Goal: Task Accomplishment & Management: Use online tool/utility

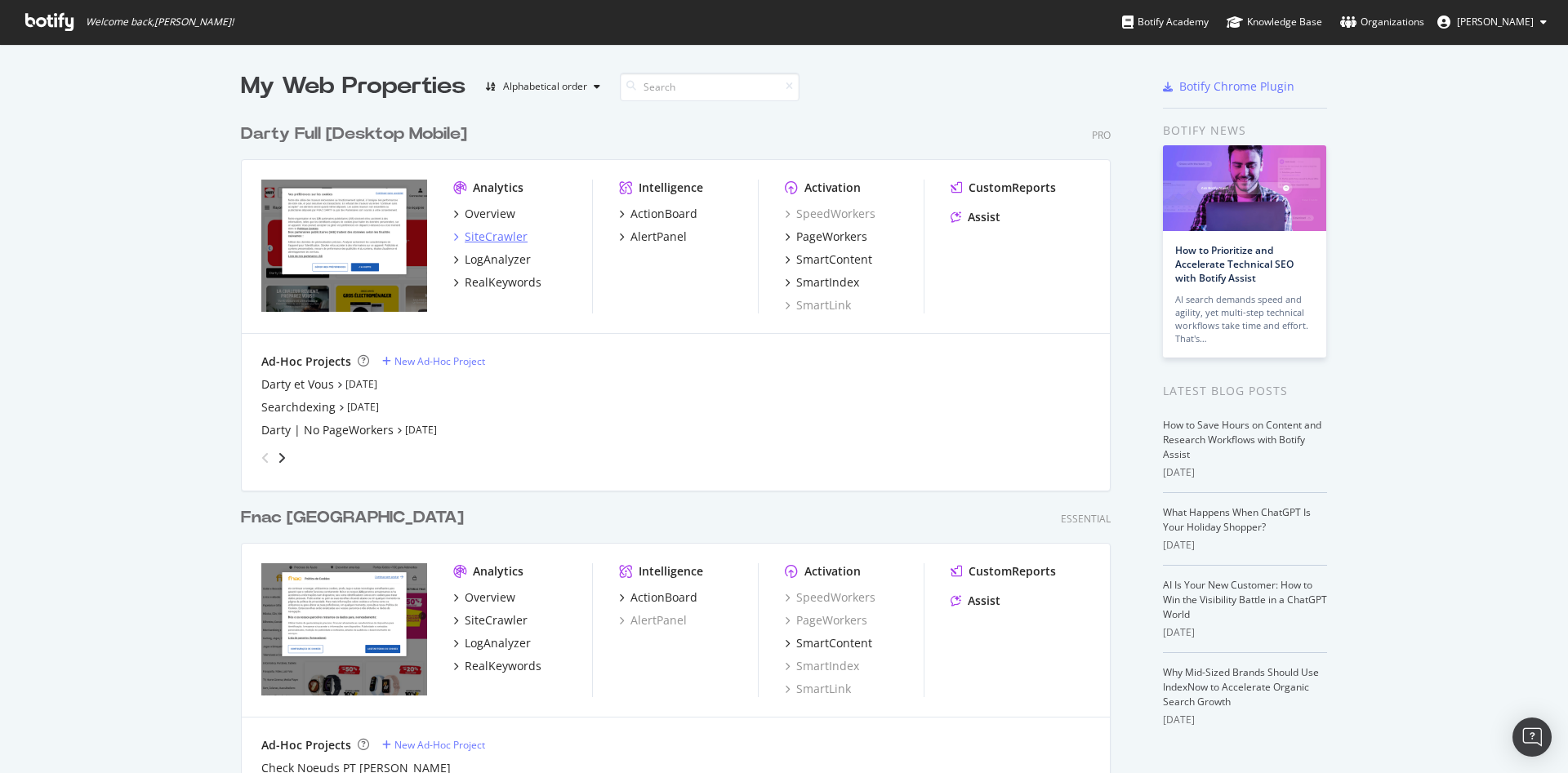
click at [485, 230] on div "SiteCrawler" at bounding box center [495, 237] width 63 height 16
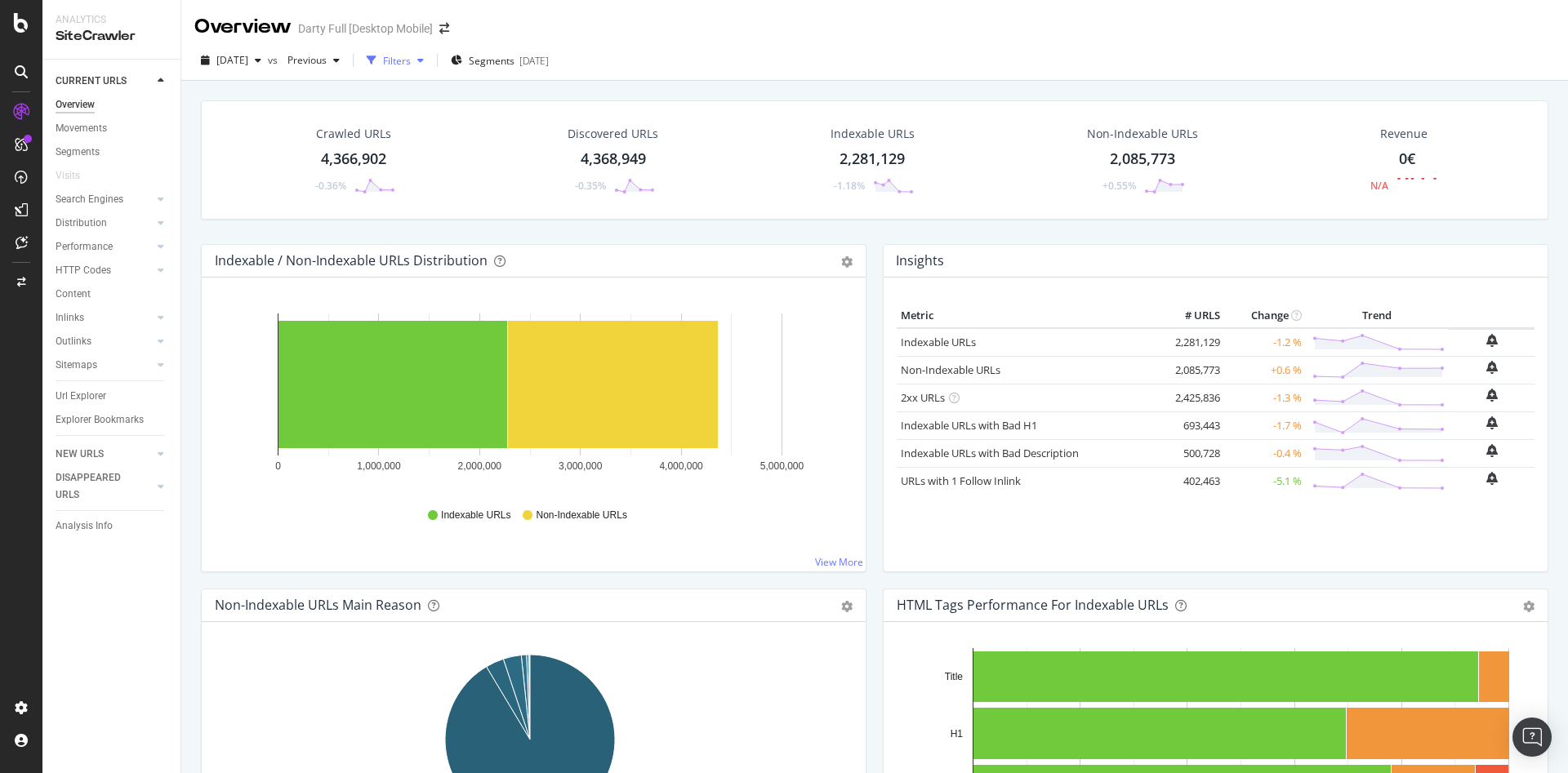
click at [411, 56] on div "Filters" at bounding box center [396, 60] width 28 height 14
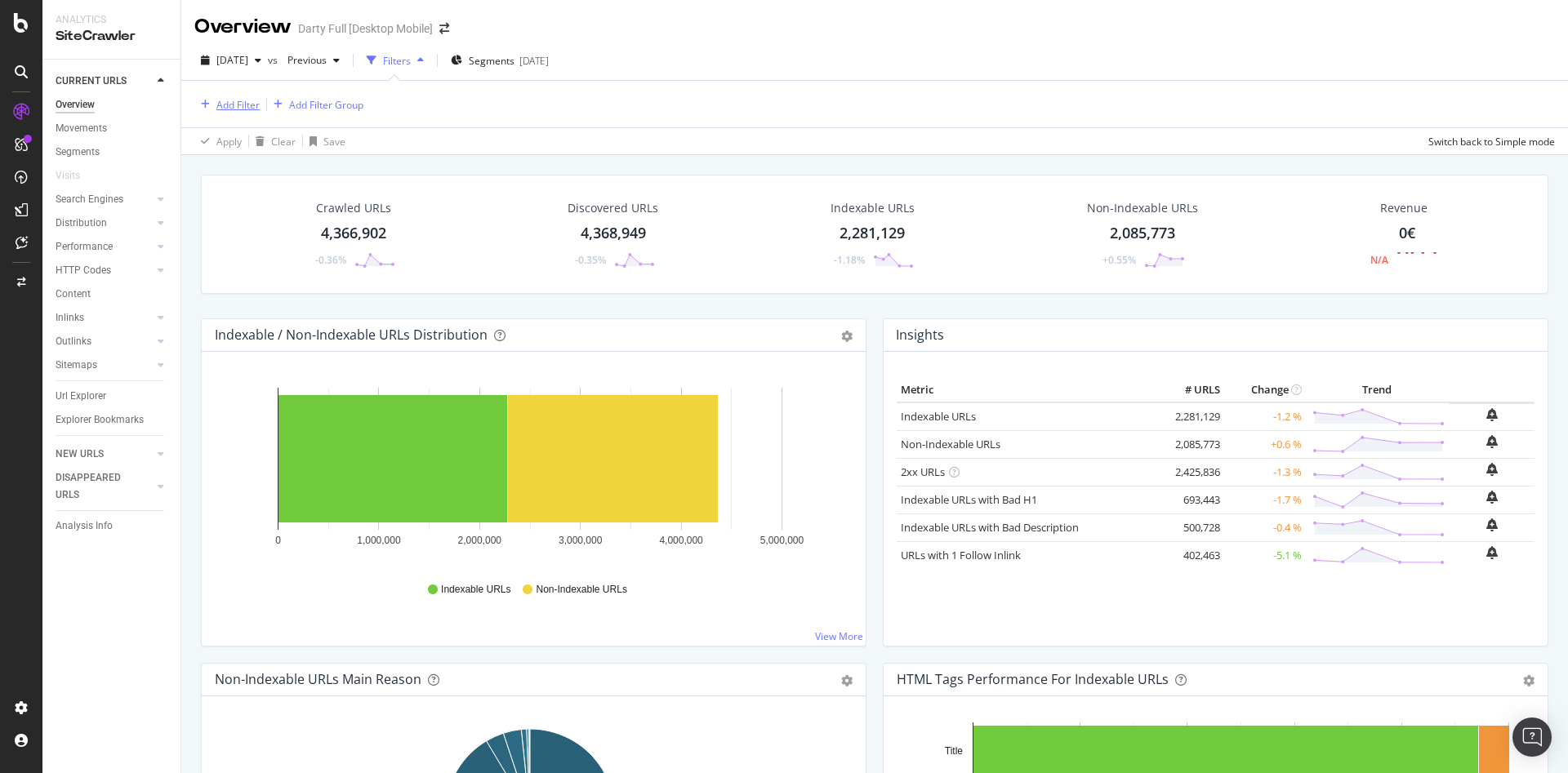
click at [259, 110] on div "Add Filter" at bounding box center [238, 104] width 44 height 14
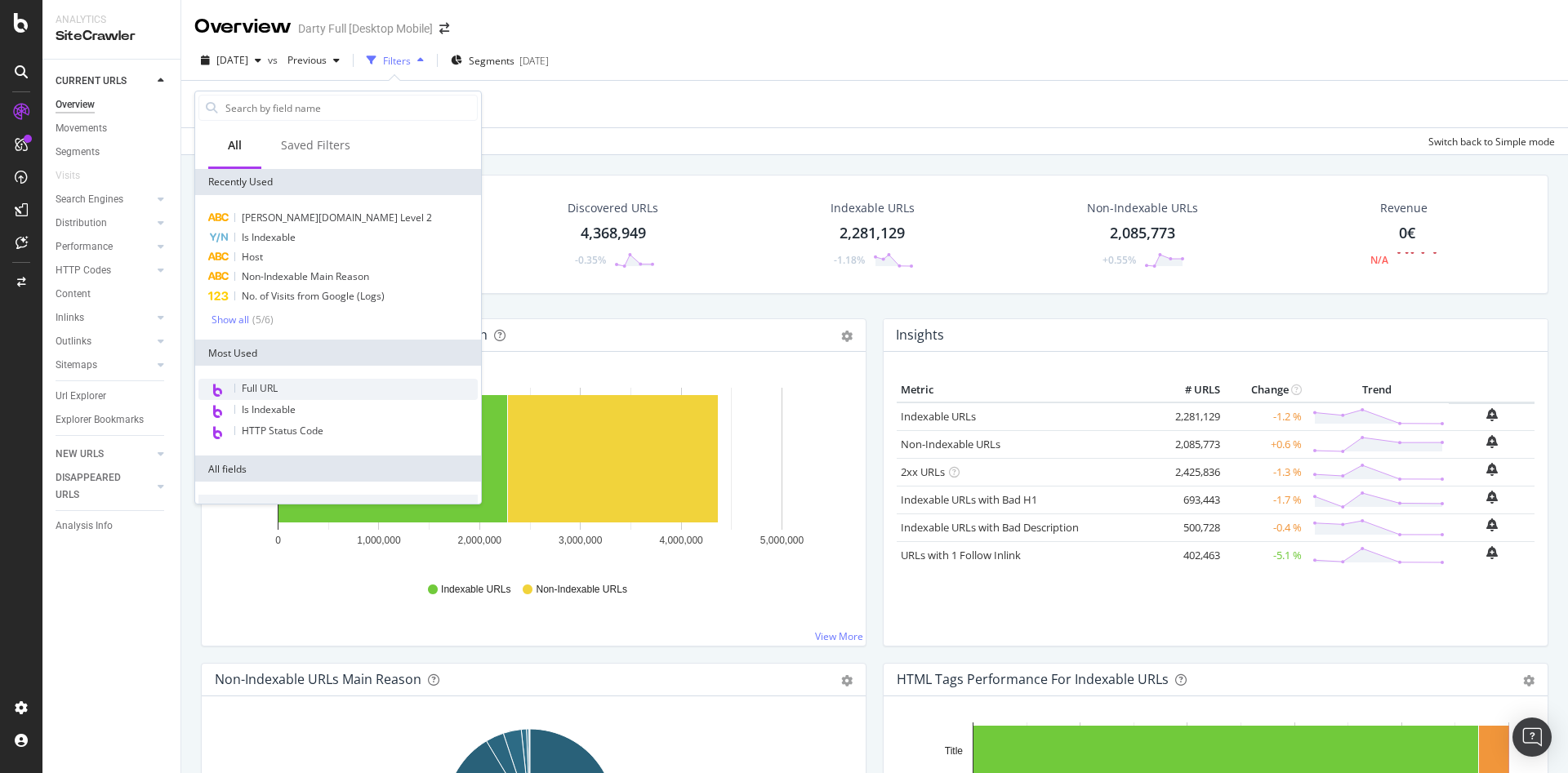
click at [319, 382] on div "Full URL" at bounding box center [337, 389] width 279 height 21
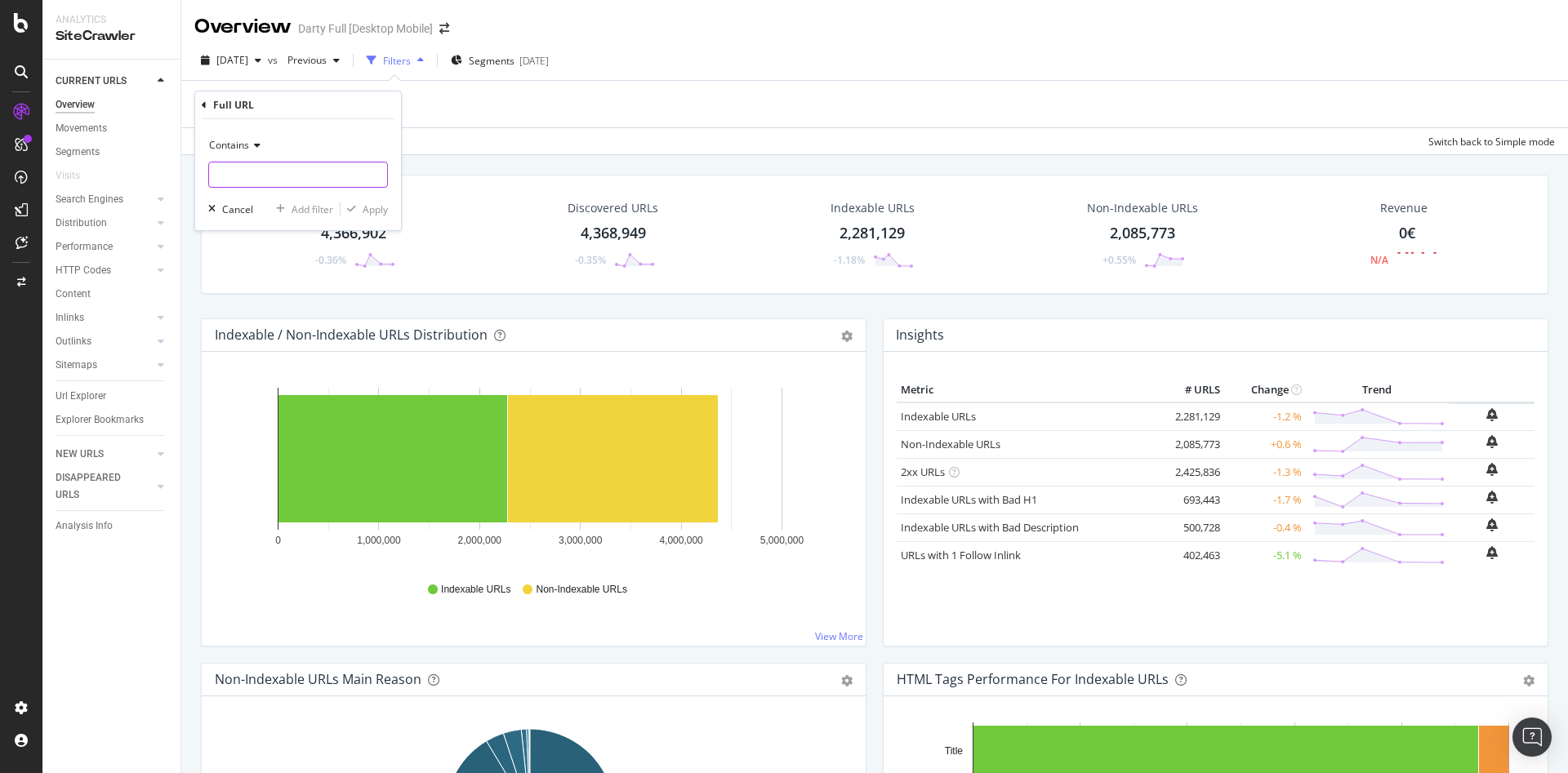
click at [284, 179] on input "text" at bounding box center [298, 174] width 178 height 26
paste input "[URL][DOMAIN_NAME][PERSON_NAME]"
type input "[URL][DOMAIN_NAME][PERSON_NAME]"
drag, startPoint x: 366, startPoint y: 209, endPoint x: 600, endPoint y: 184, distance: 235.3
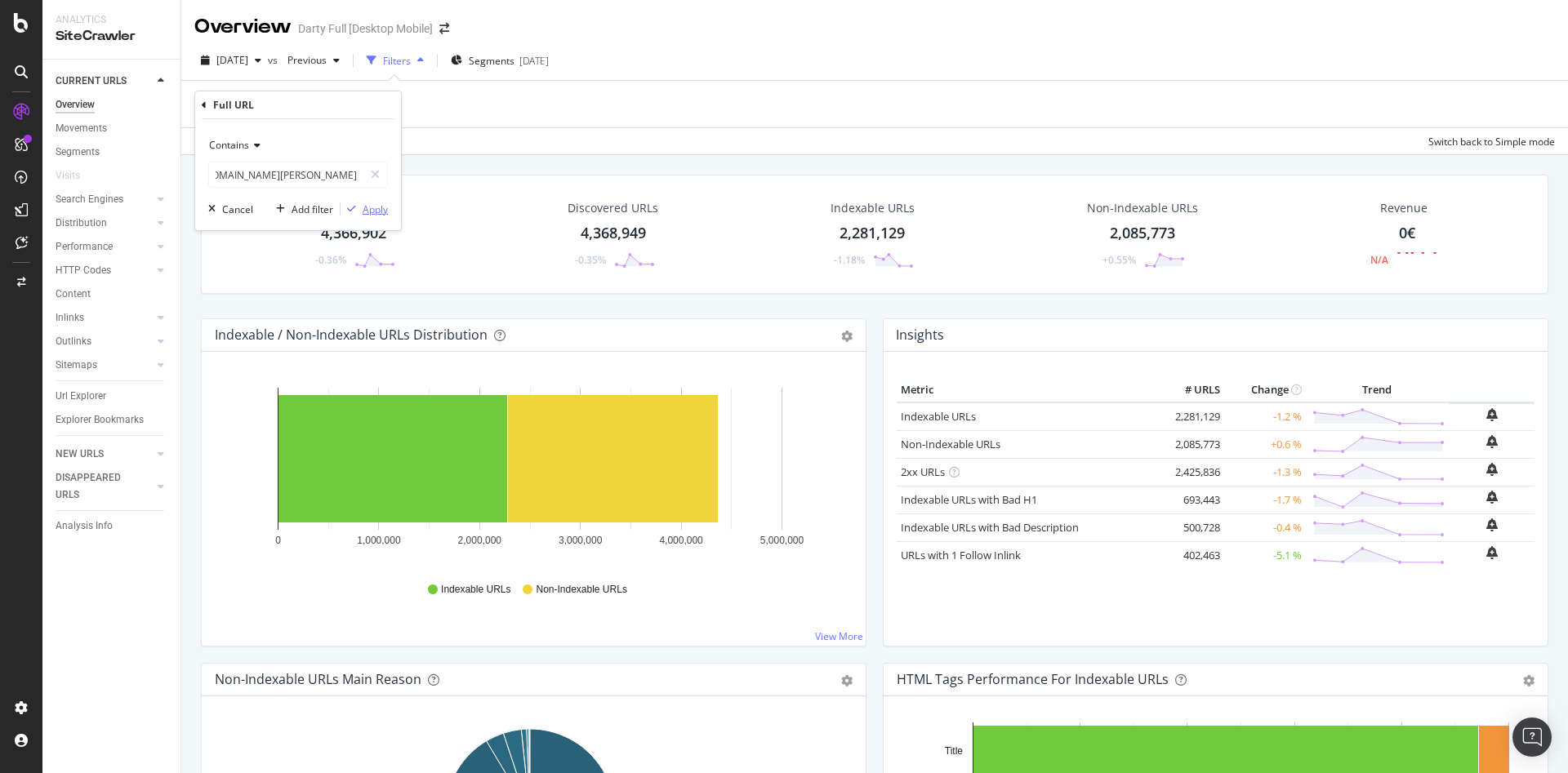
click at [367, 209] on div "Apply" at bounding box center [375, 209] width 25 height 14
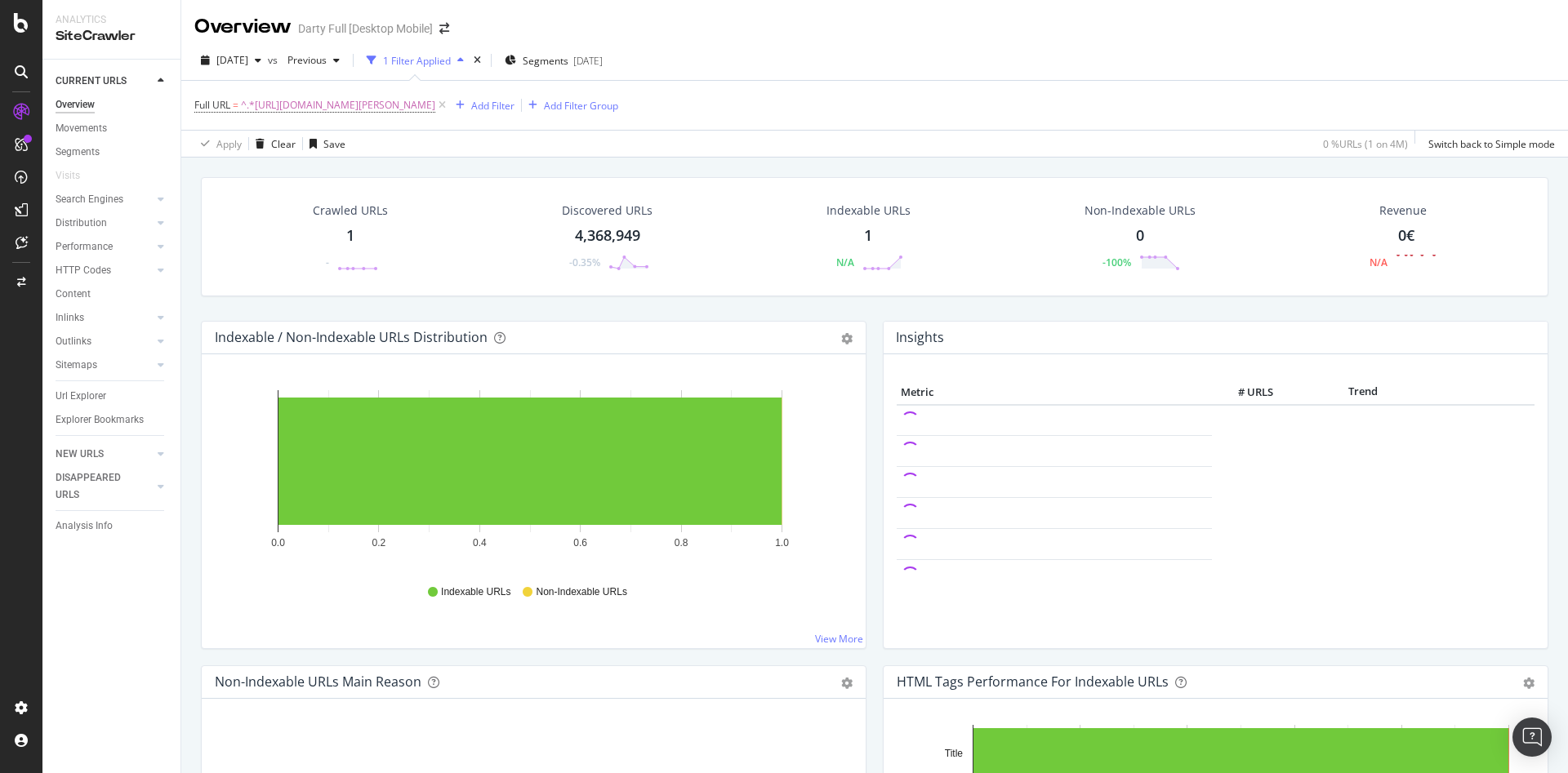
click at [346, 234] on div "1" at bounding box center [350, 235] width 8 height 21
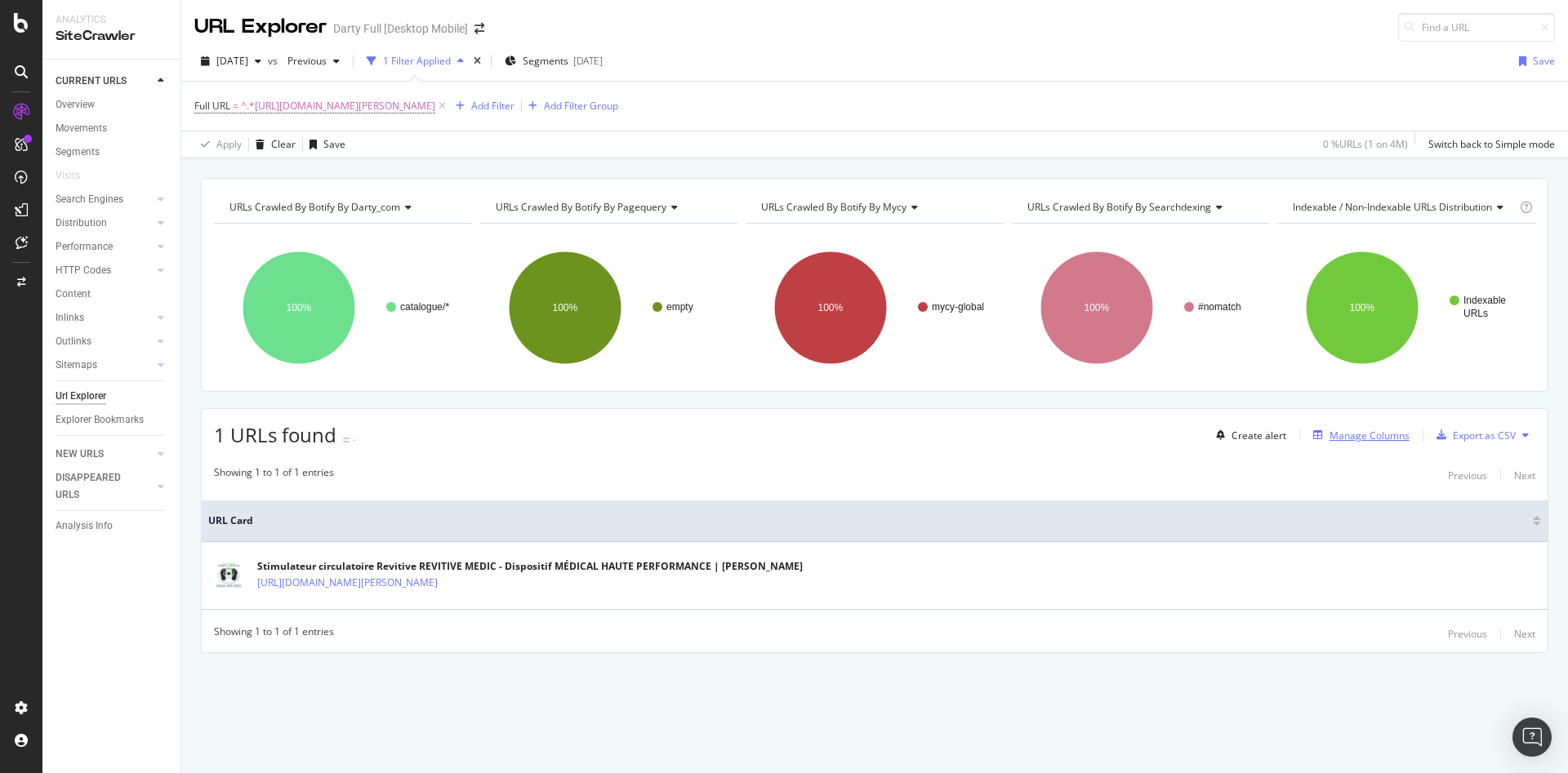
click at [1336, 435] on div "Manage Columns" at bounding box center [1369, 435] width 80 height 14
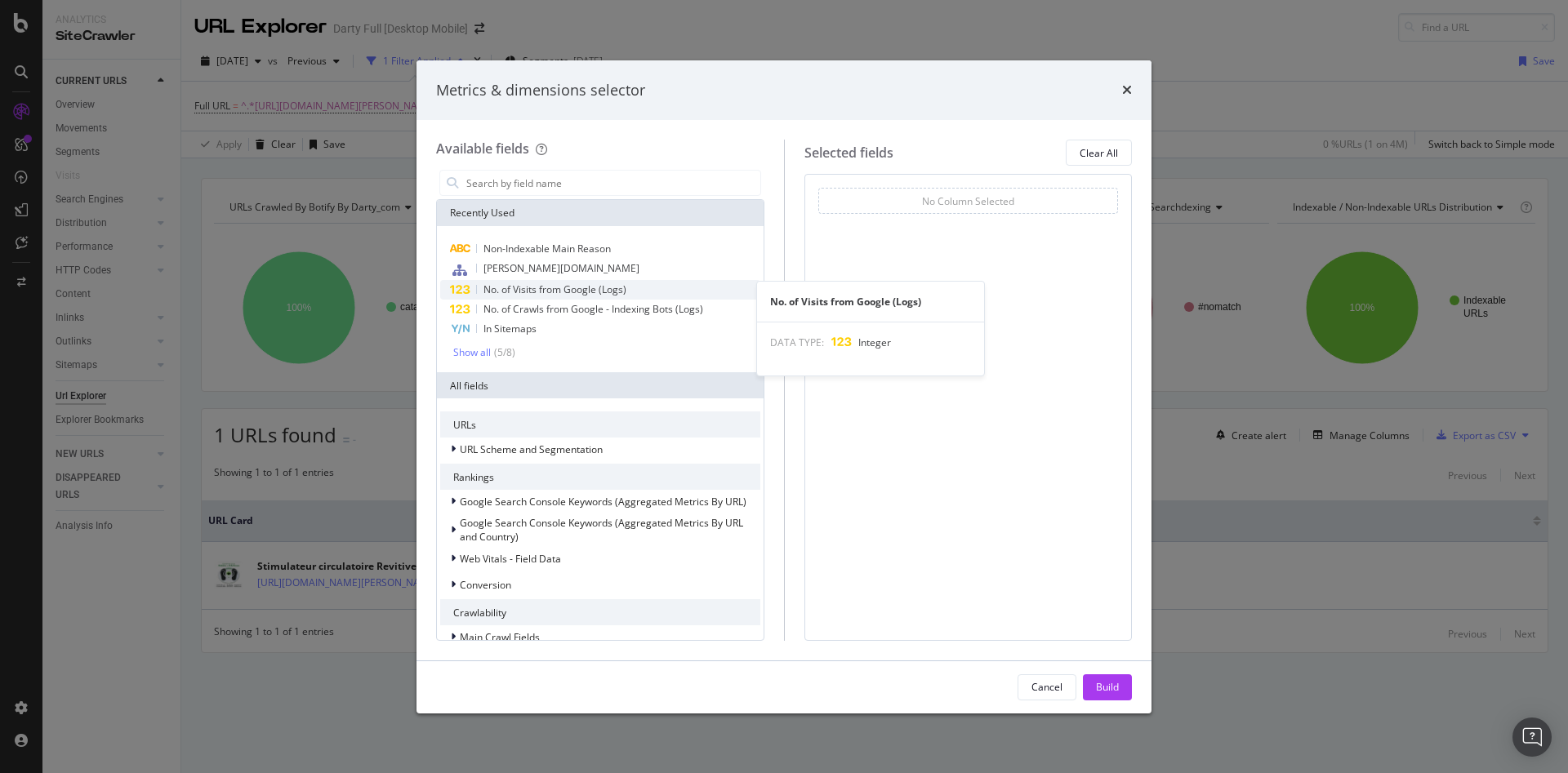
click at [590, 295] on span "No. of Visits from Google (Logs)" at bounding box center [554, 289] width 143 height 14
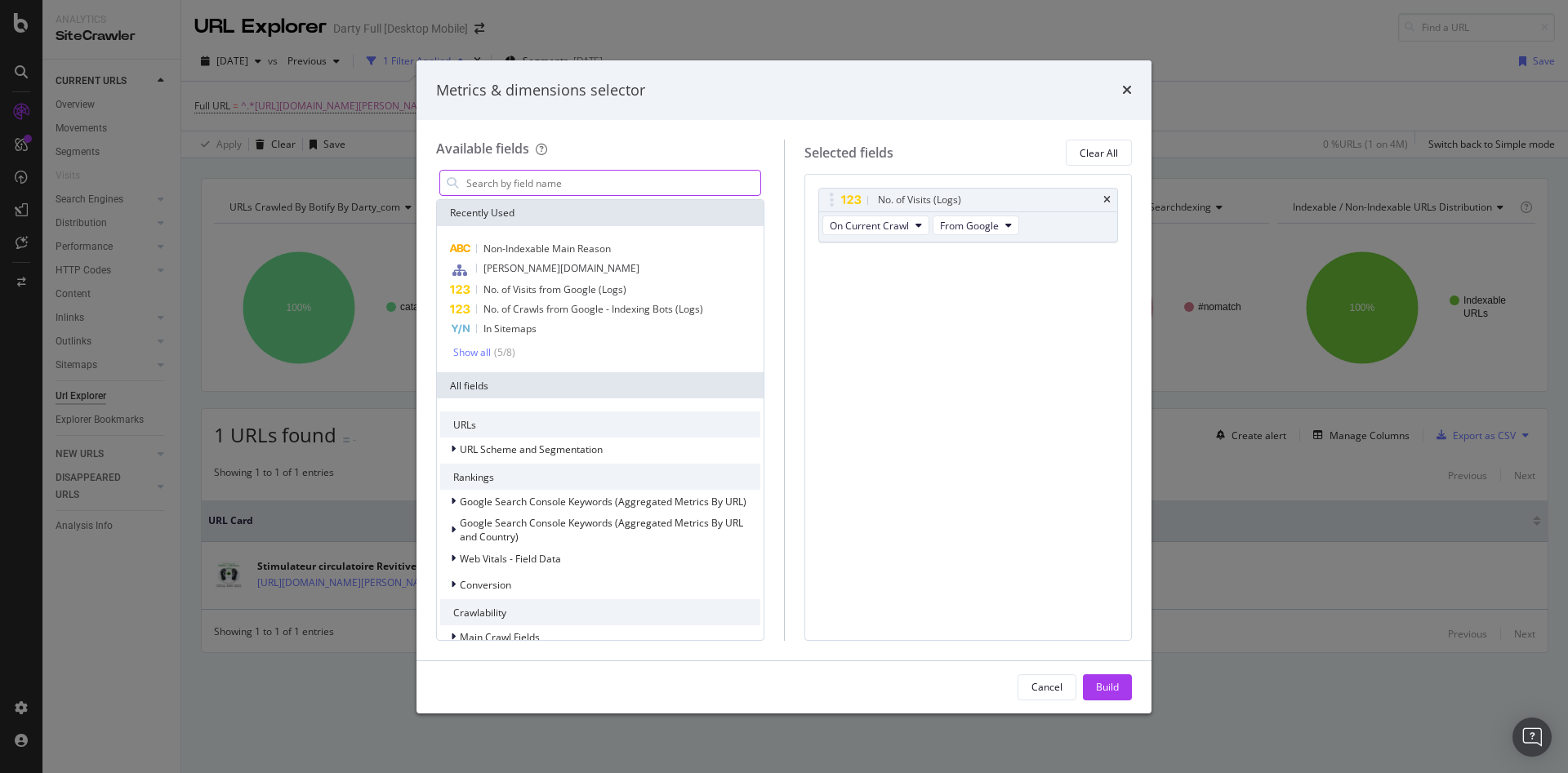
click at [570, 185] on input "modal" at bounding box center [611, 183] width 295 height 25
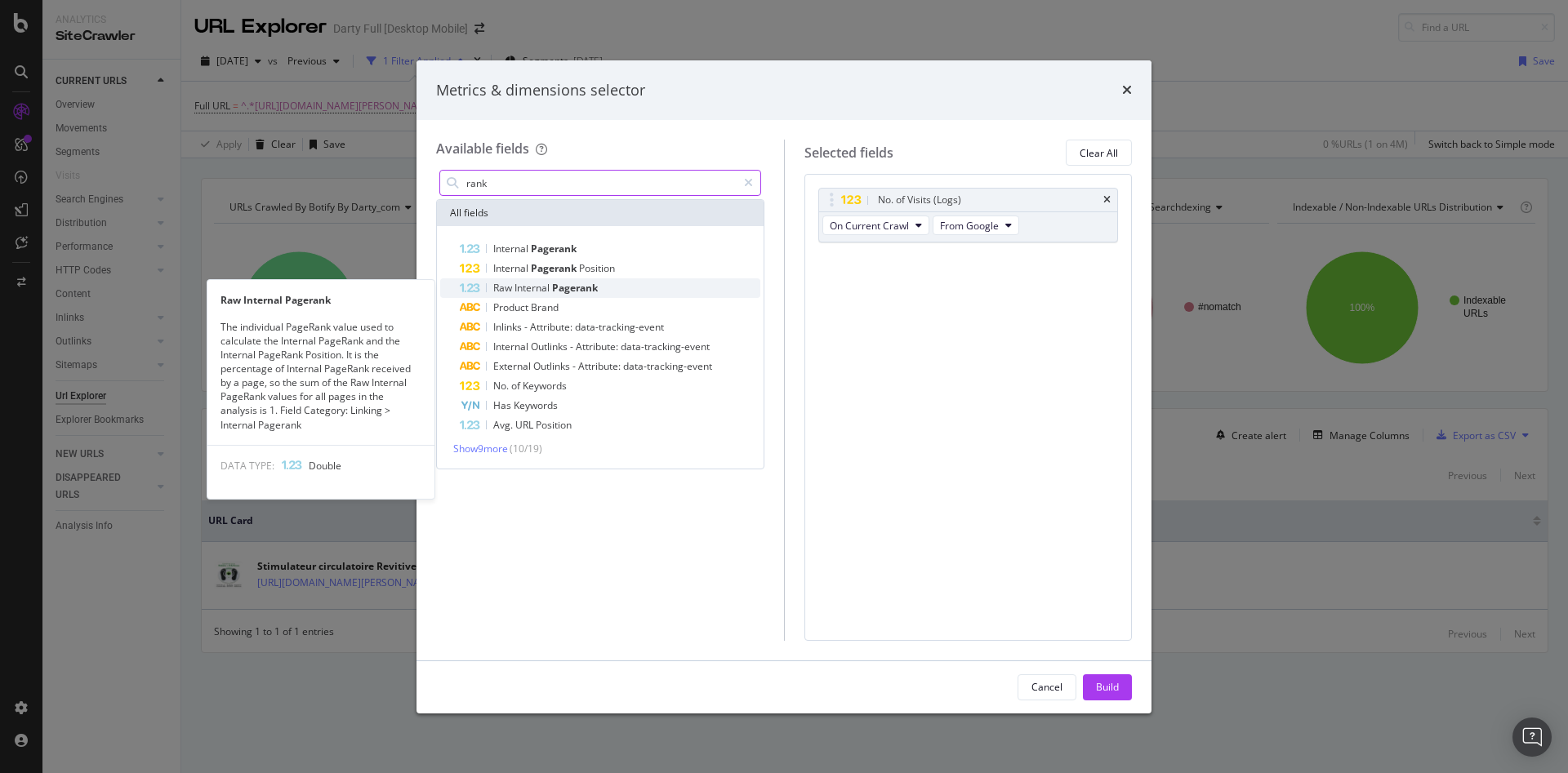
type input "rank"
click at [592, 291] on span "Pagerank" at bounding box center [575, 287] width 45 height 14
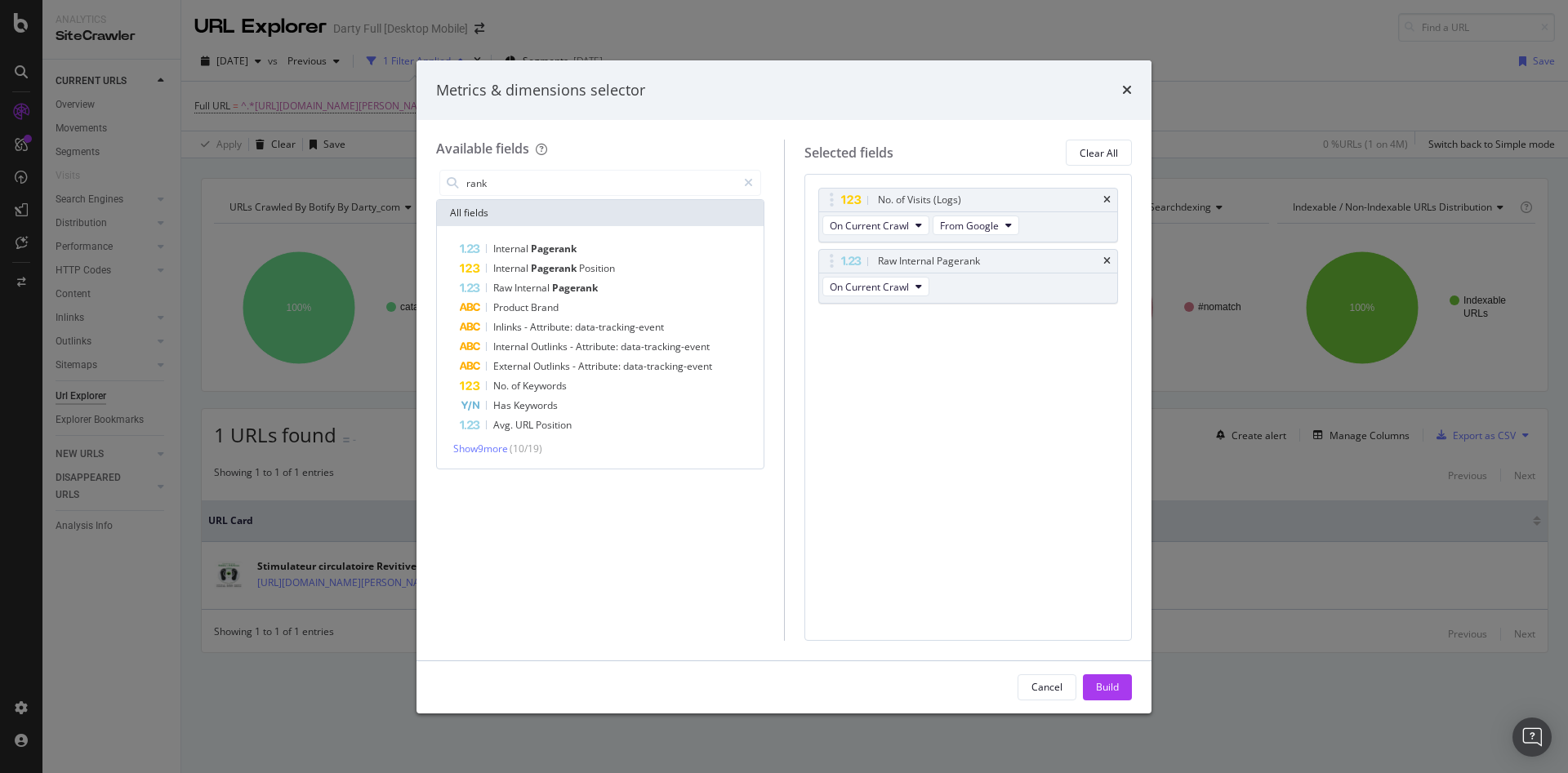
click at [1119, 695] on button "Build" at bounding box center [1107, 687] width 49 height 26
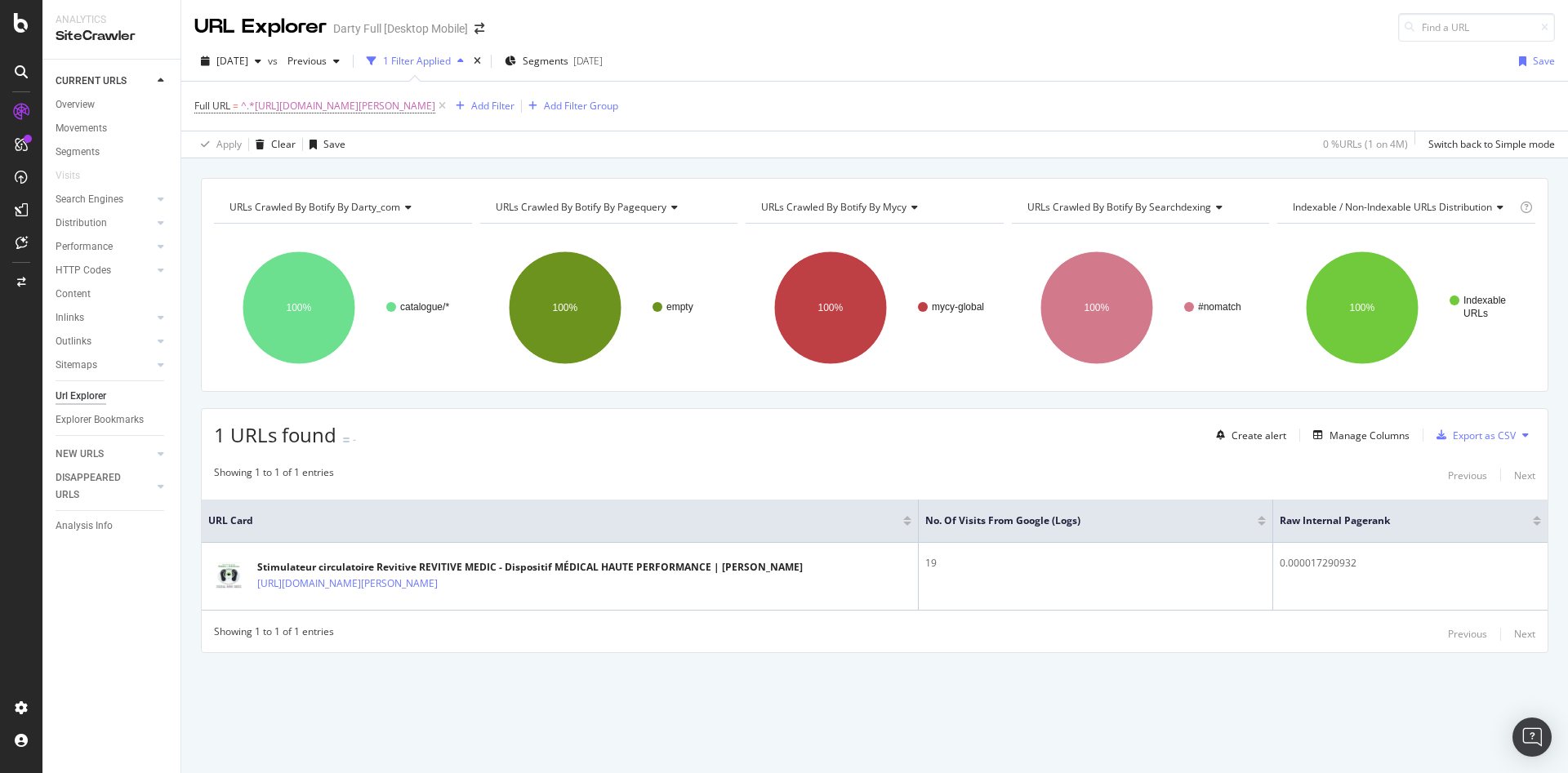
click at [746, 474] on div "Showing 1 to 1 of 1 entries Previous Next" at bounding box center [874, 475] width 1345 height 20
click at [449, 109] on icon at bounding box center [442, 106] width 14 height 16
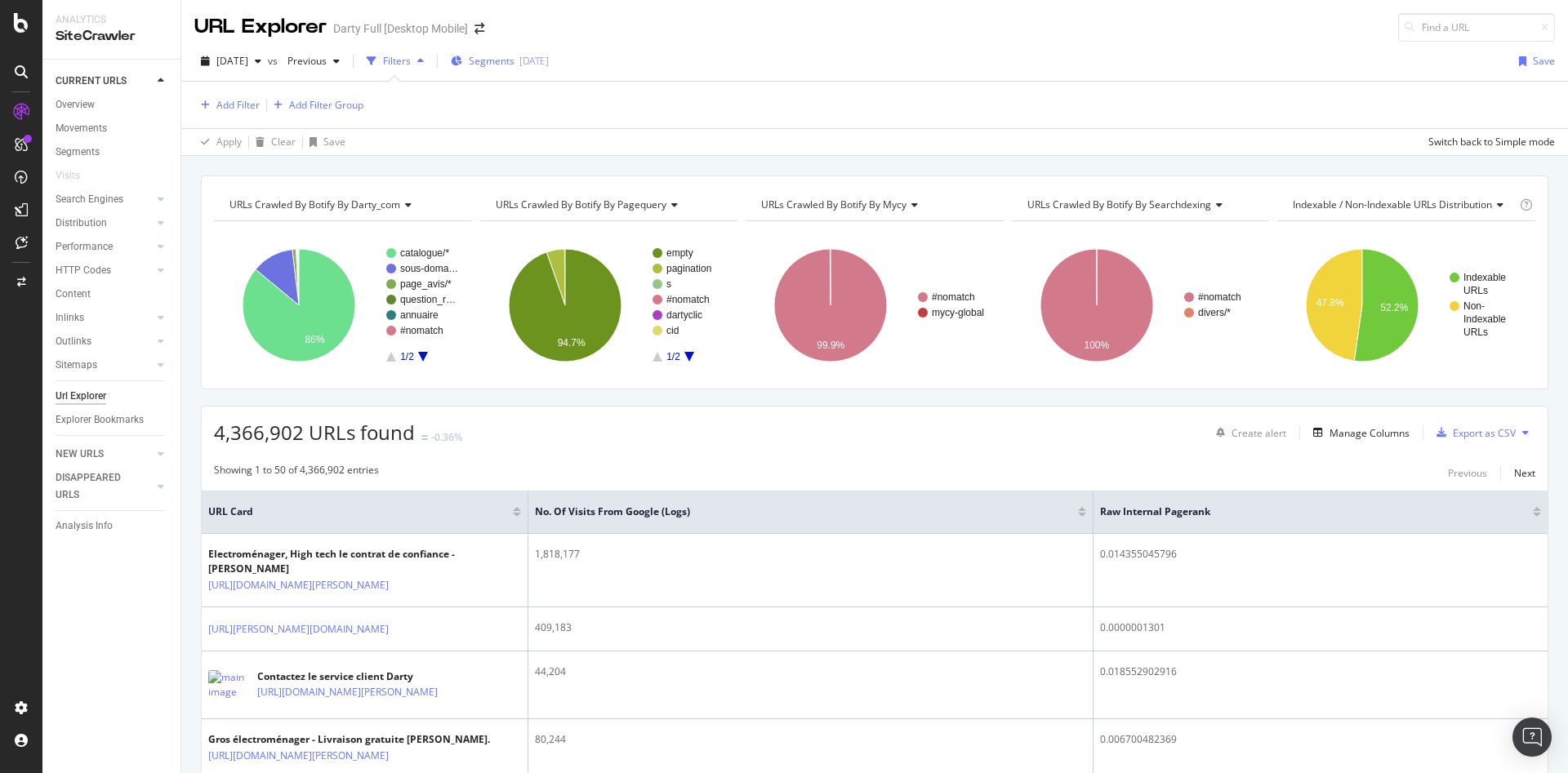
click at [549, 68] on div "Segments [DATE]" at bounding box center [500, 60] width 98 height 14
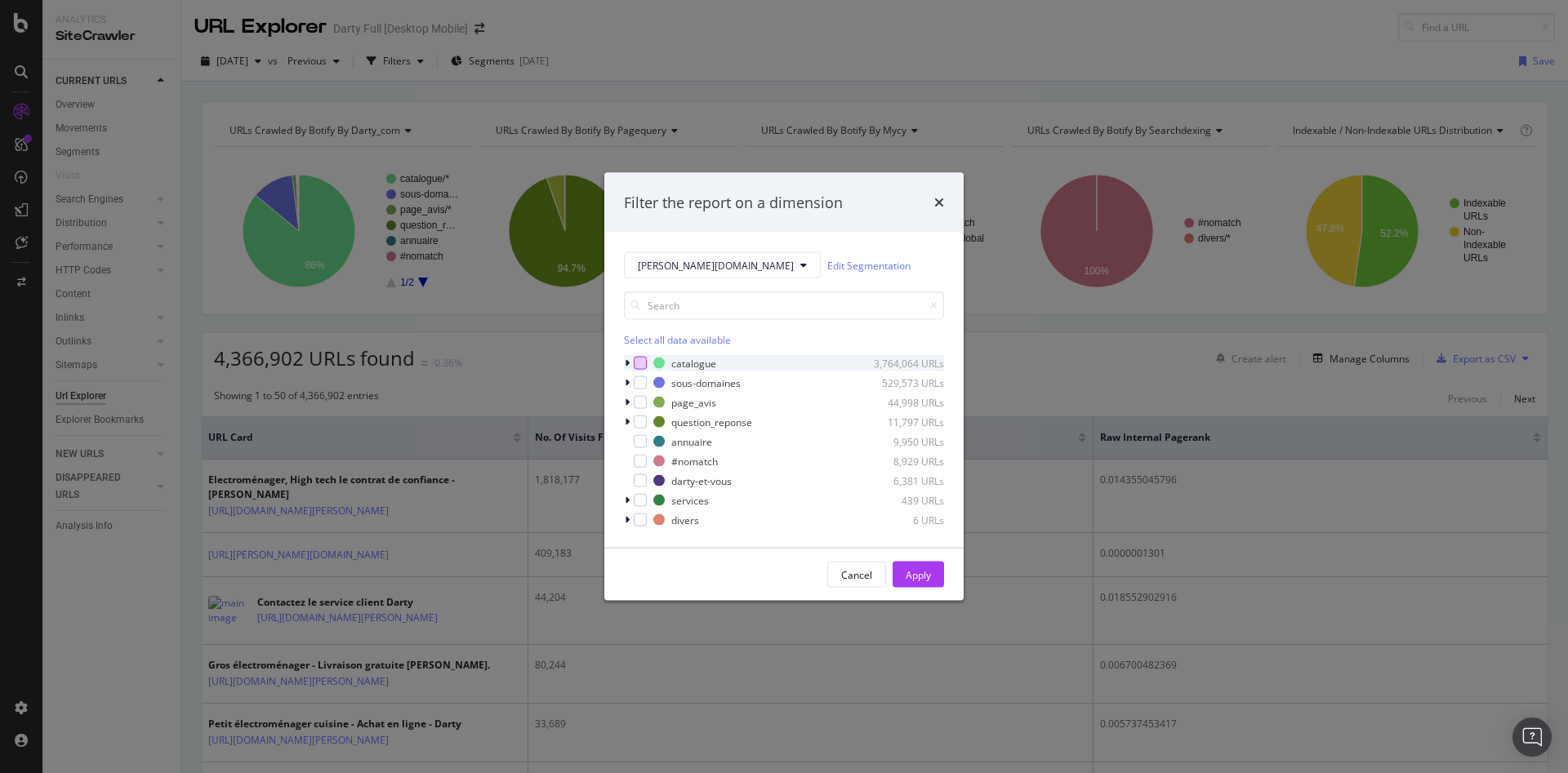
click at [640, 362] on div "modal" at bounding box center [640, 363] width 13 height 13
click at [630, 365] on div "modal" at bounding box center [629, 363] width 10 height 16
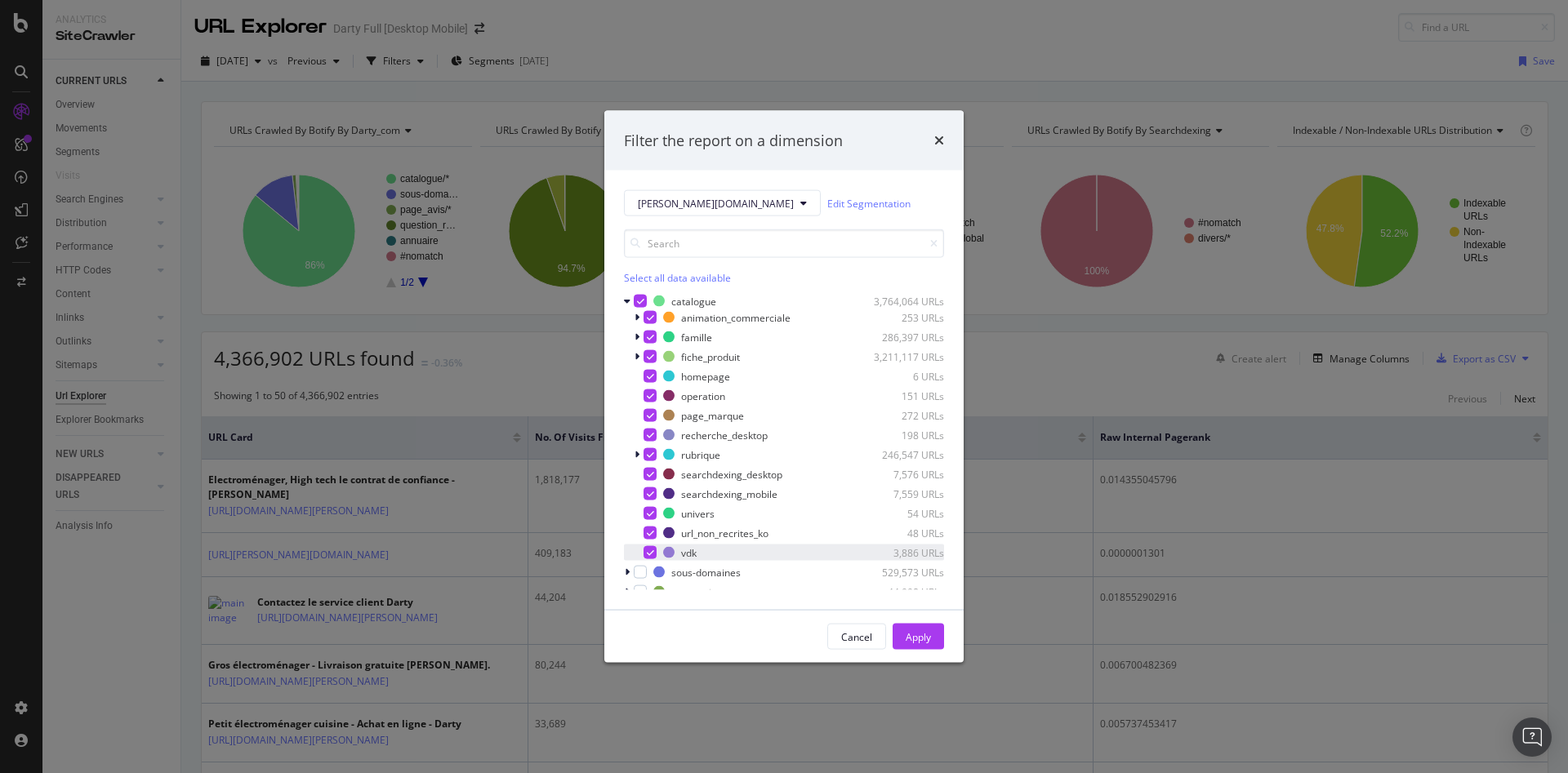
click at [653, 555] on icon "modal" at bounding box center [650, 552] width 7 height 8
click at [651, 536] on icon "modal" at bounding box center [650, 532] width 7 height 8
click at [650, 504] on div "animation_commerciale 253 URLs famille 286,397 URLs fiche_produit 3,211,117 URL…" at bounding box center [784, 435] width 320 height 252
click at [650, 514] on icon "modal" at bounding box center [650, 513] width 7 height 8
click at [650, 318] on icon "modal" at bounding box center [650, 317] width 7 height 8
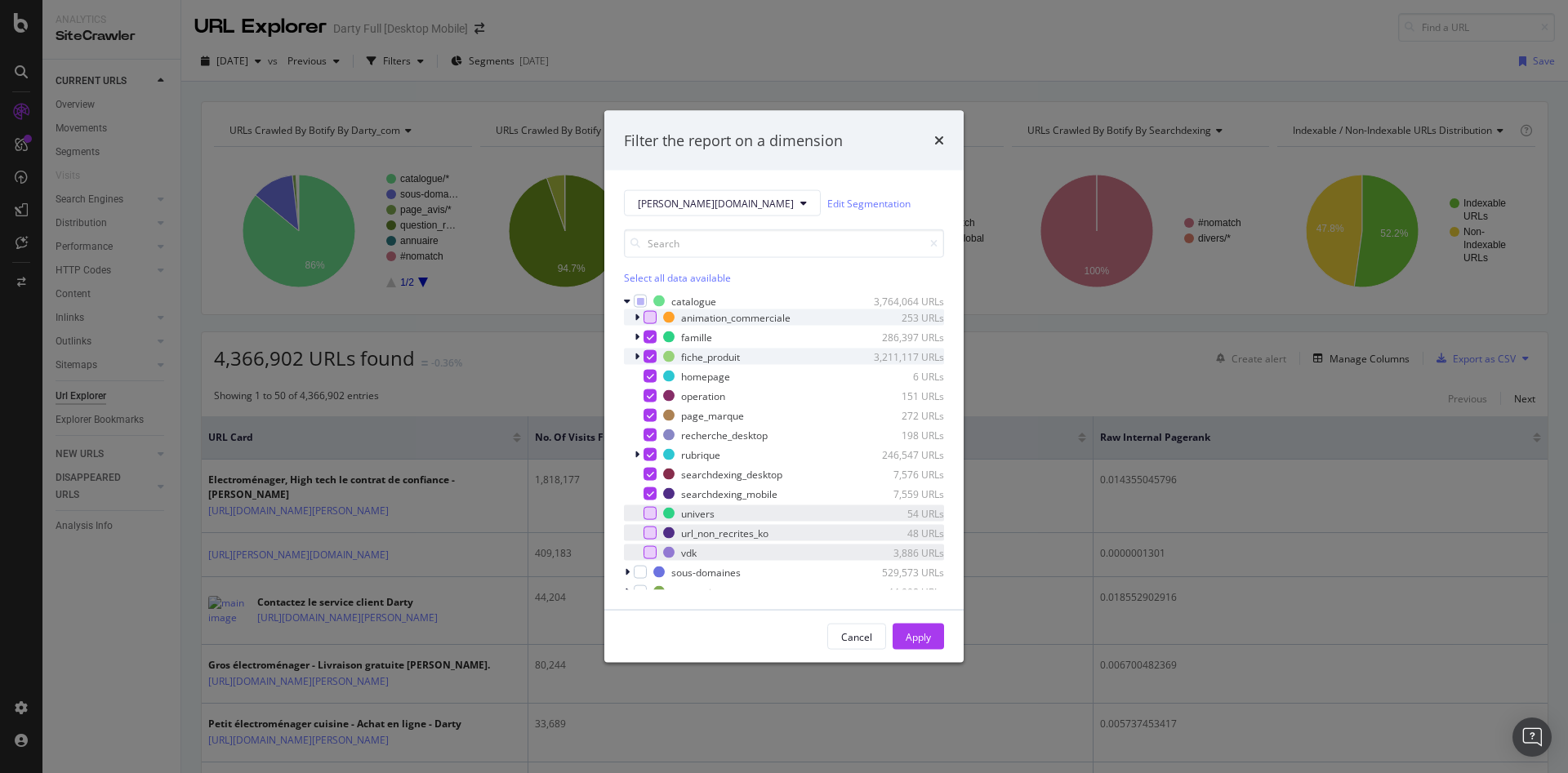
click at [654, 352] on div "modal" at bounding box center [650, 357] width 13 height 13
click at [652, 372] on div "modal" at bounding box center [650, 376] width 13 height 13
click at [650, 398] on icon "modal" at bounding box center [650, 395] width 7 height 8
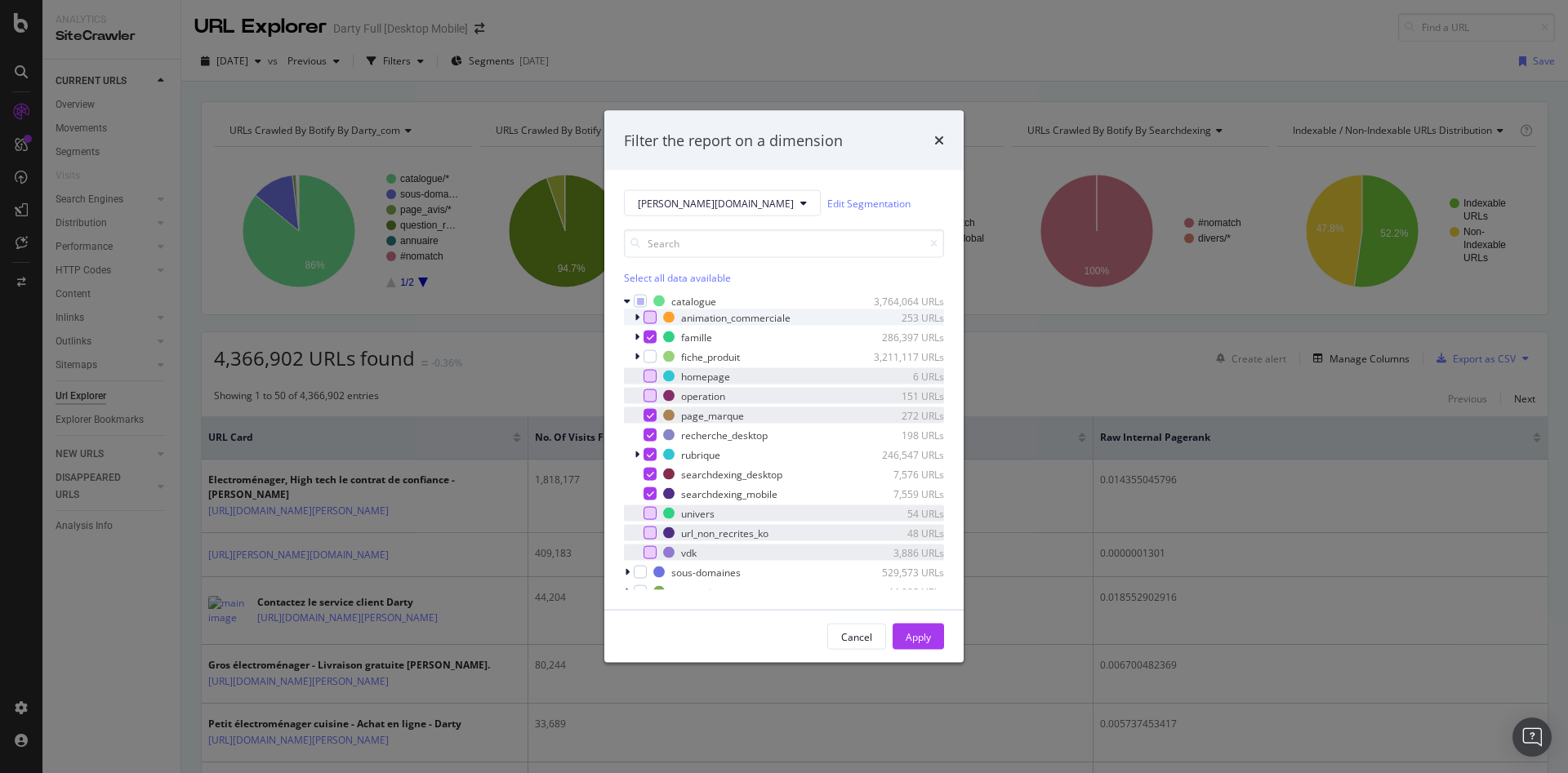
click at [650, 411] on icon "modal" at bounding box center [650, 415] width 7 height 8
click at [652, 439] on icon "modal" at bounding box center [650, 435] width 7 height 8
click at [910, 626] on div "Apply" at bounding box center [918, 637] width 25 height 25
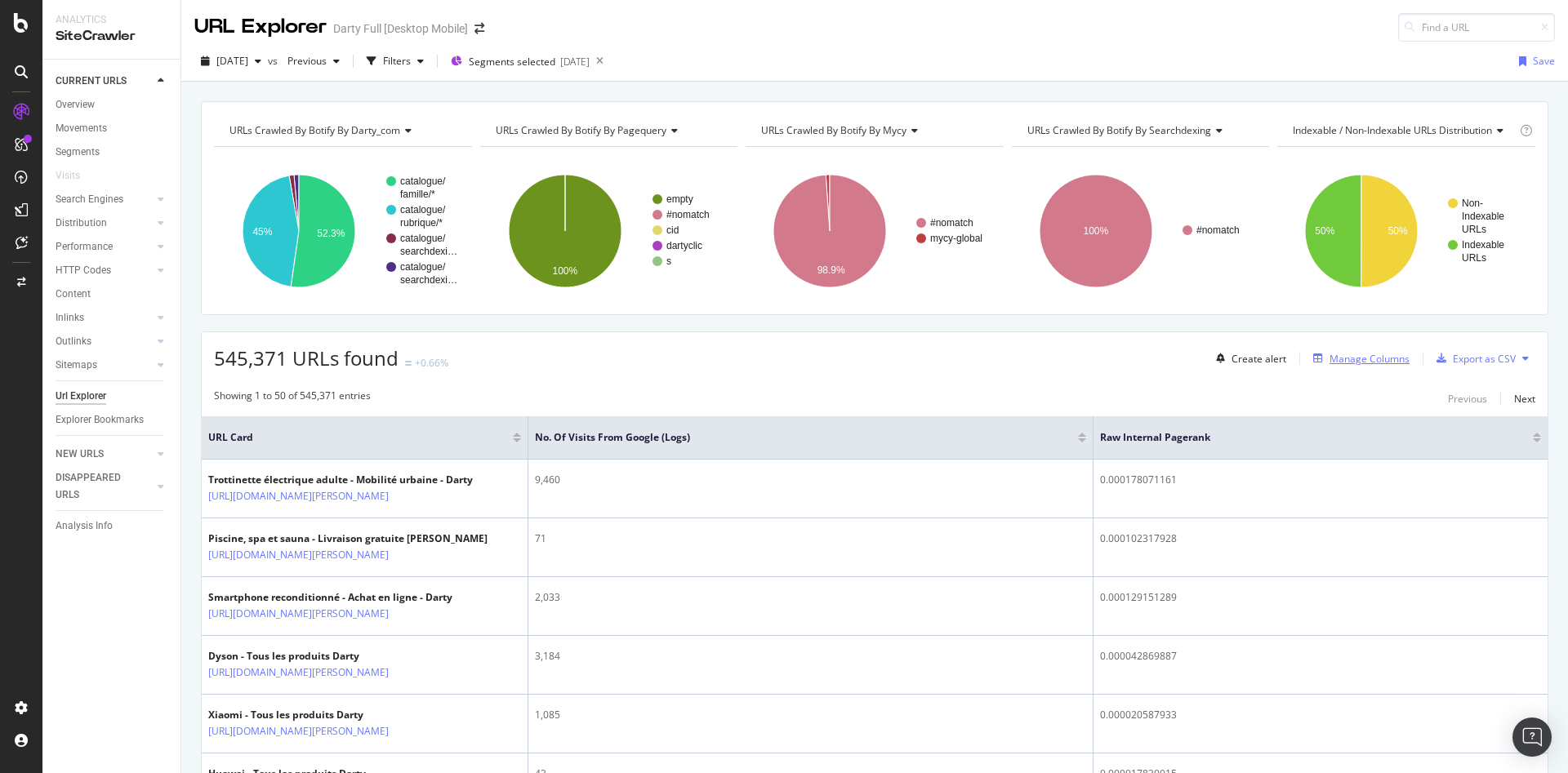
click at [1357, 353] on div "Manage Columns" at bounding box center [1369, 358] width 80 height 14
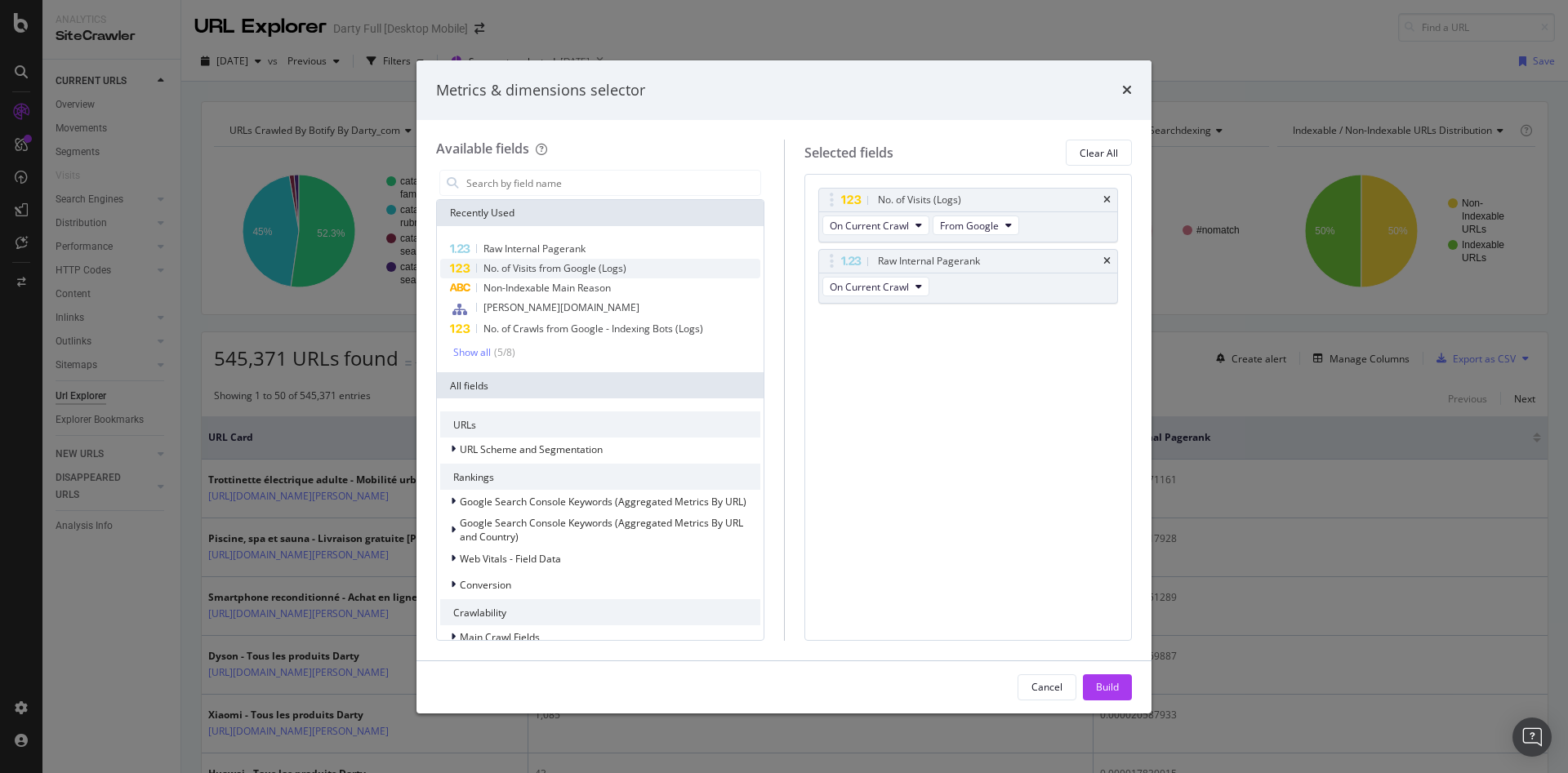
click at [644, 273] on div "No. of Visits from Google (Logs)" at bounding box center [600, 269] width 320 height 20
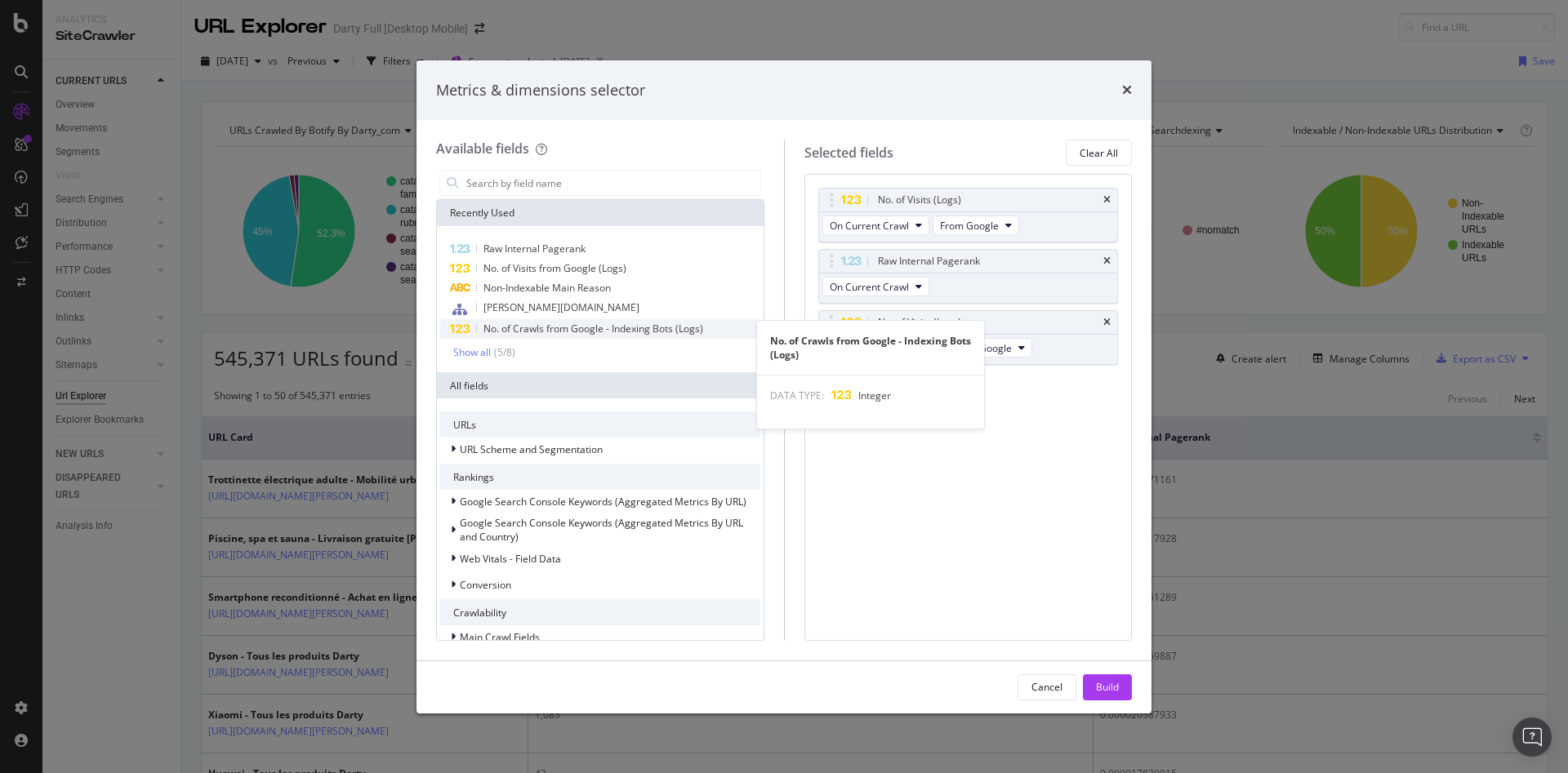
click at [648, 328] on span "No. of Crawls from Google - Indexing Bots (Logs)" at bounding box center [593, 328] width 220 height 14
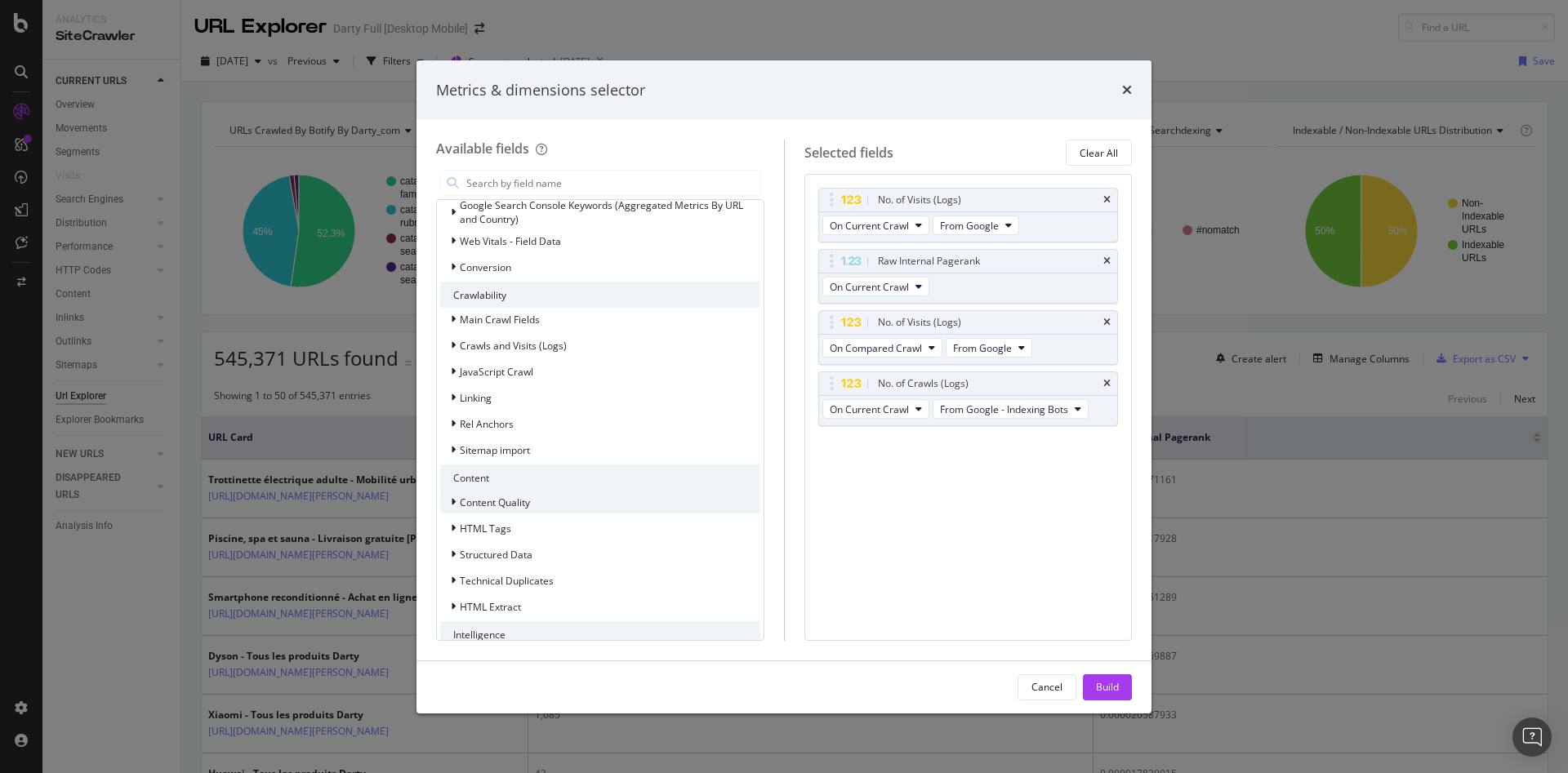
scroll to position [361, 0]
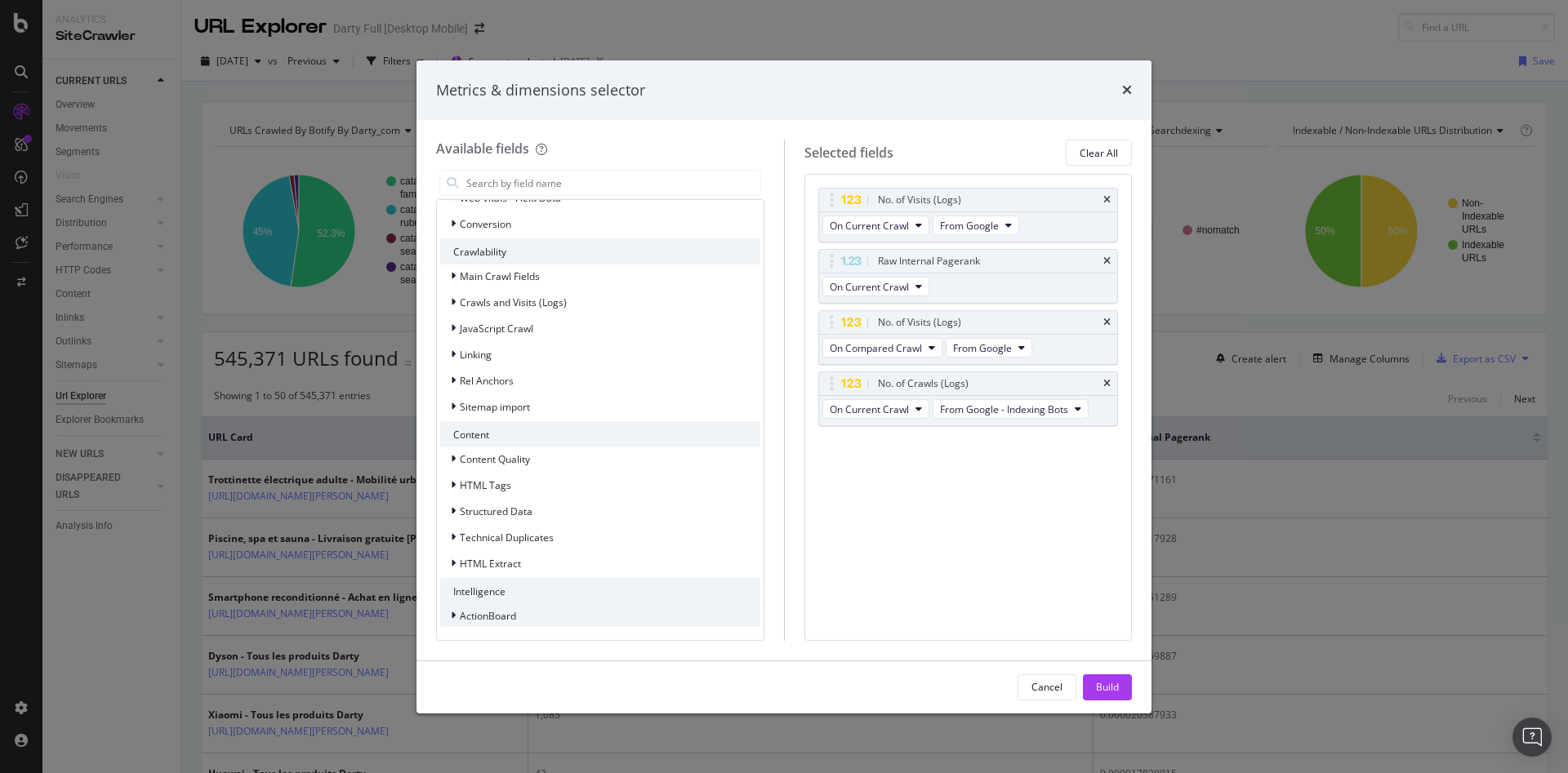
click at [520, 619] on div "ActionBoard" at bounding box center [600, 615] width 320 height 23
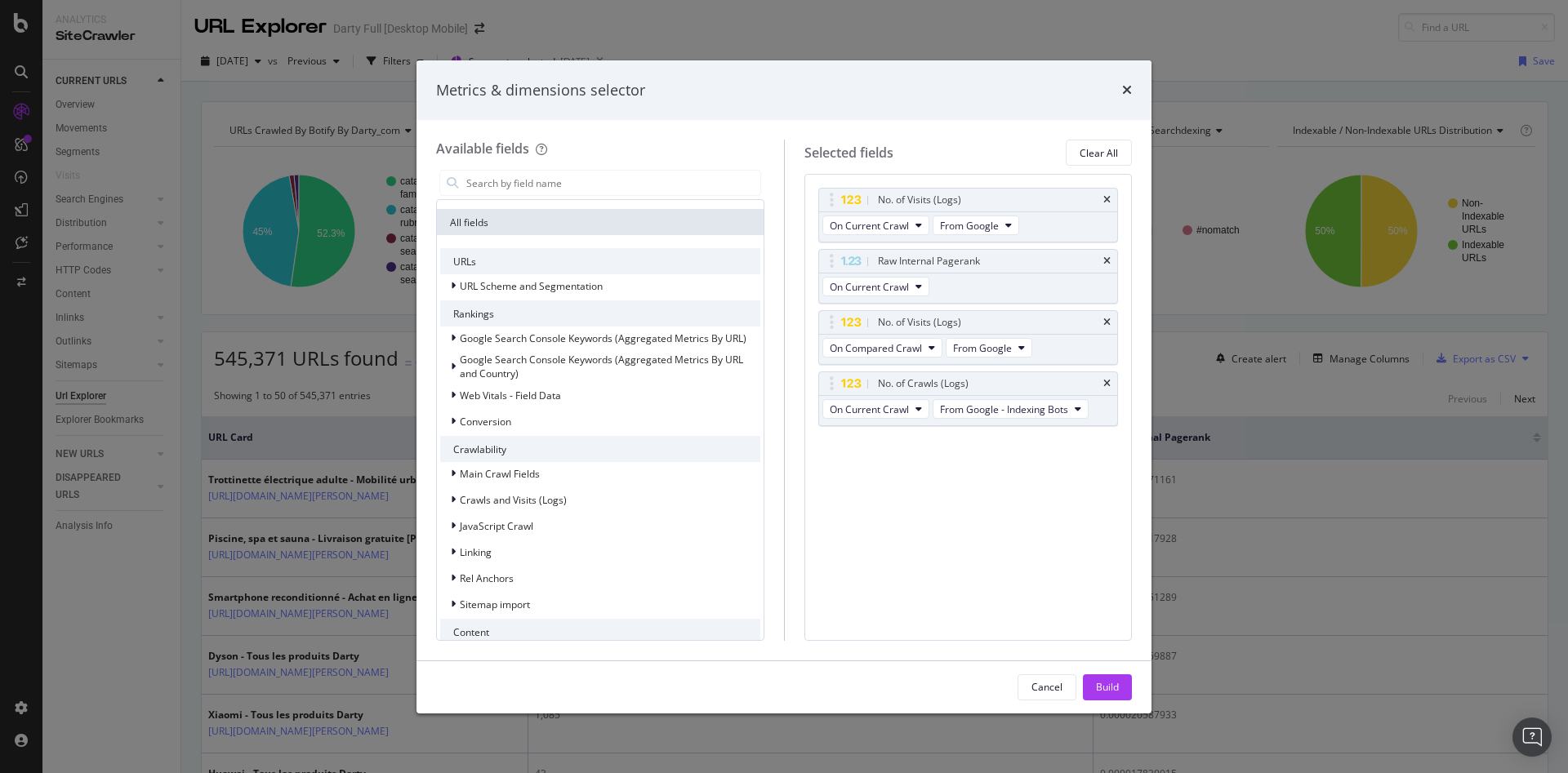
scroll to position [0, 0]
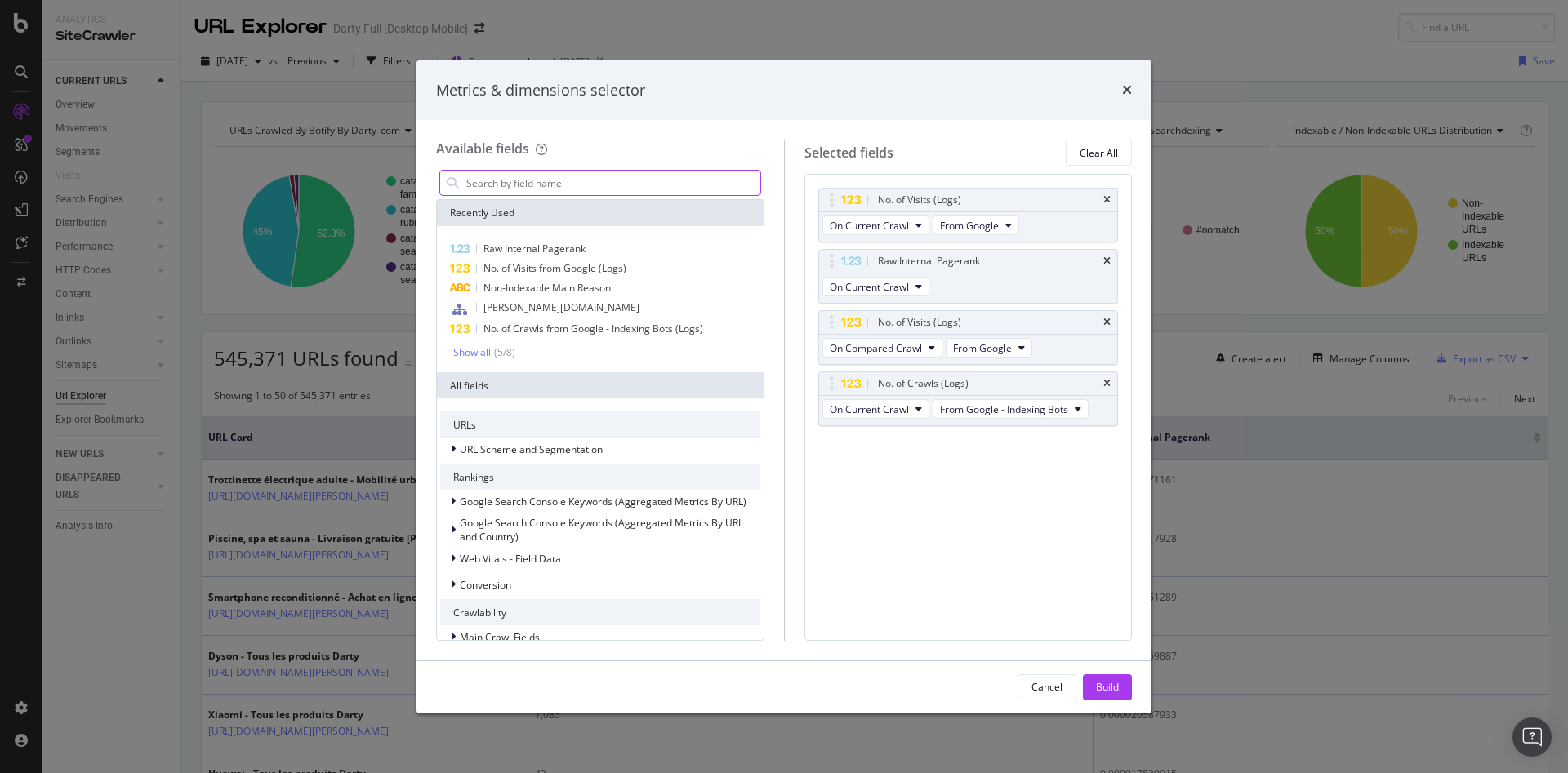
click at [567, 189] on input "modal" at bounding box center [611, 183] width 295 height 25
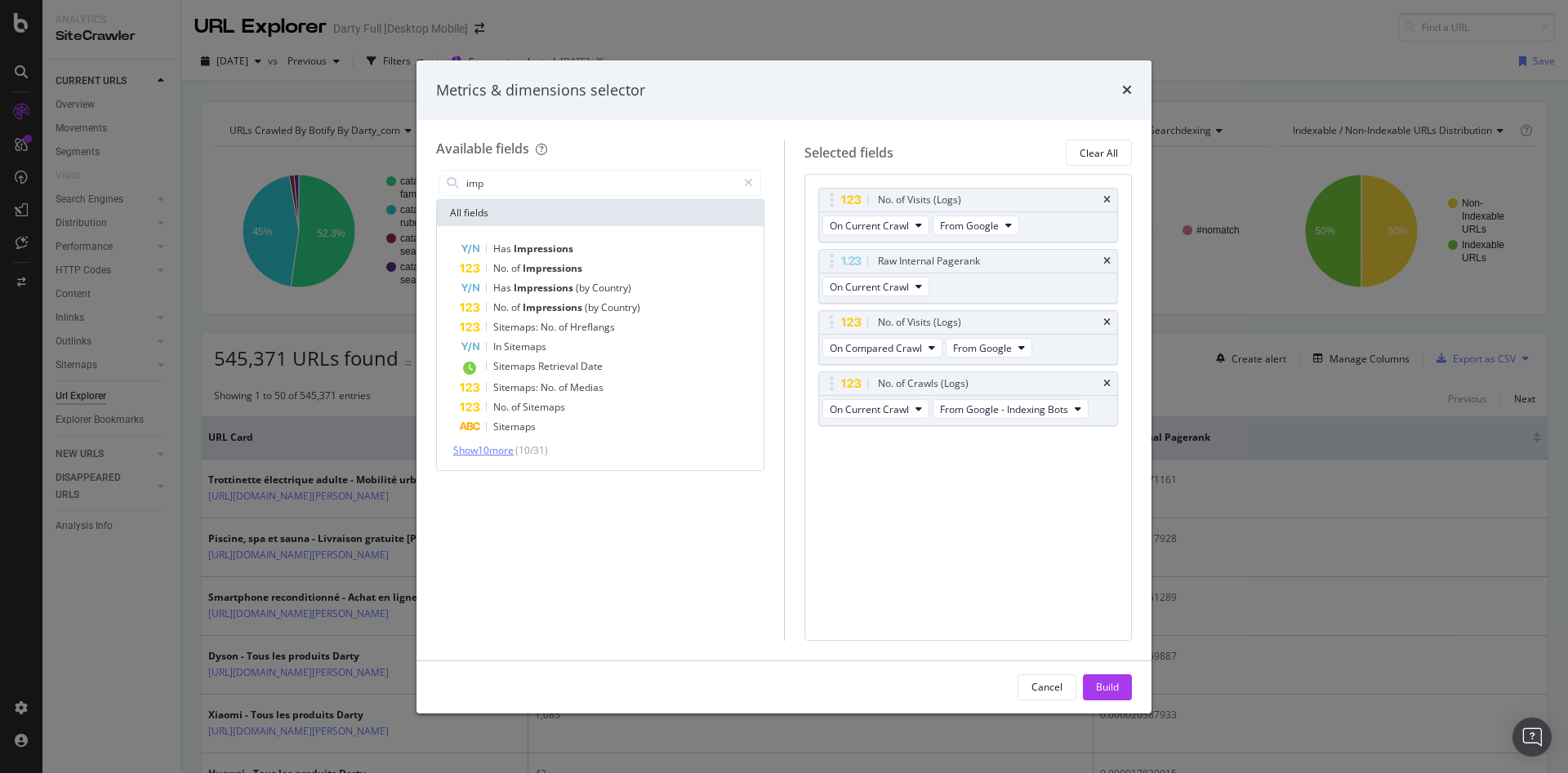
click at [473, 451] on span "Show 10 more" at bounding box center [483, 450] width 61 height 14
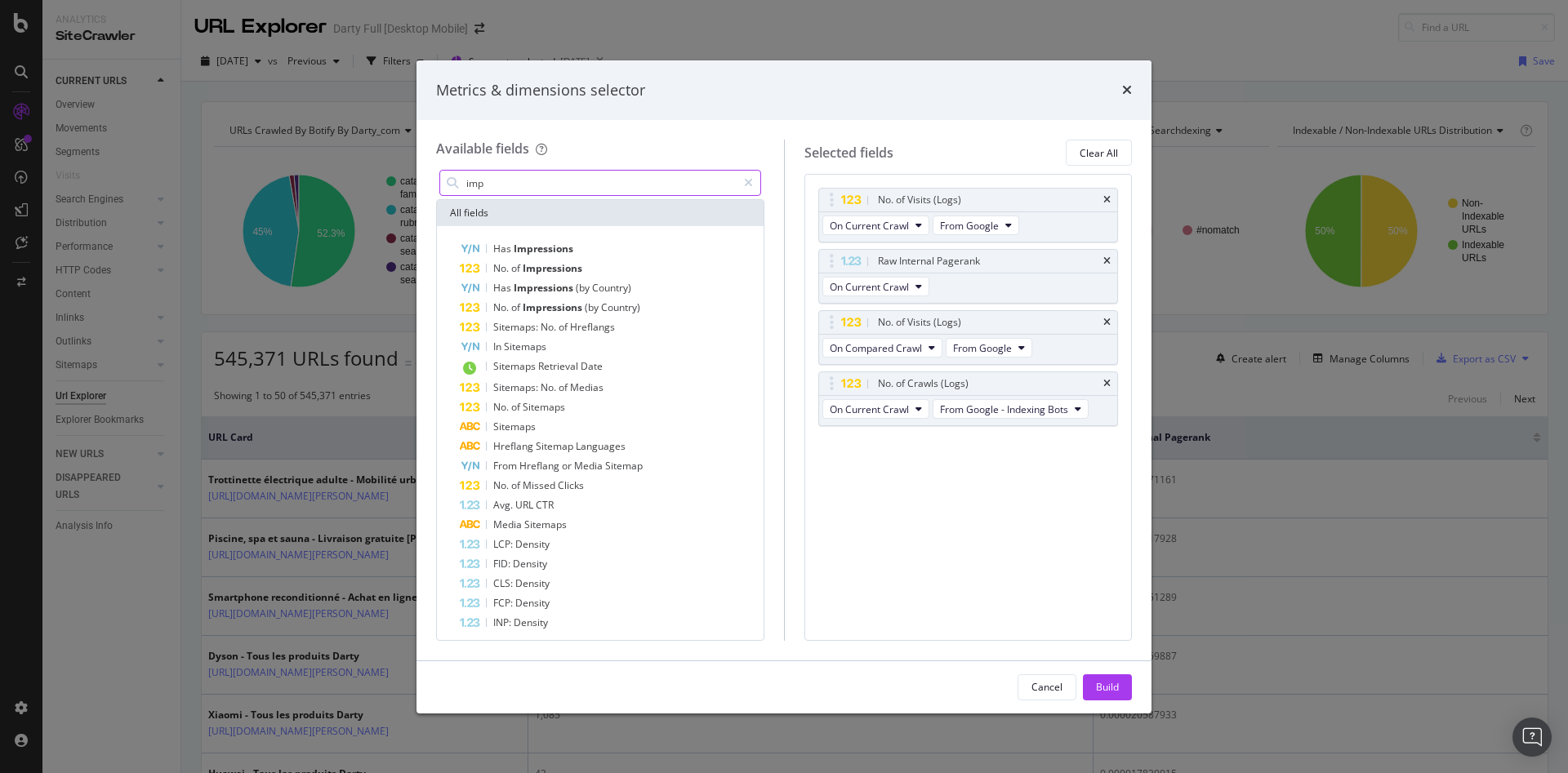
click at [551, 192] on input "imp" at bounding box center [600, 183] width 272 height 25
click at [553, 186] on input "imp" at bounding box center [600, 183] width 272 height 25
click at [563, 186] on input "imp" at bounding box center [600, 183] width 272 height 25
click at [569, 187] on input "imp" at bounding box center [600, 183] width 272 height 25
click at [579, 182] on input "imp" at bounding box center [600, 183] width 272 height 25
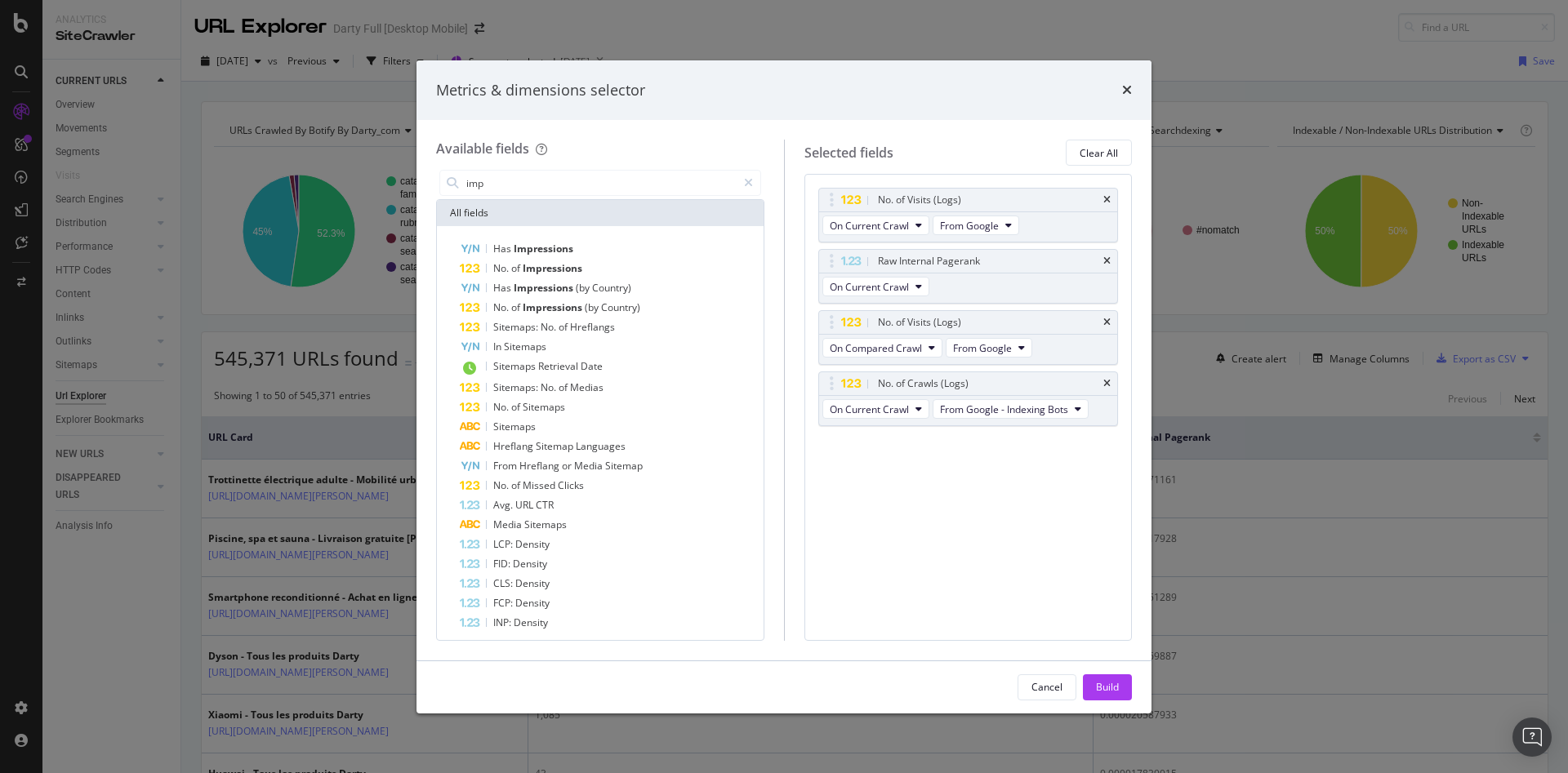
click at [599, 157] on div "Available fields" at bounding box center [600, 149] width 328 height 19
click at [592, 180] on input "imp" at bounding box center [600, 183] width 272 height 25
click at [607, 180] on input "imp" at bounding box center [600, 183] width 272 height 25
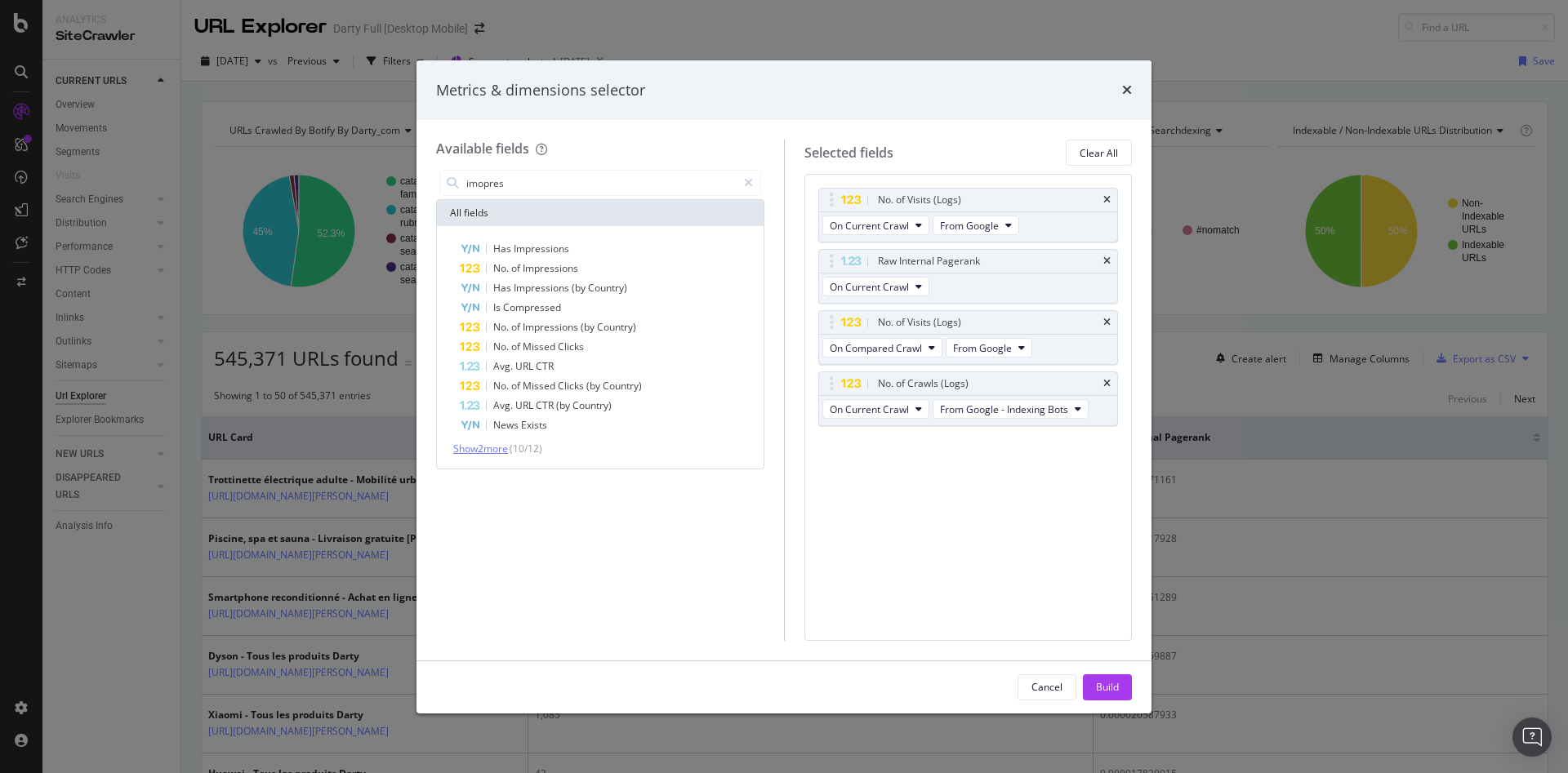
click at [506, 451] on span "Show 2 more" at bounding box center [481, 448] width 55 height 14
click at [650, 189] on input "imopres" at bounding box center [600, 183] width 272 height 25
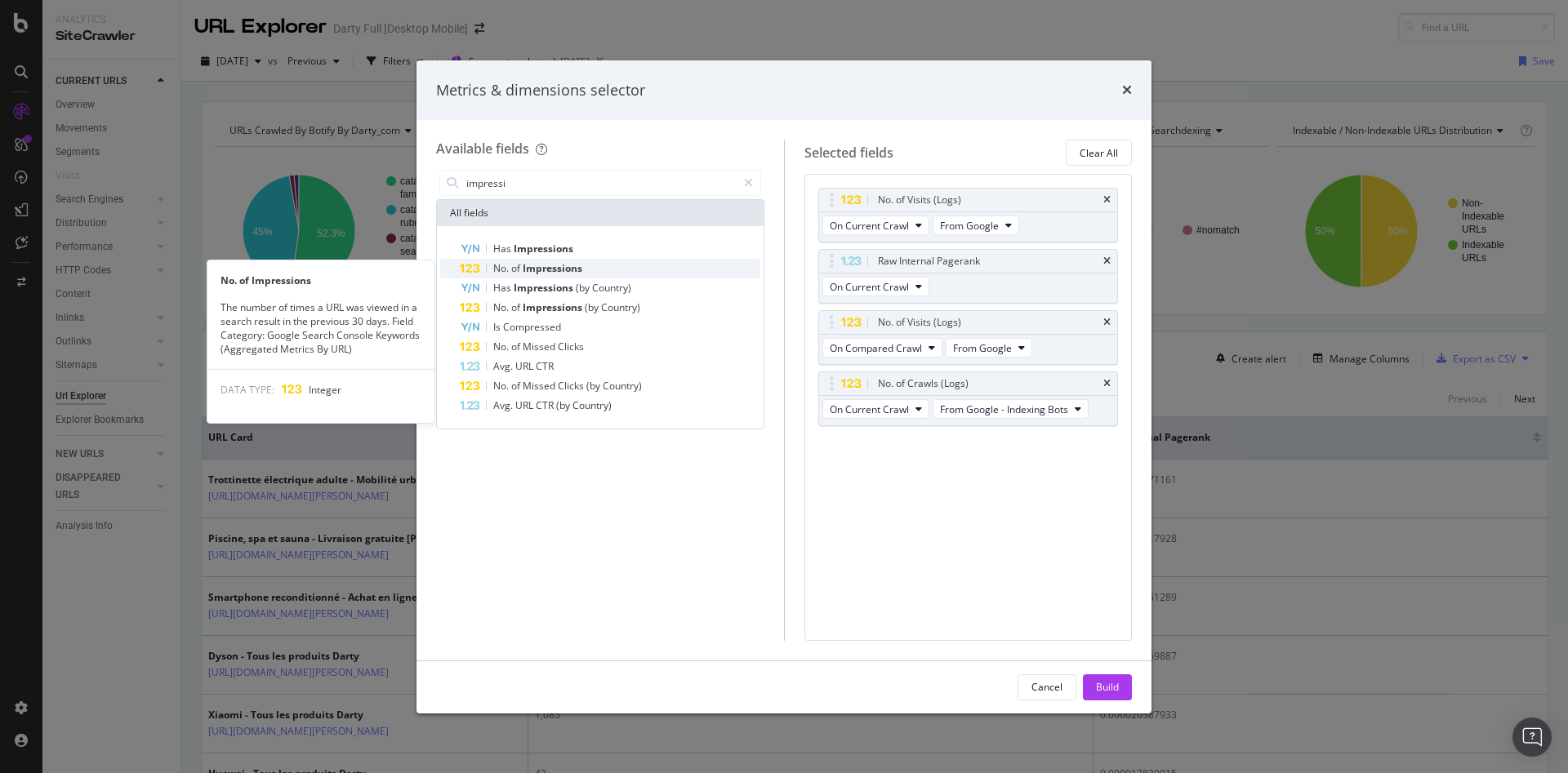
click at [638, 264] on div "No. of Impressions" at bounding box center [610, 269] width 301 height 20
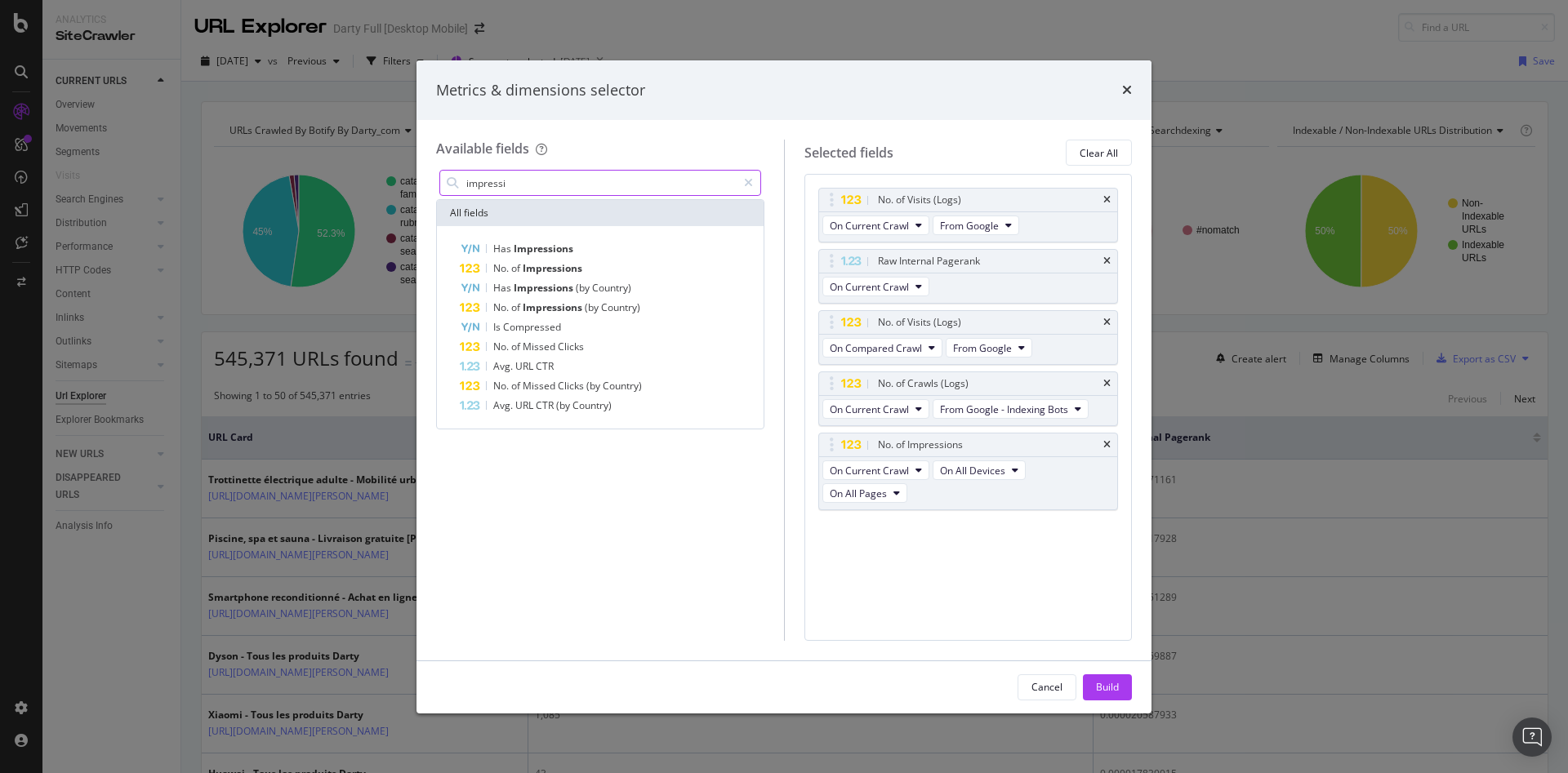
click at [582, 174] on input "impressi" at bounding box center [600, 183] width 272 height 25
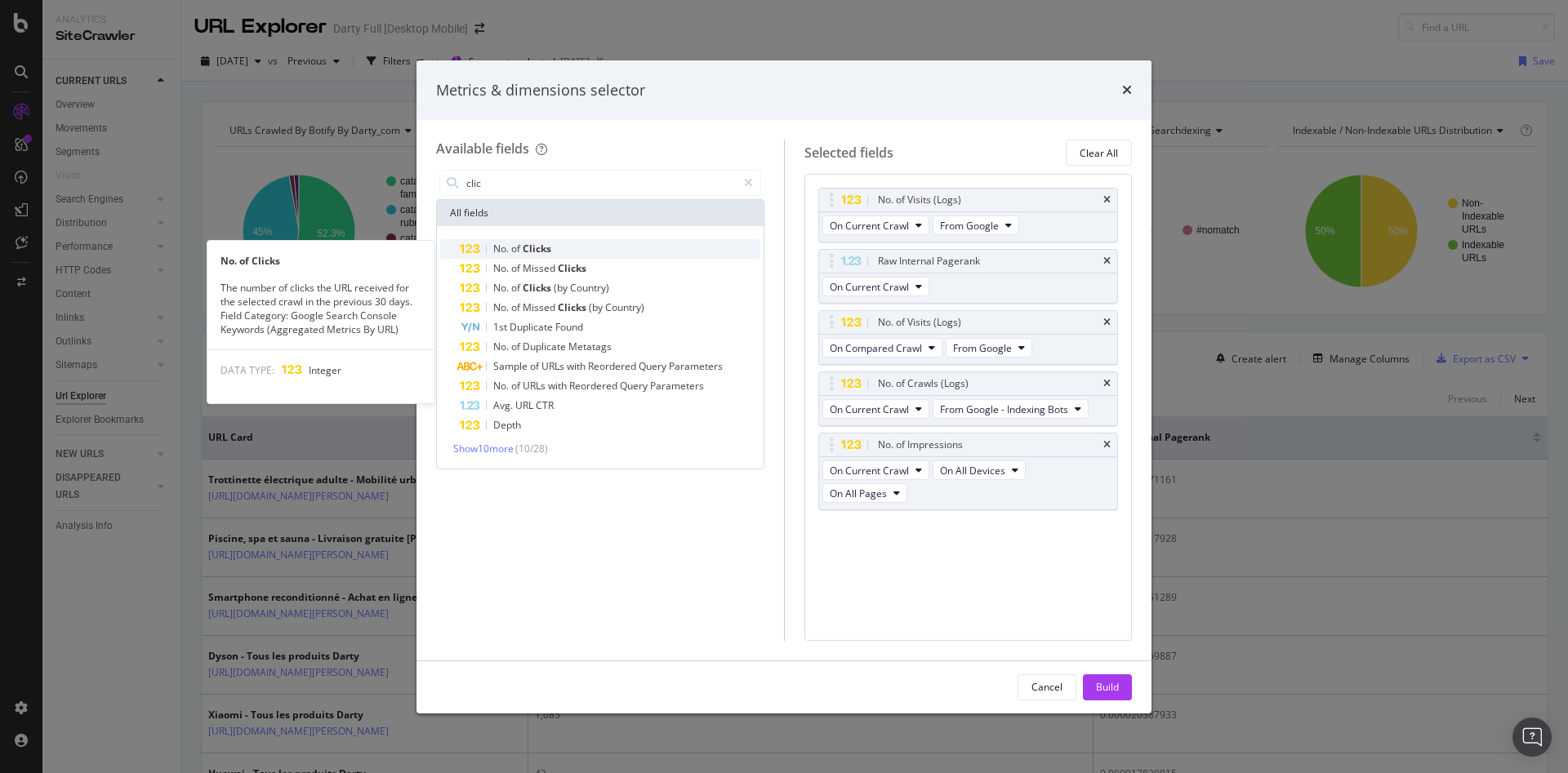
click at [633, 252] on div "No. of Clicks" at bounding box center [610, 249] width 301 height 20
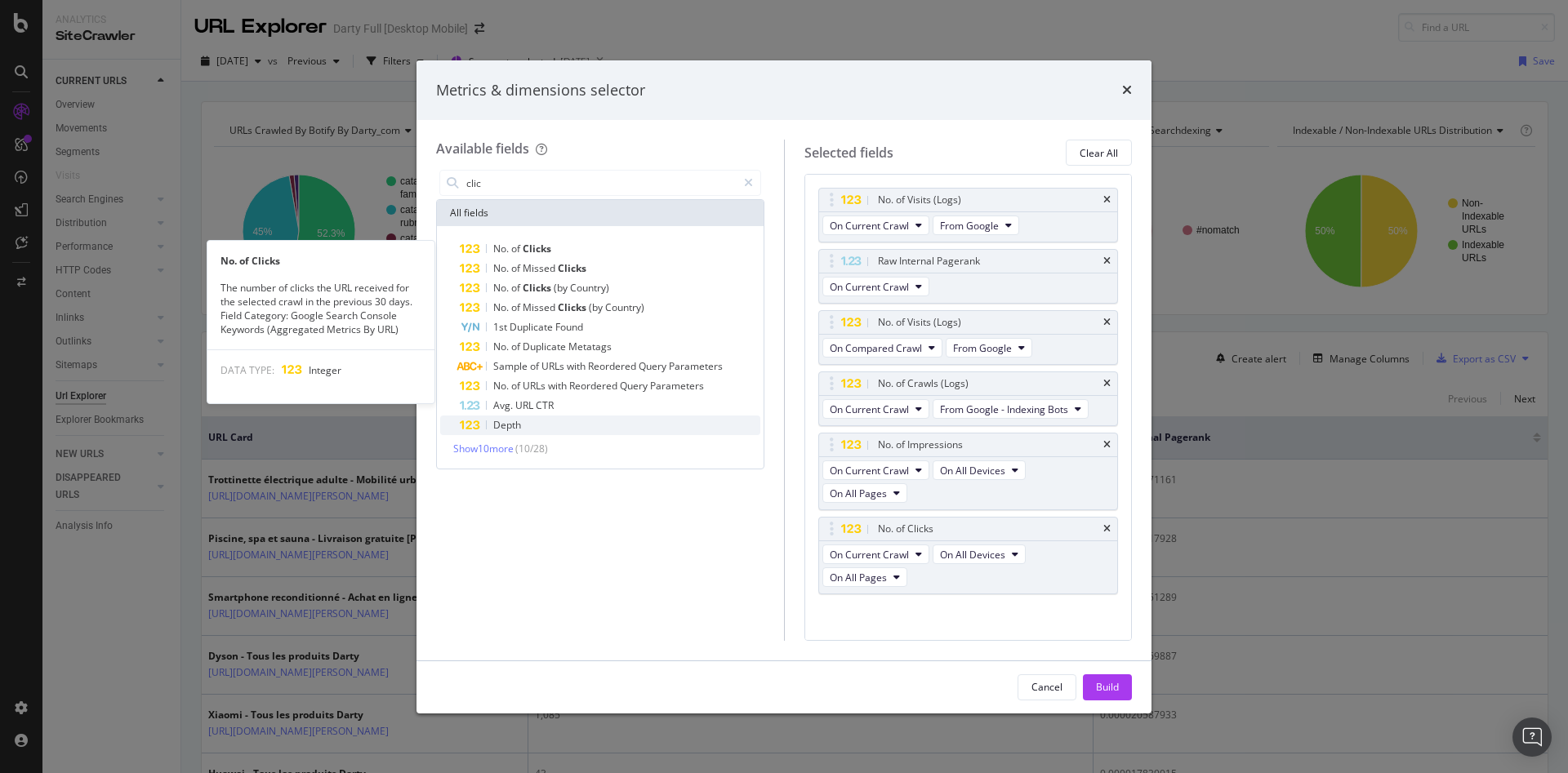
drag, startPoint x: 561, startPoint y: 413, endPoint x: 553, endPoint y: 423, distance: 12.8
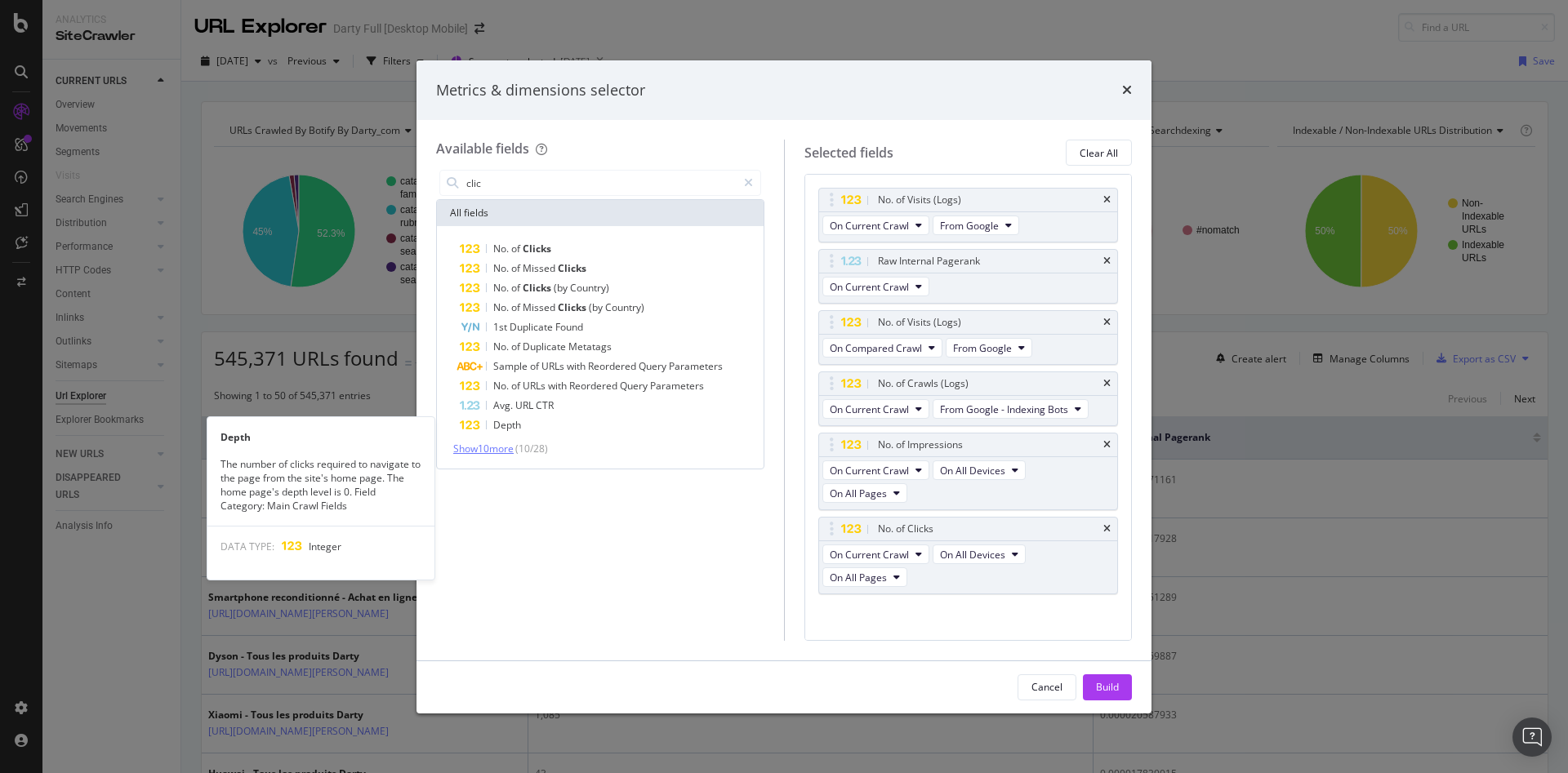
drag, startPoint x: 553, startPoint y: 423, endPoint x: 493, endPoint y: 450, distance: 65.8
click at [493, 450] on span "Show 10 more" at bounding box center [483, 448] width 61 height 14
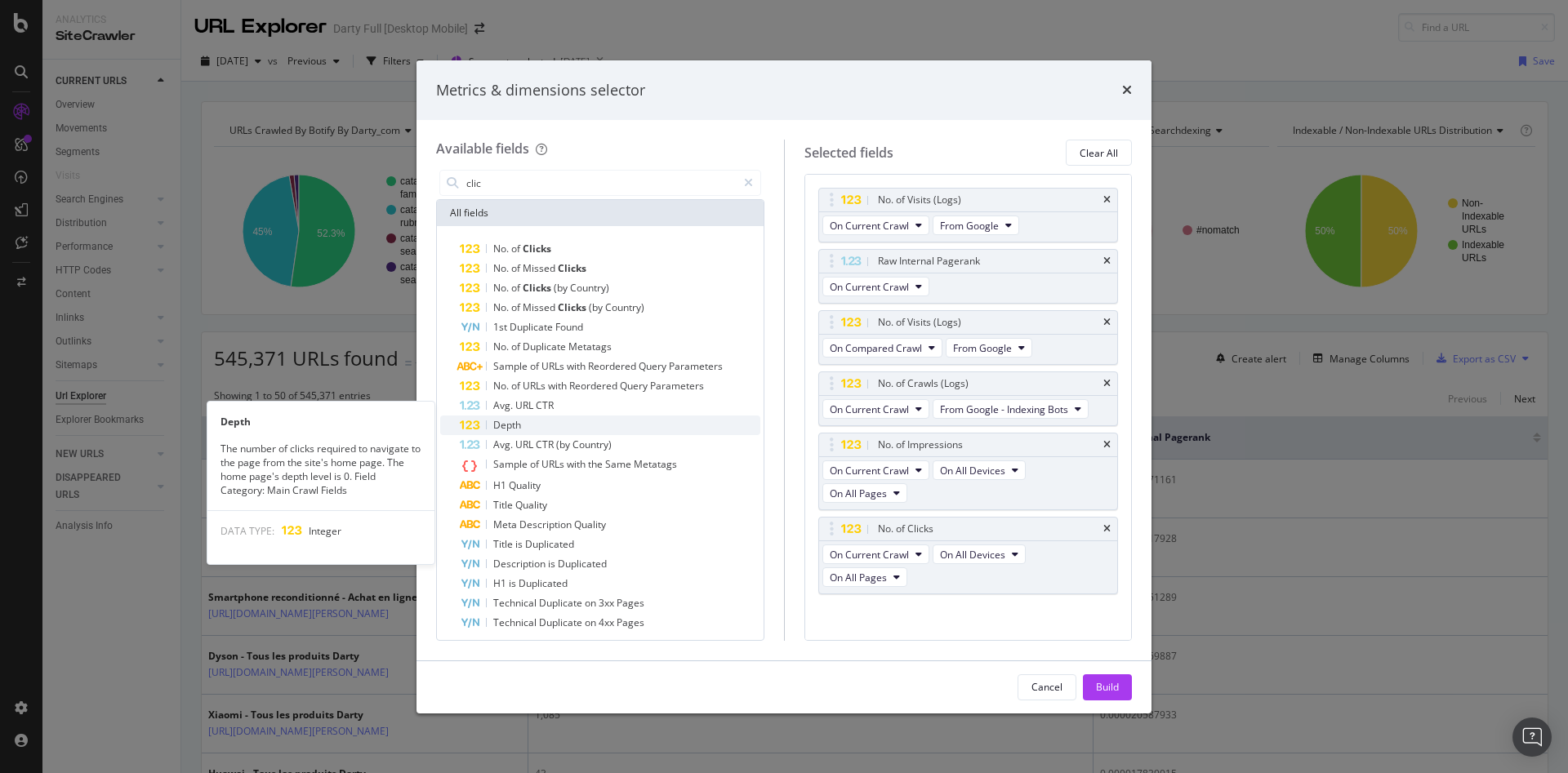
scroll to position [26, 0]
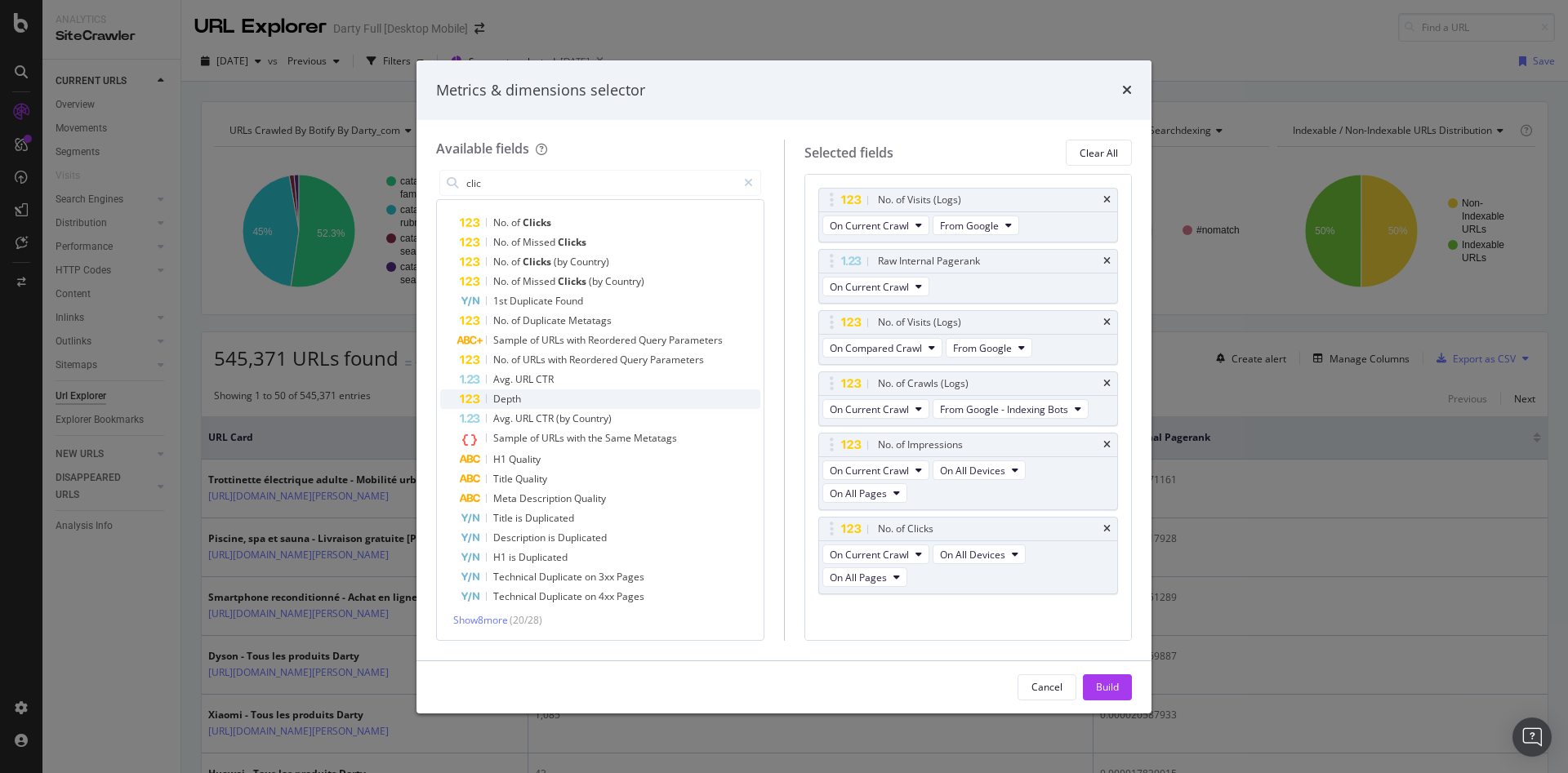
click at [537, 392] on div "Depth" at bounding box center [610, 400] width 301 height 20
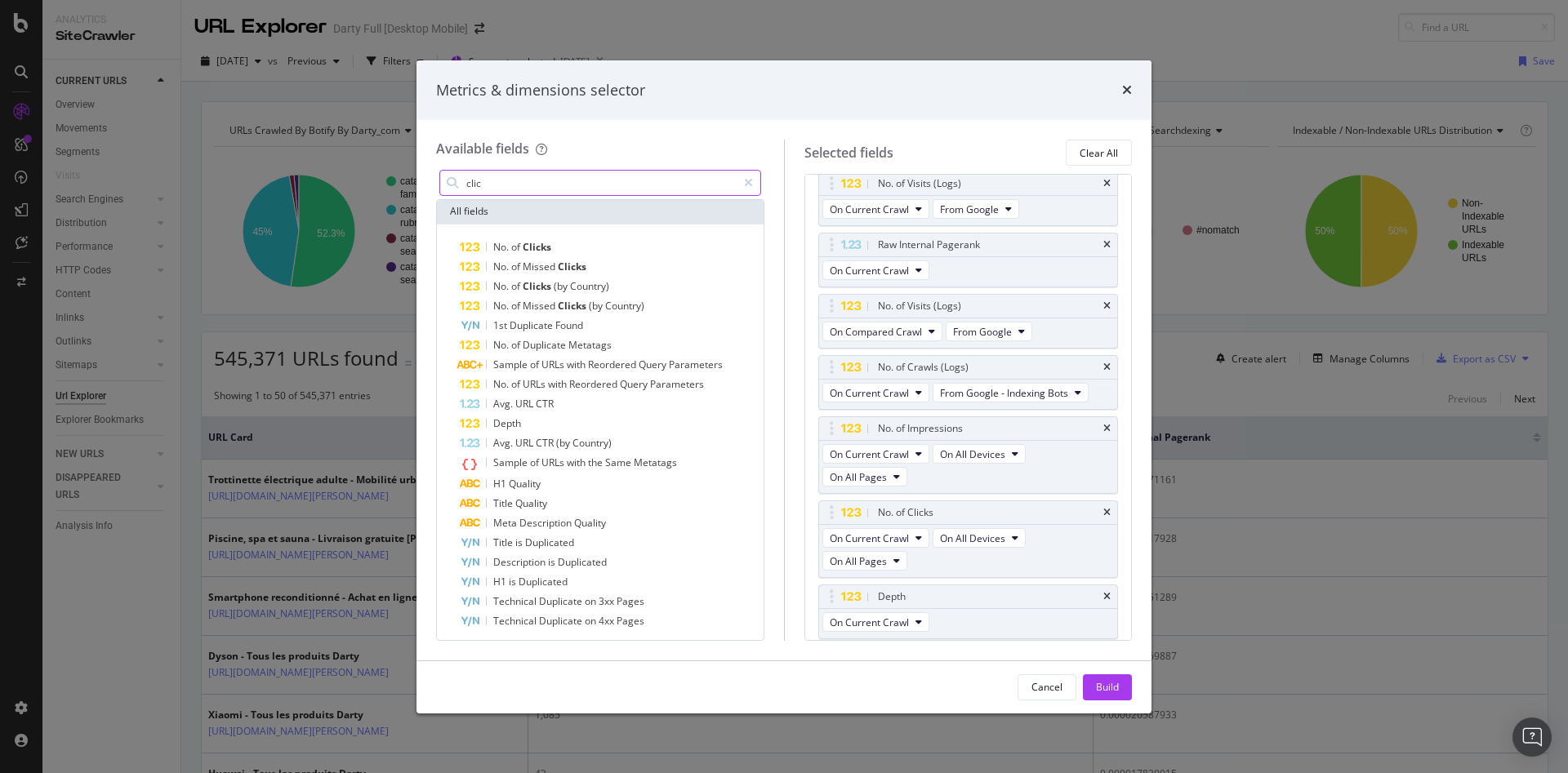
scroll to position [0, 0]
click at [552, 182] on input "clic" at bounding box center [600, 183] width 272 height 25
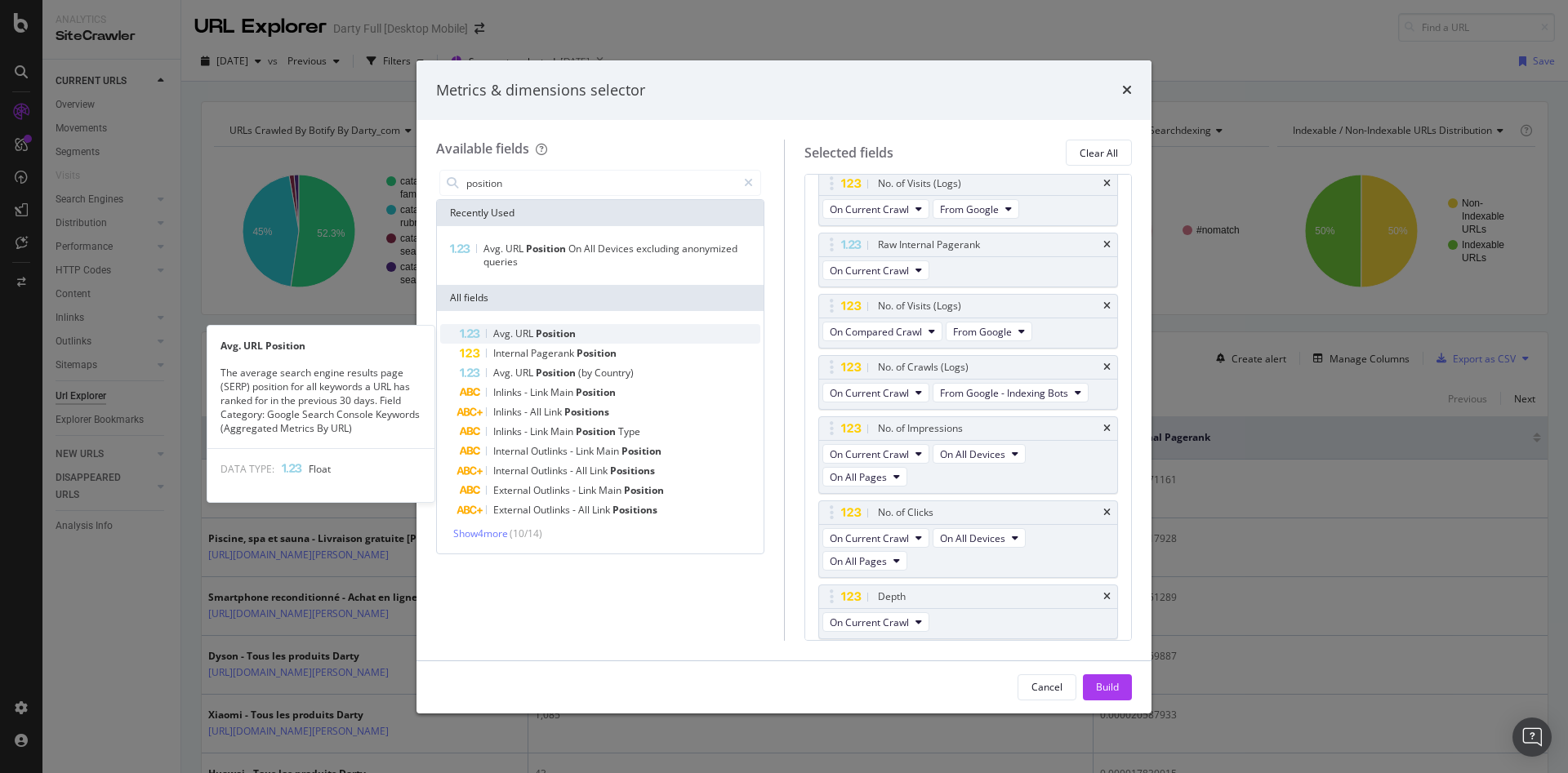
click at [650, 336] on div "Avg. URL Position" at bounding box center [610, 334] width 301 height 20
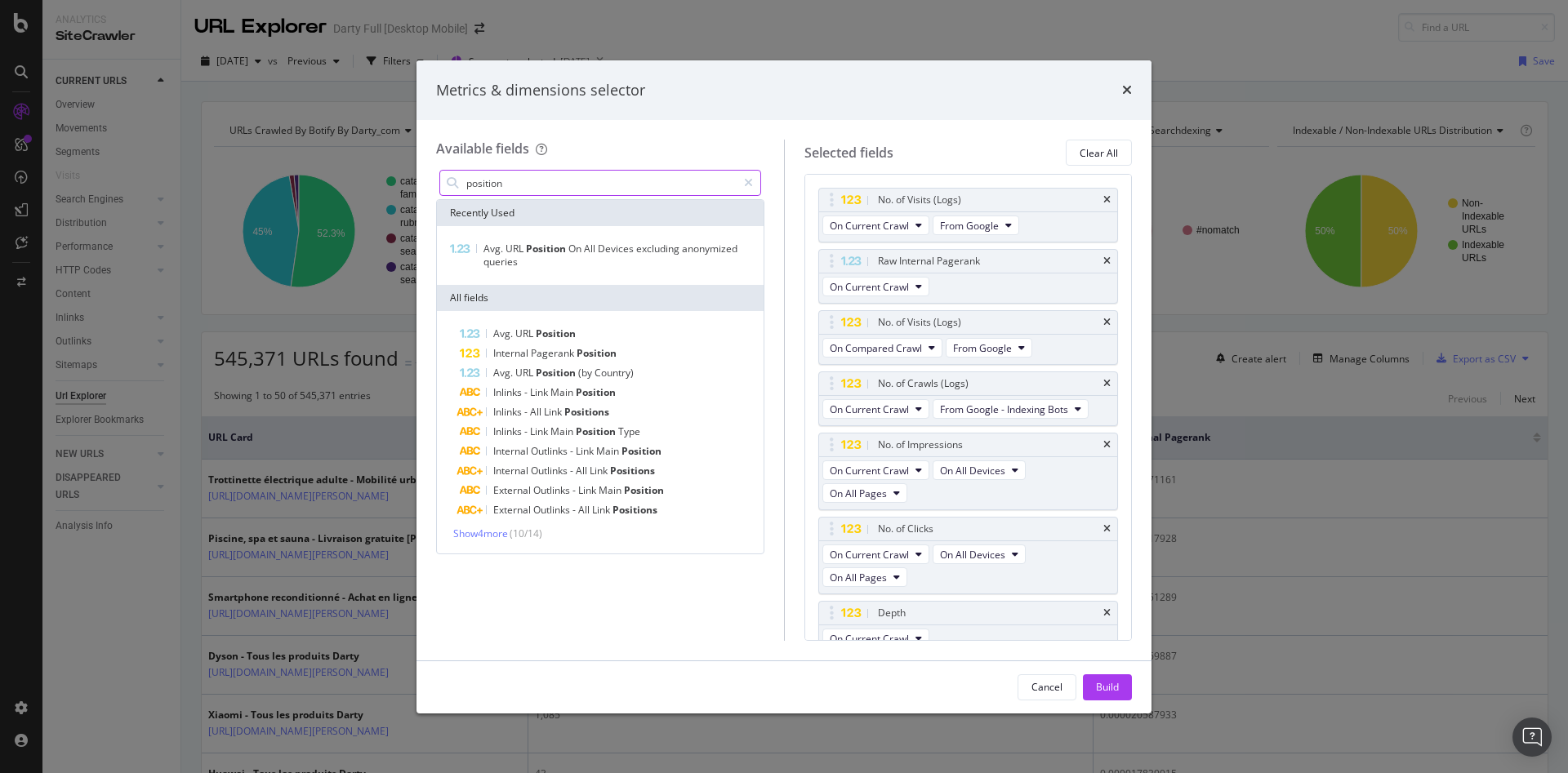
click at [511, 174] on input "position" at bounding box center [600, 183] width 272 height 25
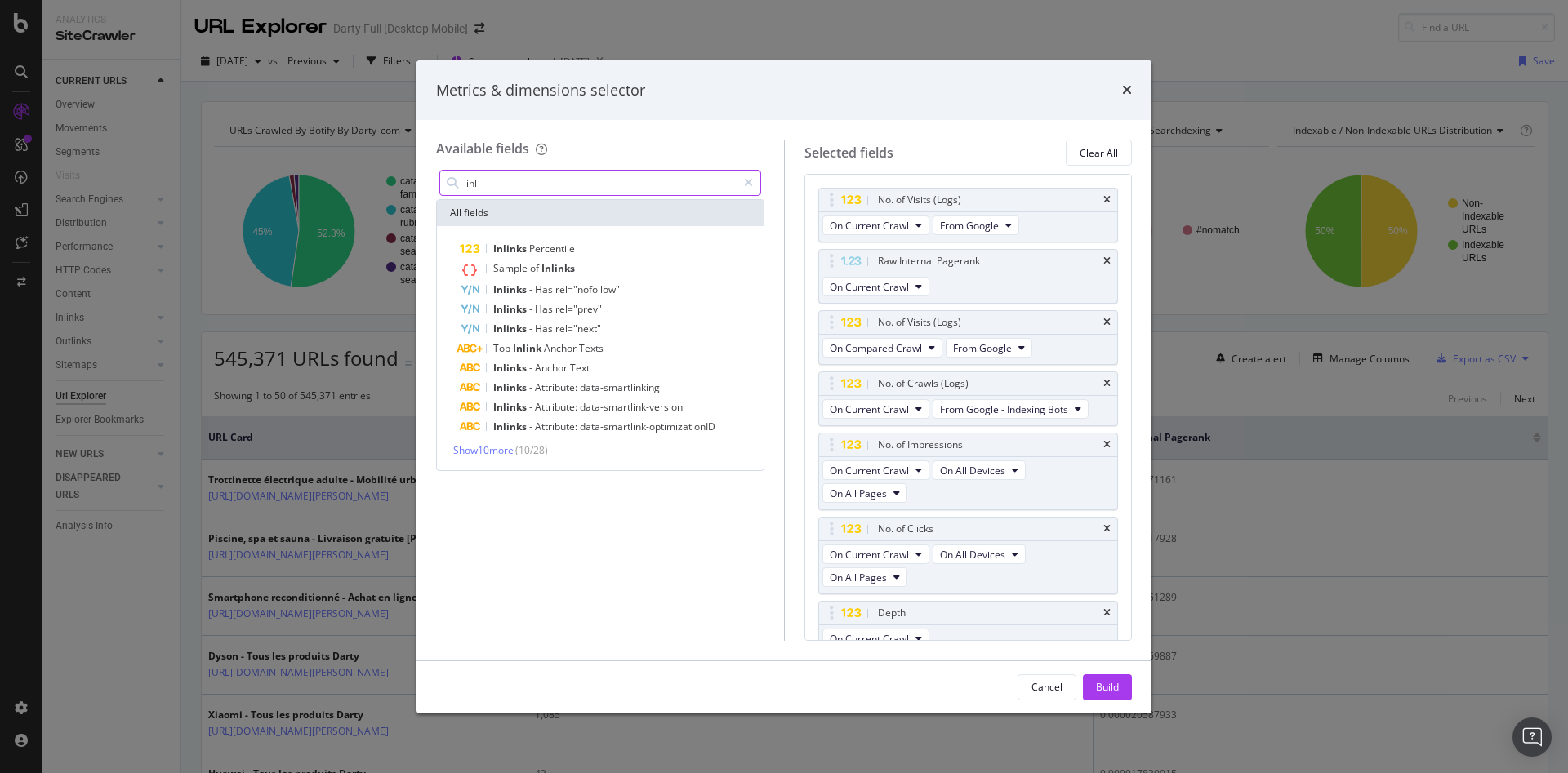
click at [511, 174] on input "inl" at bounding box center [600, 183] width 272 height 25
click at [502, 451] on span "Show 10 more" at bounding box center [483, 450] width 61 height 14
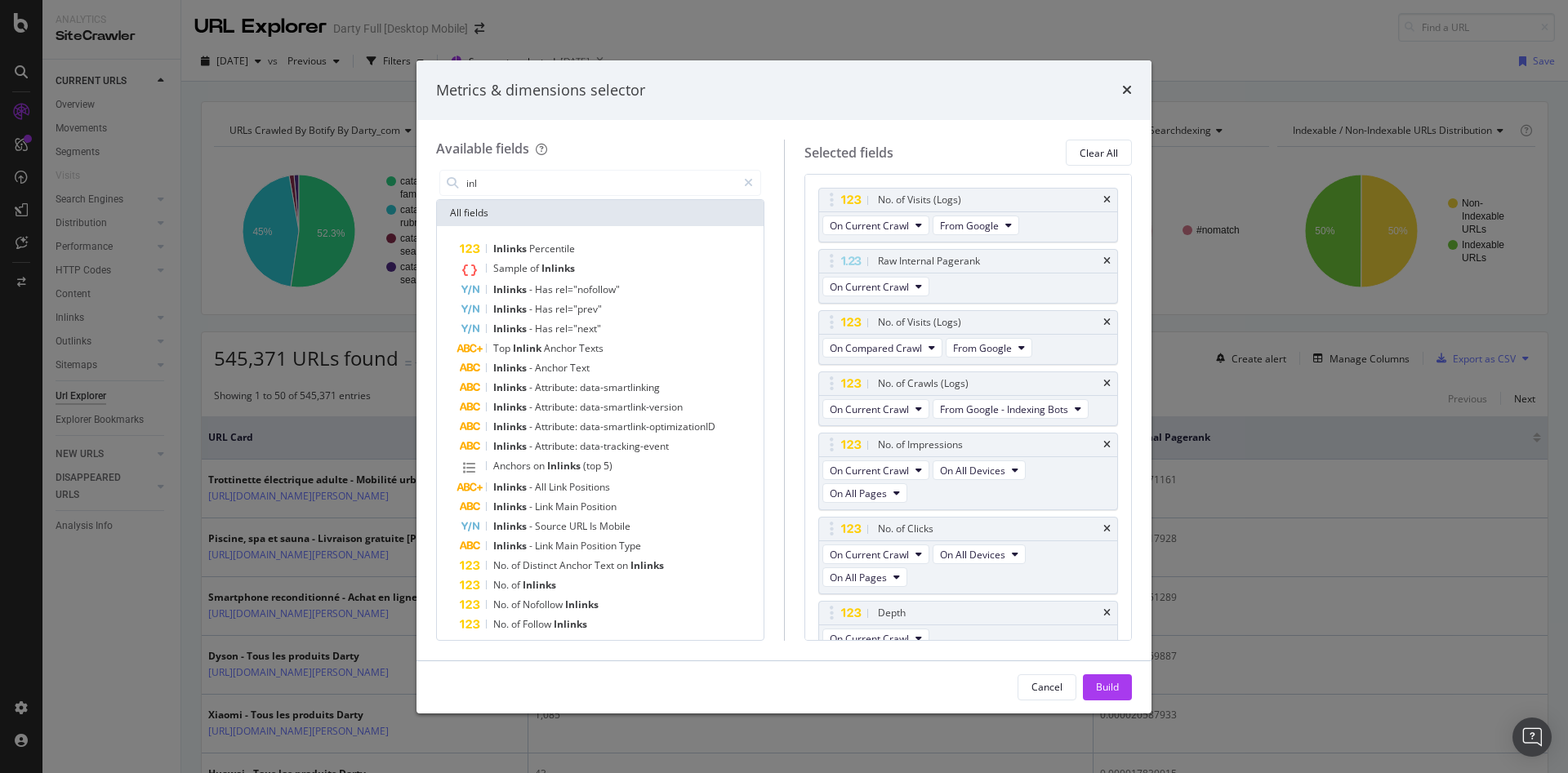
click at [560, 199] on div "All fields Inlinks Percentile Sample of Inlinks Inlinks - Has rel="nofollow" In…" at bounding box center [600, 419] width 328 height 441
click at [559, 193] on input "inl" at bounding box center [600, 183] width 272 height 25
click at [567, 185] on input "inl" at bounding box center [600, 183] width 272 height 25
click at [570, 183] on input "inli" at bounding box center [600, 183] width 272 height 25
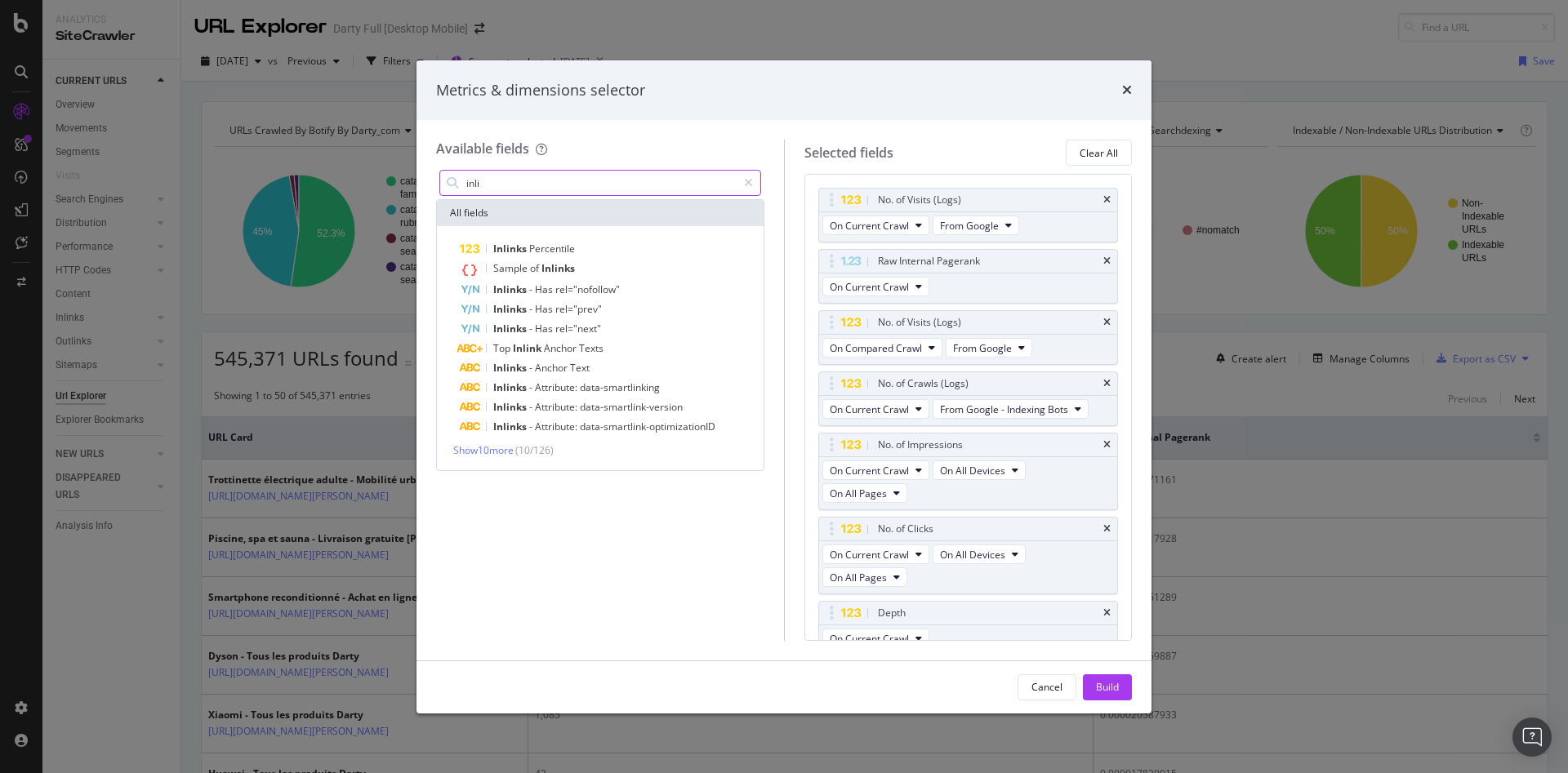
click at [570, 183] on input "inli" at bounding box center [600, 183] width 272 height 25
type input "inli"
click at [502, 451] on span "Show 10 more" at bounding box center [483, 450] width 61 height 14
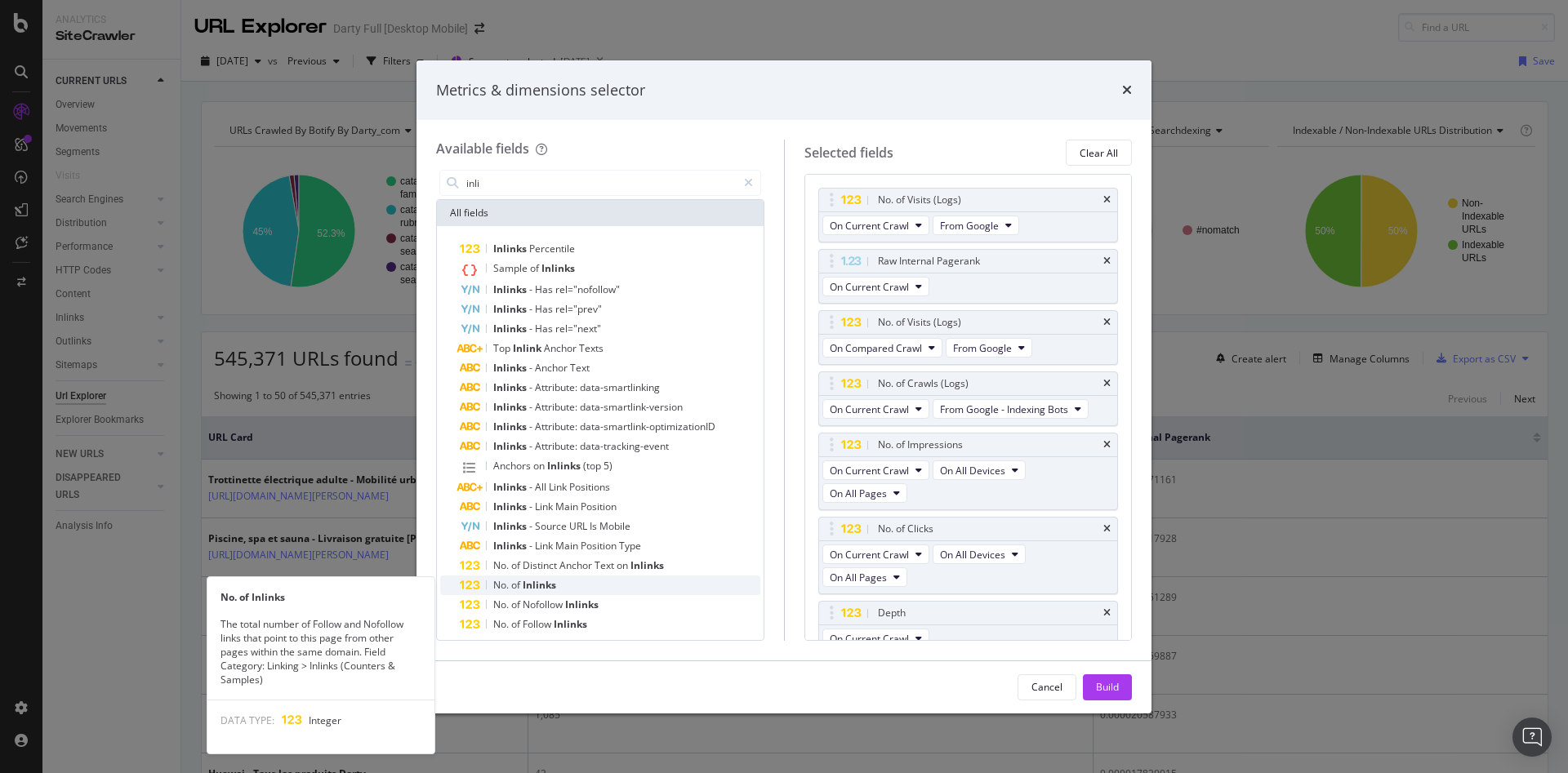
click at [528, 580] on span "Inlinks" at bounding box center [539, 584] width 34 height 14
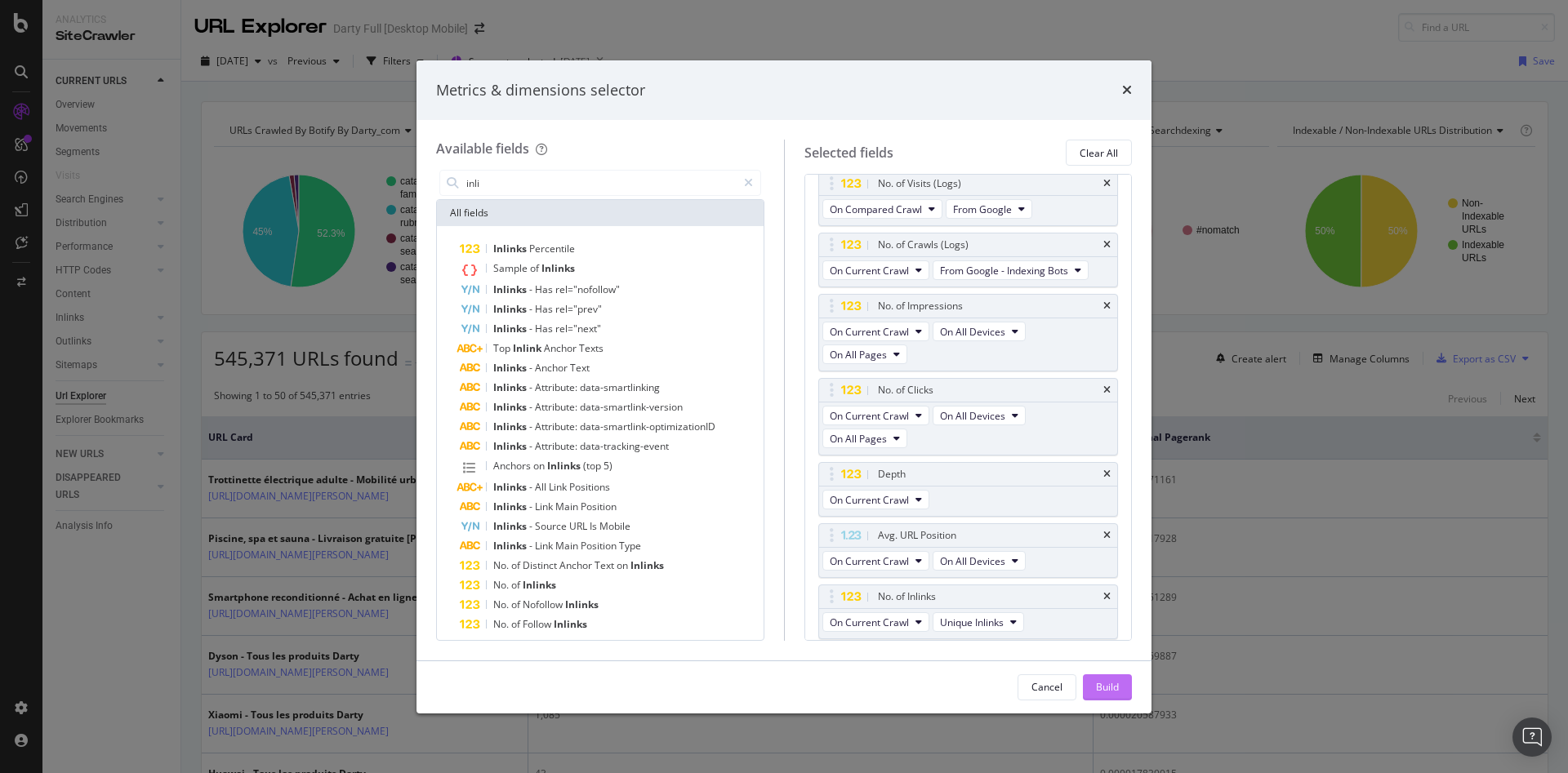
click at [1106, 683] on div "Build" at bounding box center [1107, 687] width 23 height 14
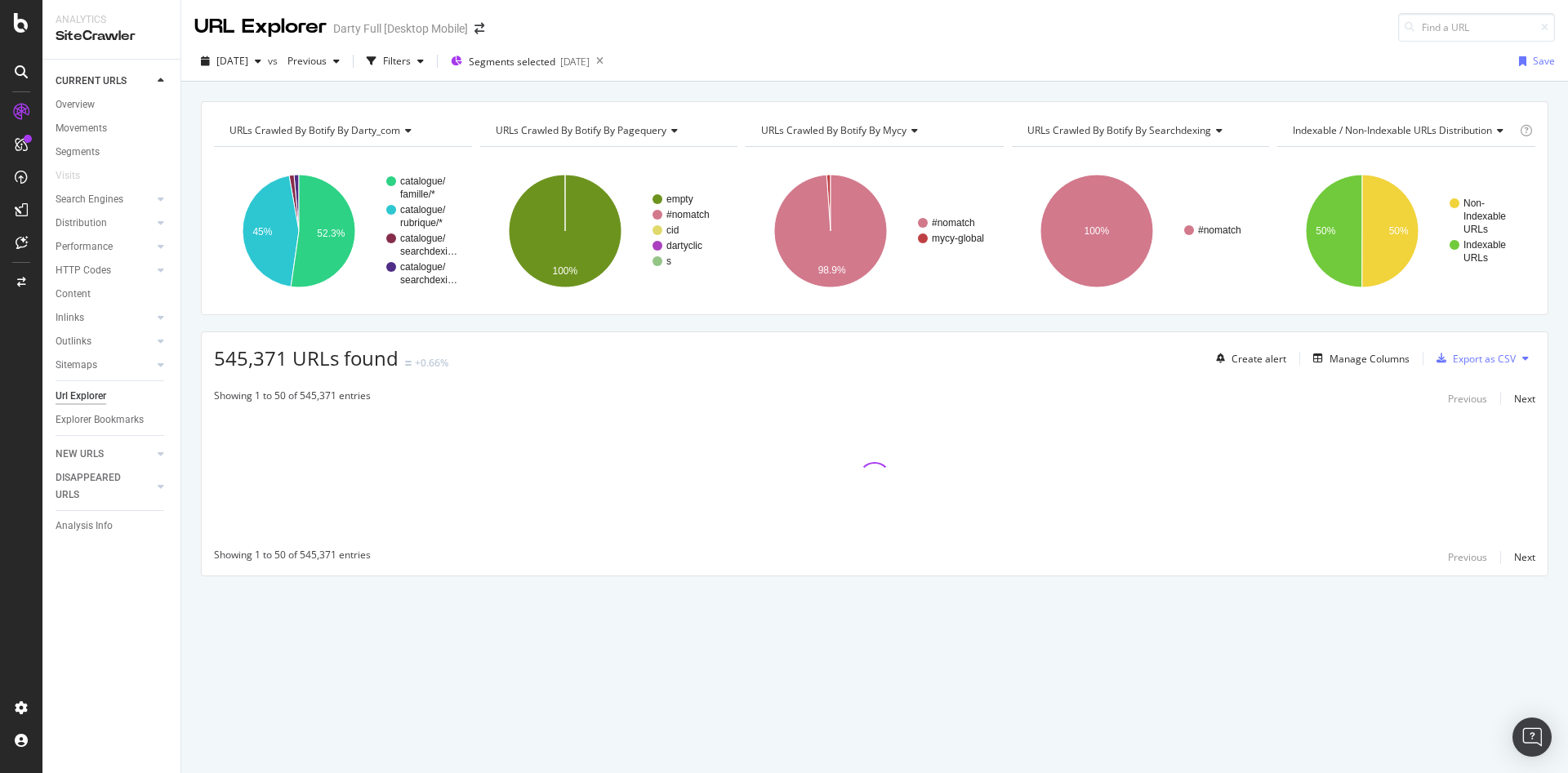
drag, startPoint x: 1110, startPoint y: 635, endPoint x: 1006, endPoint y: 560, distance: 128.2
click at [1006, 560] on div "Showing 1 to 50 of 545,371 entries Previous Next" at bounding box center [874, 558] width 1345 height 20
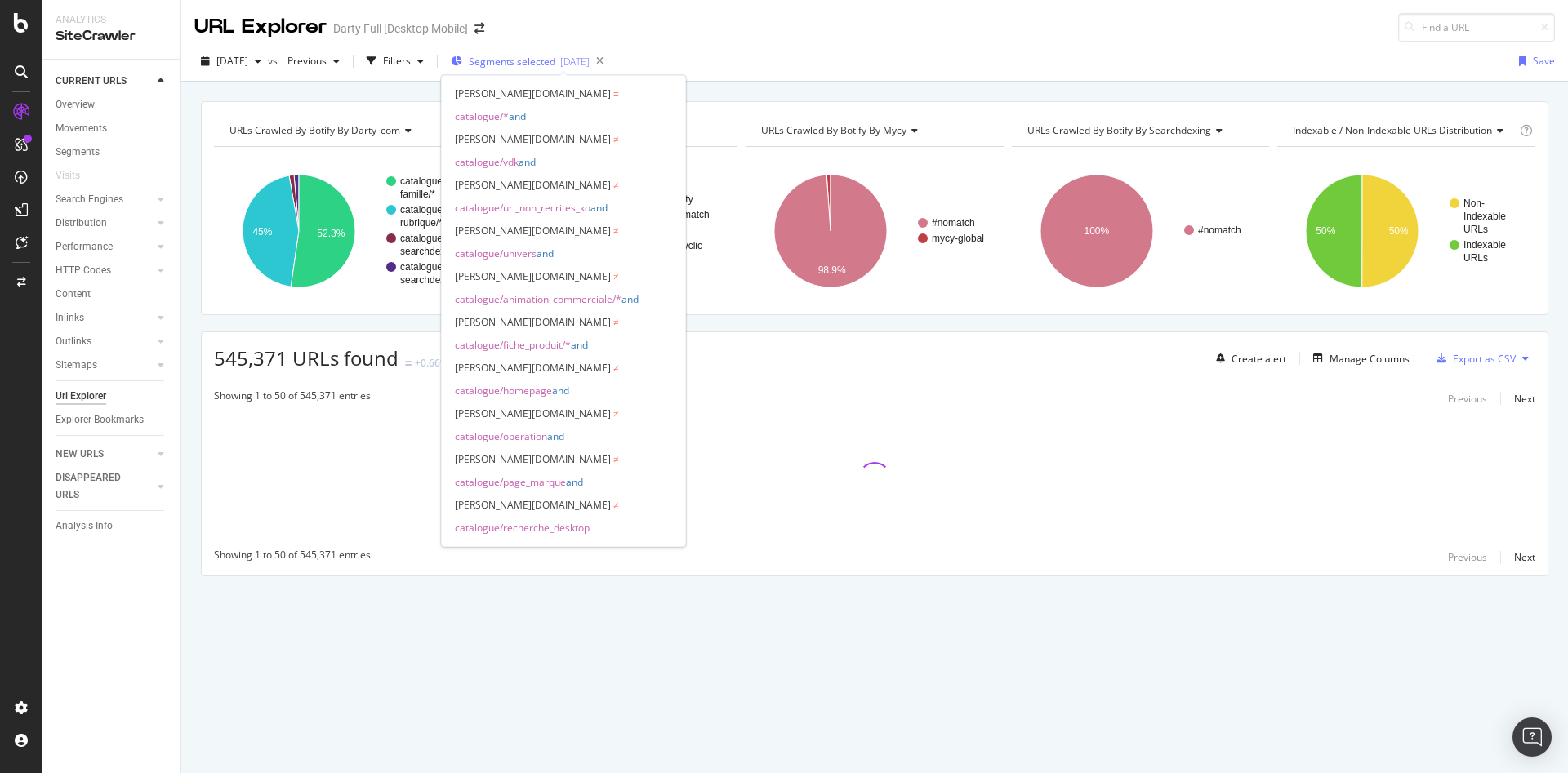
click at [548, 67] on span "Segments selected" at bounding box center [511, 61] width 86 height 14
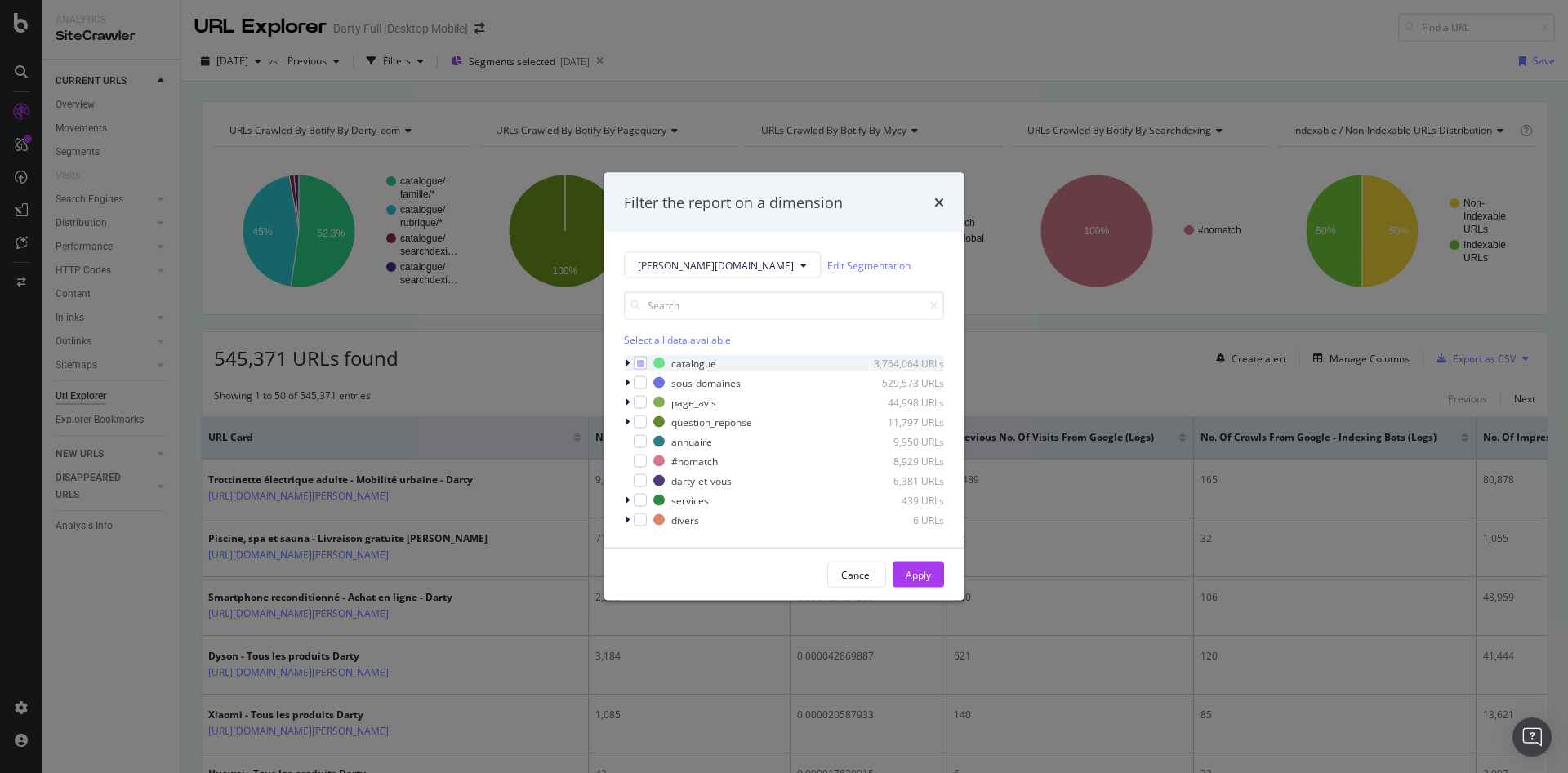
click at [630, 362] on div "modal" at bounding box center [629, 363] width 10 height 16
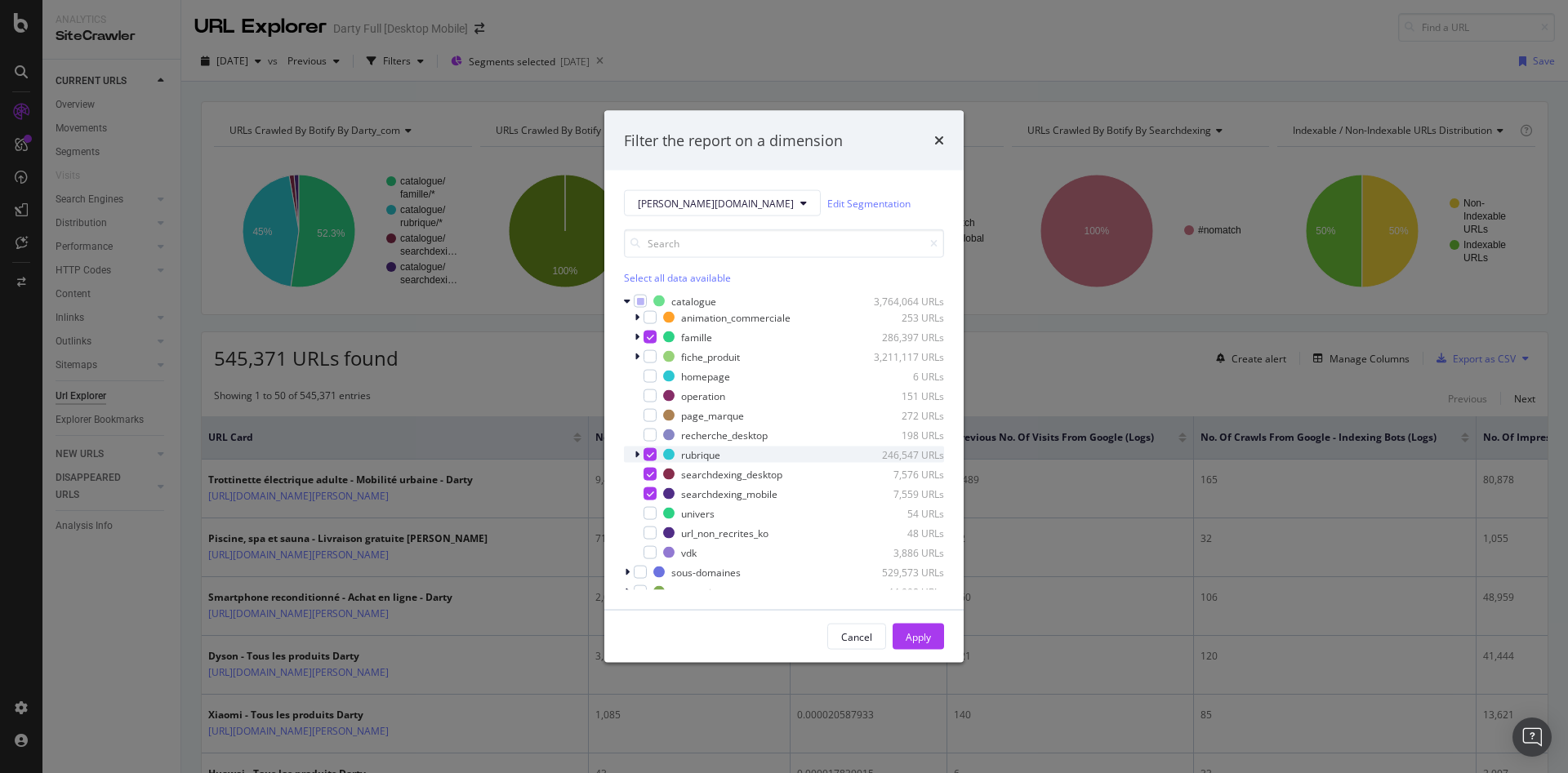
click at [639, 458] on icon "modal" at bounding box center [636, 454] width 5 height 10
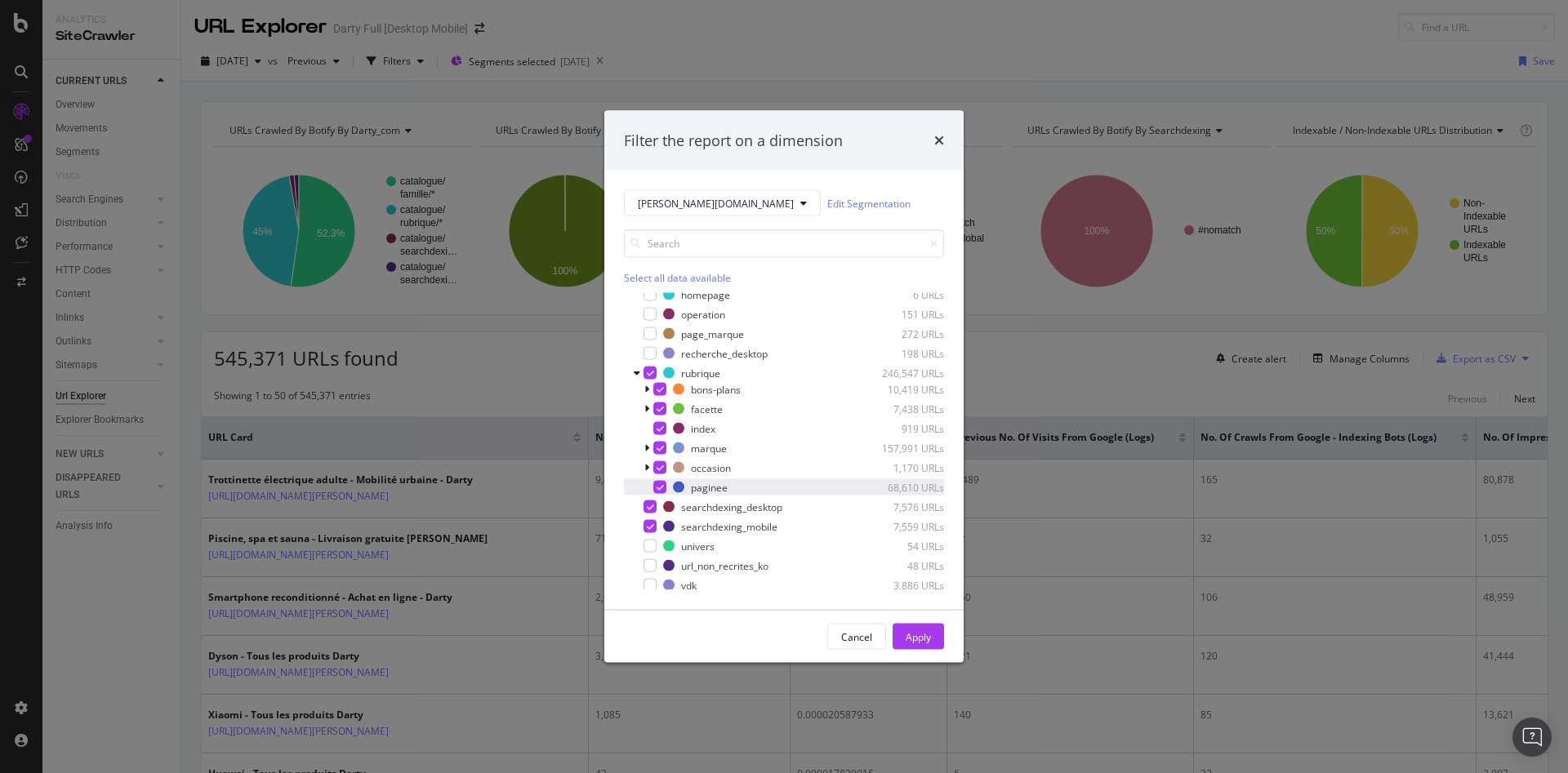
click at [662, 487] on icon "modal" at bounding box center [660, 487] width 7 height 8
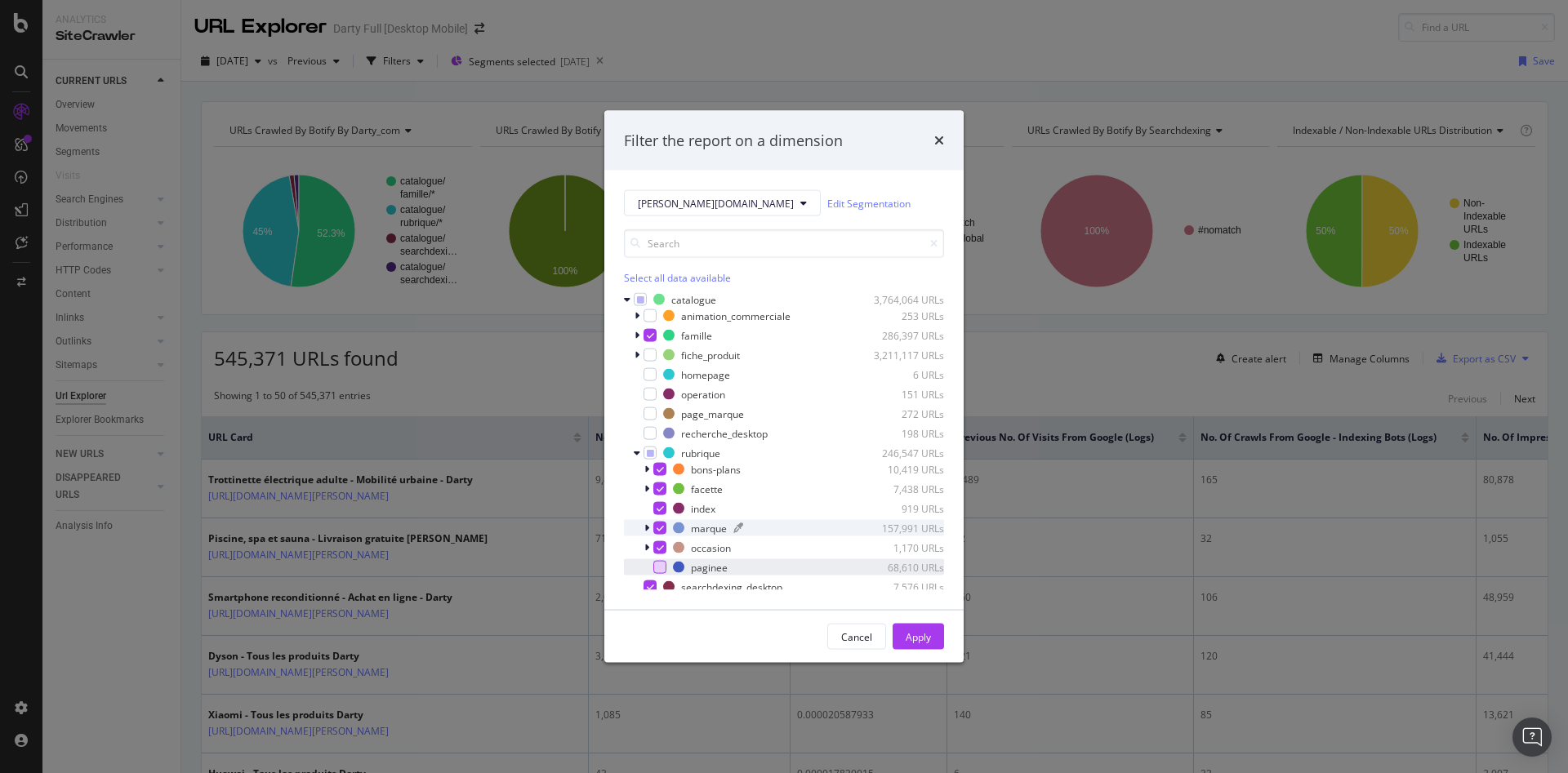
scroll to position [0, 0]
click at [634, 339] on icon "modal" at bounding box center [636, 337] width 5 height 10
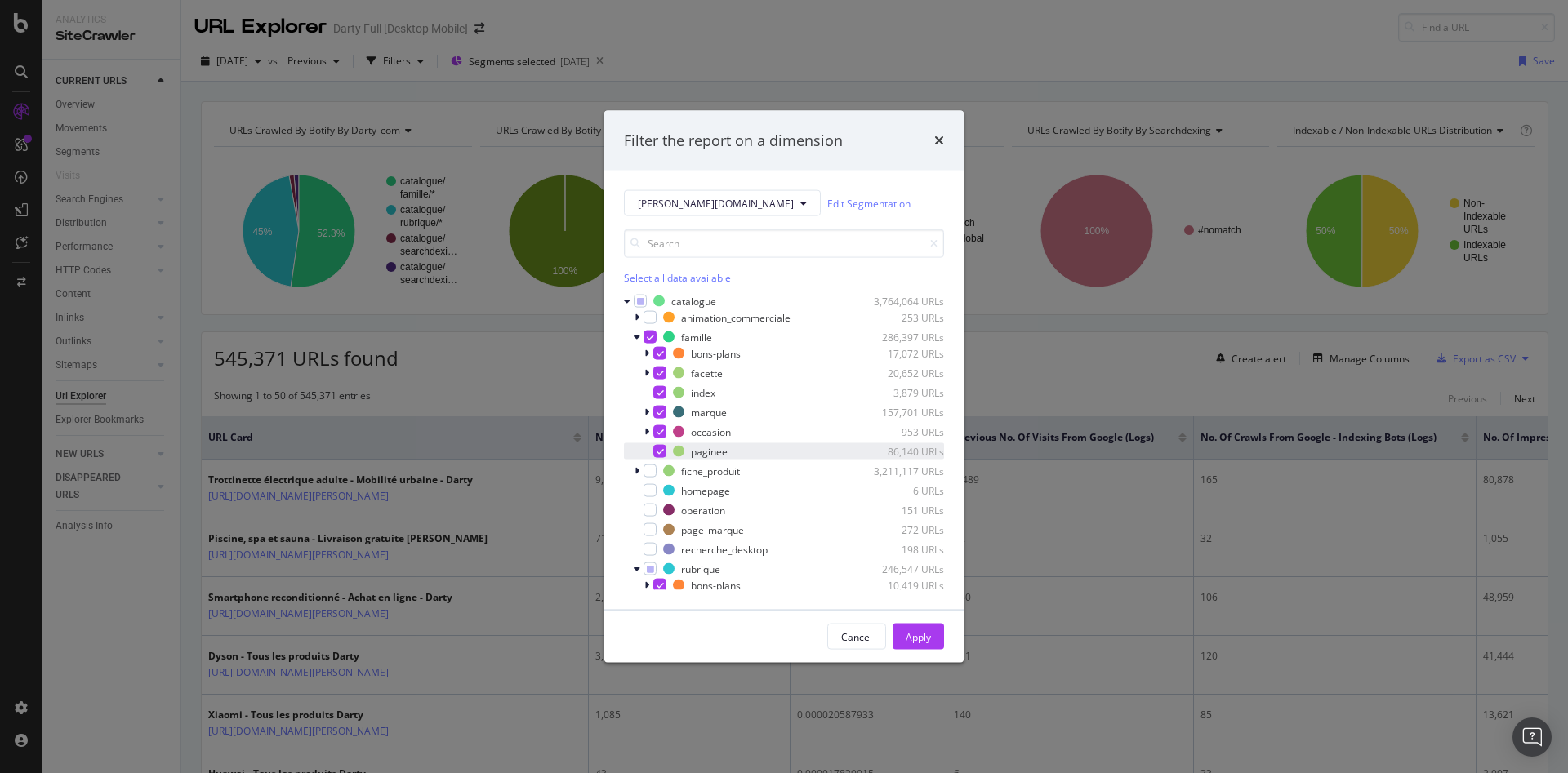
click at [655, 447] on div "modal" at bounding box center [660, 451] width 13 height 13
click at [648, 410] on icon "modal" at bounding box center [646, 411] width 5 height 10
click at [670, 446] on div "modal" at bounding box center [670, 451] width 13 height 13
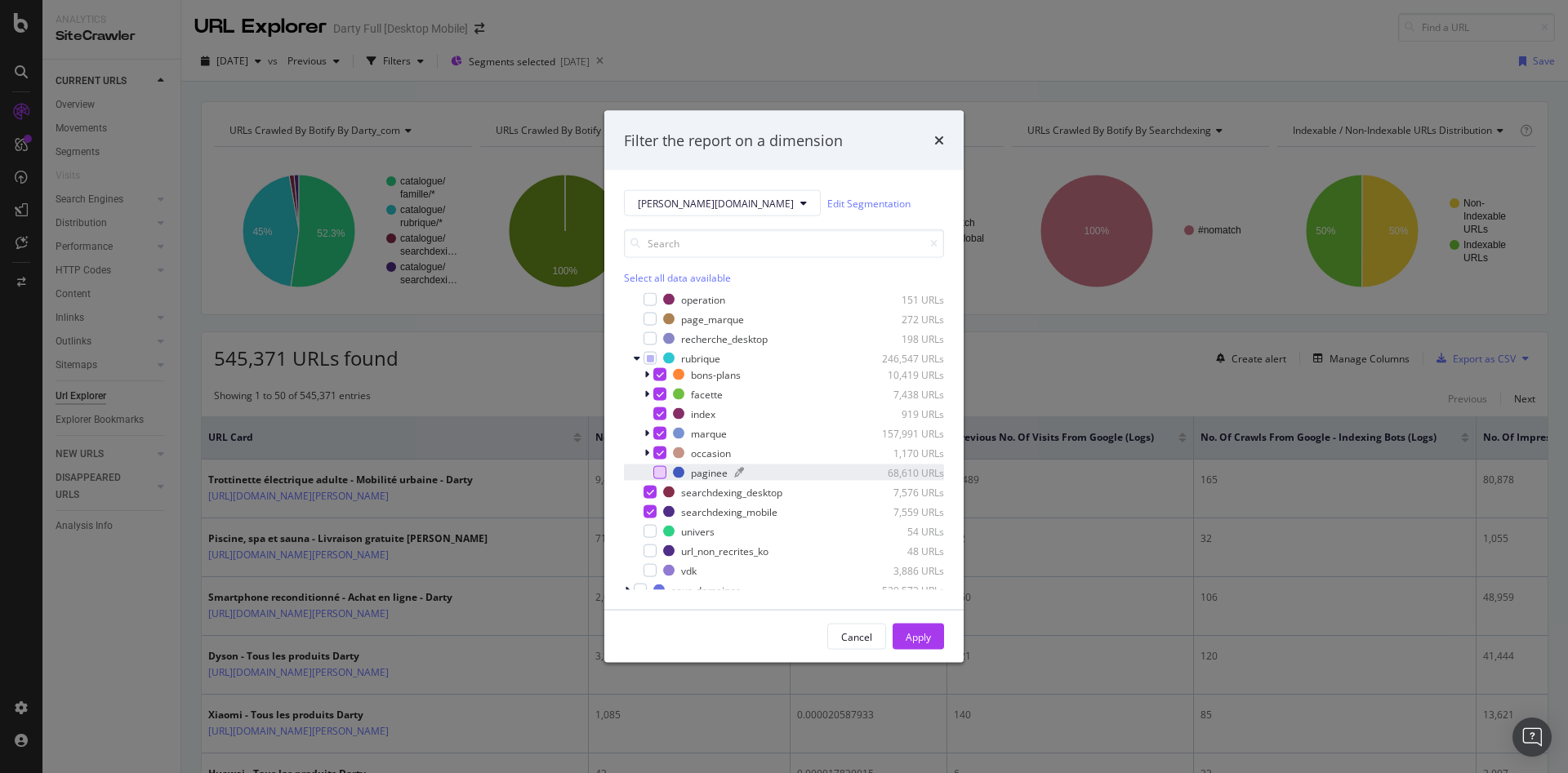
scroll to position [245, 0]
click at [646, 435] on icon "modal" at bounding box center [646, 438] width 5 height 10
click at [671, 477] on icon "modal" at bounding box center [670, 477] width 7 height 8
click at [647, 497] on icon "modal" at bounding box center [646, 497] width 5 height 10
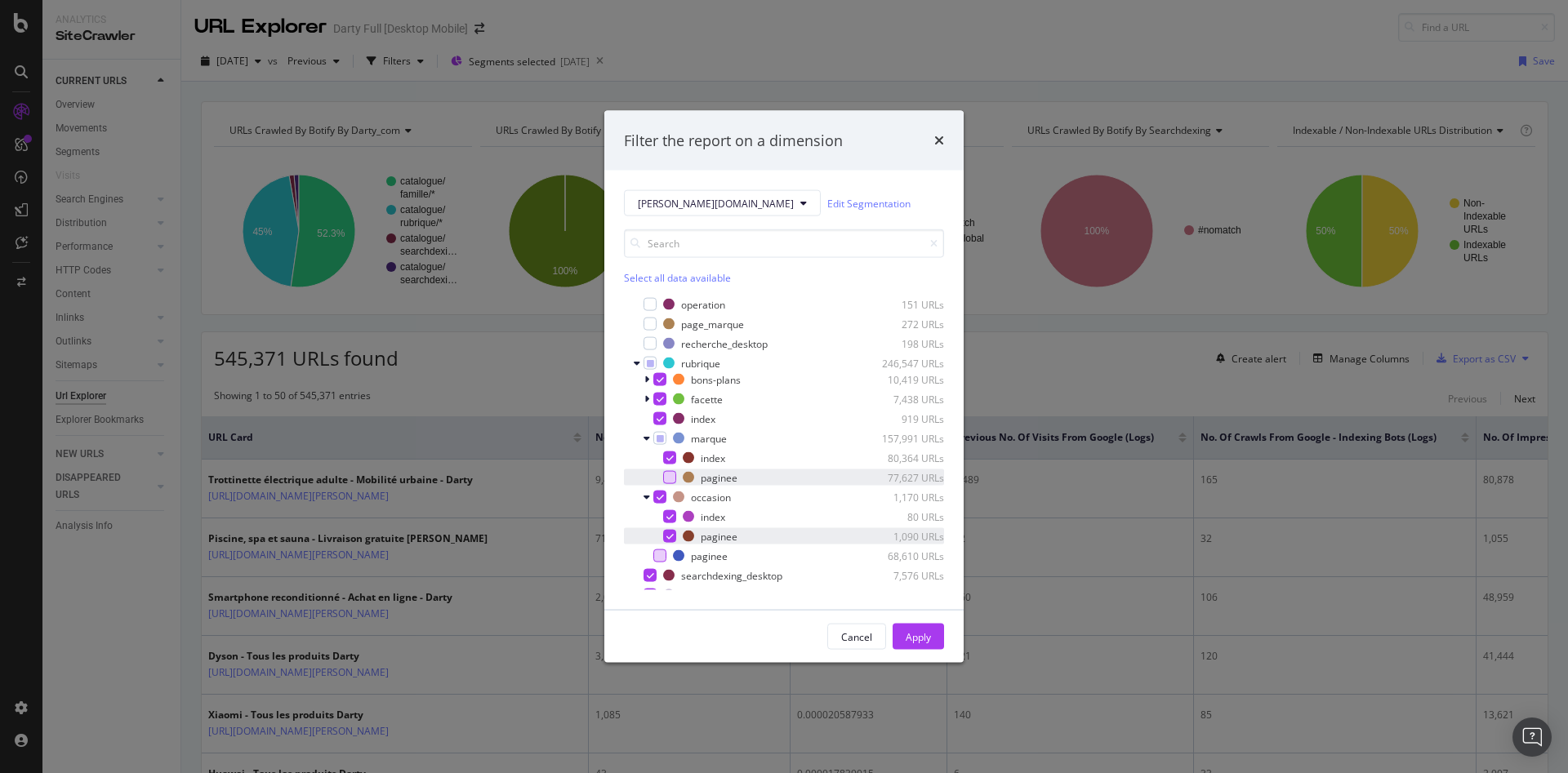
click at [667, 535] on icon "modal" at bounding box center [670, 536] width 7 height 8
click at [644, 395] on icon "modal" at bounding box center [646, 399] width 5 height 10
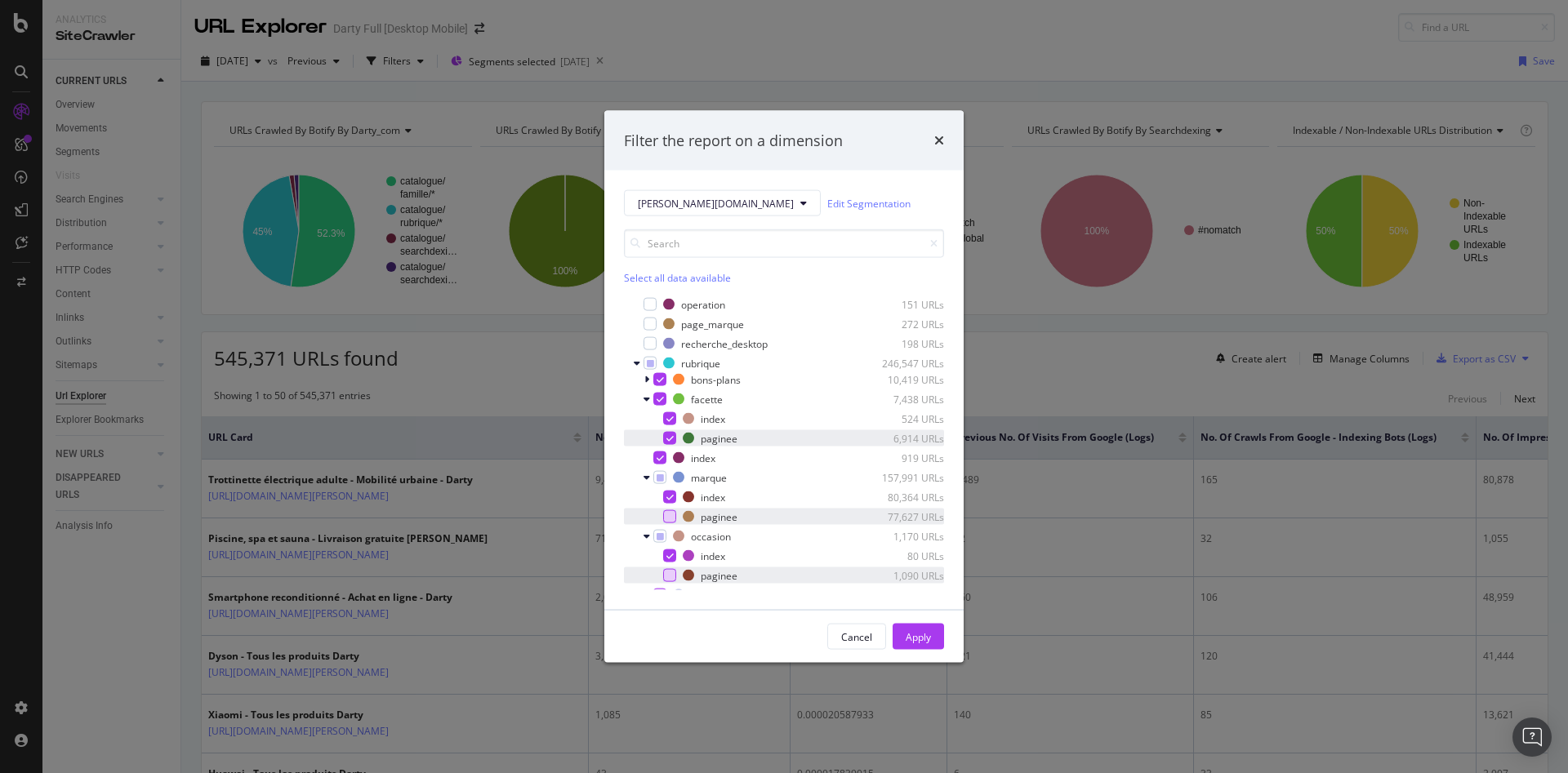
click at [666, 435] on icon "modal" at bounding box center [670, 438] width 7 height 8
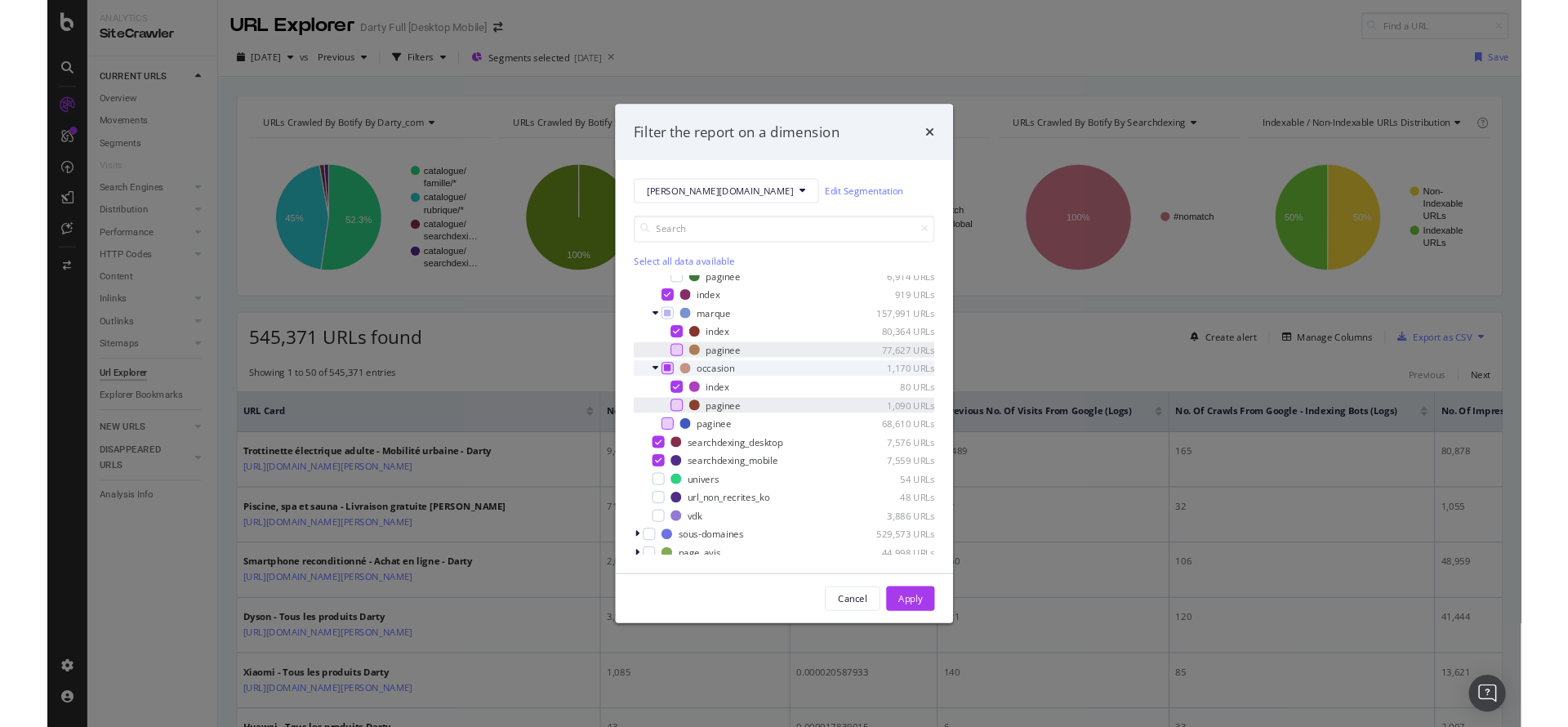
scroll to position [350, 0]
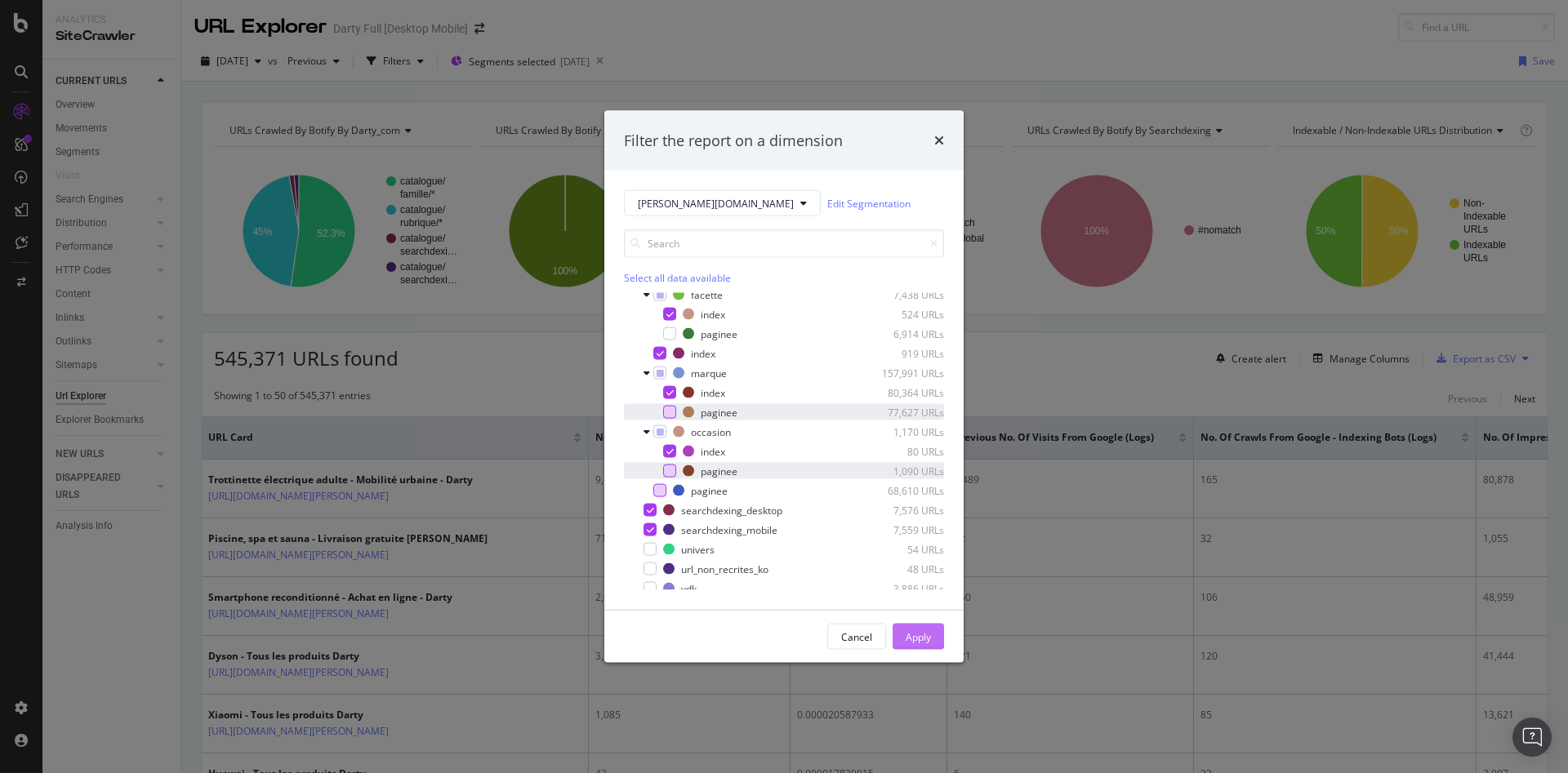
click at [927, 632] on div "Apply" at bounding box center [918, 636] width 25 height 14
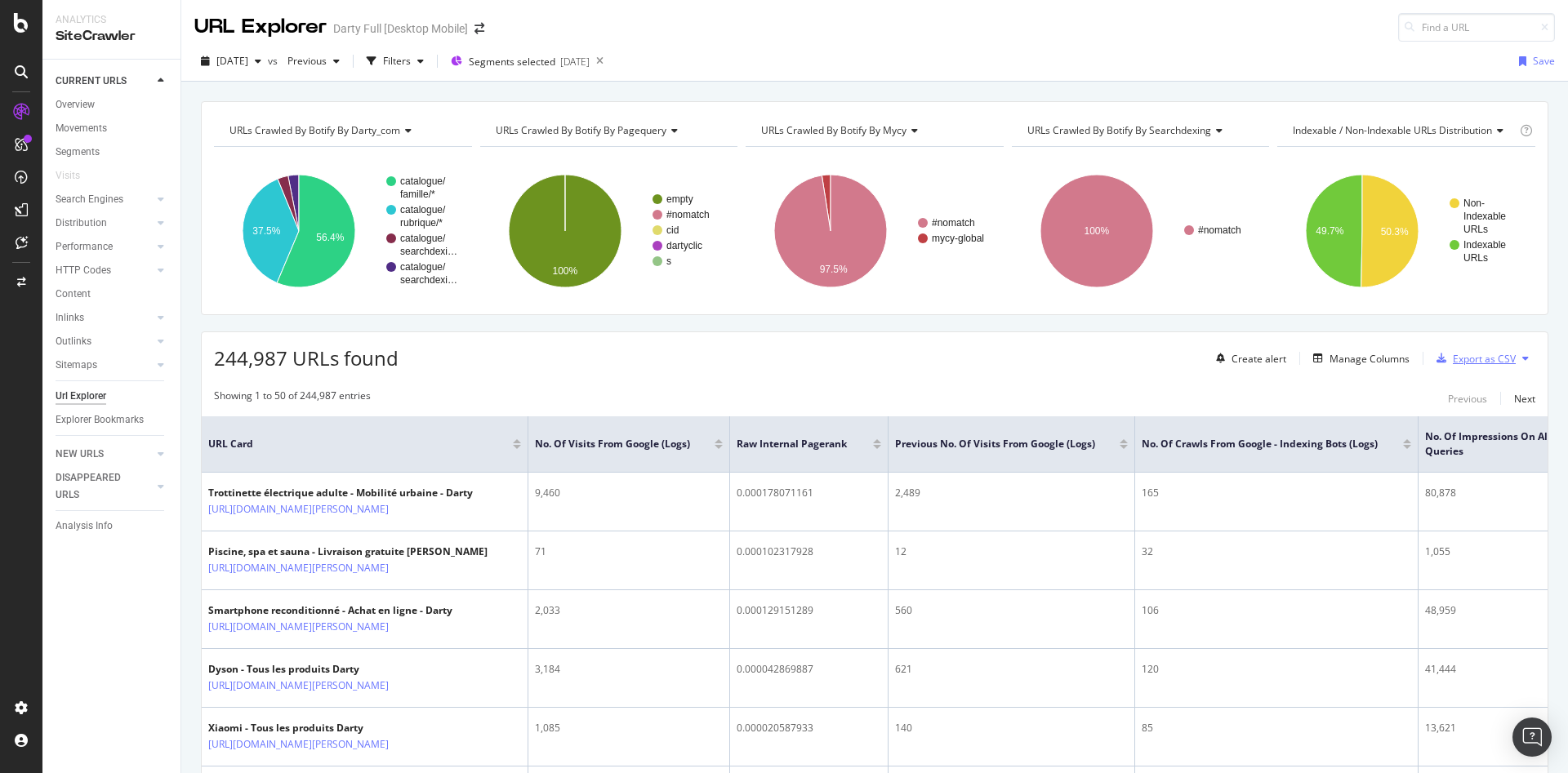
click at [1453, 359] on div "Export as CSV" at bounding box center [1484, 358] width 63 height 14
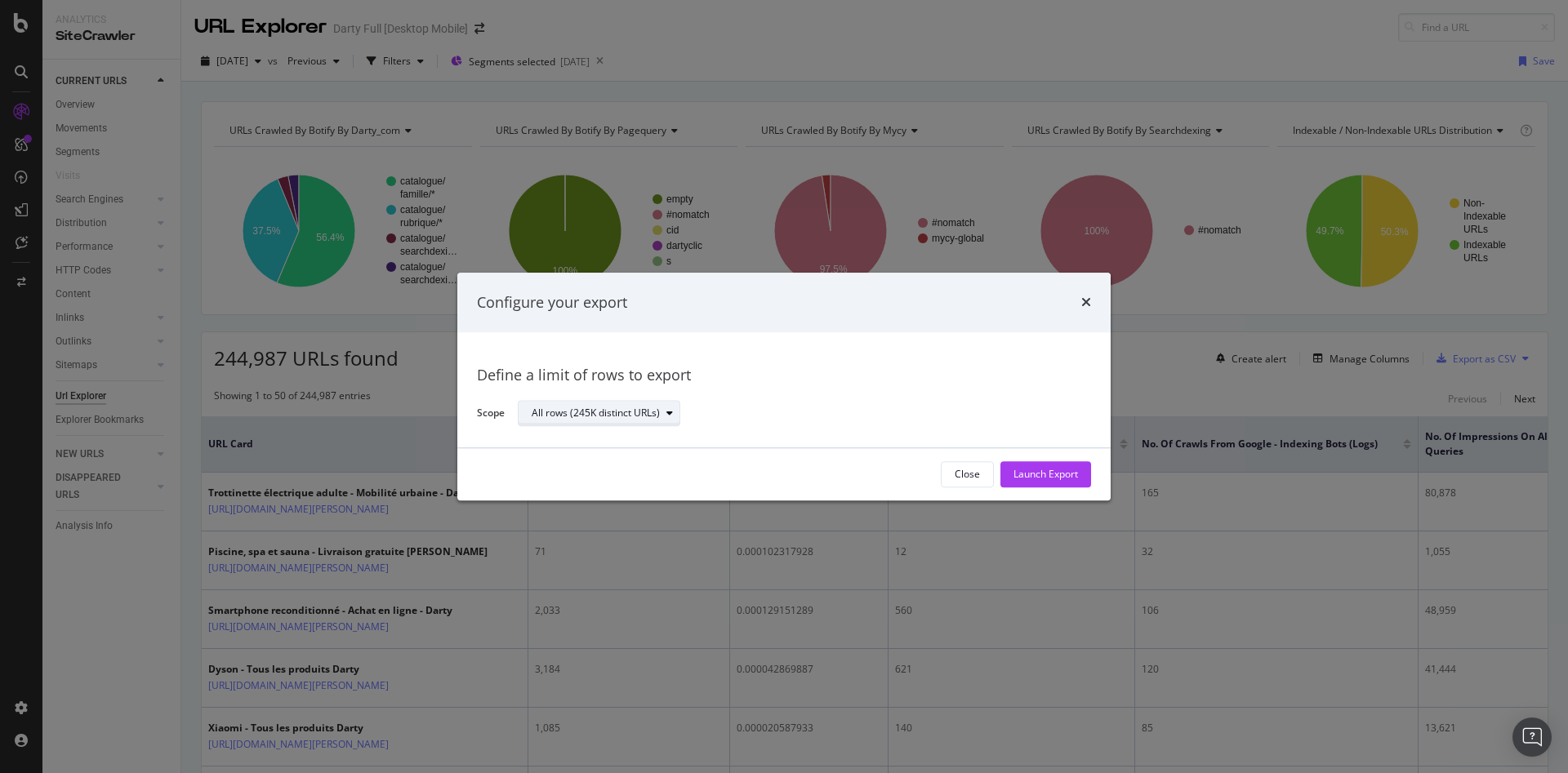
click at [636, 422] on div "All rows (245K distinct URLs)" at bounding box center [605, 413] width 148 height 23
click at [1076, 471] on div "Launch Export" at bounding box center [1045, 474] width 65 height 14
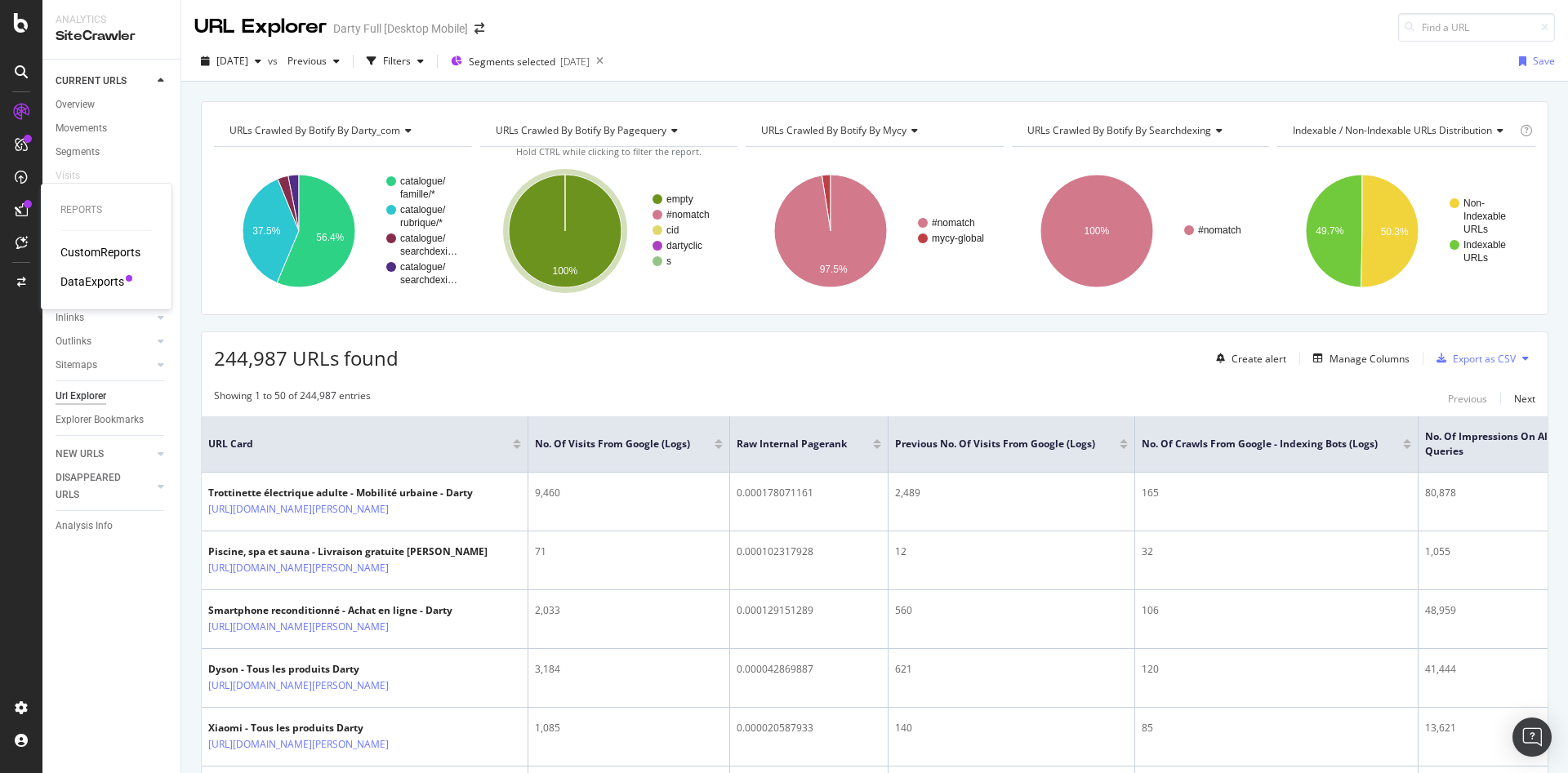
click at [98, 278] on div "DataExports" at bounding box center [93, 282] width 64 height 16
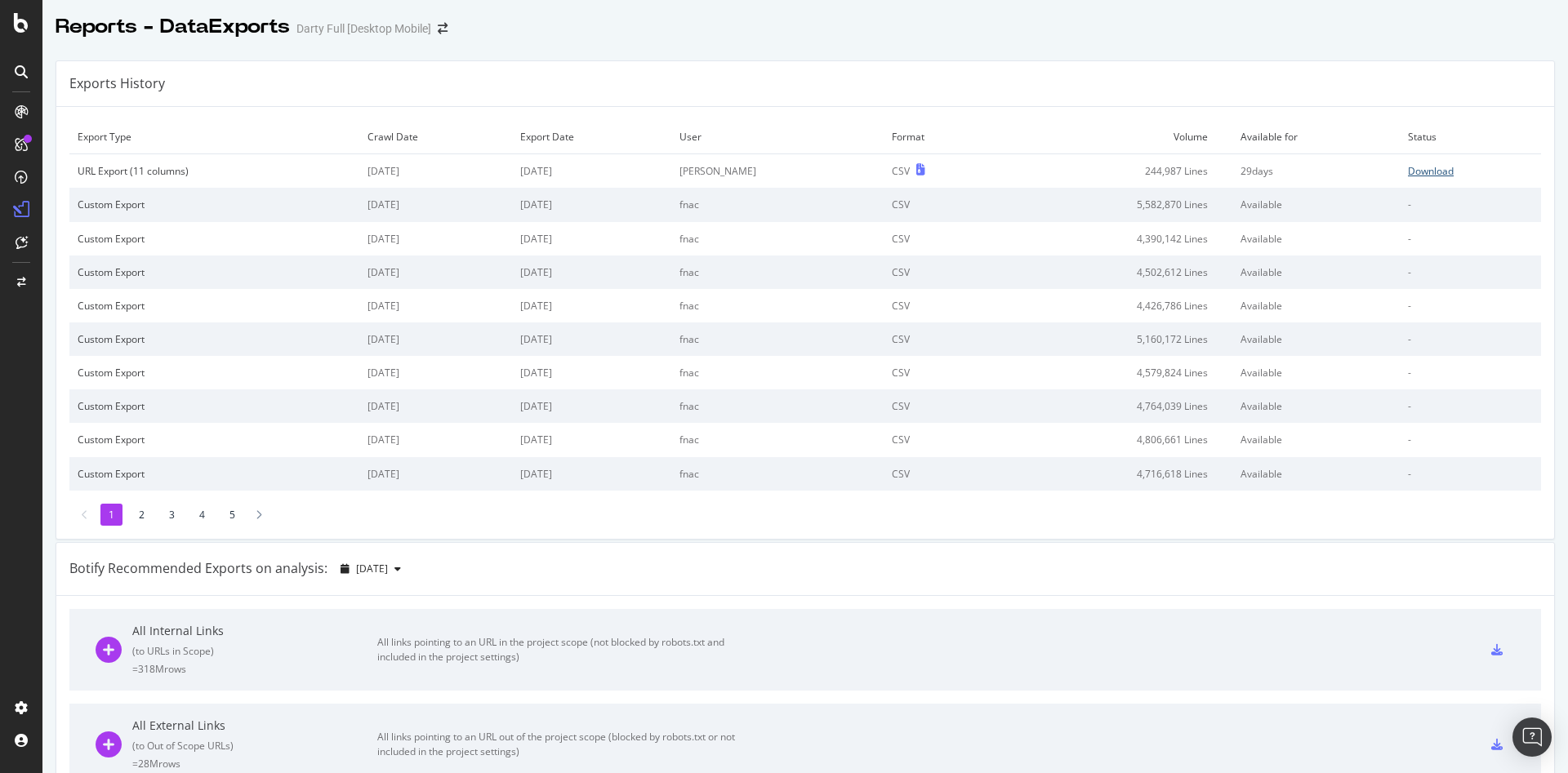
click at [1423, 168] on div "Download" at bounding box center [1430, 171] width 45 height 14
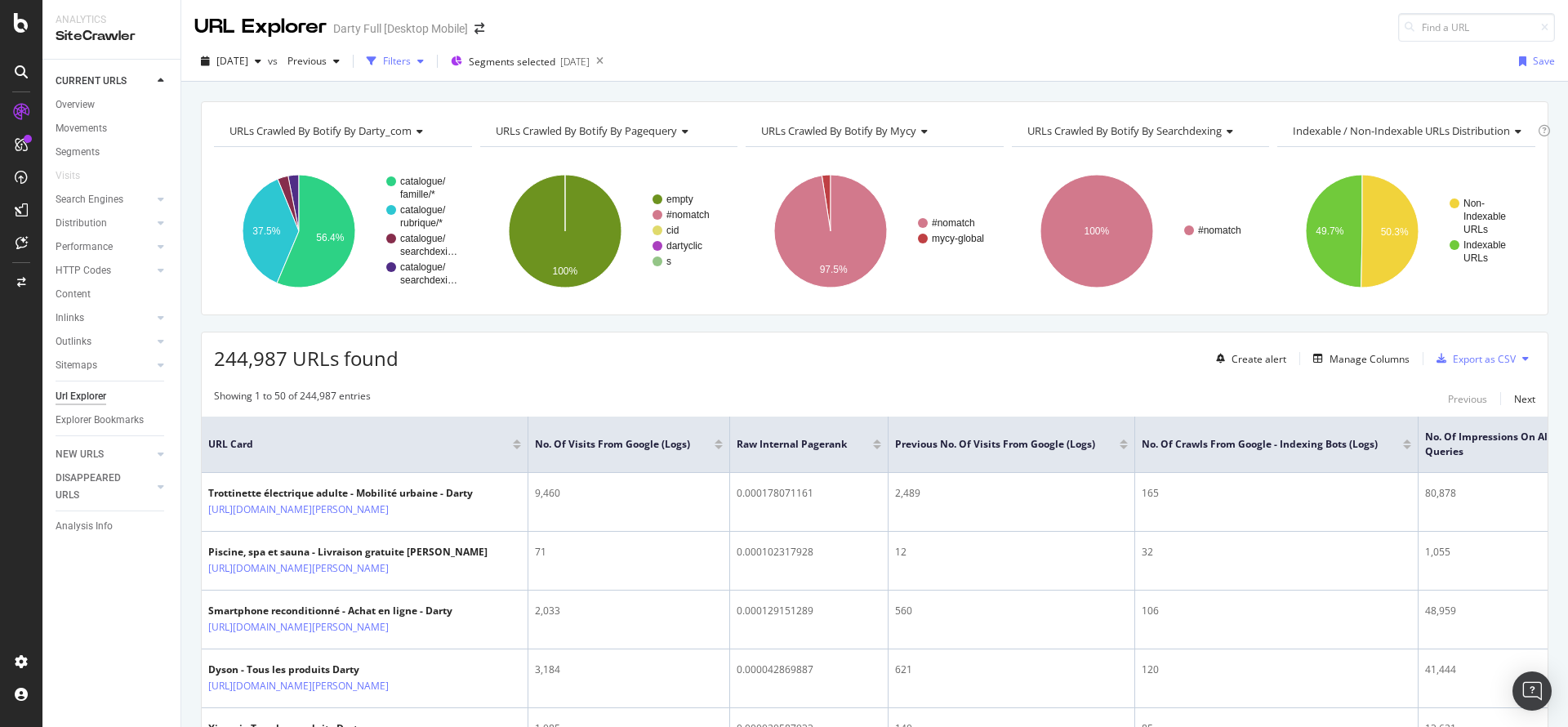
click at [376, 60] on icon "button" at bounding box center [372, 61] width 10 height 10
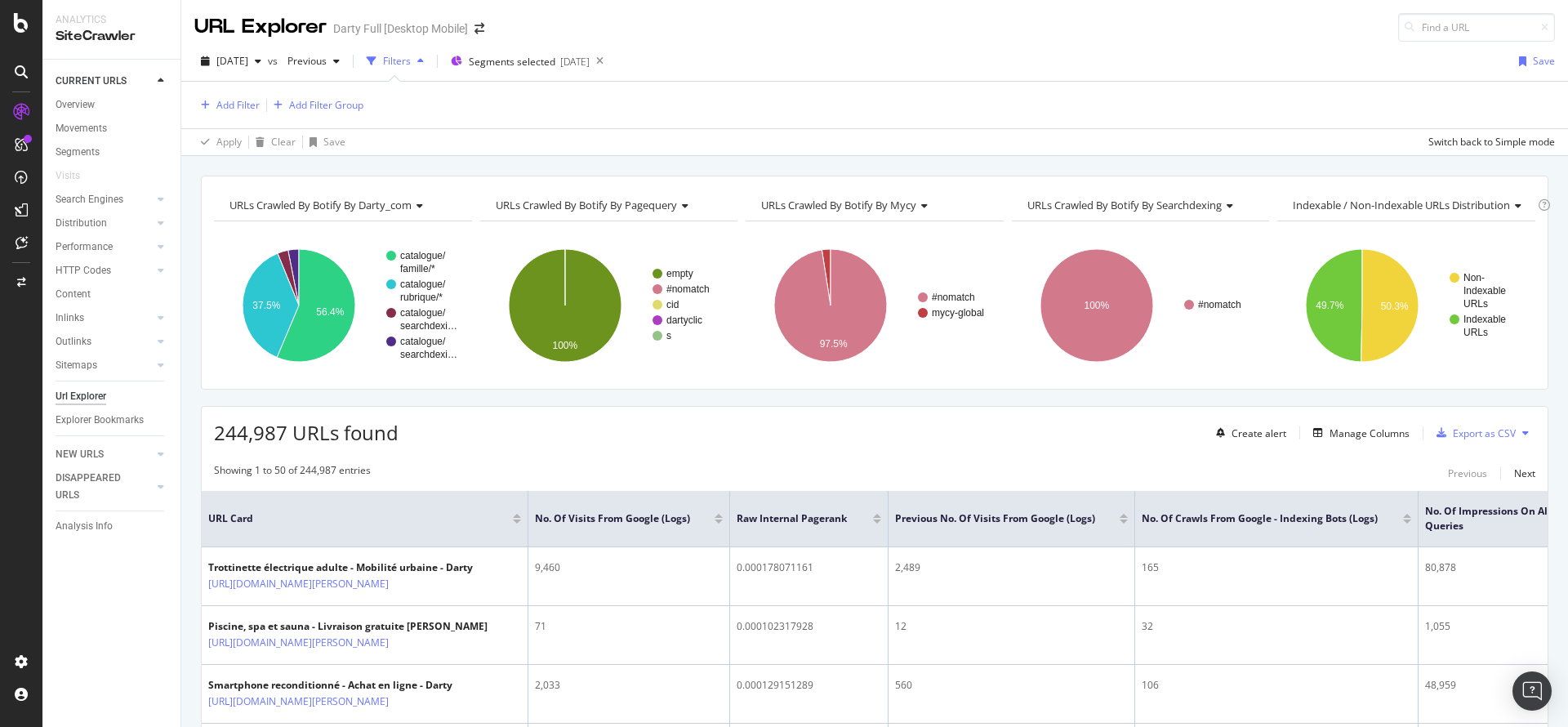
click at [262, 101] on div "Add Filter Add Filter Group" at bounding box center [279, 105] width 169 height 20
click at [248, 105] on div "Add Filter" at bounding box center [238, 105] width 44 height 14
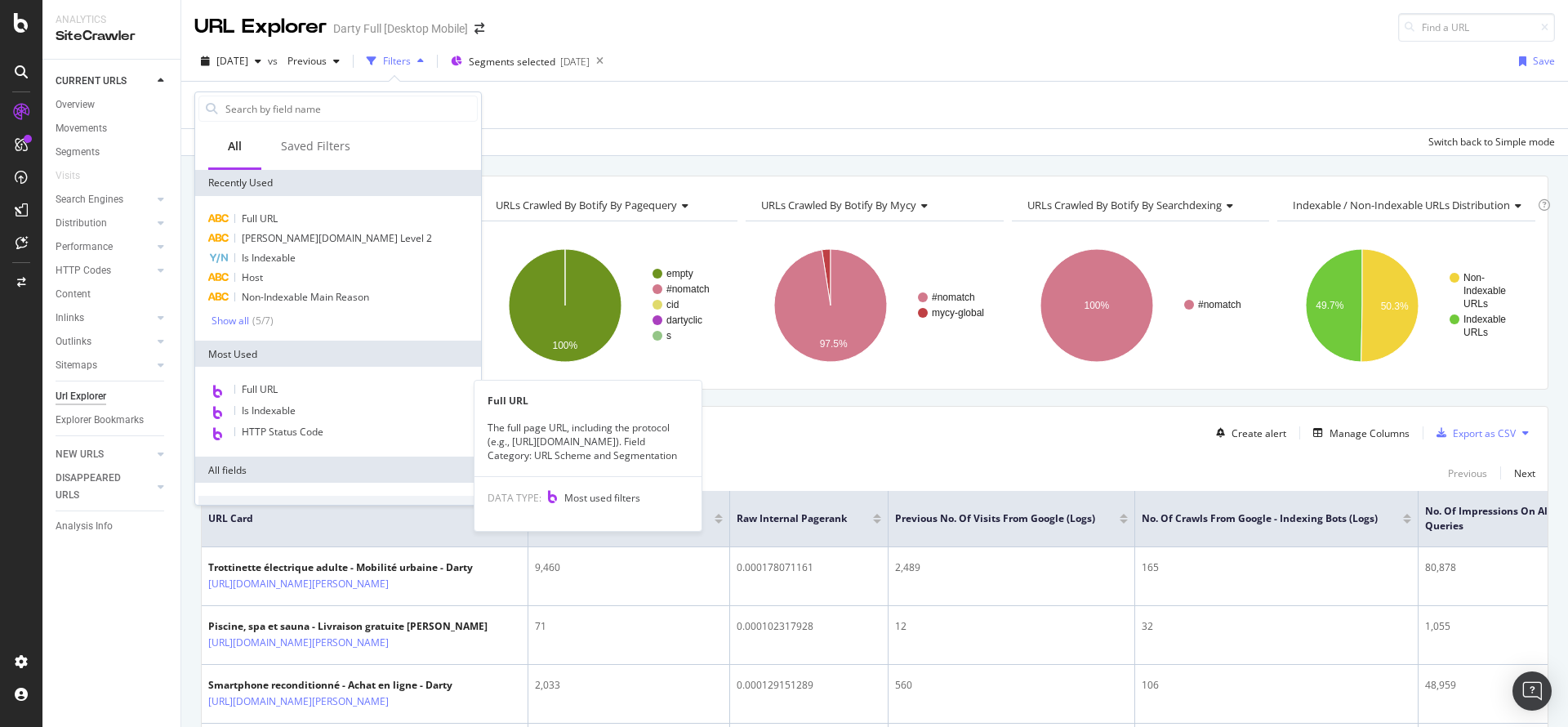
click at [294, 393] on div "Full URL" at bounding box center [337, 390] width 279 height 21
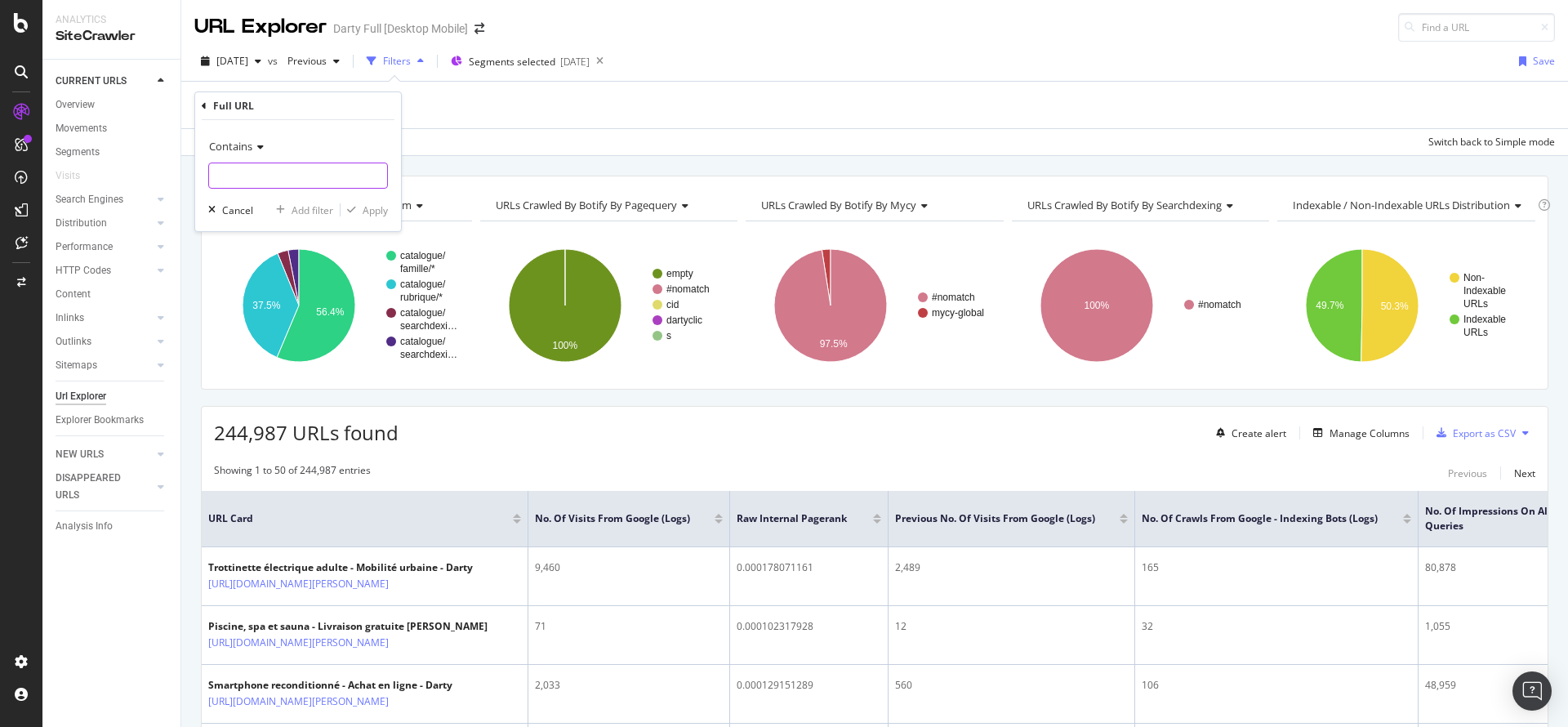
paste input "[URL][DOMAIN_NAME][PERSON_NAME]"
type input "[URL][DOMAIN_NAME][PERSON_NAME]"
click at [380, 214] on div "Apply" at bounding box center [375, 210] width 25 height 14
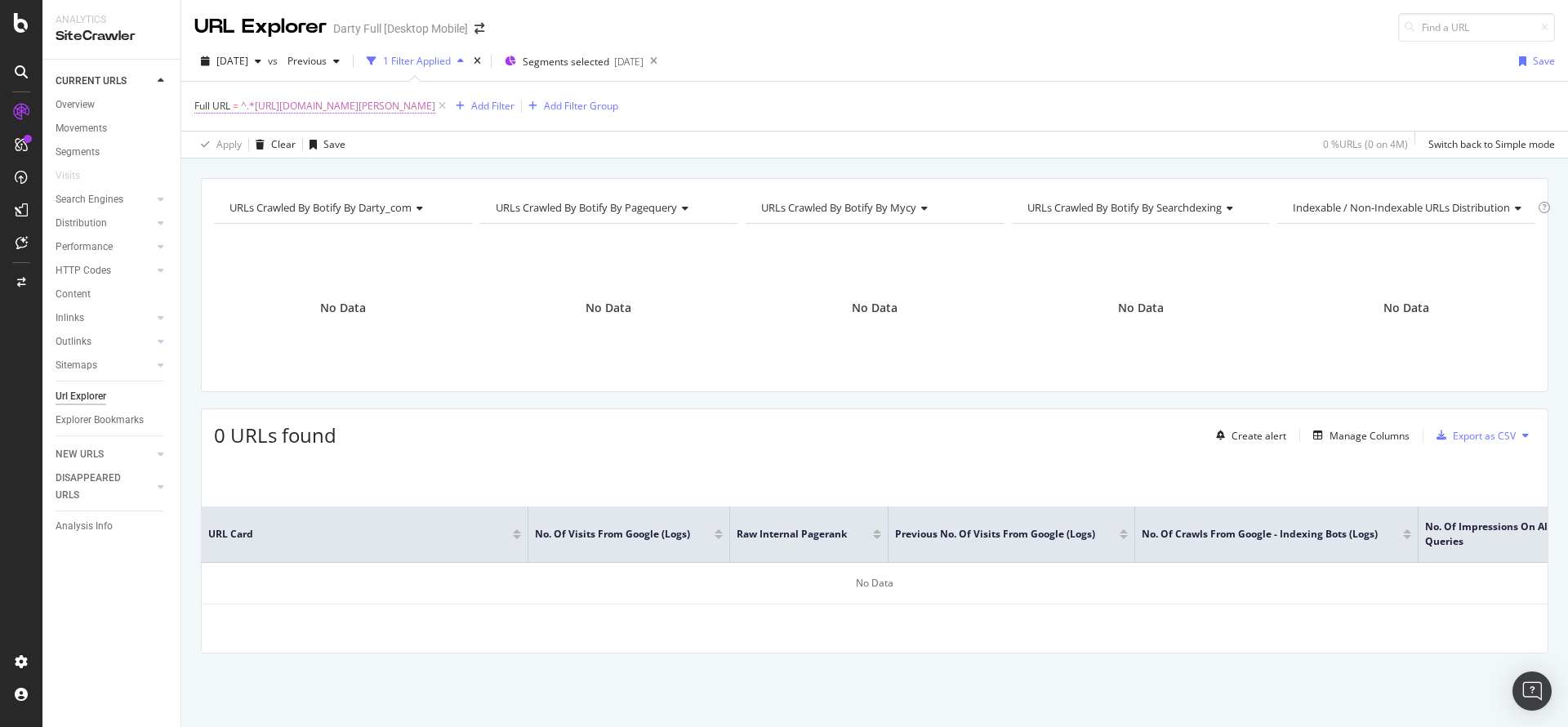
click at [384, 114] on span "^.*[URL][DOMAIN_NAME][PERSON_NAME]" at bounding box center [338, 105] width 194 height 23
click at [301, 173] on input "[URL][DOMAIN_NAME][PERSON_NAME]" at bounding box center [286, 174] width 154 height 26
paste input "achat/gros_electromenager/seche-linge/seche_linge/marque__smeg__SMEG"
type input "[URL][DOMAIN_NAME][PERSON_NAME]"
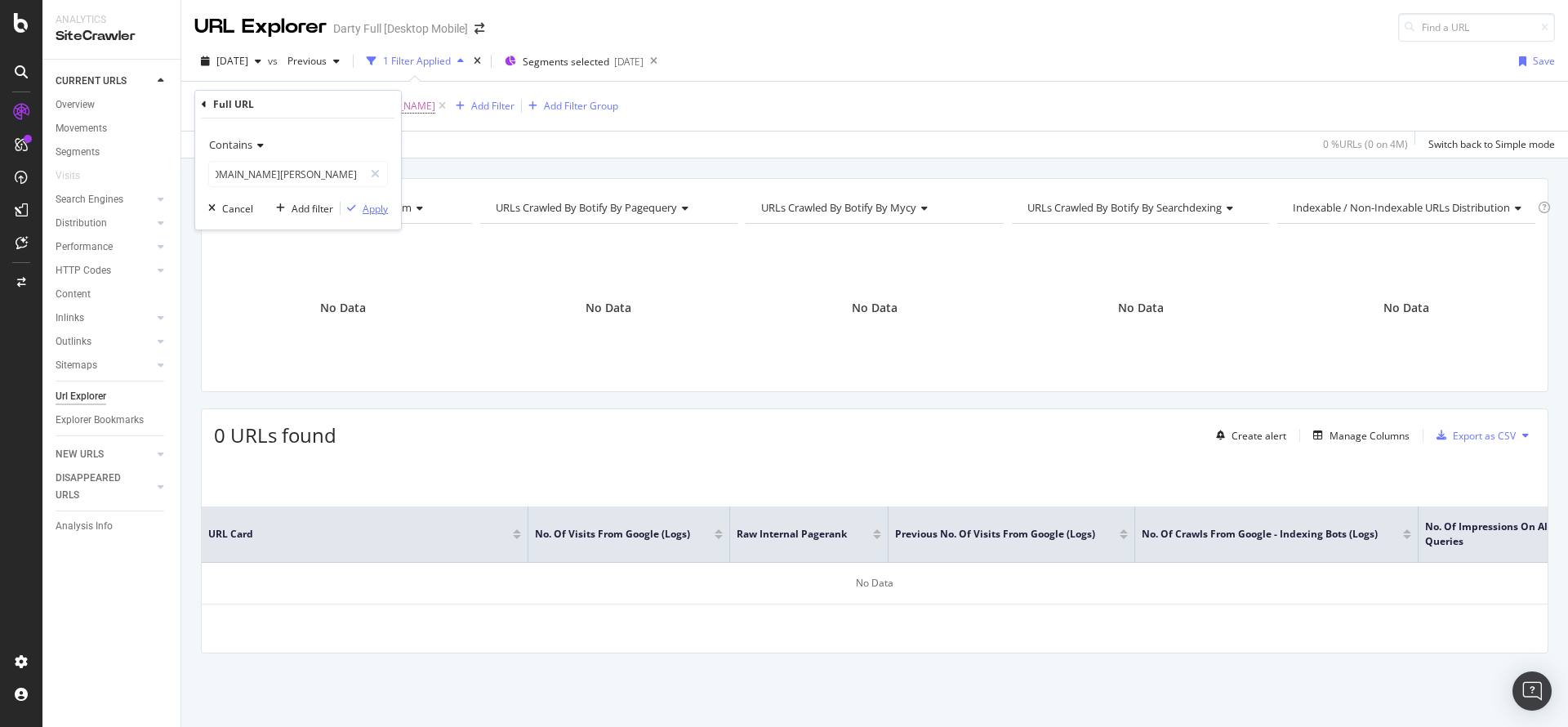
scroll to position [0, 0]
click at [376, 208] on div "Apply" at bounding box center [375, 208] width 25 height 14
drag, startPoint x: 771, startPoint y: 106, endPoint x: 516, endPoint y: 106, distance: 255.0
click at [449, 106] on icon at bounding box center [442, 106] width 14 height 16
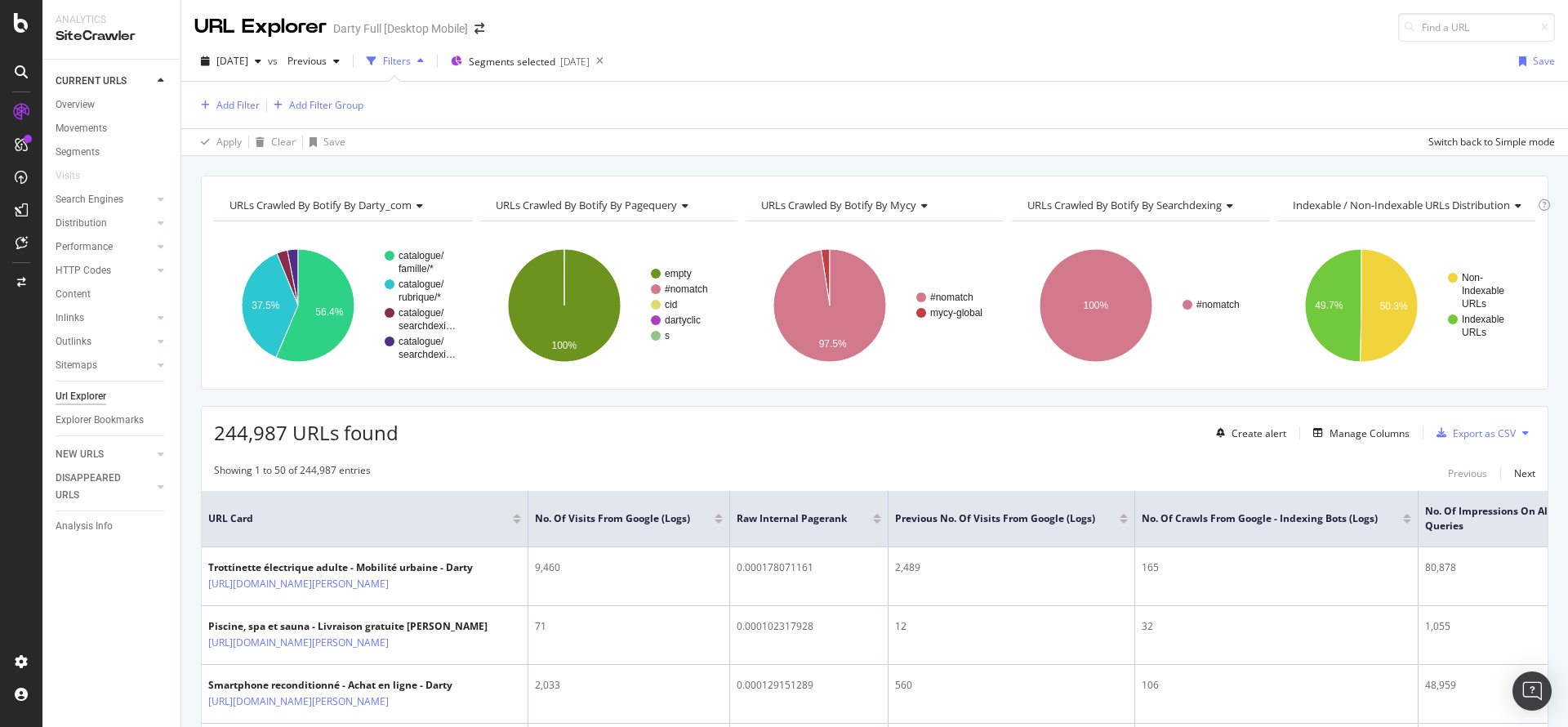
click at [228, 115] on div "Add Filter Add Filter Group" at bounding box center [874, 105] width 1360 height 46
click at [233, 109] on div "Add Filter" at bounding box center [238, 105] width 44 height 14
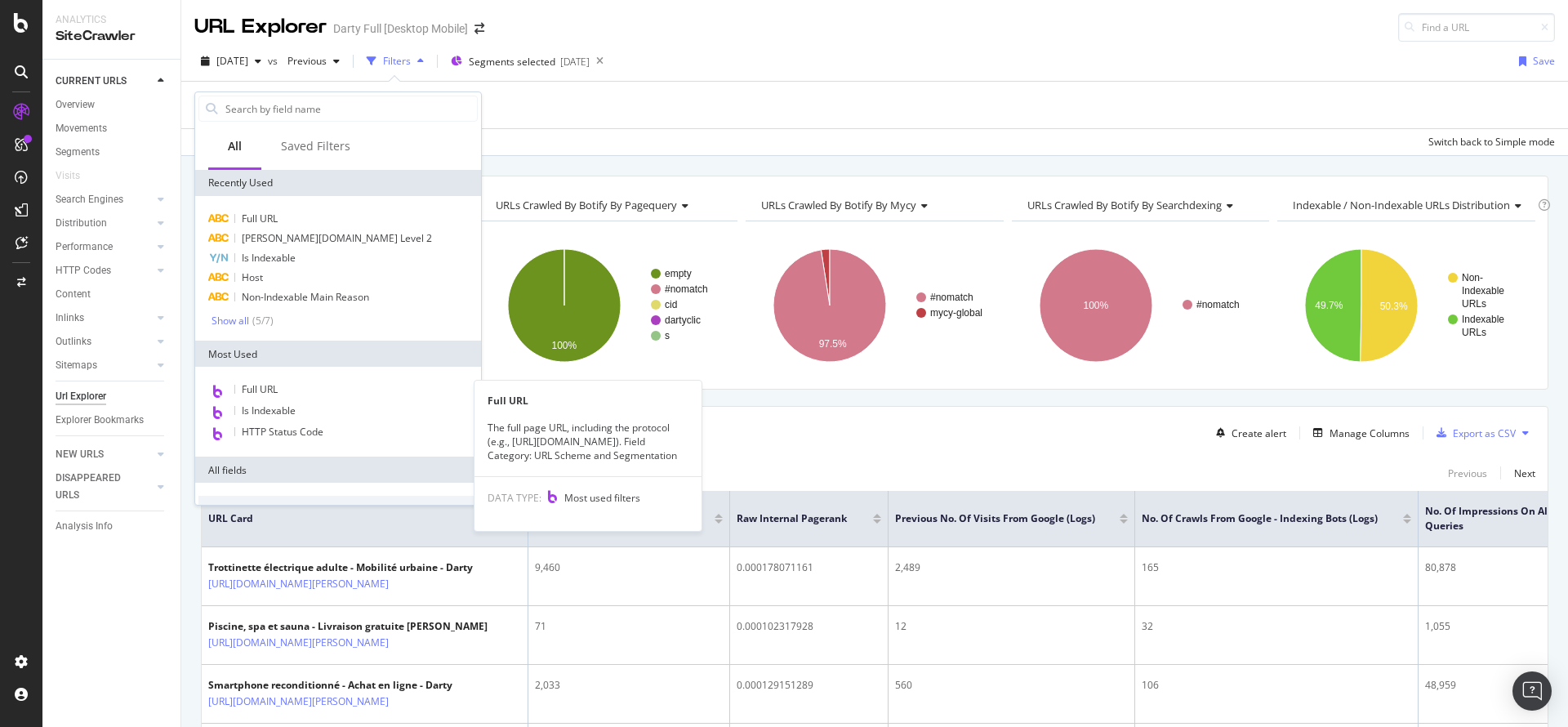
click at [281, 385] on div "Full URL" at bounding box center [337, 390] width 279 height 21
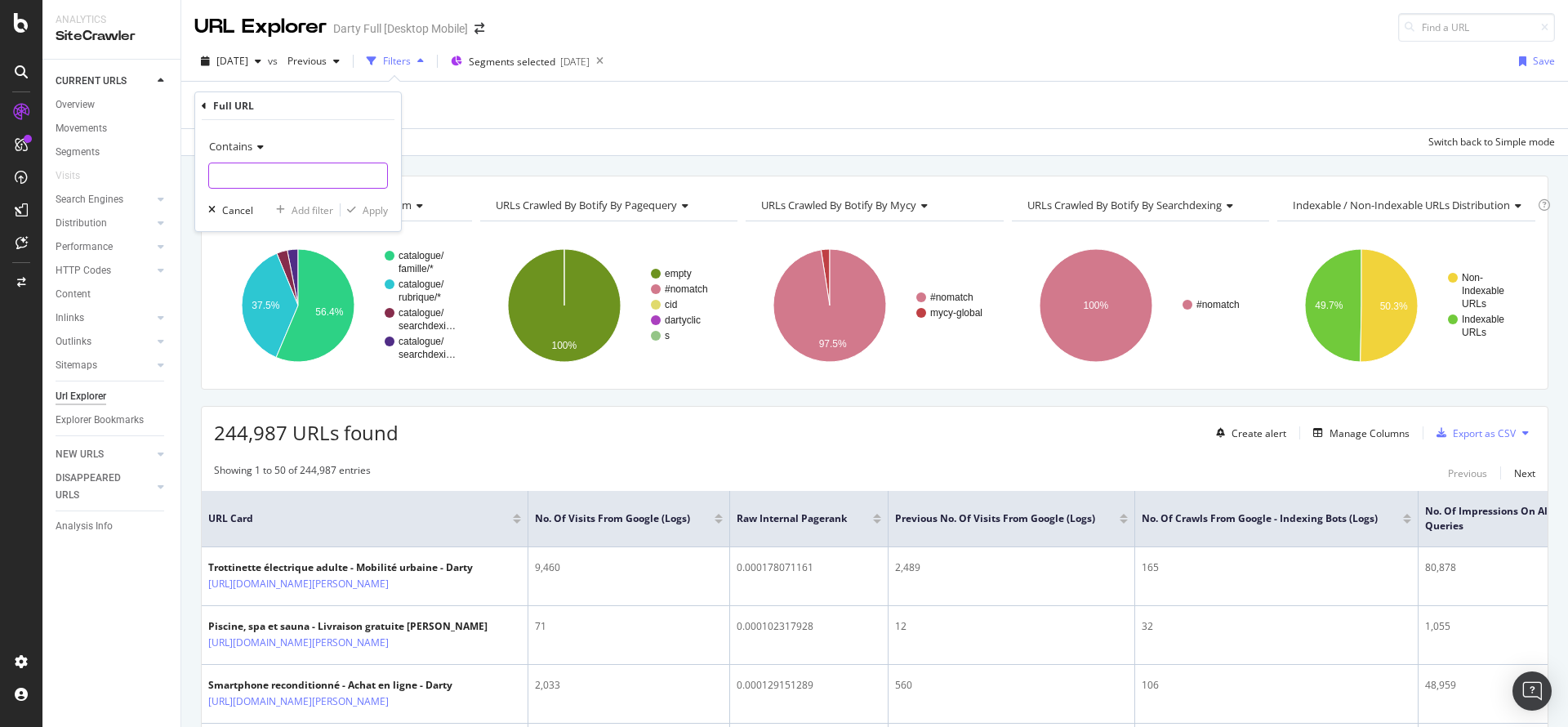
paste input "[URL][DOMAIN_NAME][PERSON_NAME]"
type input "[URL][DOMAIN_NAME][PERSON_NAME]"
click at [380, 210] on div "Apply" at bounding box center [375, 210] width 25 height 14
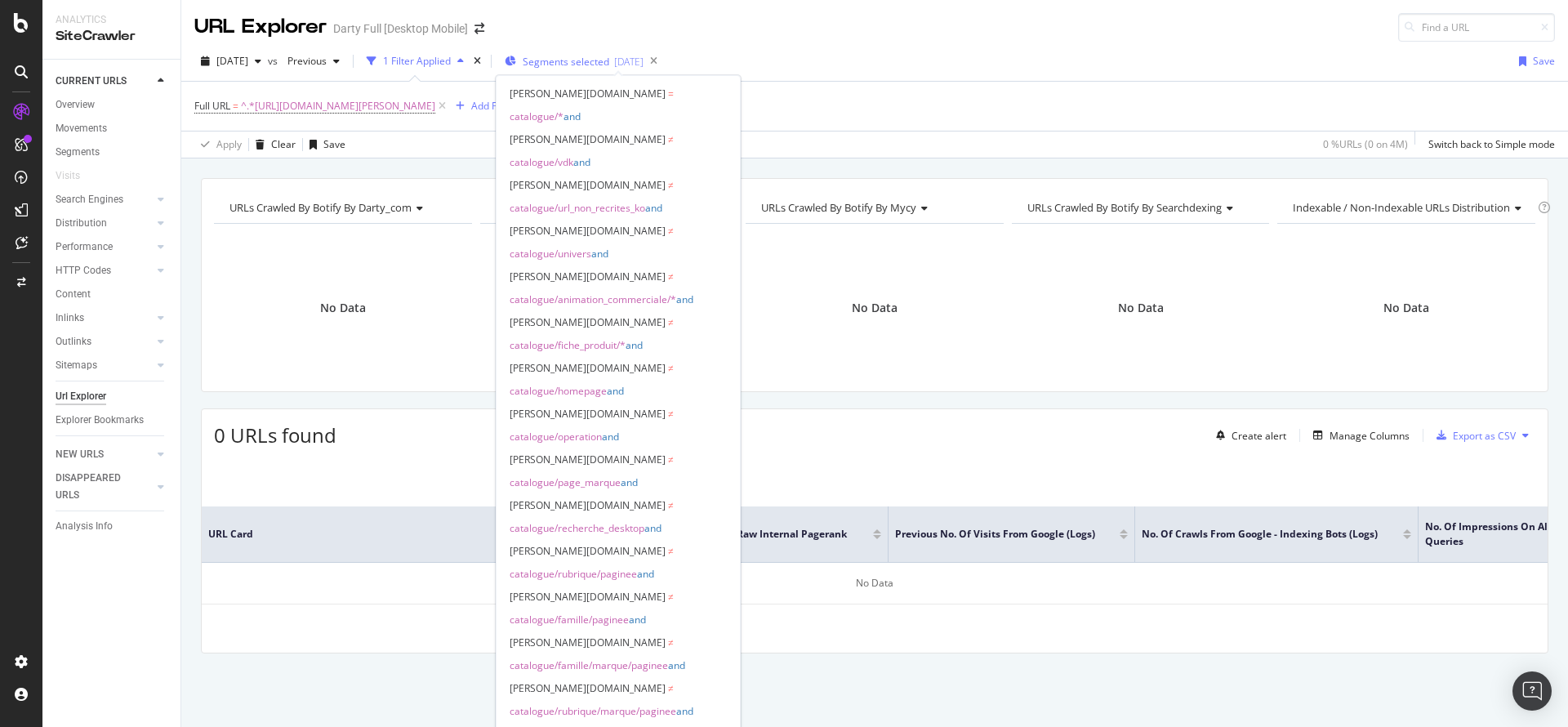
click at [583, 61] on span "Segments selected" at bounding box center [565, 61] width 86 height 14
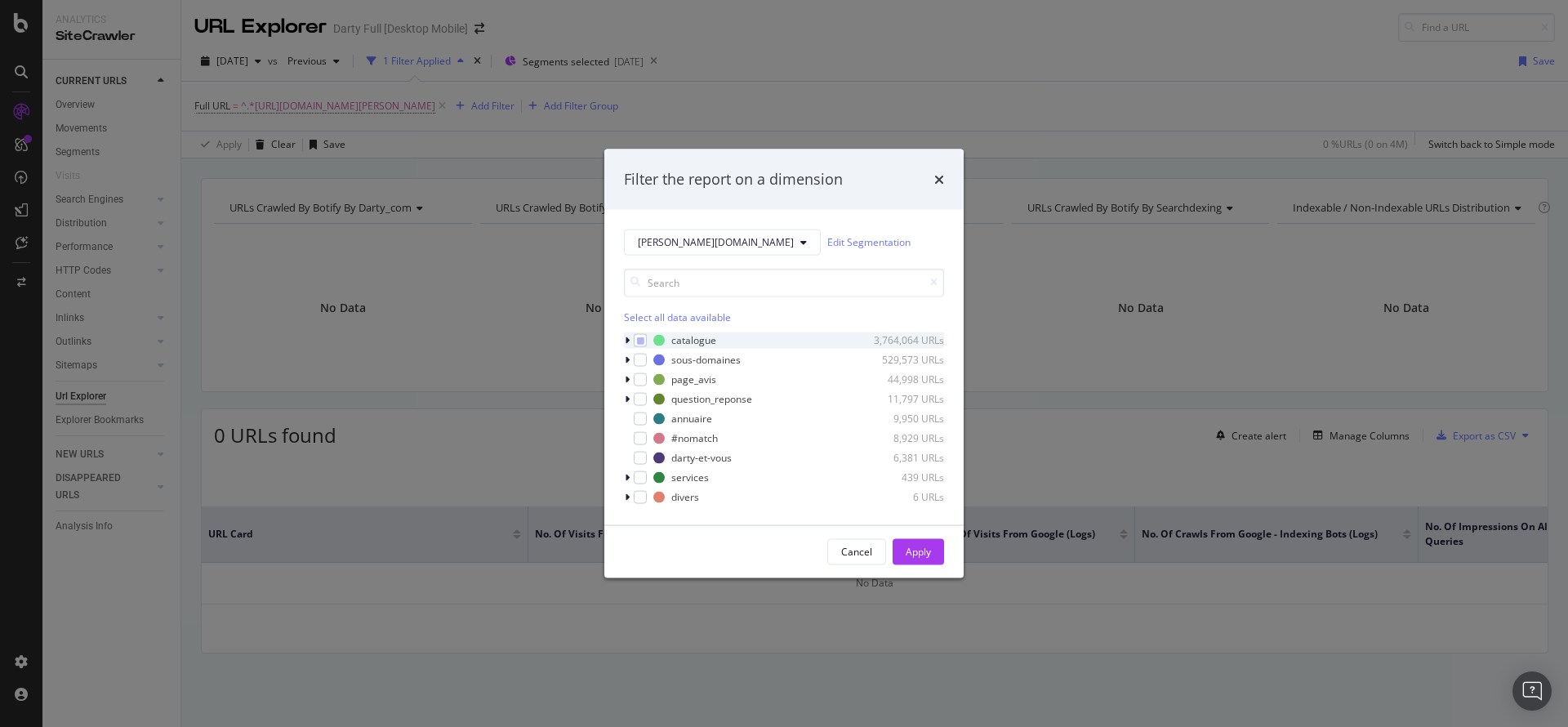
click at [627, 338] on icon "modal" at bounding box center [627, 339] width 5 height 10
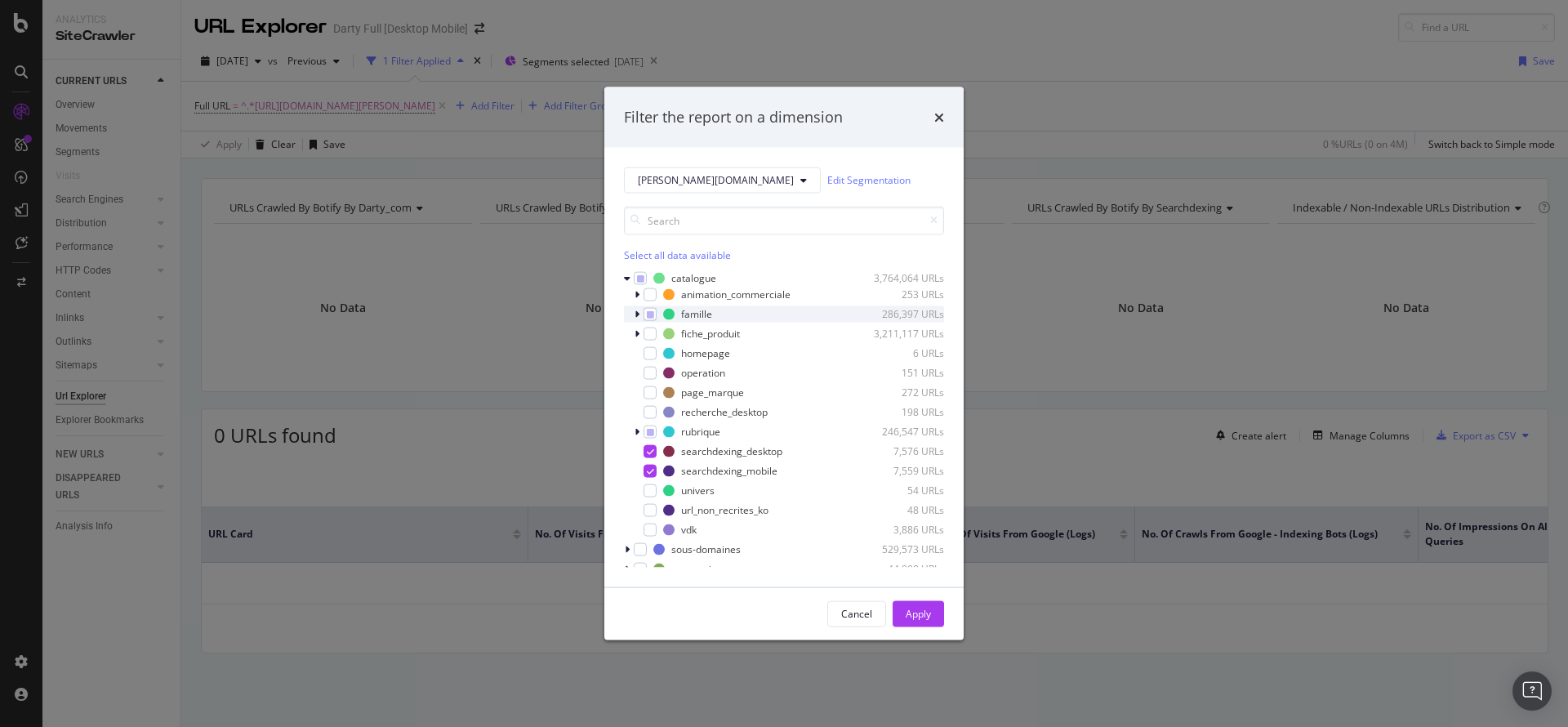
click at [637, 312] on icon "modal" at bounding box center [636, 314] width 5 height 10
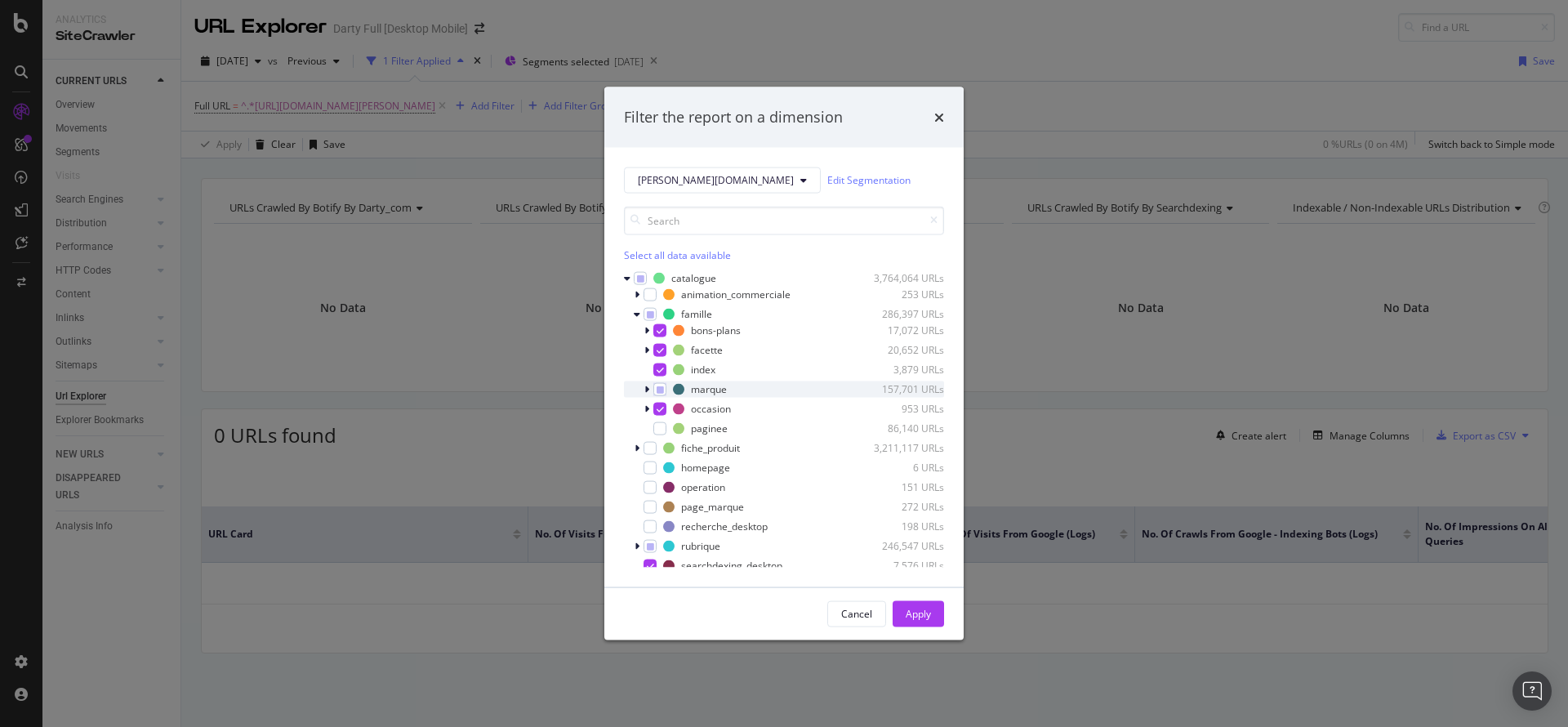
click at [647, 385] on icon "modal" at bounding box center [646, 388] width 5 height 10
click at [648, 347] on icon "modal" at bounding box center [646, 349] width 5 height 10
click at [670, 384] on icon "modal" at bounding box center [670, 388] width 7 height 8
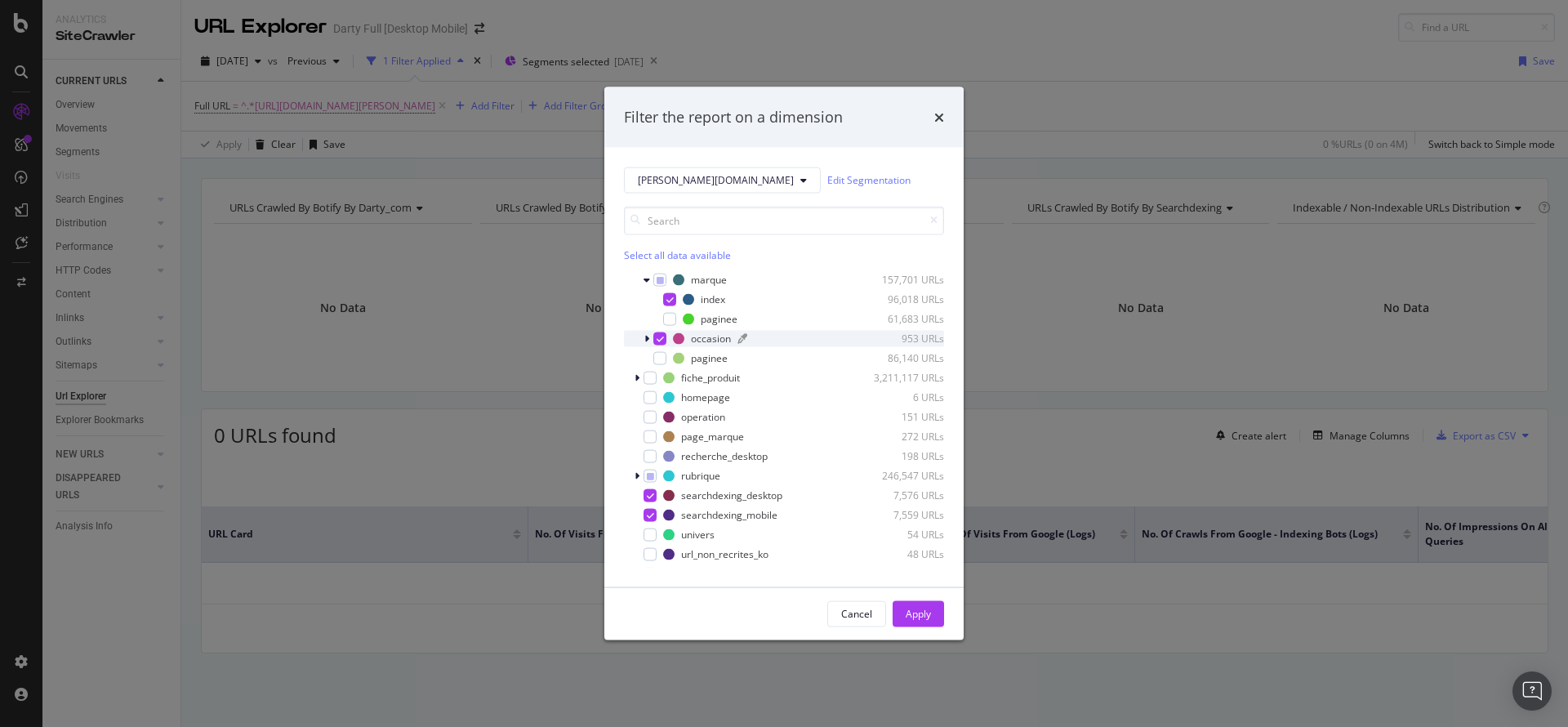
scroll to position [164, 0]
click at [648, 323] on icon "modal" at bounding box center [646, 323] width 5 height 10
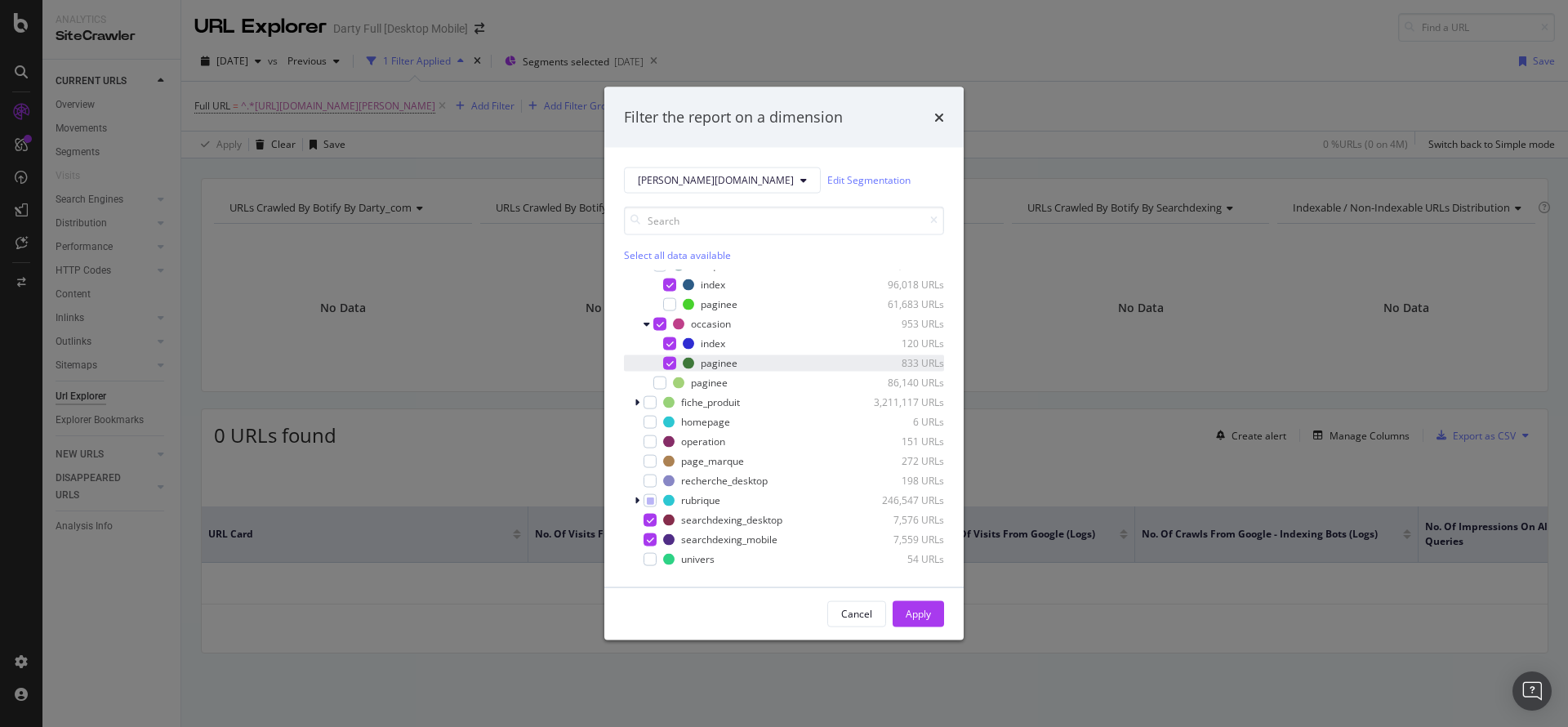
click at [673, 365] on div "modal" at bounding box center [670, 363] width 13 height 13
drag, startPoint x: 907, startPoint y: 604, endPoint x: 826, endPoint y: 402, distance: 217.6
click at [906, 604] on div "Apply" at bounding box center [918, 612] width 25 height 25
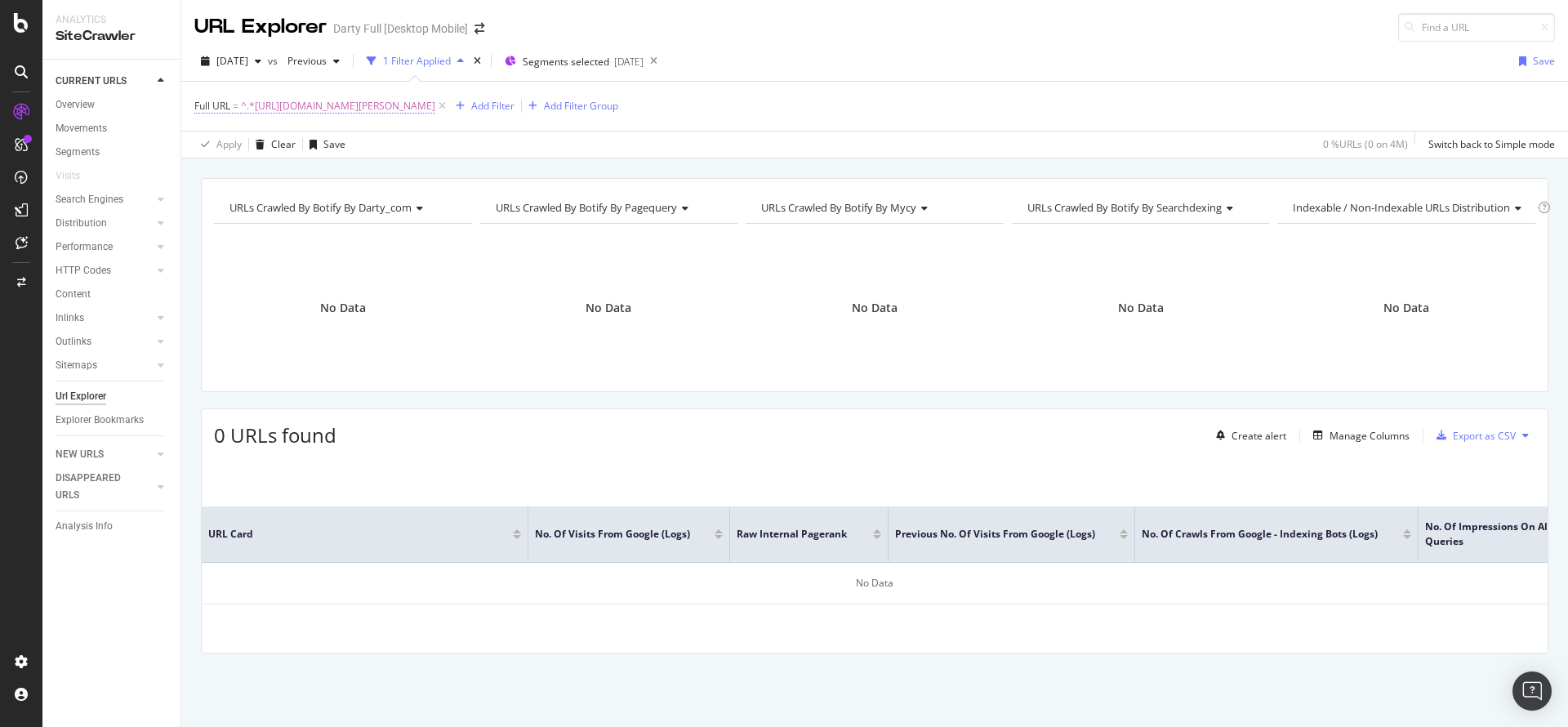
click at [435, 105] on span "^.*[URL][DOMAIN_NAME][PERSON_NAME]" at bounding box center [338, 105] width 194 height 23
click at [203, 106] on icon at bounding box center [203, 105] width 5 height 10
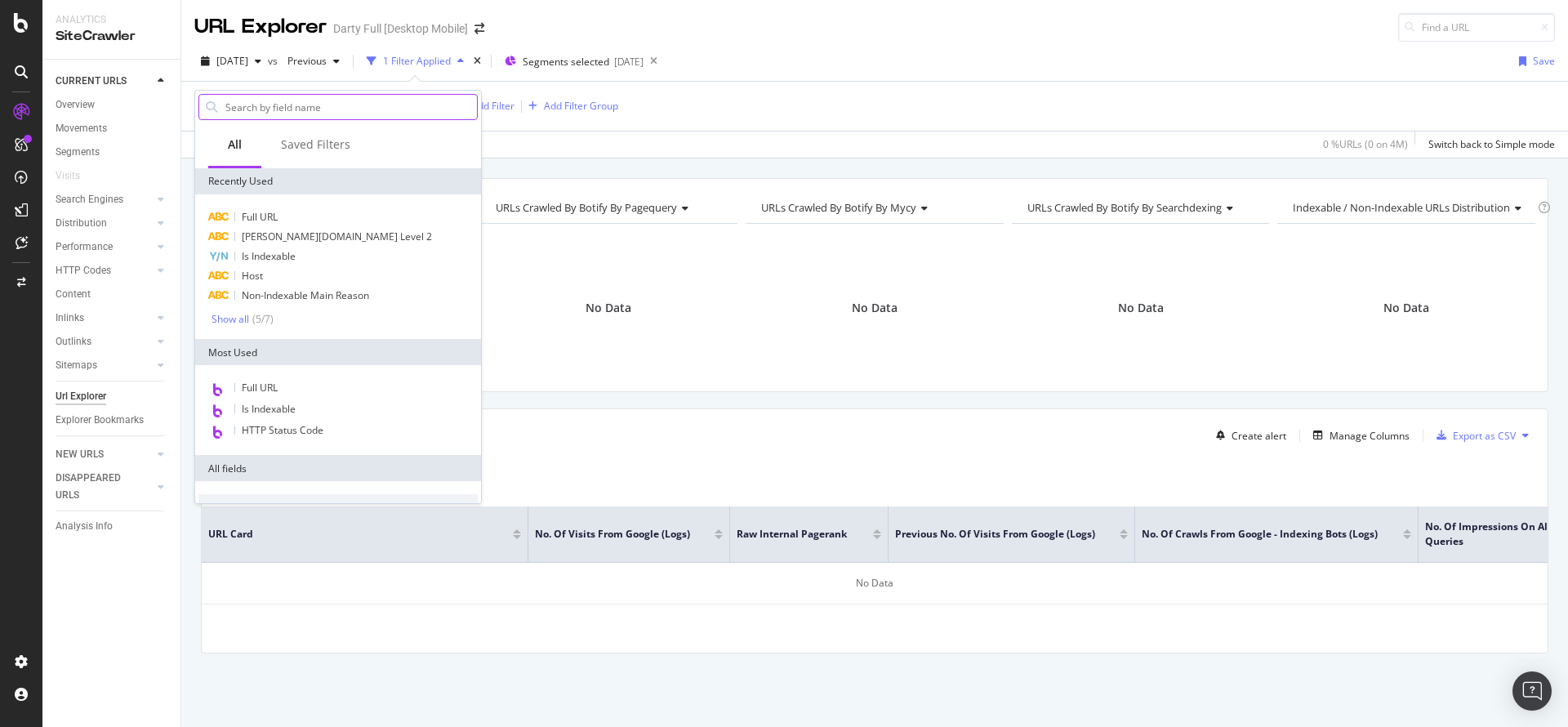
click at [257, 105] on input "text" at bounding box center [350, 106] width 253 height 25
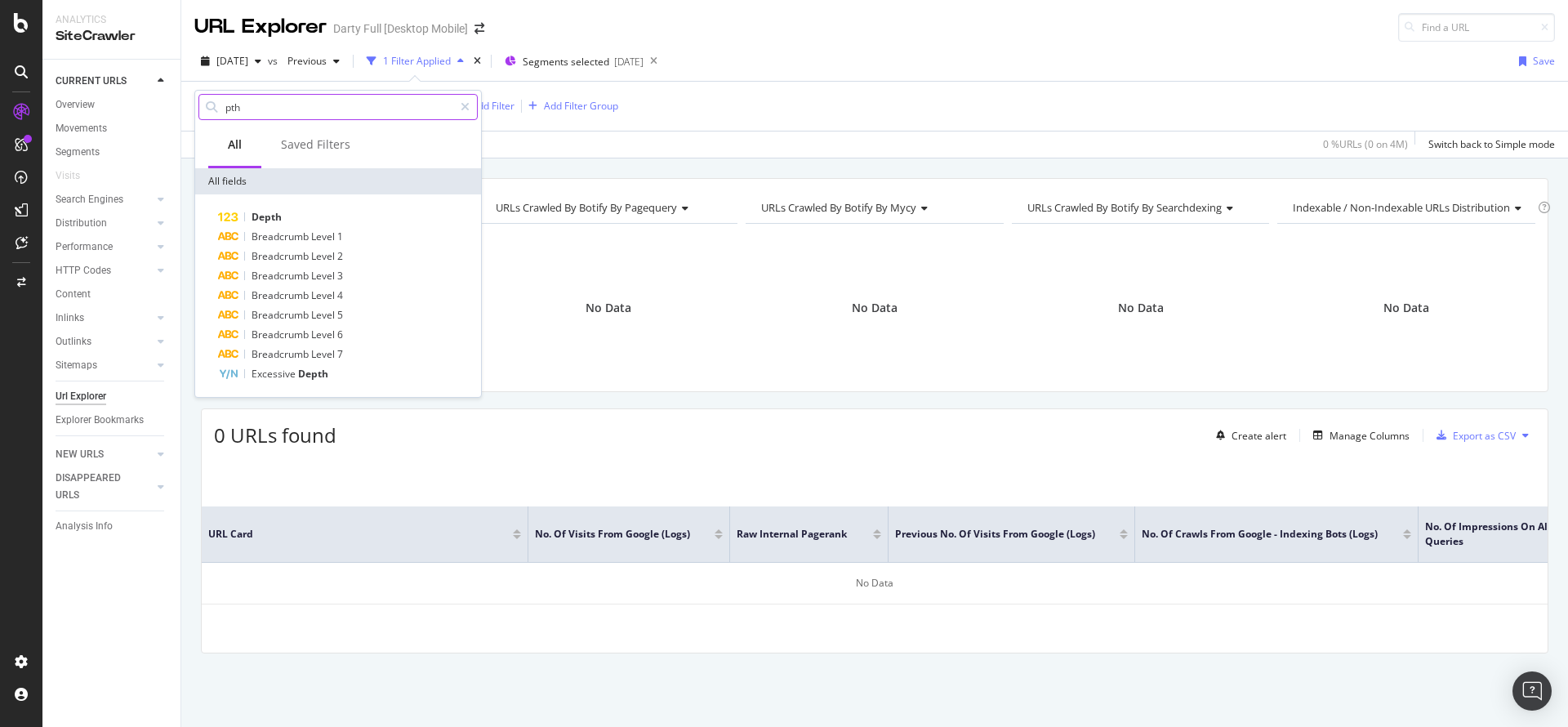
drag, startPoint x: 229, startPoint y: 108, endPoint x: 304, endPoint y: 108, distance: 75.0
click at [304, 108] on input "pth" at bounding box center [338, 106] width 230 height 25
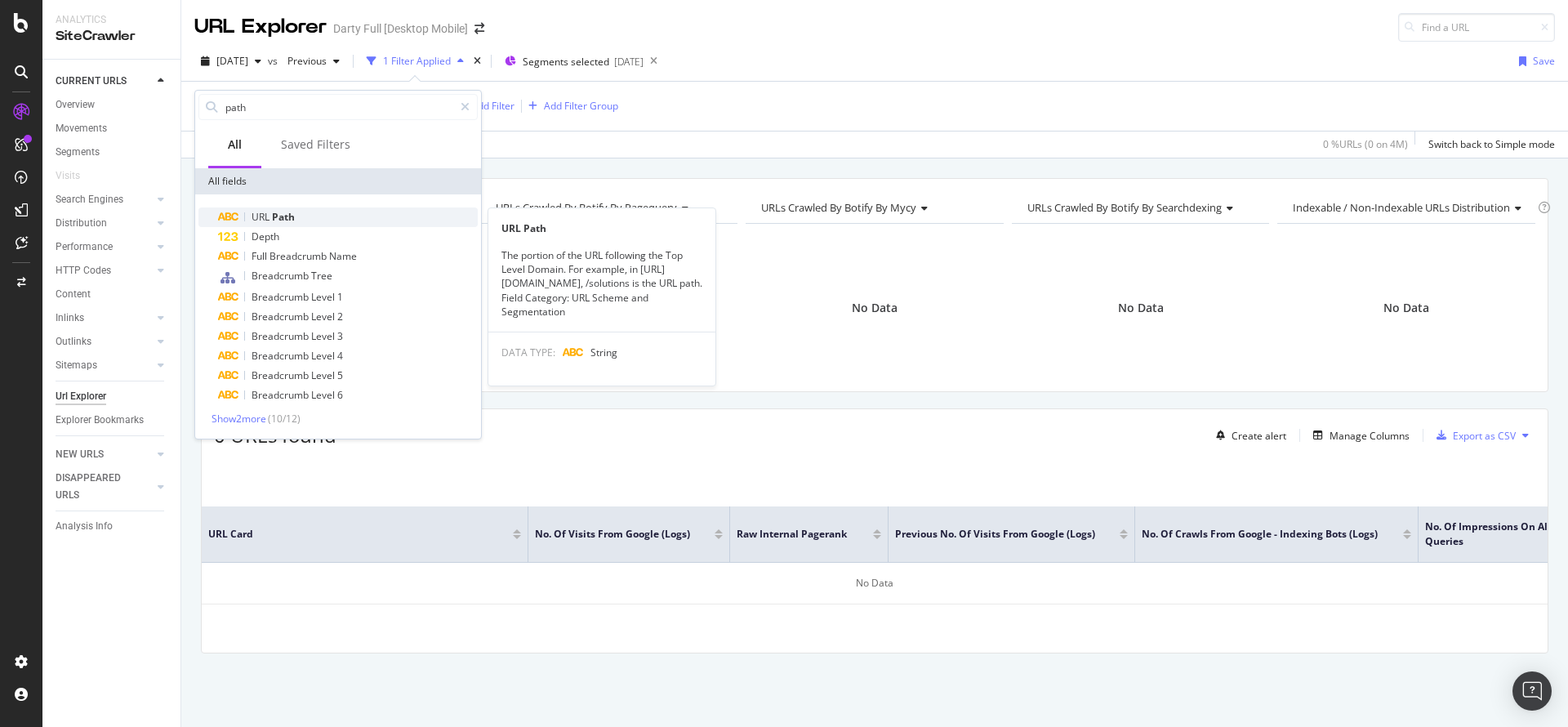
type input "path"
click at [282, 219] on span "Path" at bounding box center [283, 216] width 23 height 14
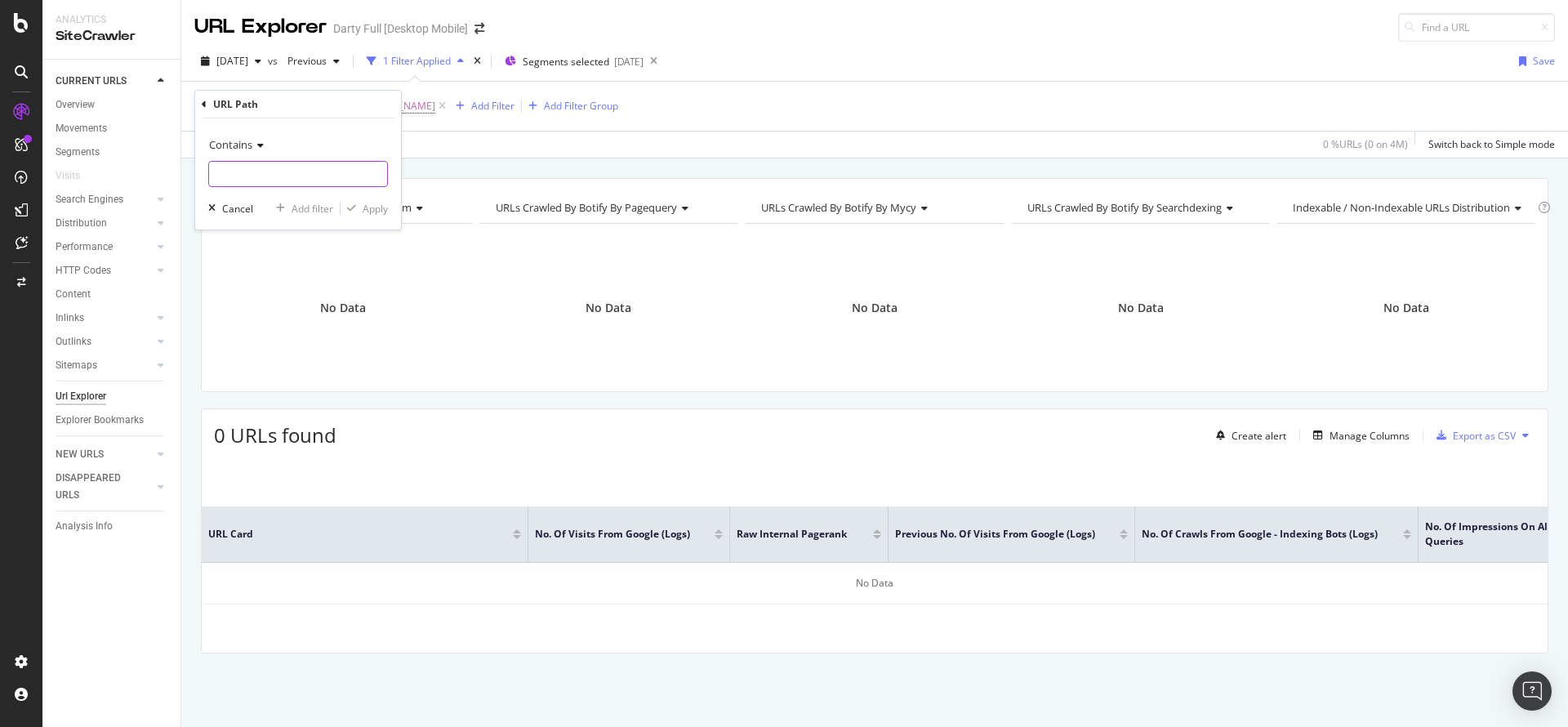
click at [295, 169] on input "text" at bounding box center [298, 174] width 178 height 26
paste input "[URL][DOMAIN_NAME][PERSON_NAME]"
drag, startPoint x: 267, startPoint y: 175, endPoint x: 205, endPoint y: 177, distance: 62.0
click at [123, 170] on body "Analytics SiteCrawler CURRENT URLS Overview Movements Segments Visits Search En…" at bounding box center [784, 364] width 1568 height 727
click at [305, 178] on input "[URL][DOMAIN_NAME][PERSON_NAME]" at bounding box center [286, 174] width 154 height 26
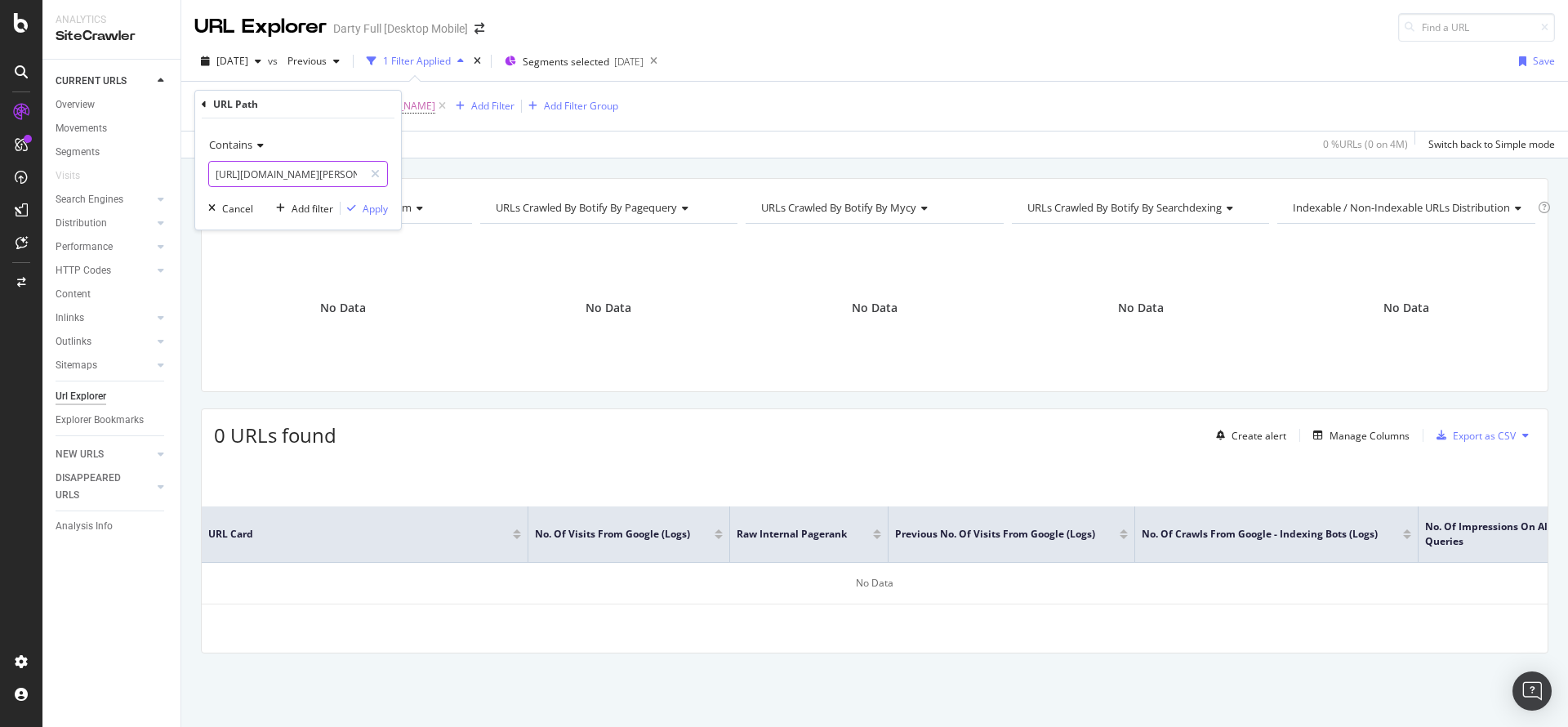
drag, startPoint x: 334, startPoint y: 174, endPoint x: 0, endPoint y: 180, distance: 334.1
click at [0, 180] on body "Analytics SiteCrawler CURRENT URLS Overview Movements Segments Visits Search En…" at bounding box center [784, 364] width 1568 height 727
type input "achat/telephonie/drone/accessoires_drone/marque__dji__DJI.html"
click at [371, 208] on div "Apply" at bounding box center [375, 208] width 25 height 14
click at [461, 108] on span "^.*achat/telephonie/drone/accessoires_drone/marque__dji__DJI.html.*$" at bounding box center [408, 105] width 324 height 23
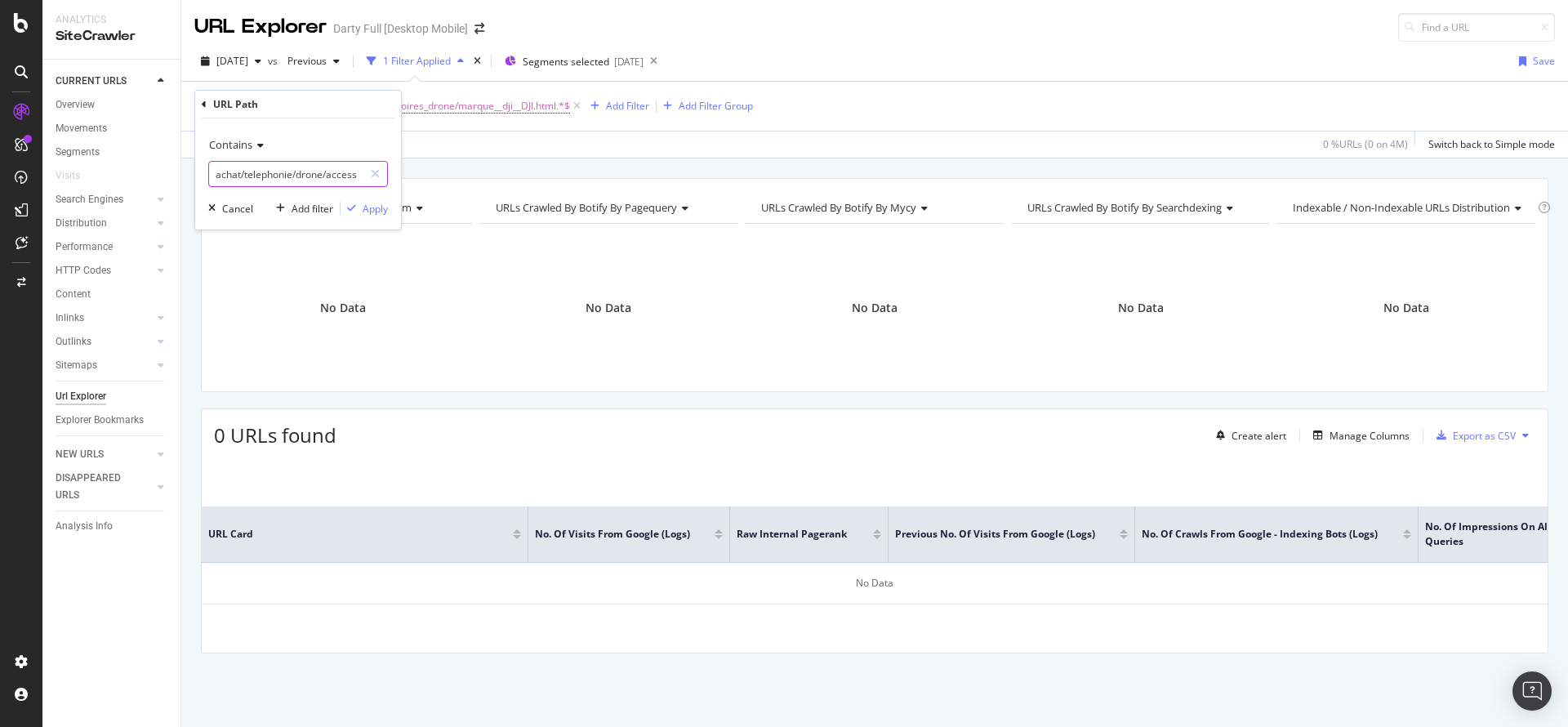
click at [275, 177] on input "achat/telephonie/drone/accessoires_drone/marque__dji__DJI.html" at bounding box center [286, 174] width 154 height 26
drag, startPoint x: 297, startPoint y: 173, endPoint x: 21, endPoint y: 173, distance: 276.0
click at [21, 173] on body "Activation Activation Hub SpeedWorkers SmartIndex PageWorkers SmartContent Smar…" at bounding box center [784, 364] width 1568 height 727
type input "drone/accessoires_drone/marque__dji__DJI.html"
click at [372, 205] on div "Apply" at bounding box center [375, 208] width 25 height 14
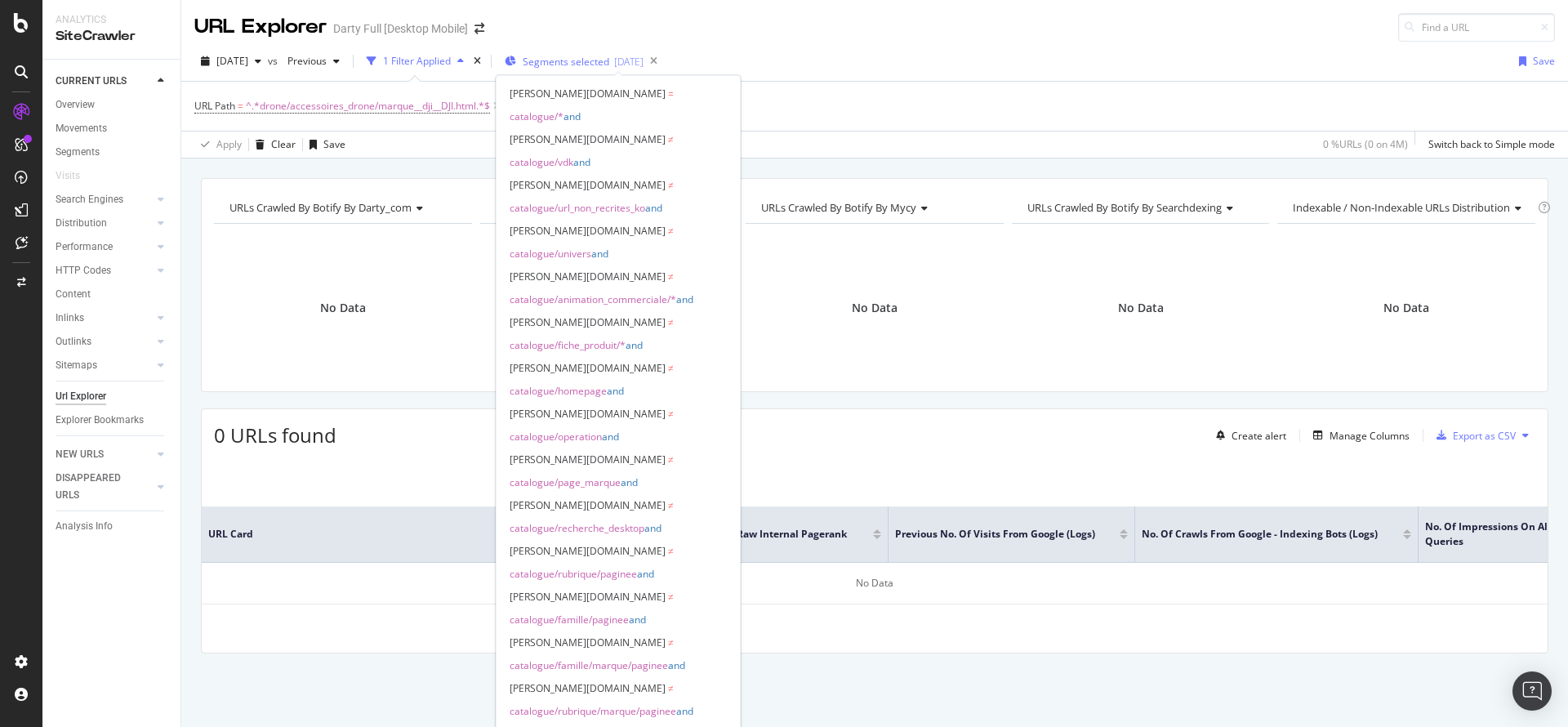
click at [609, 66] on span "Segments selected" at bounding box center [565, 61] width 86 height 14
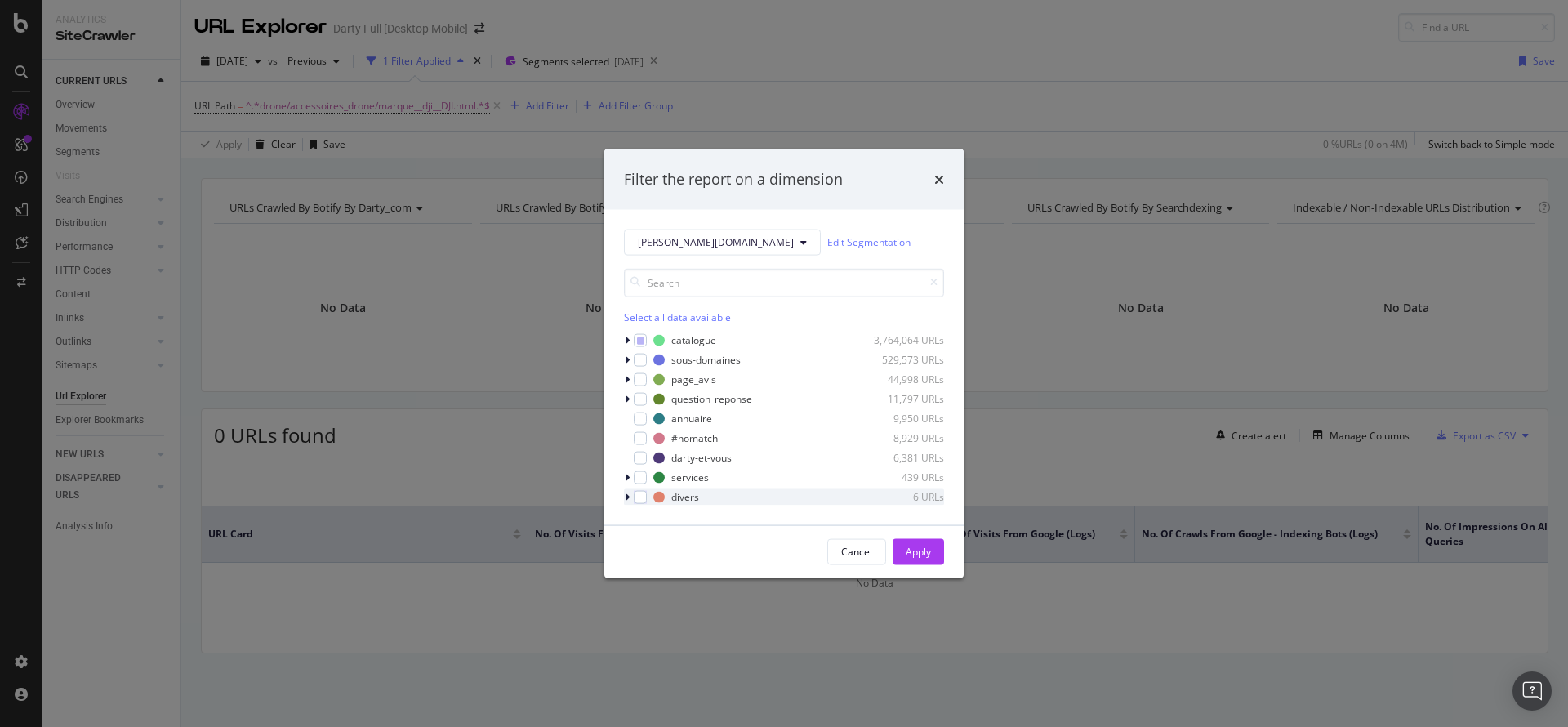
click at [627, 499] on icon "modal" at bounding box center [627, 496] width 5 height 10
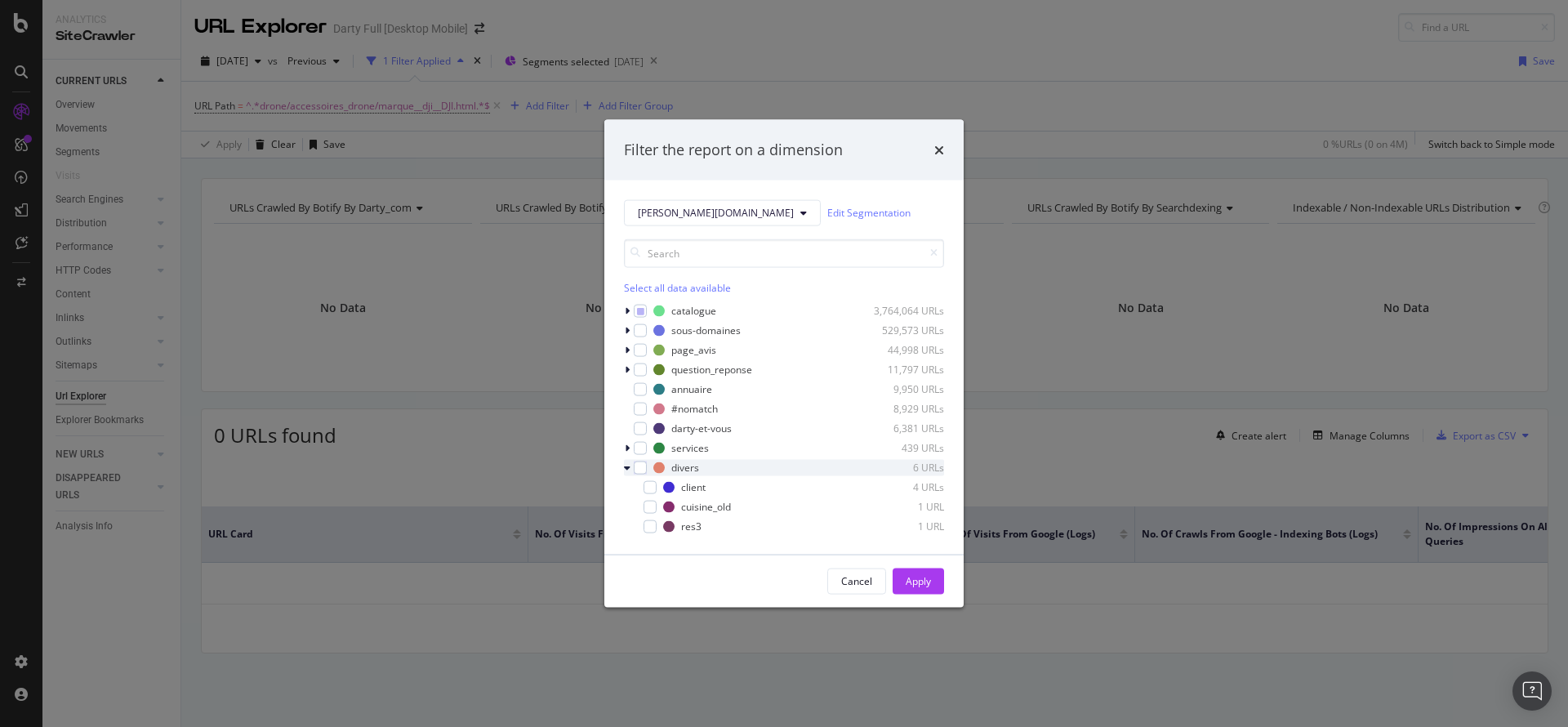
click at [629, 469] on icon "modal" at bounding box center [627, 467] width 6 height 10
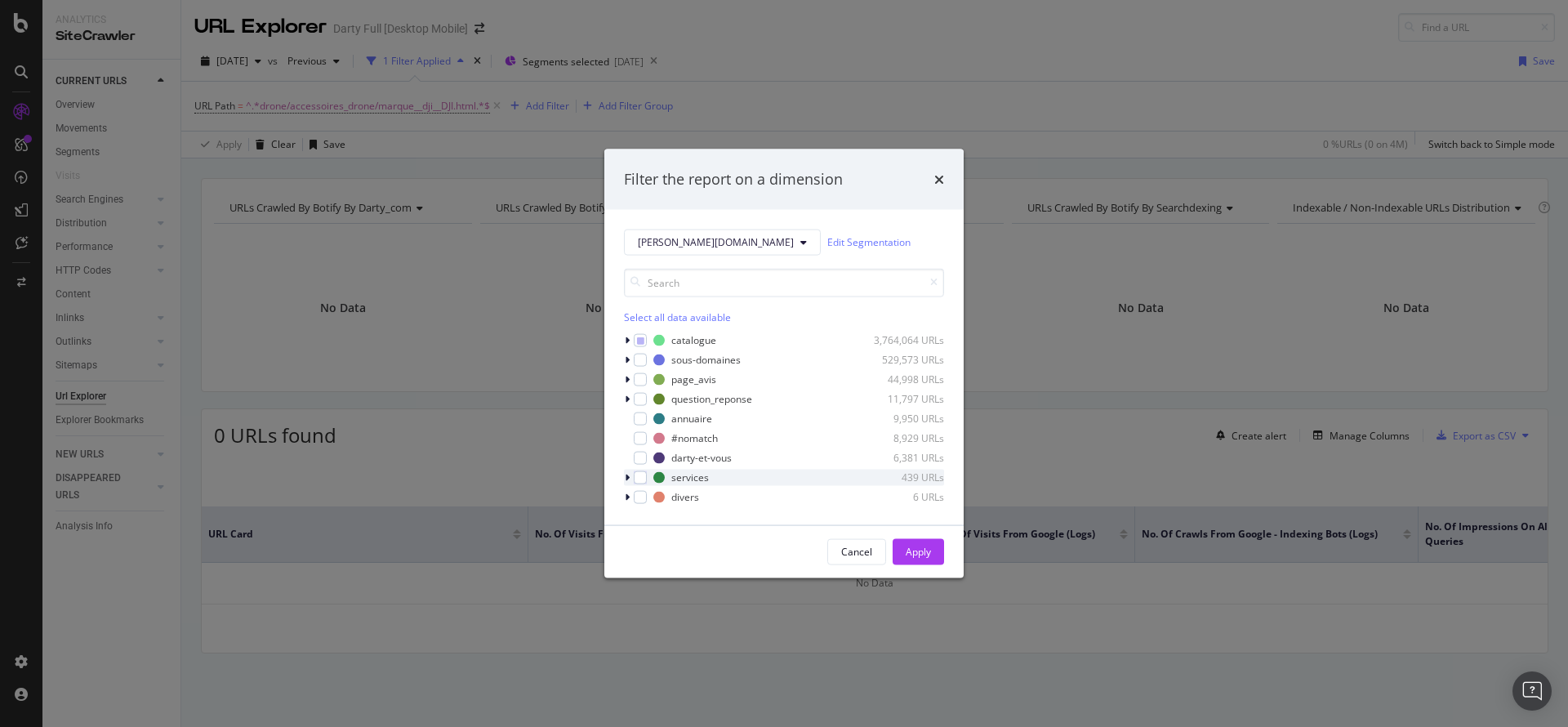
click at [630, 479] on div "modal" at bounding box center [629, 477] width 10 height 16
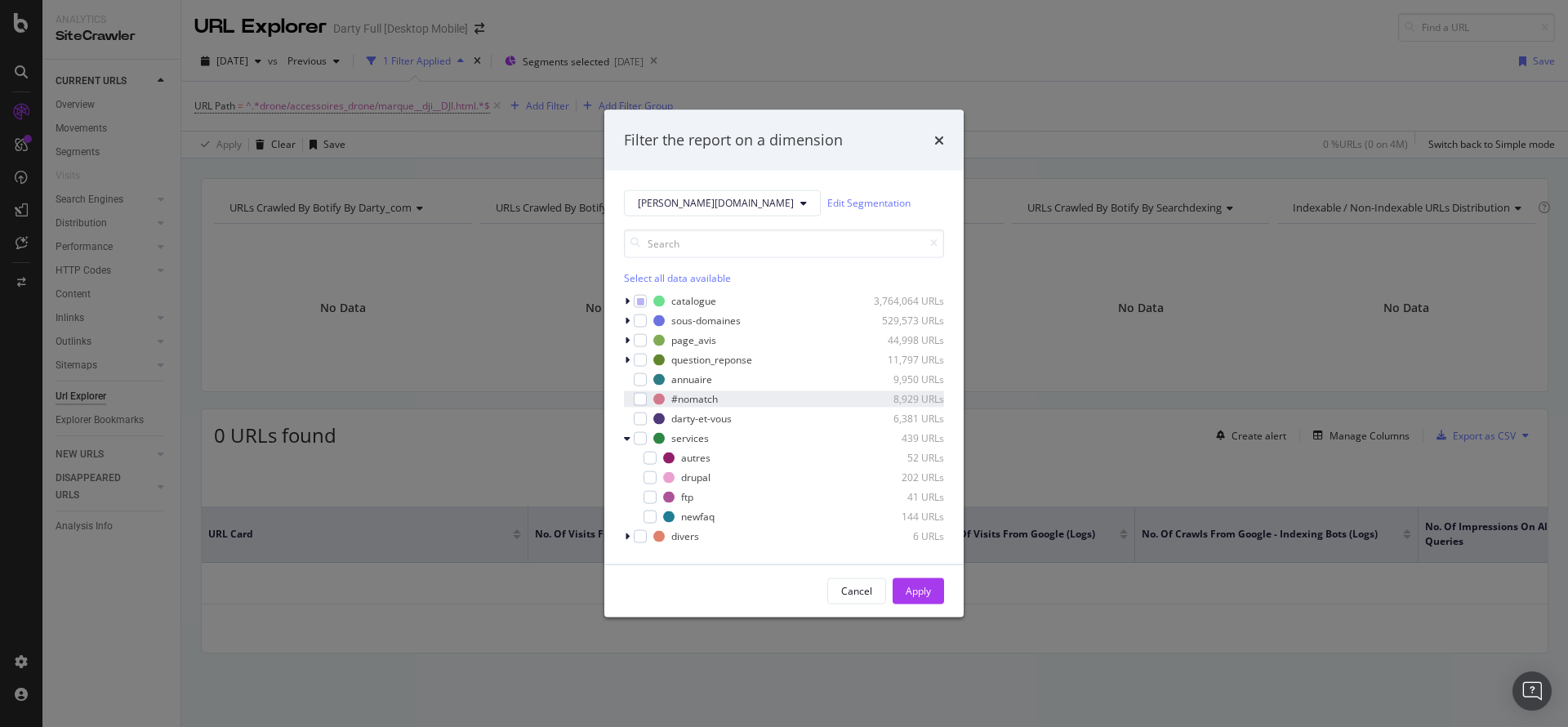
click at [629, 433] on icon "modal" at bounding box center [627, 437] width 6 height 10
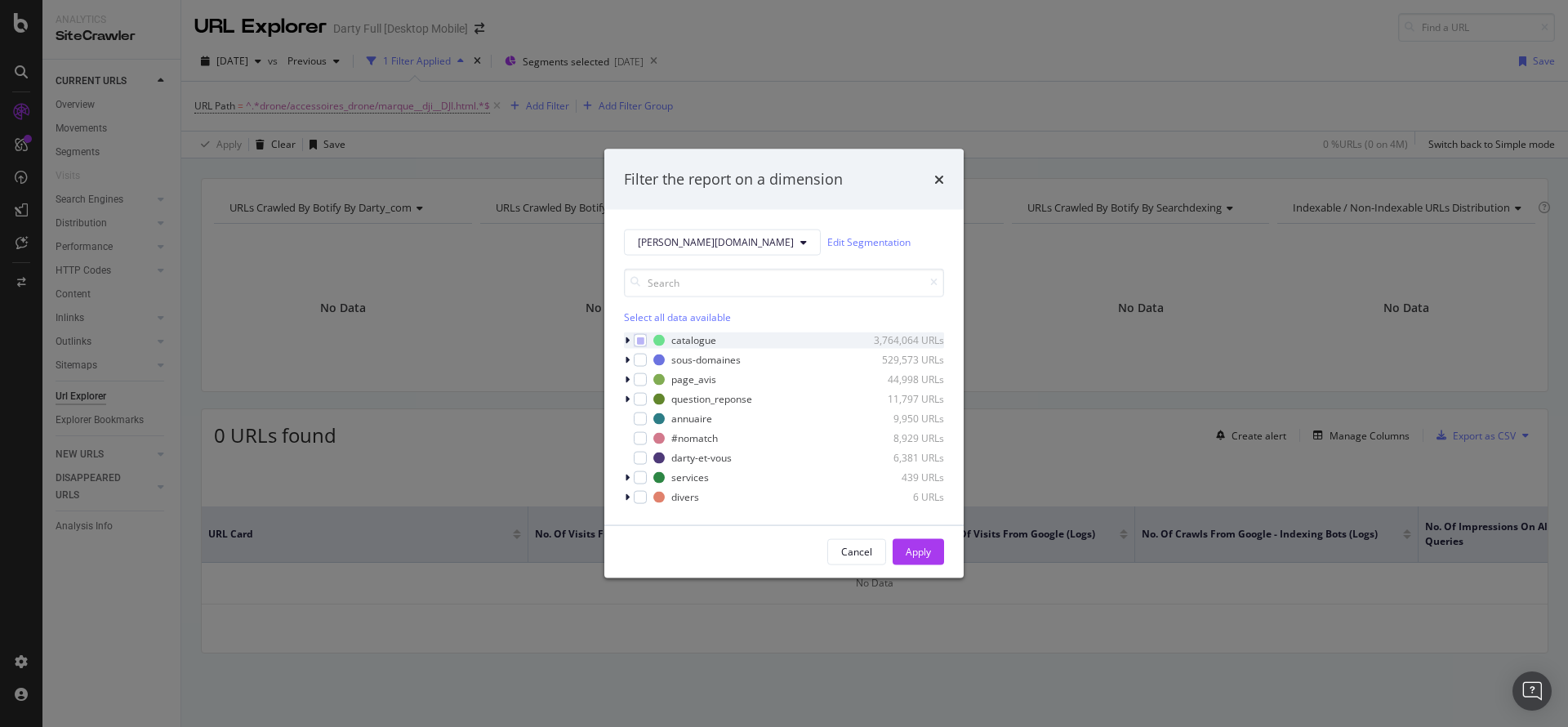
click at [629, 338] on icon "modal" at bounding box center [627, 339] width 5 height 10
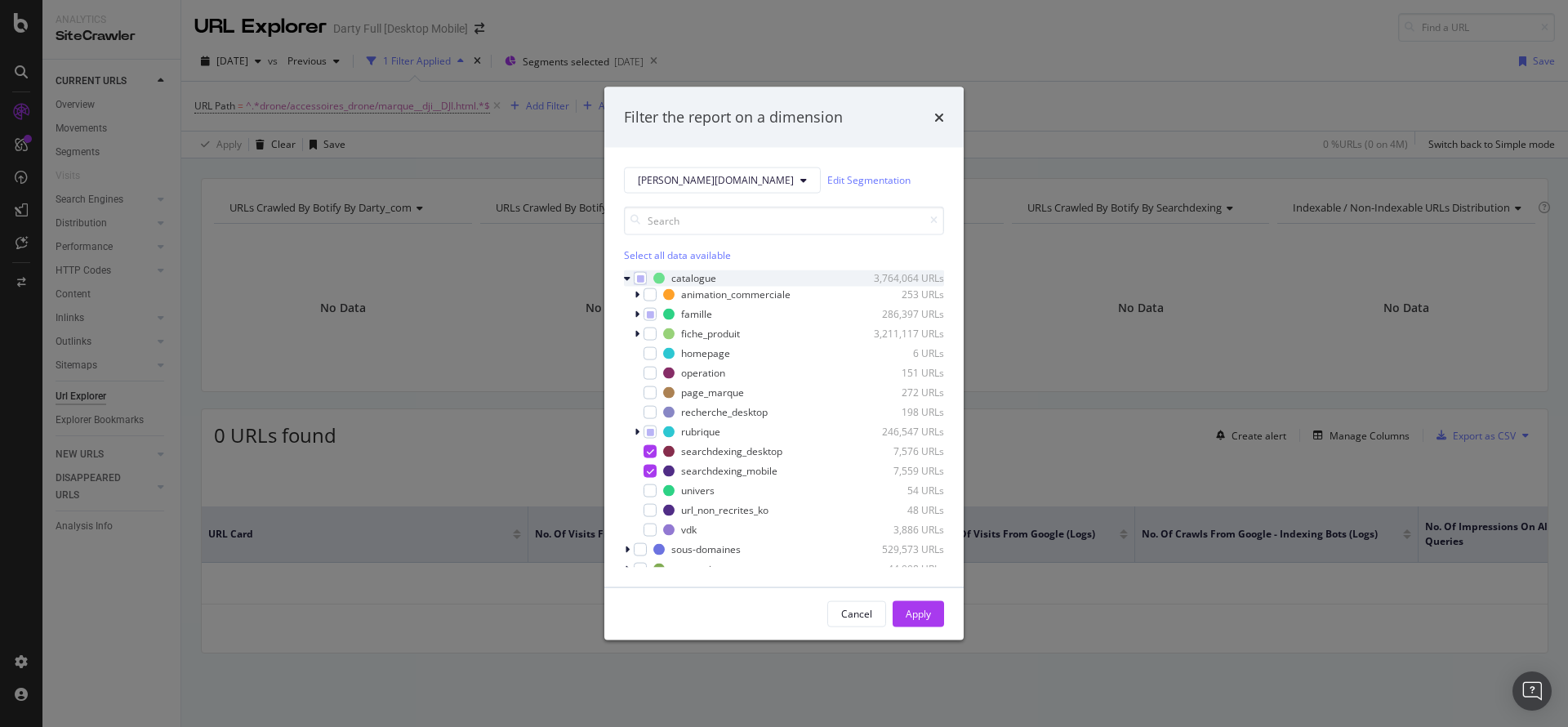
click at [629, 278] on icon "modal" at bounding box center [627, 277] width 6 height 10
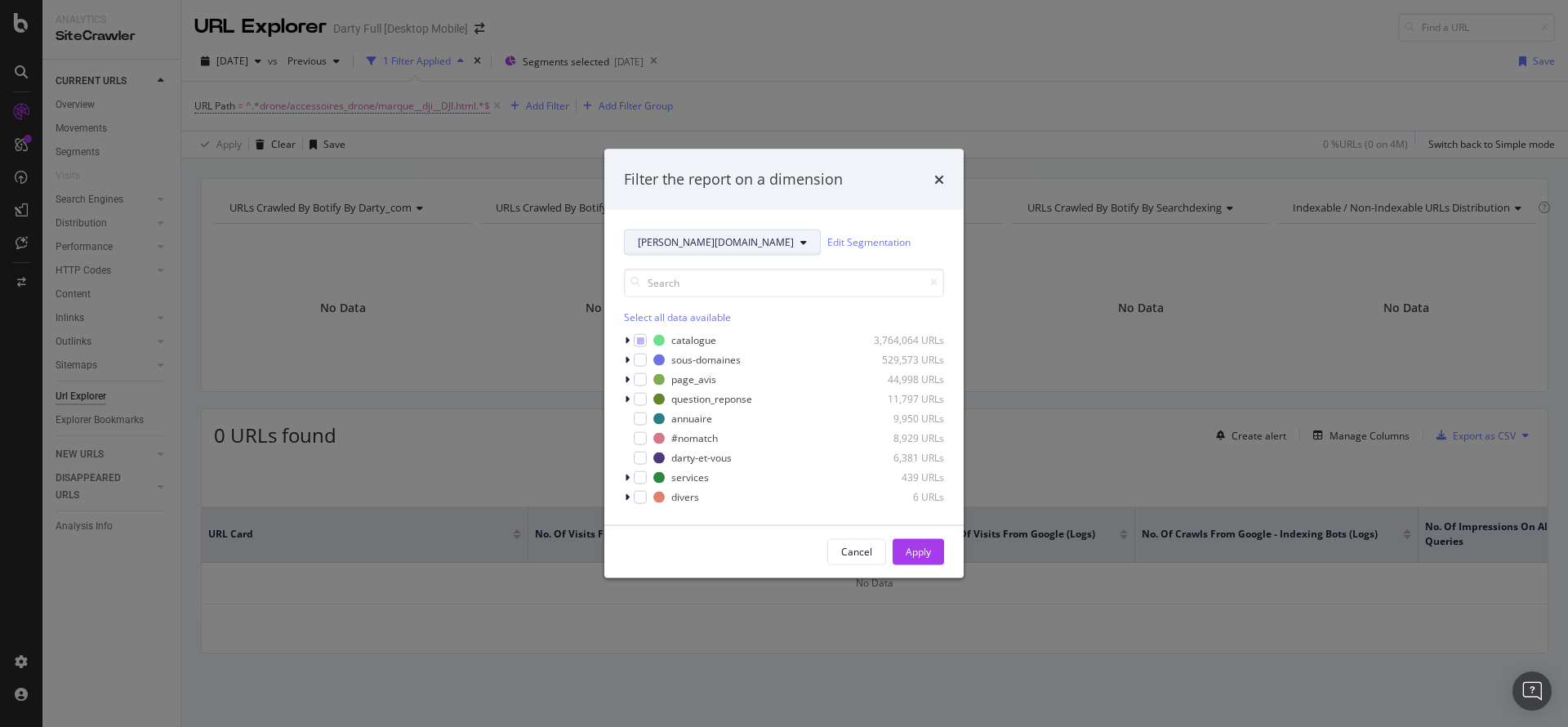
click at [800, 246] on icon "modal" at bounding box center [803, 242] width 6 height 10
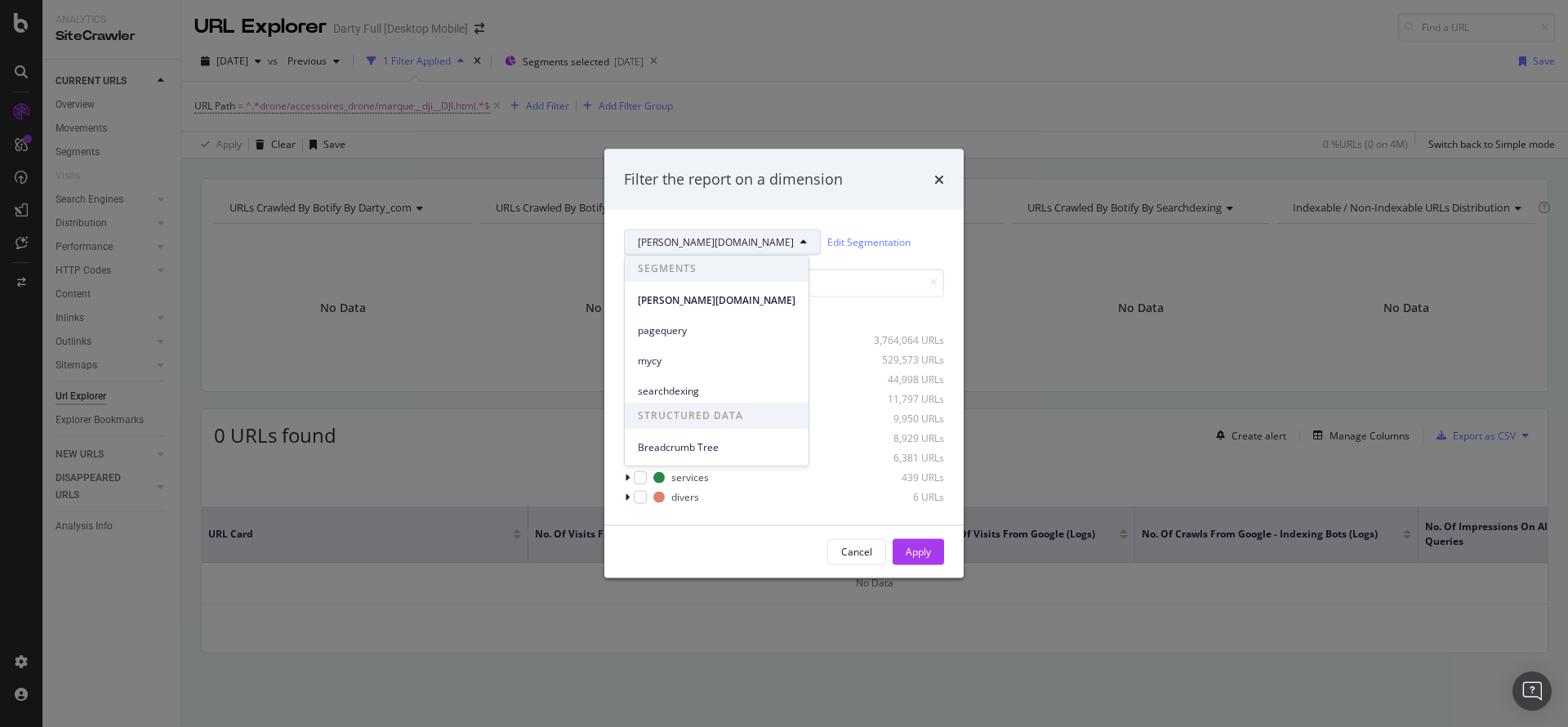
click at [800, 246] on icon "modal" at bounding box center [803, 242] width 6 height 10
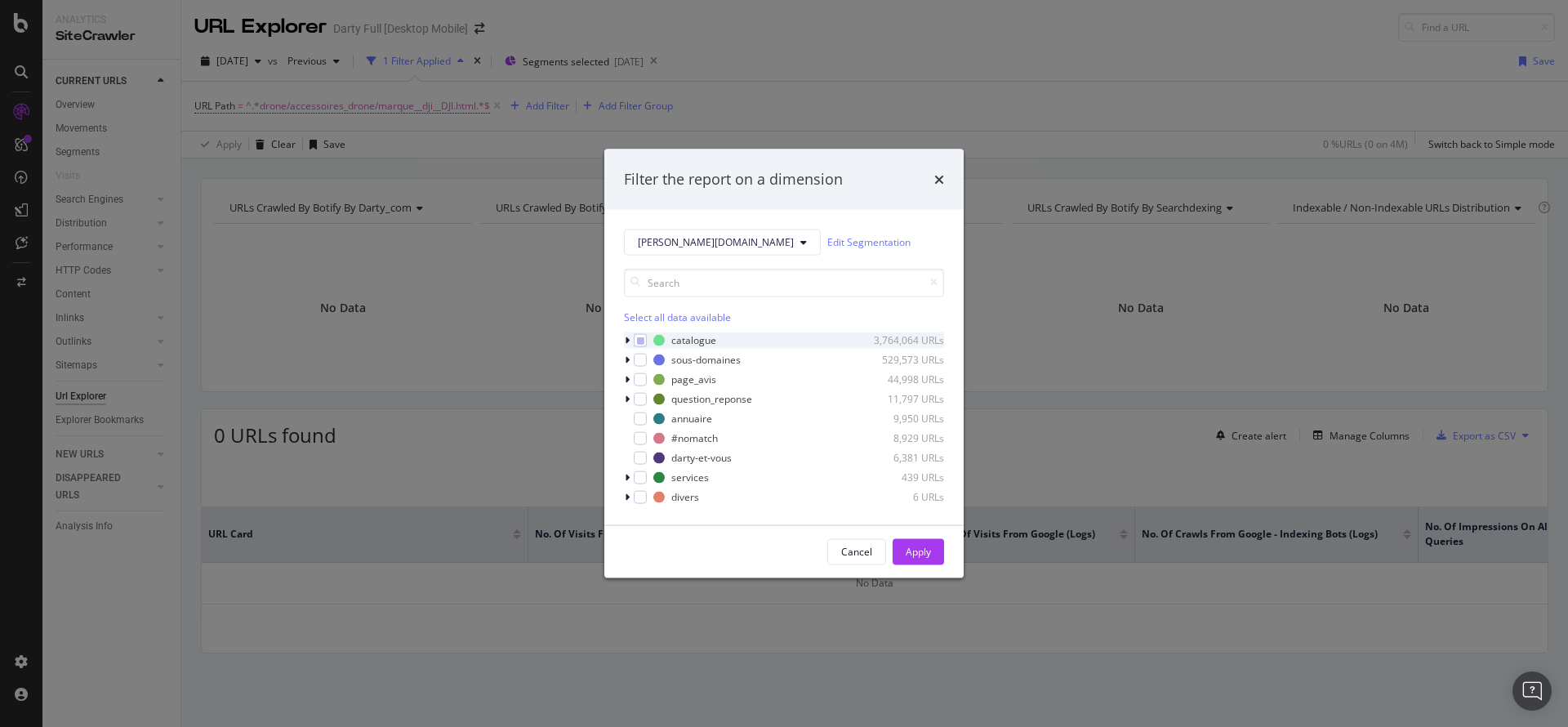
click at [629, 341] on icon "modal" at bounding box center [627, 339] width 5 height 10
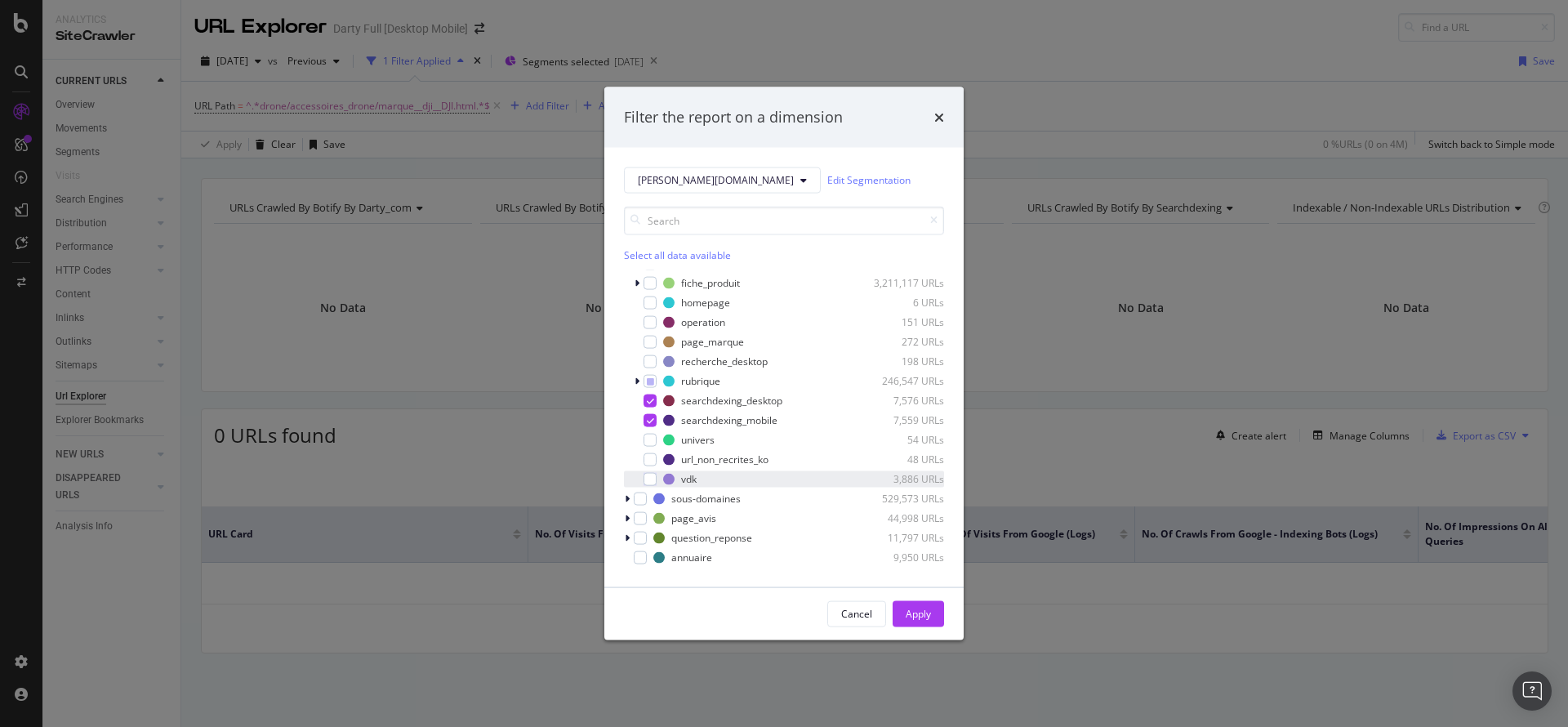
scroll to position [127, 0]
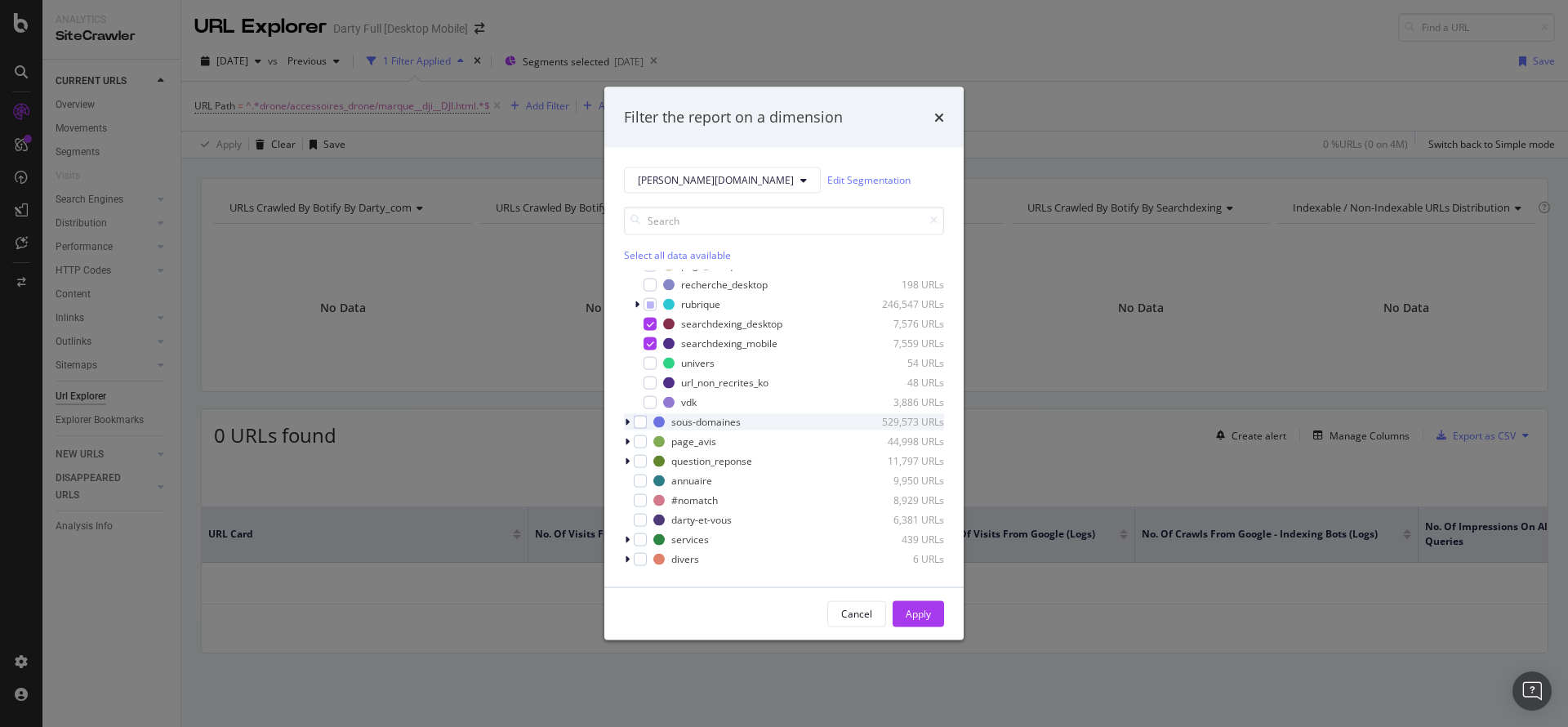
click at [628, 419] on icon "modal" at bounding box center [627, 421] width 5 height 10
click at [651, 440] on div "modal" at bounding box center [650, 441] width 13 height 13
click at [915, 612] on div "Apply" at bounding box center [918, 613] width 25 height 14
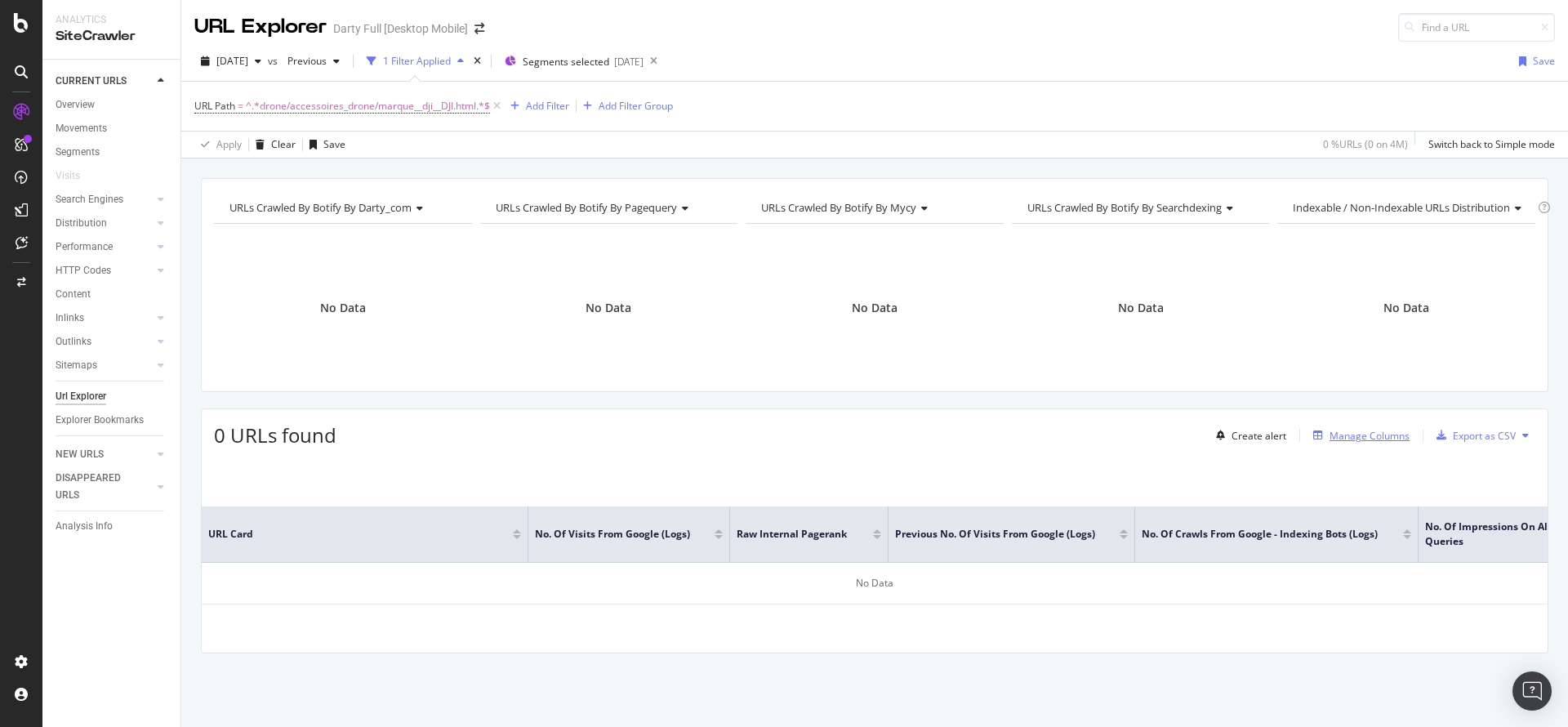
click at [1365, 439] on div "Manage Columns" at bounding box center [1369, 435] width 80 height 14
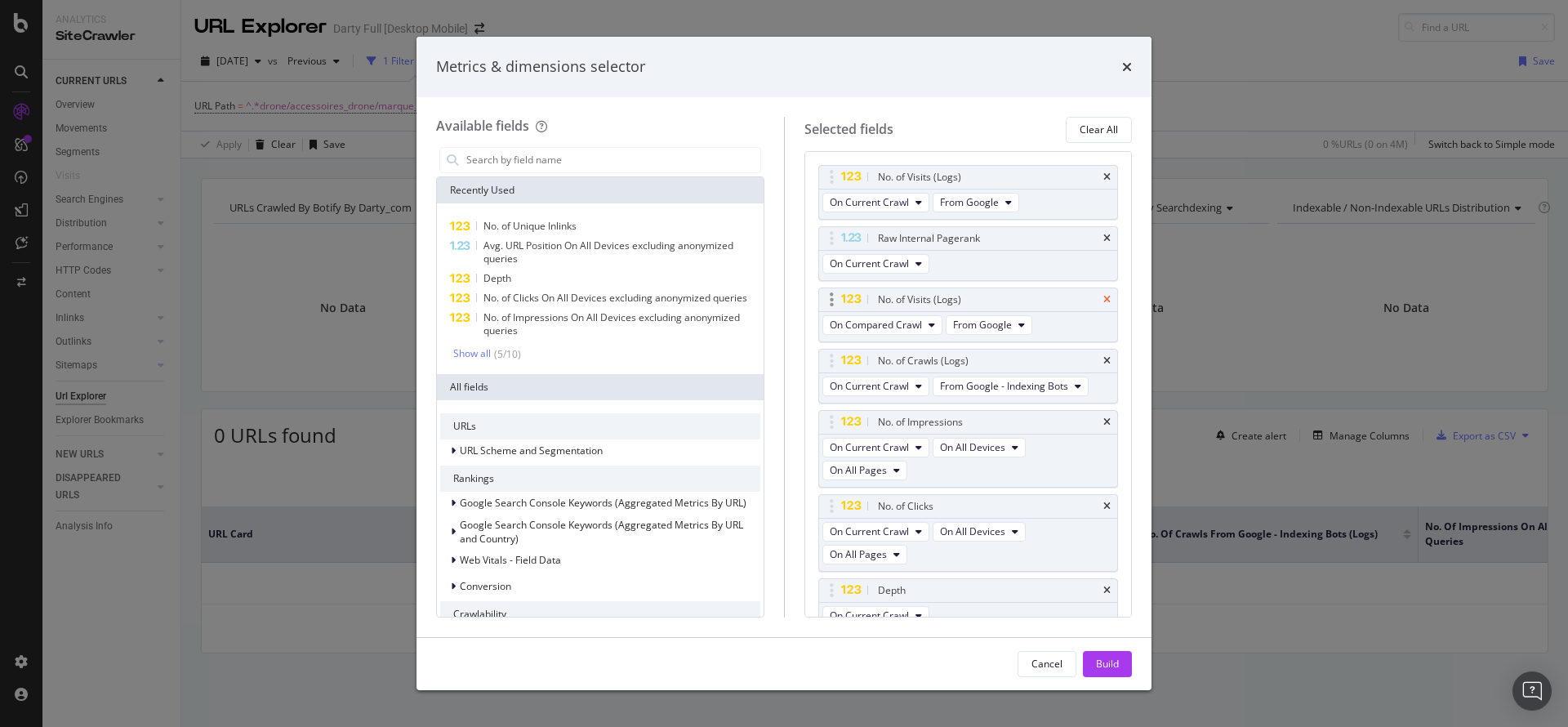
click at [1103, 294] on icon "times" at bounding box center [1107, 299] width 7 height 10
click at [1098, 668] on div "Build" at bounding box center [1107, 663] width 23 height 14
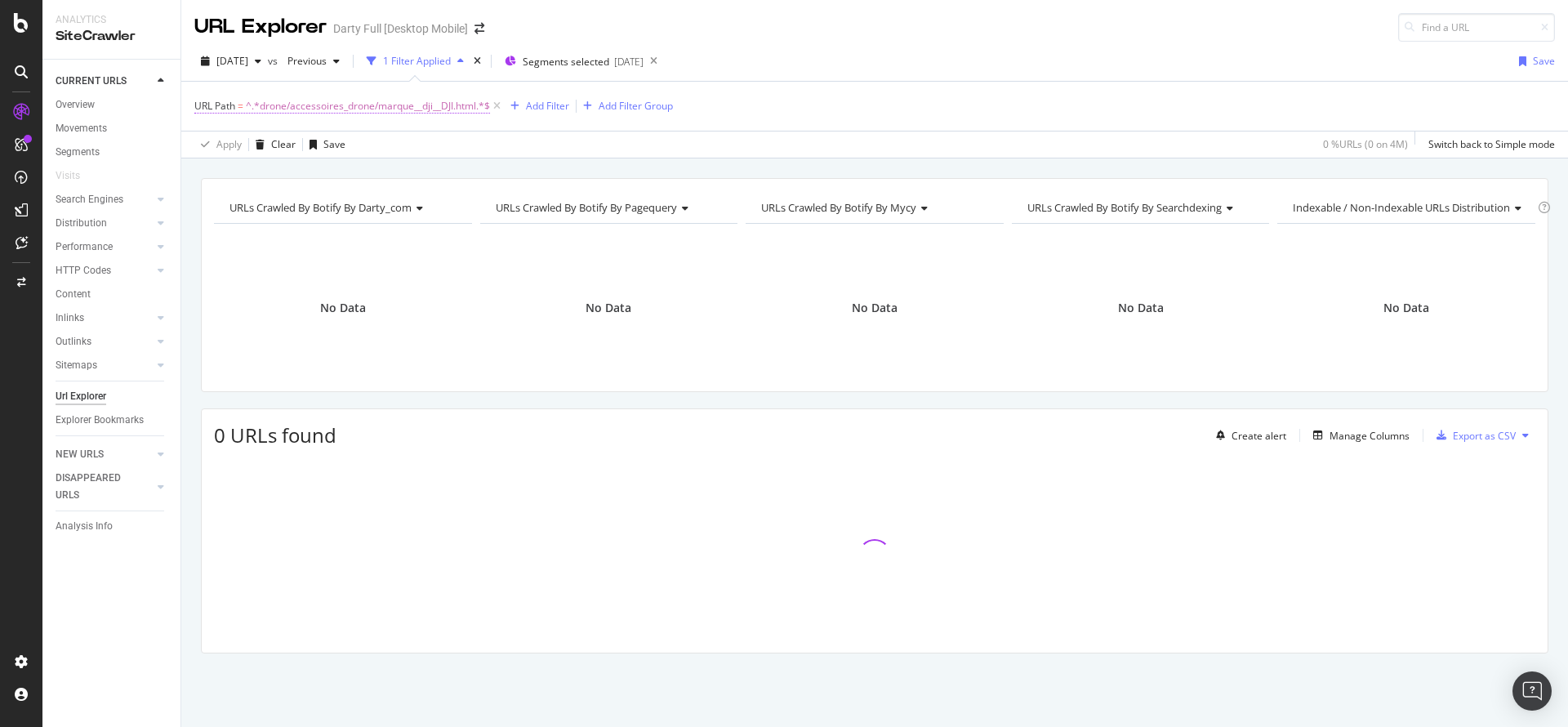
click at [374, 112] on span "^.*drone/accessoires_drone/marque__dji__DJI.html.*$" at bounding box center [368, 105] width 244 height 23
click at [270, 174] on input "drone/accessoires_drone/marque__dji__DJI.html" at bounding box center [286, 174] width 154 height 26
paste input "[URL][DOMAIN_NAME][PERSON_NAME]"
type input "[URL][DOMAIN_NAME][PERSON_NAME]"
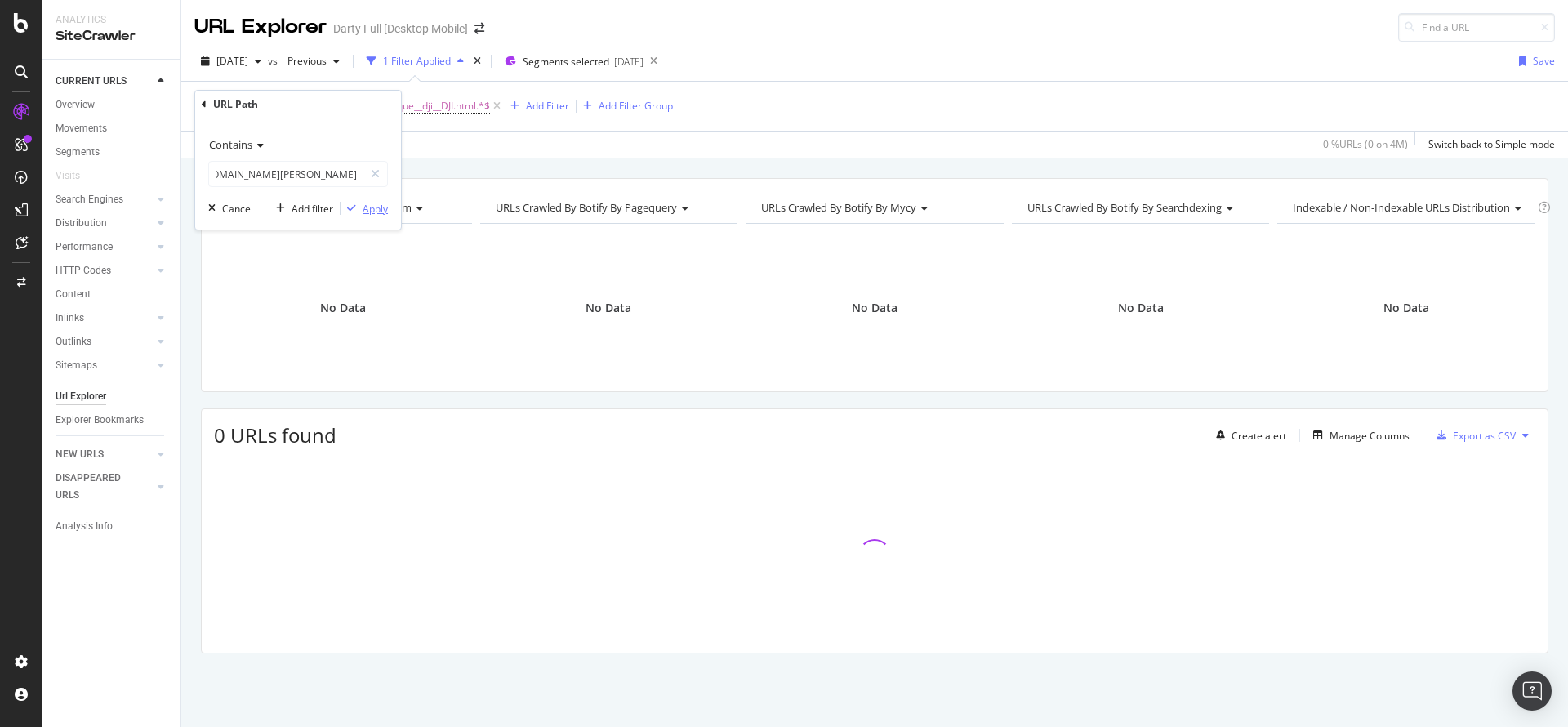
click at [377, 209] on div "Apply" at bounding box center [375, 208] width 25 height 14
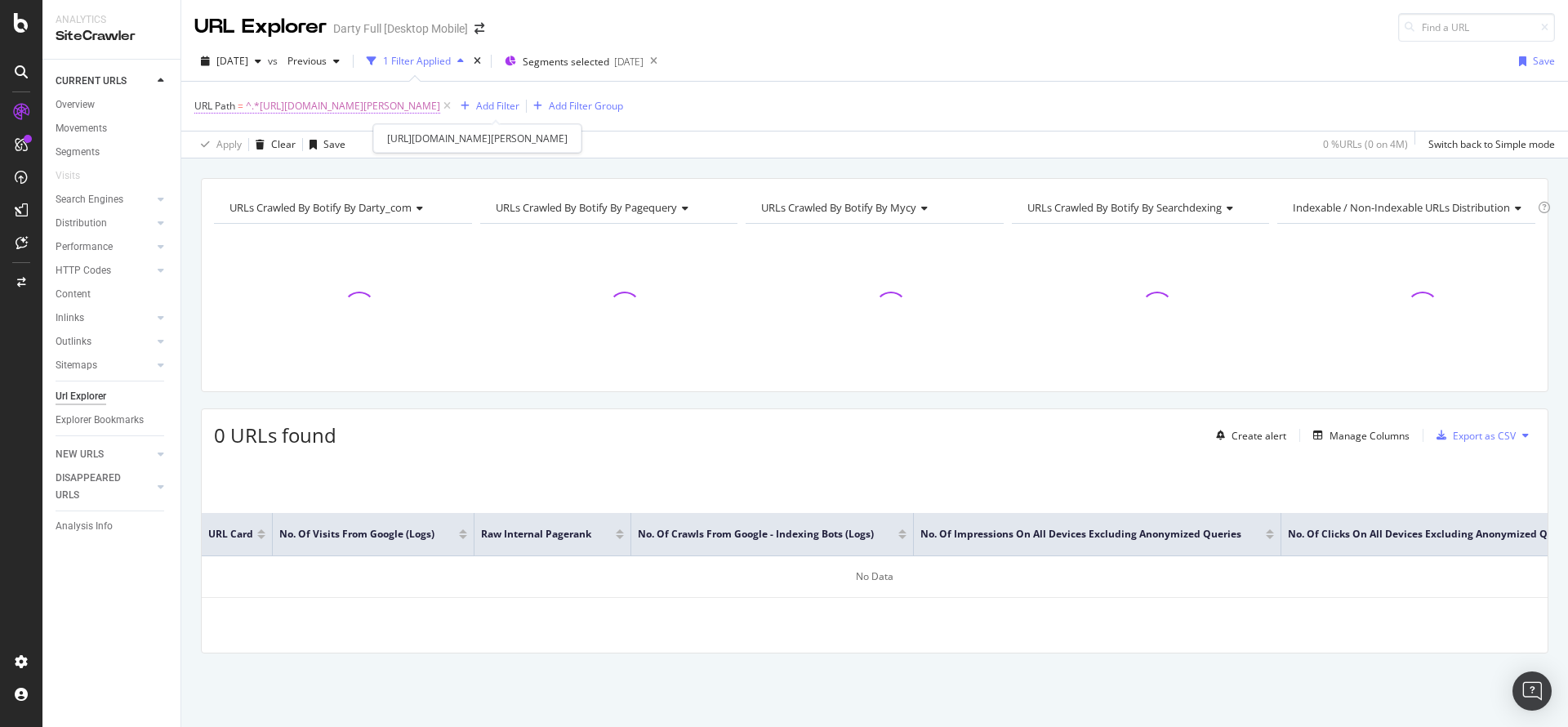
click at [362, 109] on span "^.*[URL][DOMAIN_NAME][PERSON_NAME]" at bounding box center [343, 105] width 194 height 23
click at [207, 105] on div "URL Path" at bounding box center [298, 105] width 193 height 28
click at [203, 107] on icon at bounding box center [203, 105] width 5 height 10
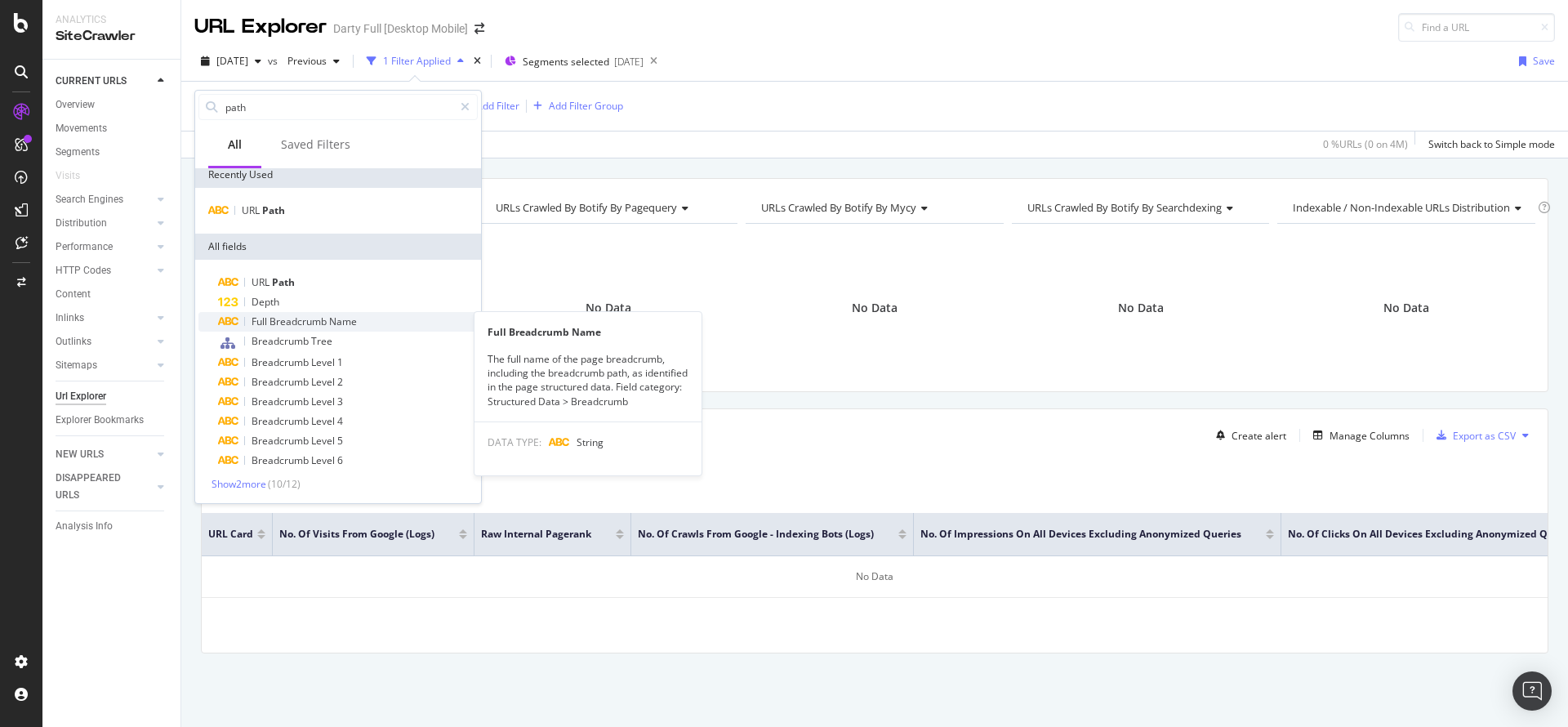
scroll to position [7, 0]
click at [266, 482] on span "Show 2 more" at bounding box center [239, 483] width 55 height 14
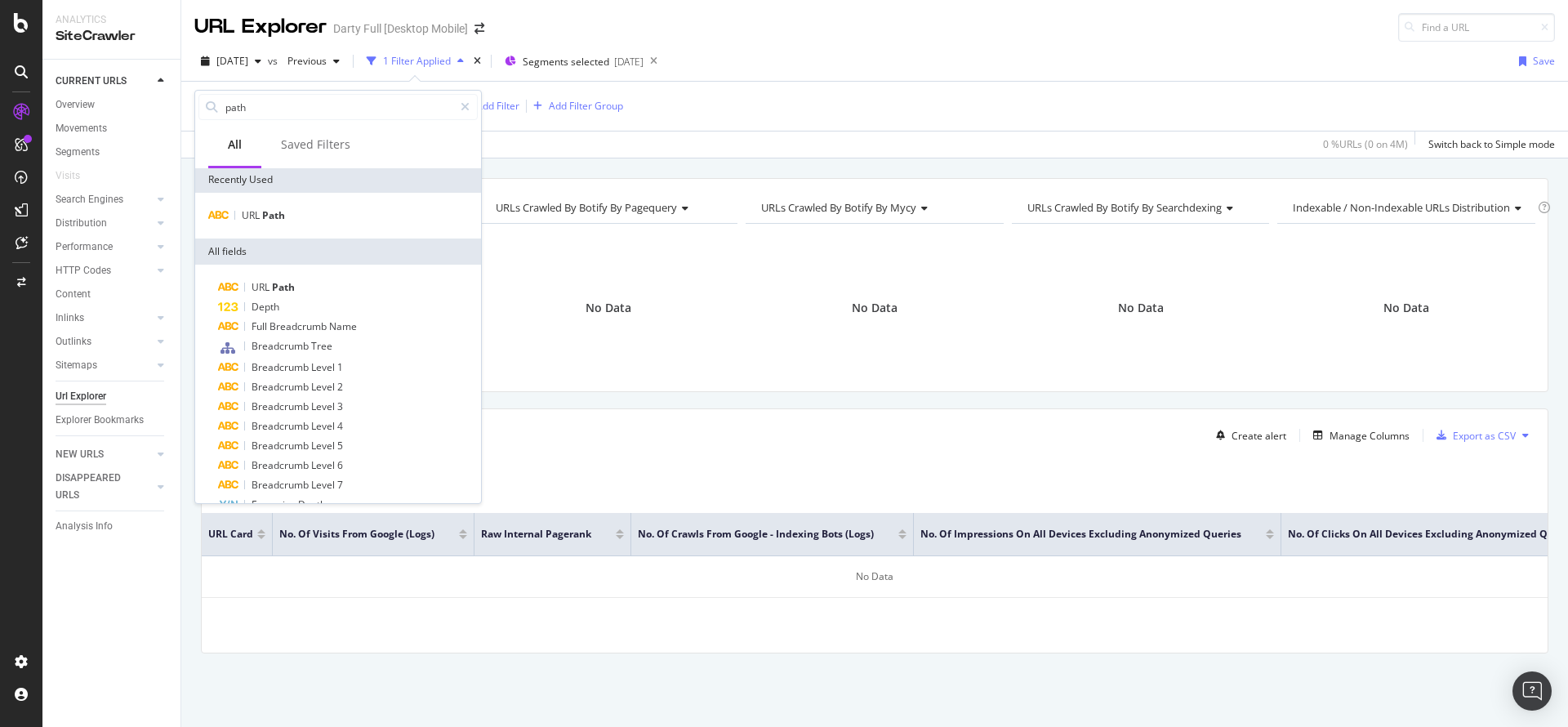
scroll to position [0, 0]
click at [247, 153] on div "All" at bounding box center [234, 145] width 53 height 45
click at [251, 105] on input "path" at bounding box center [338, 106] width 230 height 25
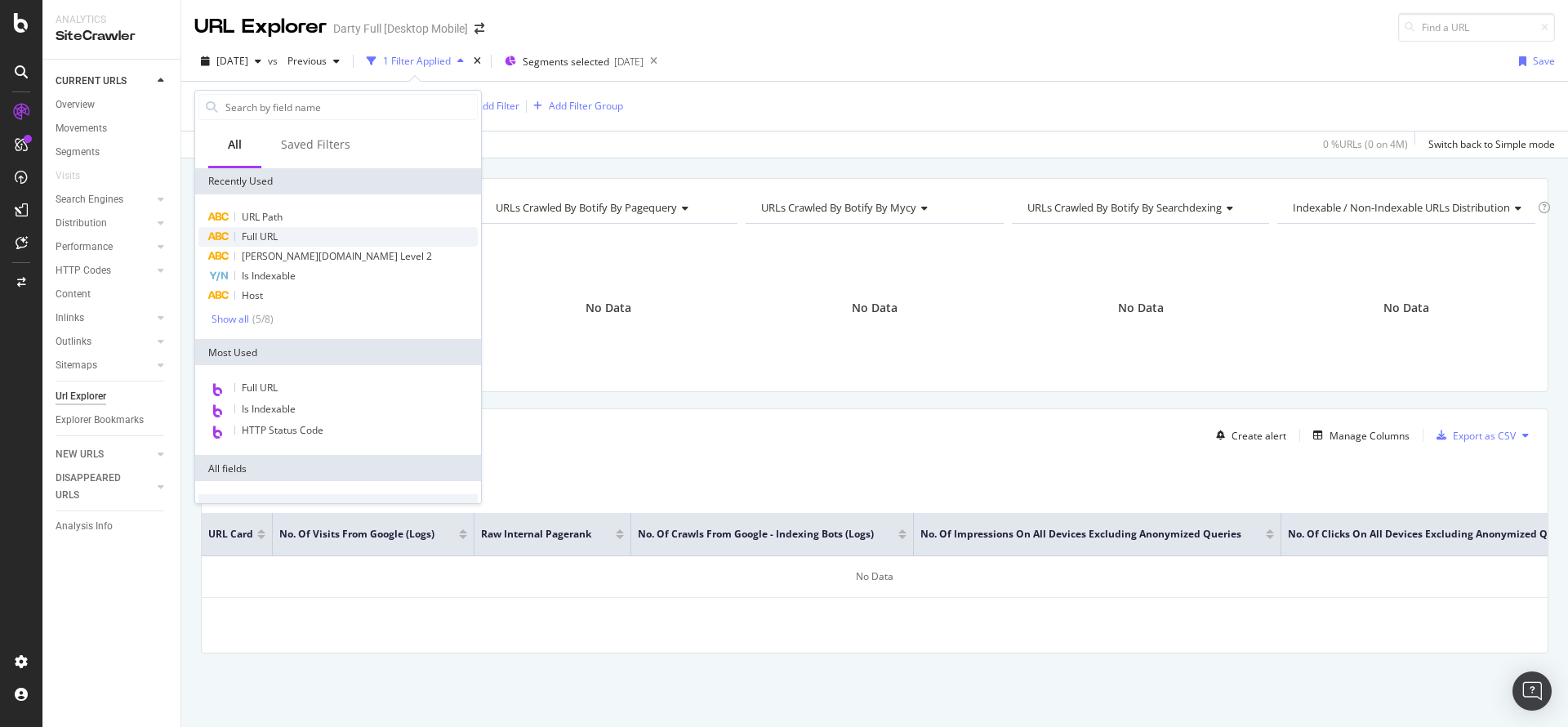
click at [273, 235] on span "Full URL" at bounding box center [260, 236] width 36 height 14
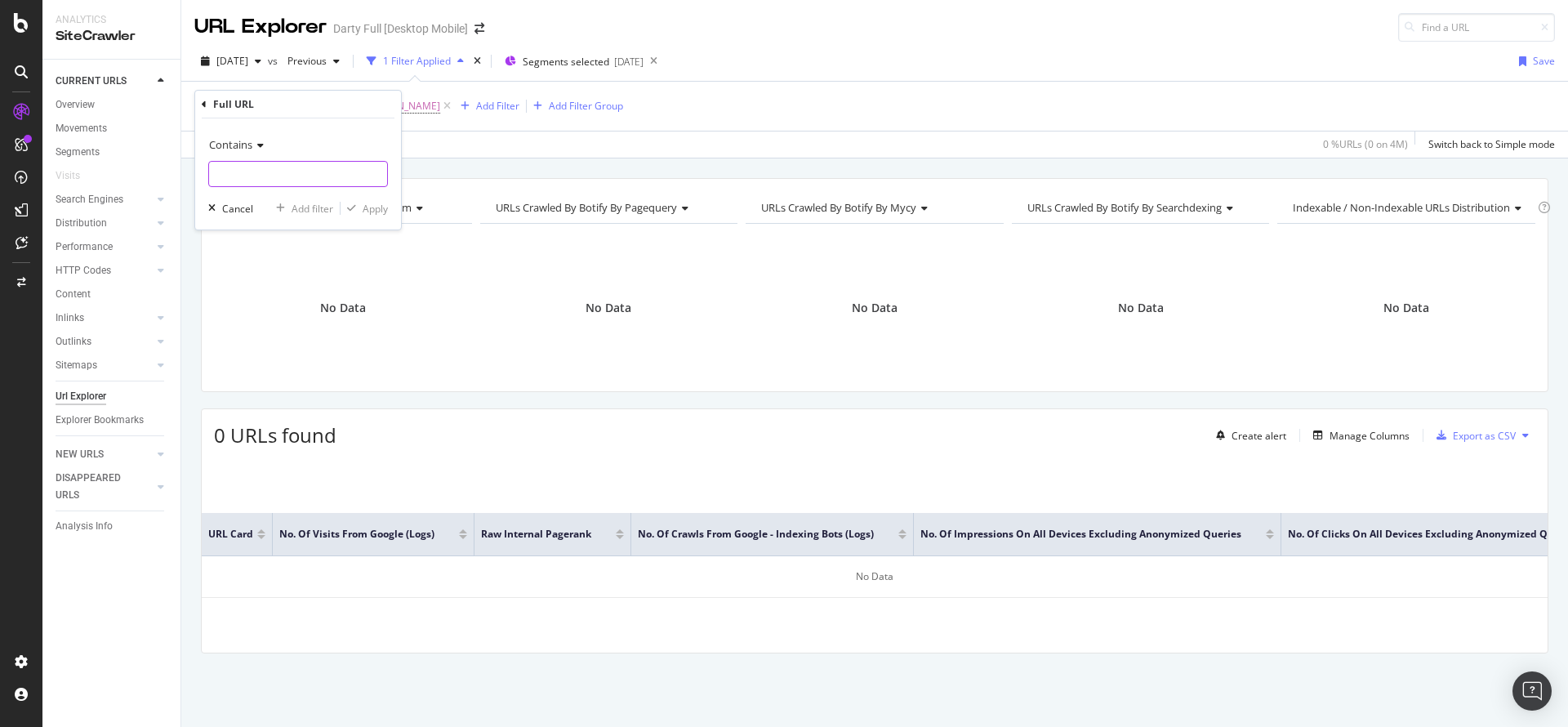
paste input "[URL][DOMAIN_NAME][PERSON_NAME]"
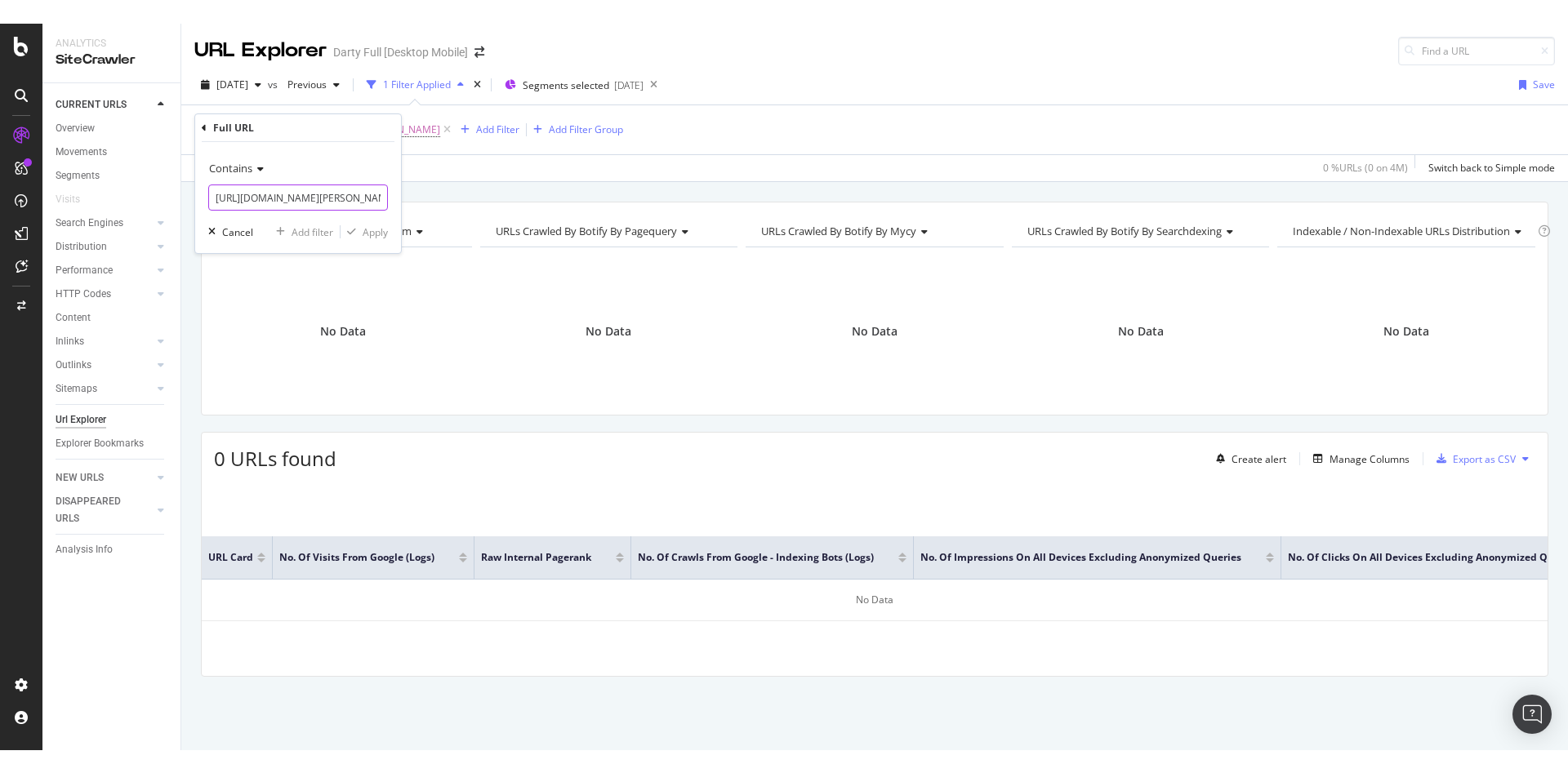
scroll to position [0, 367]
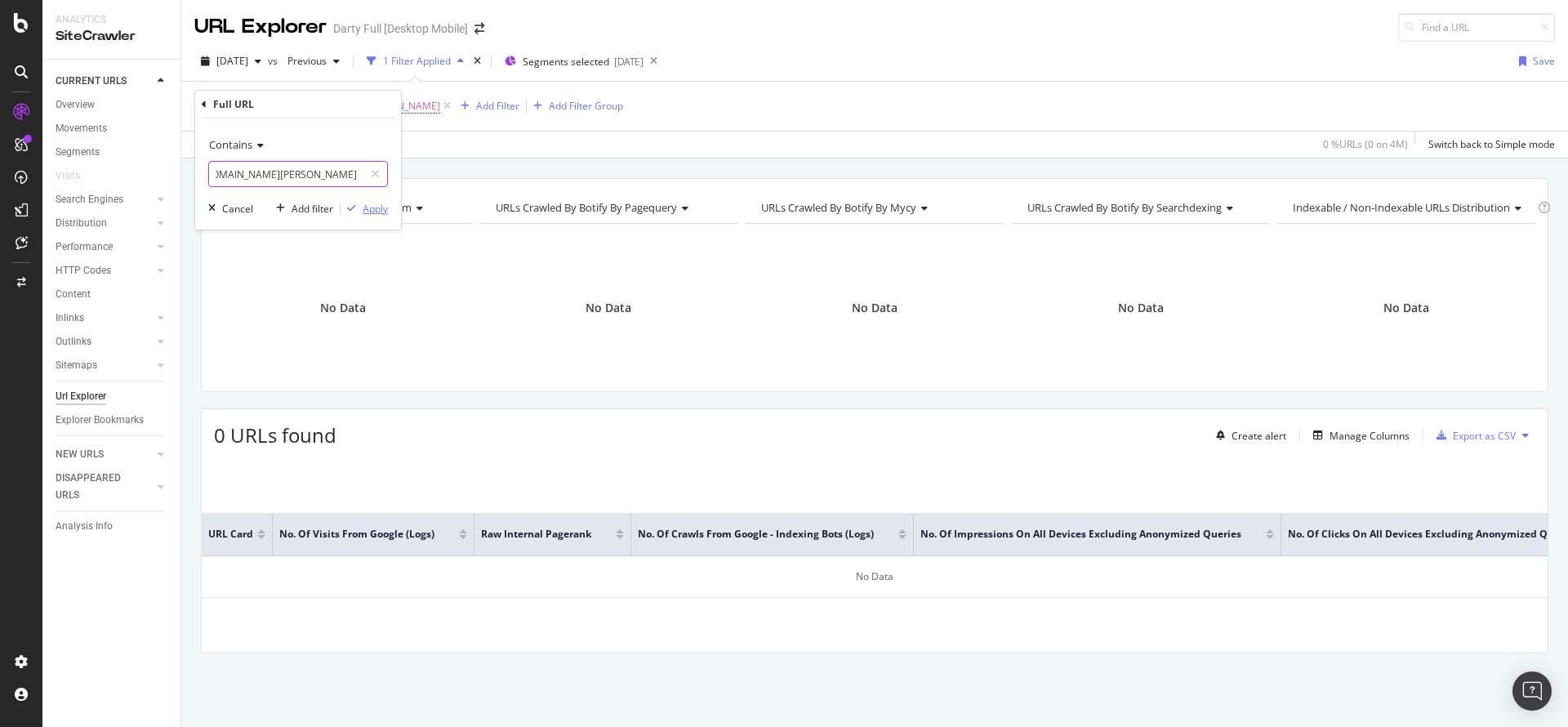
type input "[URL][DOMAIN_NAME][PERSON_NAME]"
click at [382, 207] on div "Apply" at bounding box center [375, 208] width 25 height 14
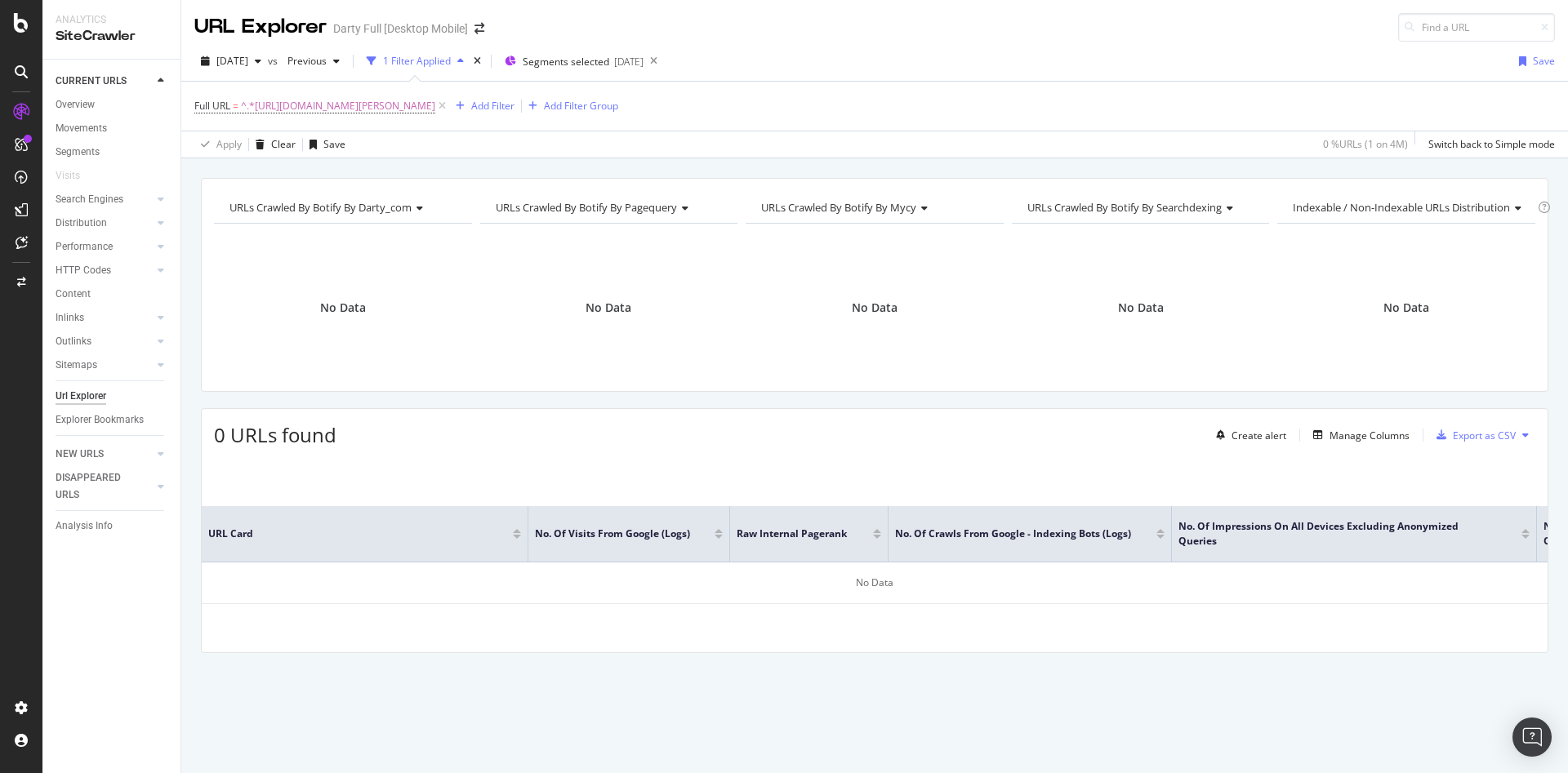
drag, startPoint x: 744, startPoint y: 11, endPoint x: 15, endPoint y: 49, distance: 730.0
click at [15, 49] on div at bounding box center [21, 386] width 43 height 773
click at [262, 63] on icon "button" at bounding box center [257, 61] width 6 height 10
click at [262, 62] on icon "button" at bounding box center [257, 61] width 6 height 10
click at [340, 59] on icon "button" at bounding box center [336, 61] width 6 height 10
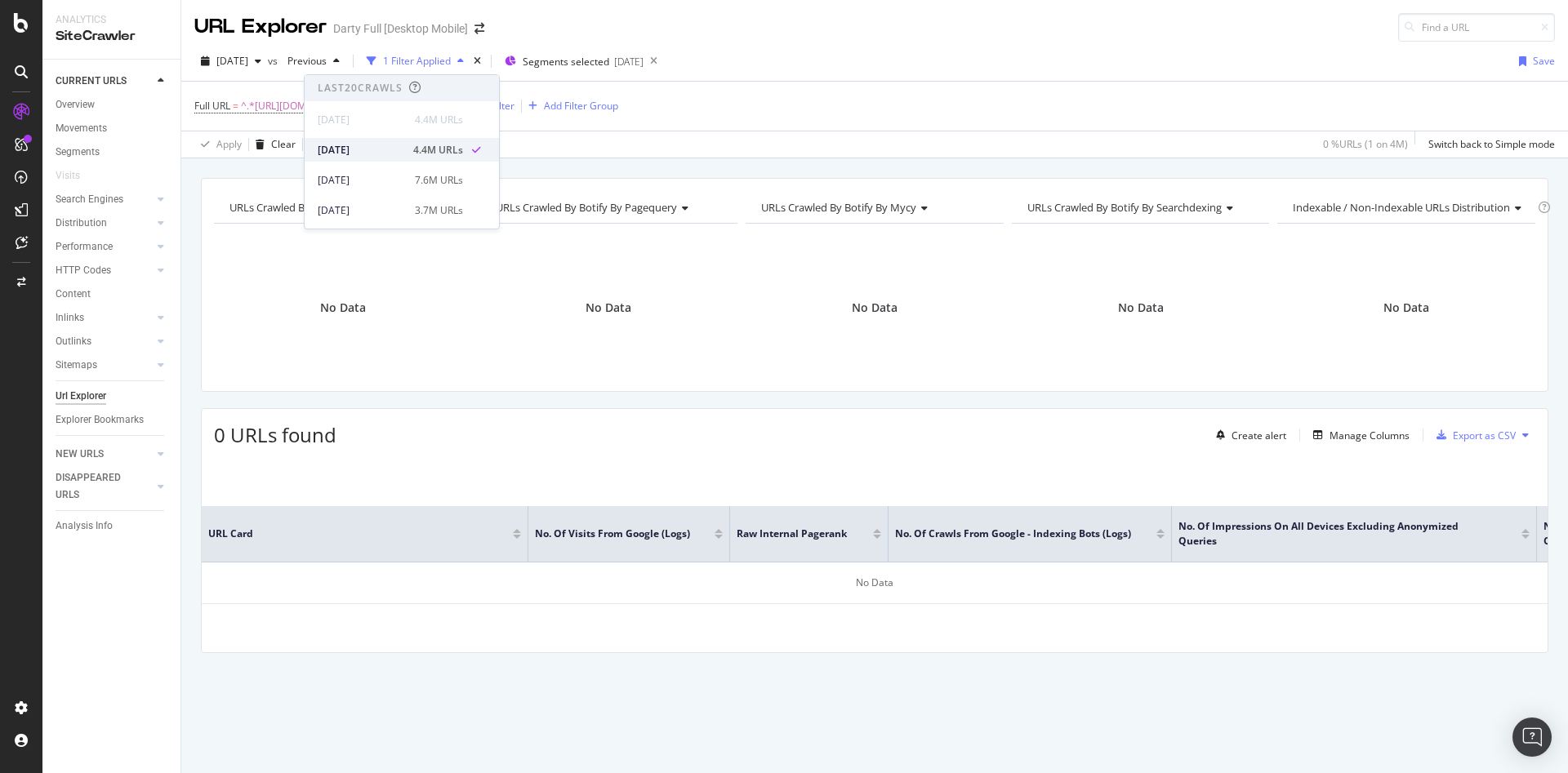
click at [384, 157] on div "[DATE]" at bounding box center [361, 150] width 85 height 15
click at [340, 62] on icon "button" at bounding box center [336, 61] width 6 height 10
click at [262, 63] on icon "button" at bounding box center [257, 61] width 6 height 10
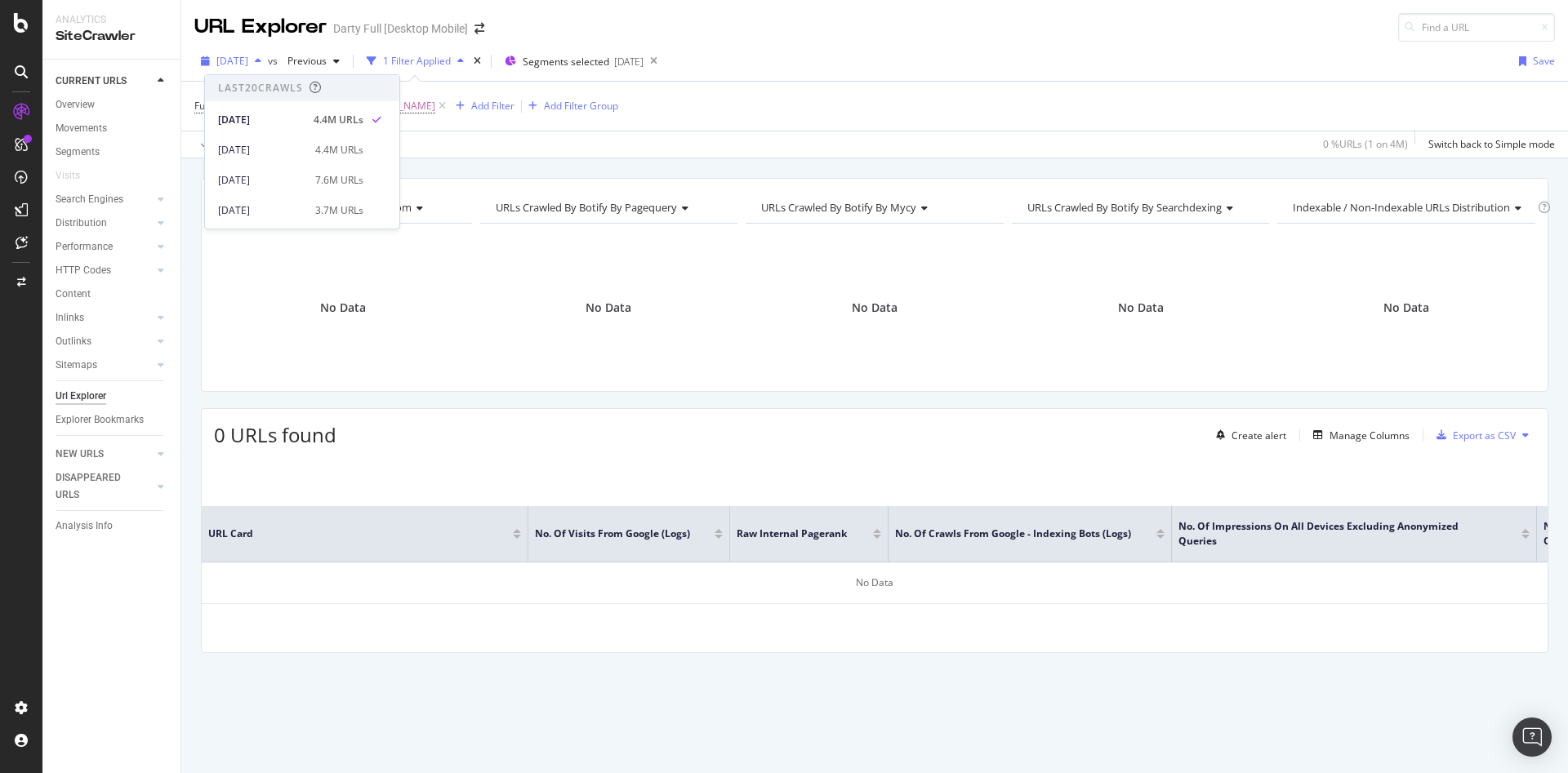
click at [262, 57] on icon "button" at bounding box center [257, 61] width 6 height 10
click at [268, 63] on div "button" at bounding box center [258, 61] width 20 height 10
click at [268, 62] on div "button" at bounding box center [258, 61] width 20 height 10
click at [326, 64] on span "Previous" at bounding box center [303, 60] width 45 height 14
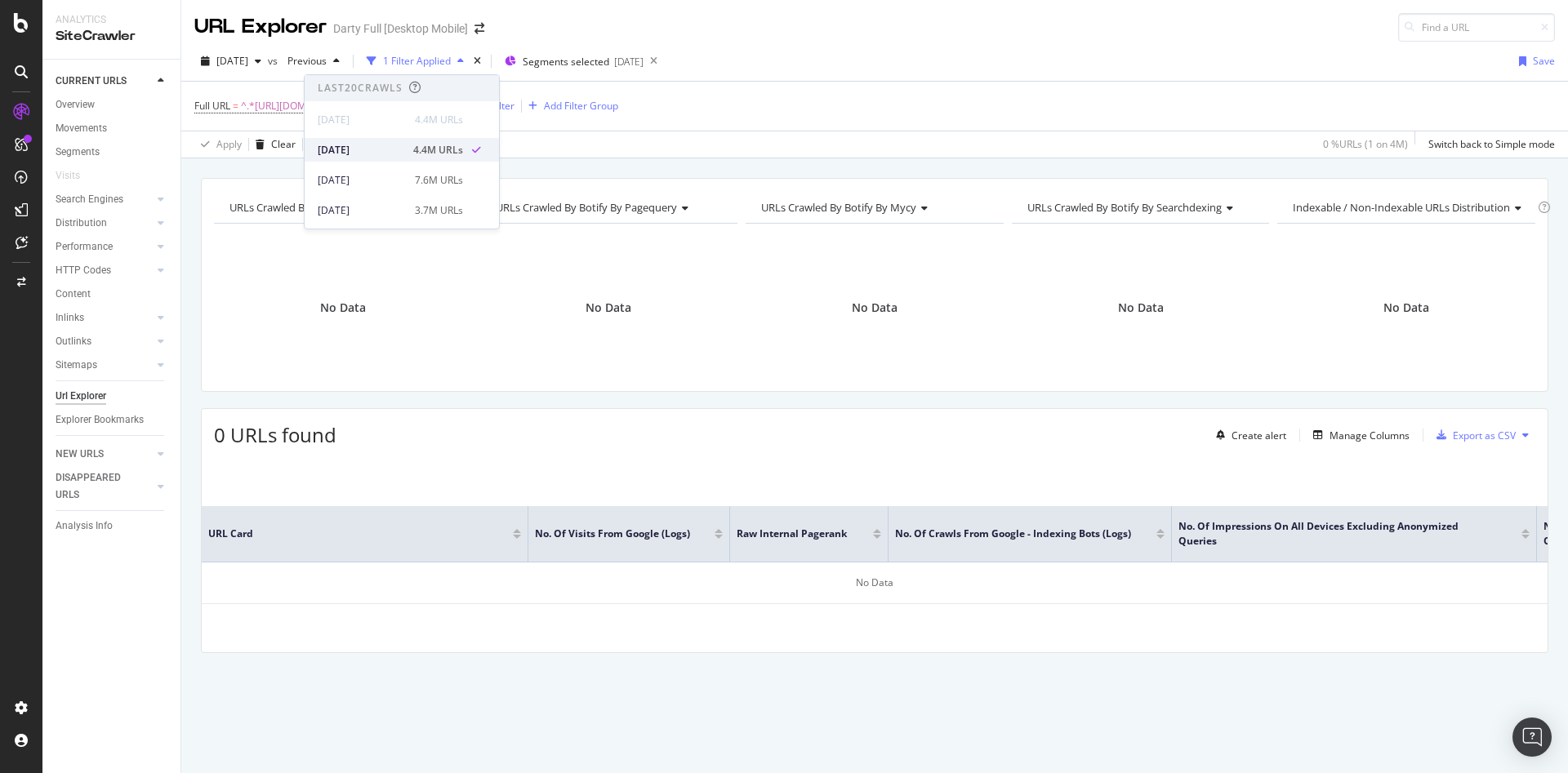
click at [402, 145] on div "[DATE] 4.4M URLs" at bounding box center [391, 150] width 145 height 15
drag, startPoint x: 554, startPoint y: 530, endPoint x: 207, endPoint y: 536, distance: 347.1
click at [207, 536] on tr "URL Card No. of Visits from Google (Logs) Raw Internal Pagerank No. of Crawls f…" at bounding box center [1330, 534] width 2258 height 56
click at [449, 108] on icon at bounding box center [442, 106] width 14 height 16
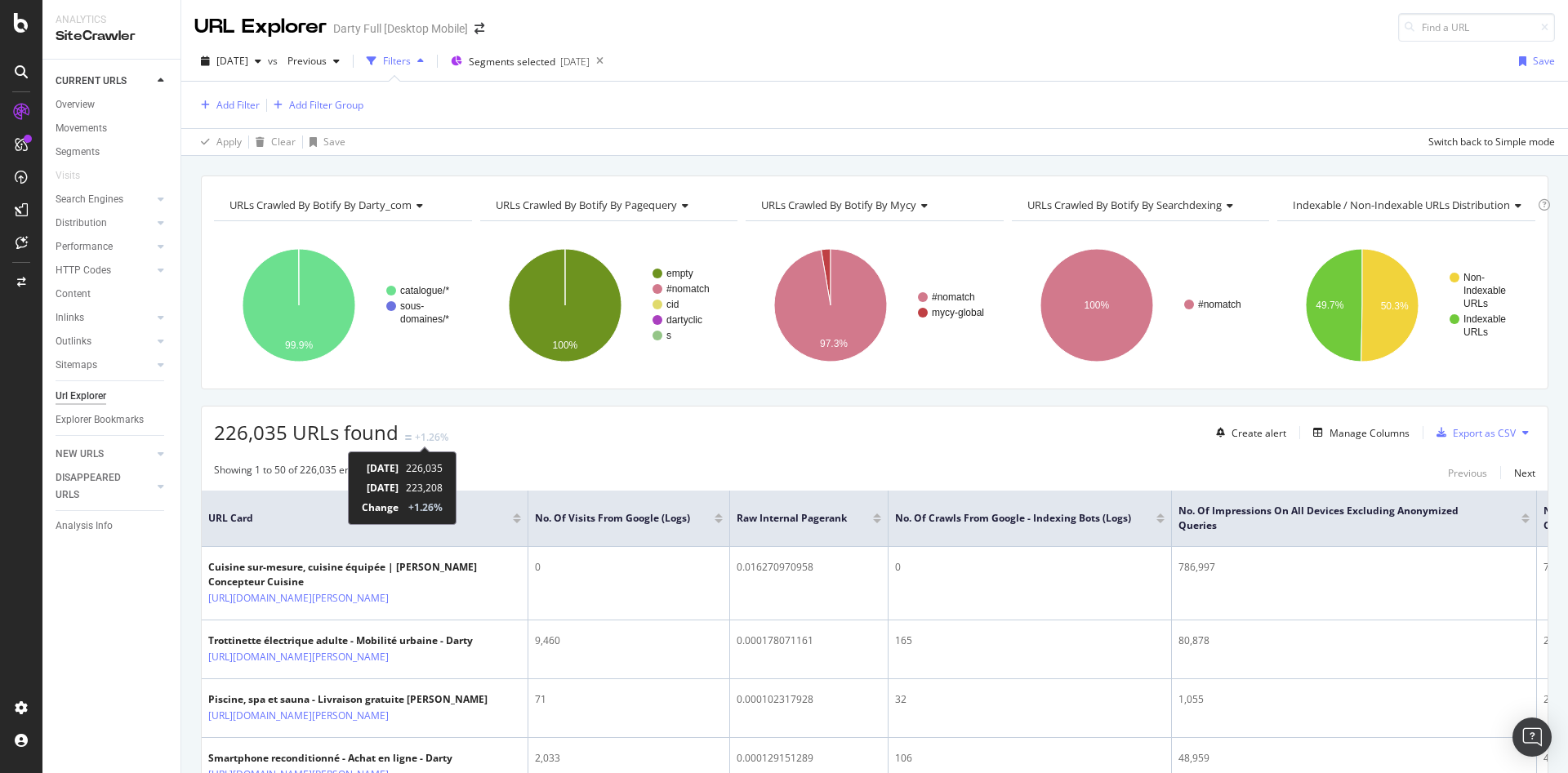
click at [428, 431] on div "+1.26%" at bounding box center [432, 437] width 34 height 14
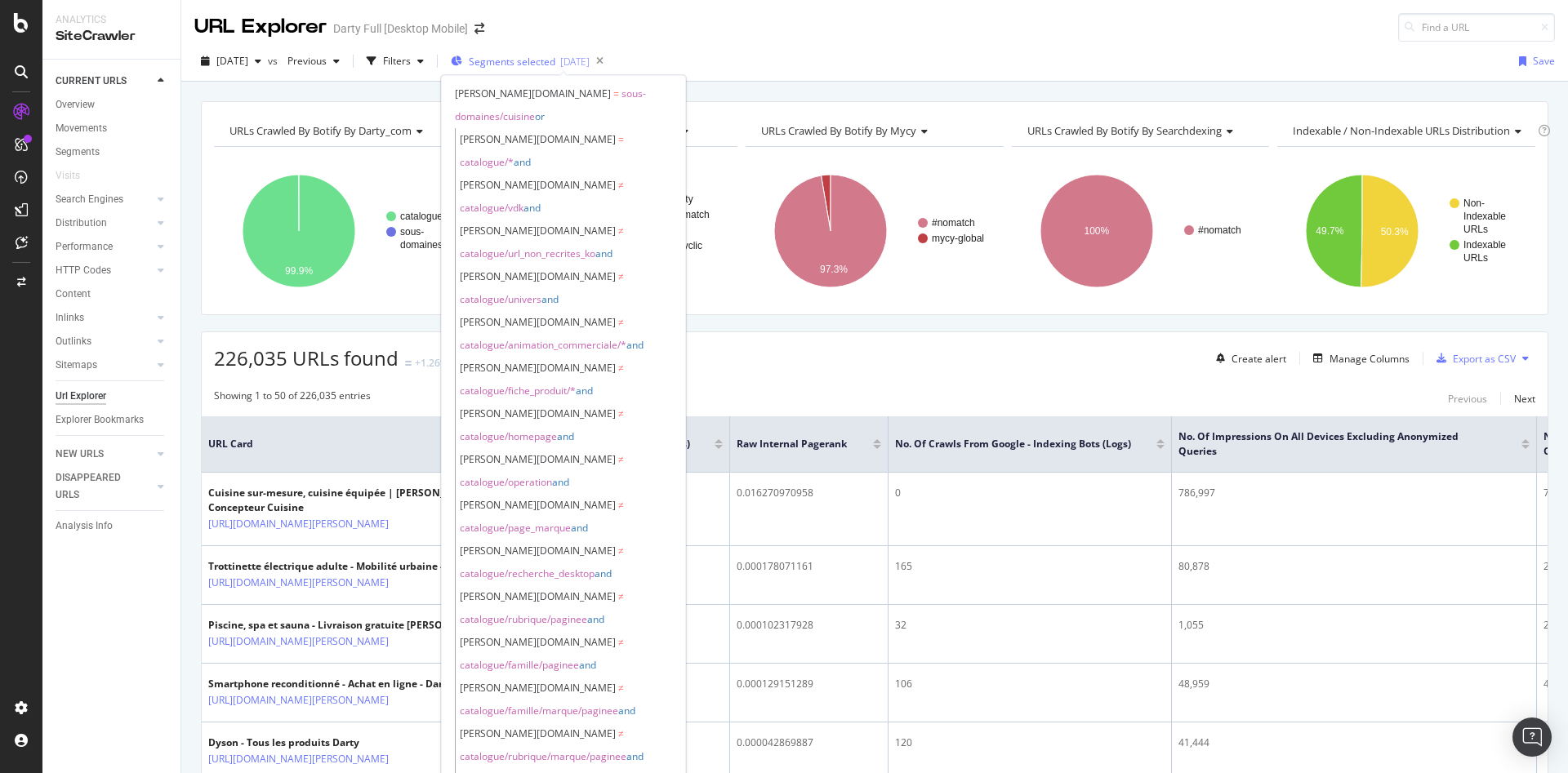
click at [555, 58] on span "Segments selected" at bounding box center [511, 61] width 86 height 14
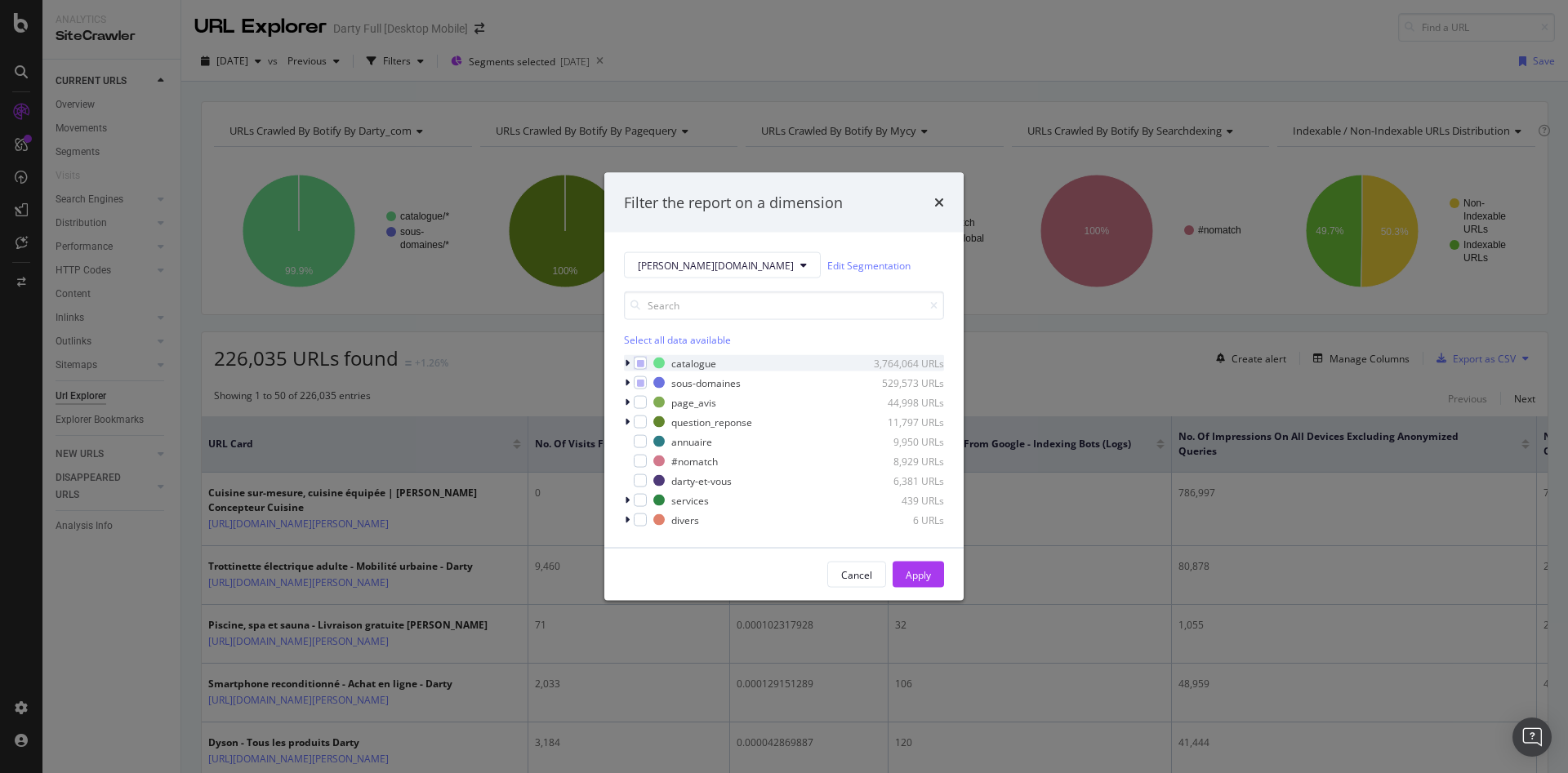
click at [630, 363] on div "modal" at bounding box center [629, 363] width 10 height 16
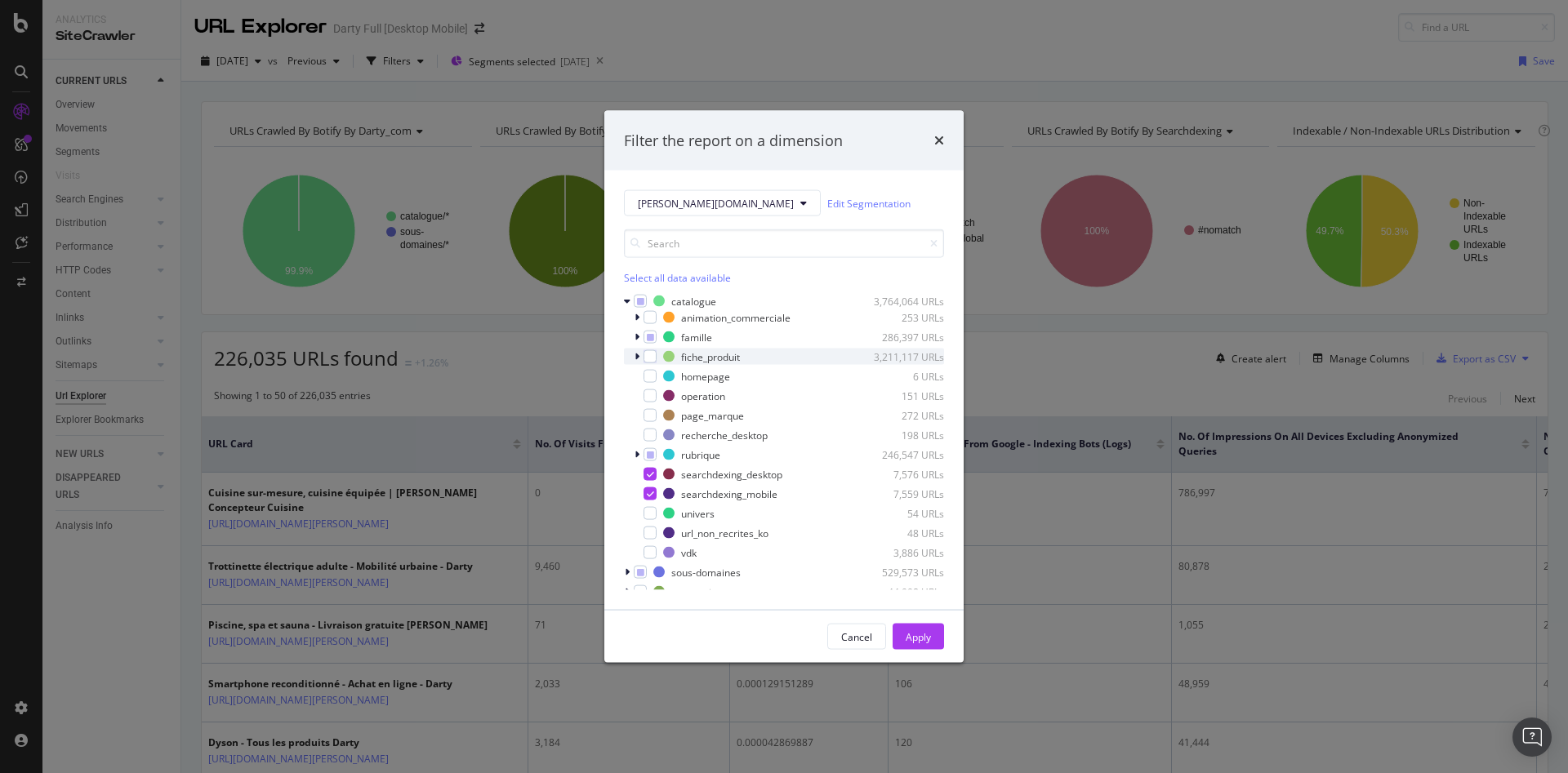
click at [639, 355] on div "modal" at bounding box center [638, 357] width 10 height 16
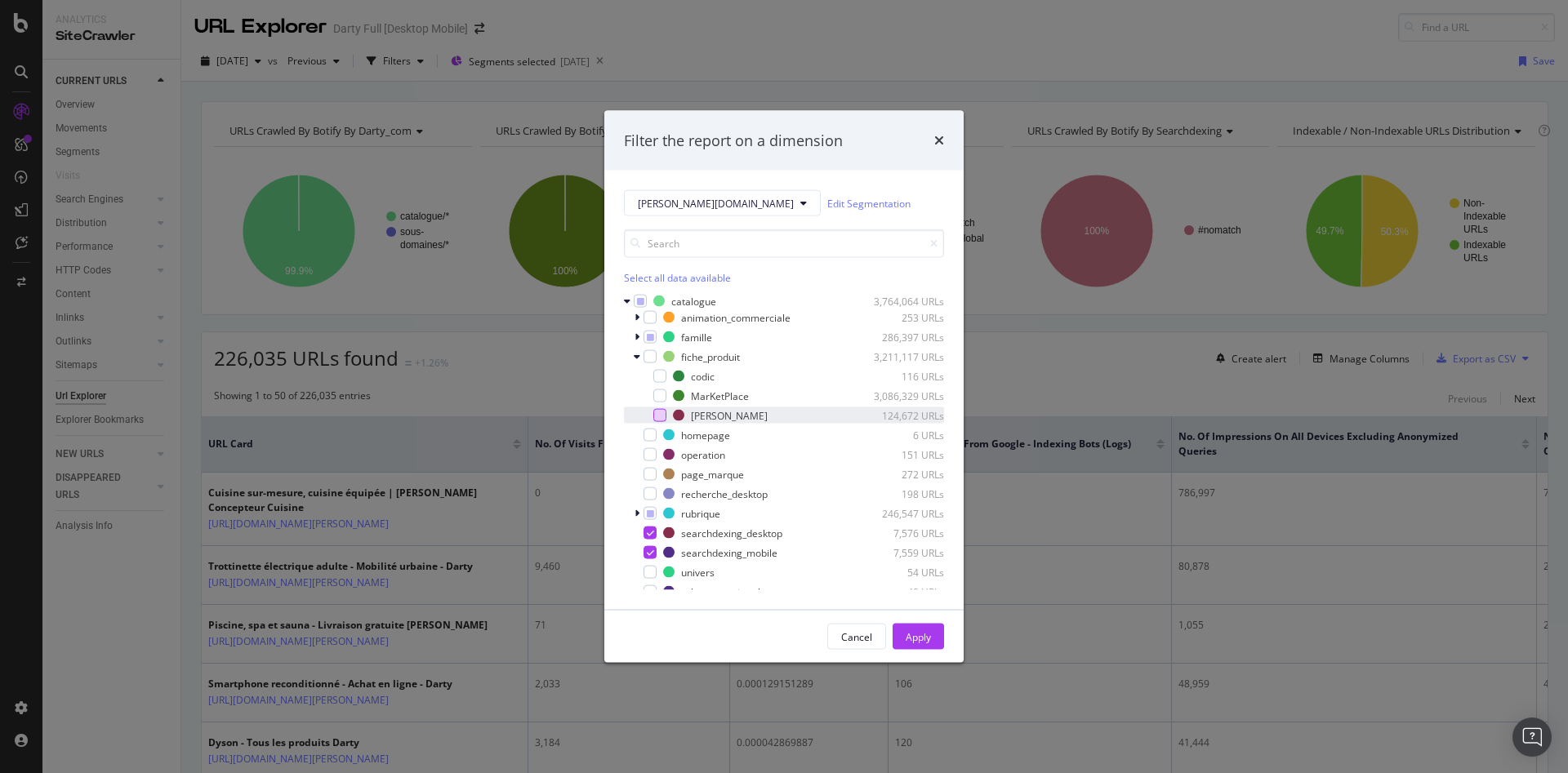
click at [661, 410] on div "modal" at bounding box center [660, 415] width 13 height 13
click at [927, 641] on div "Apply" at bounding box center [918, 636] width 25 height 14
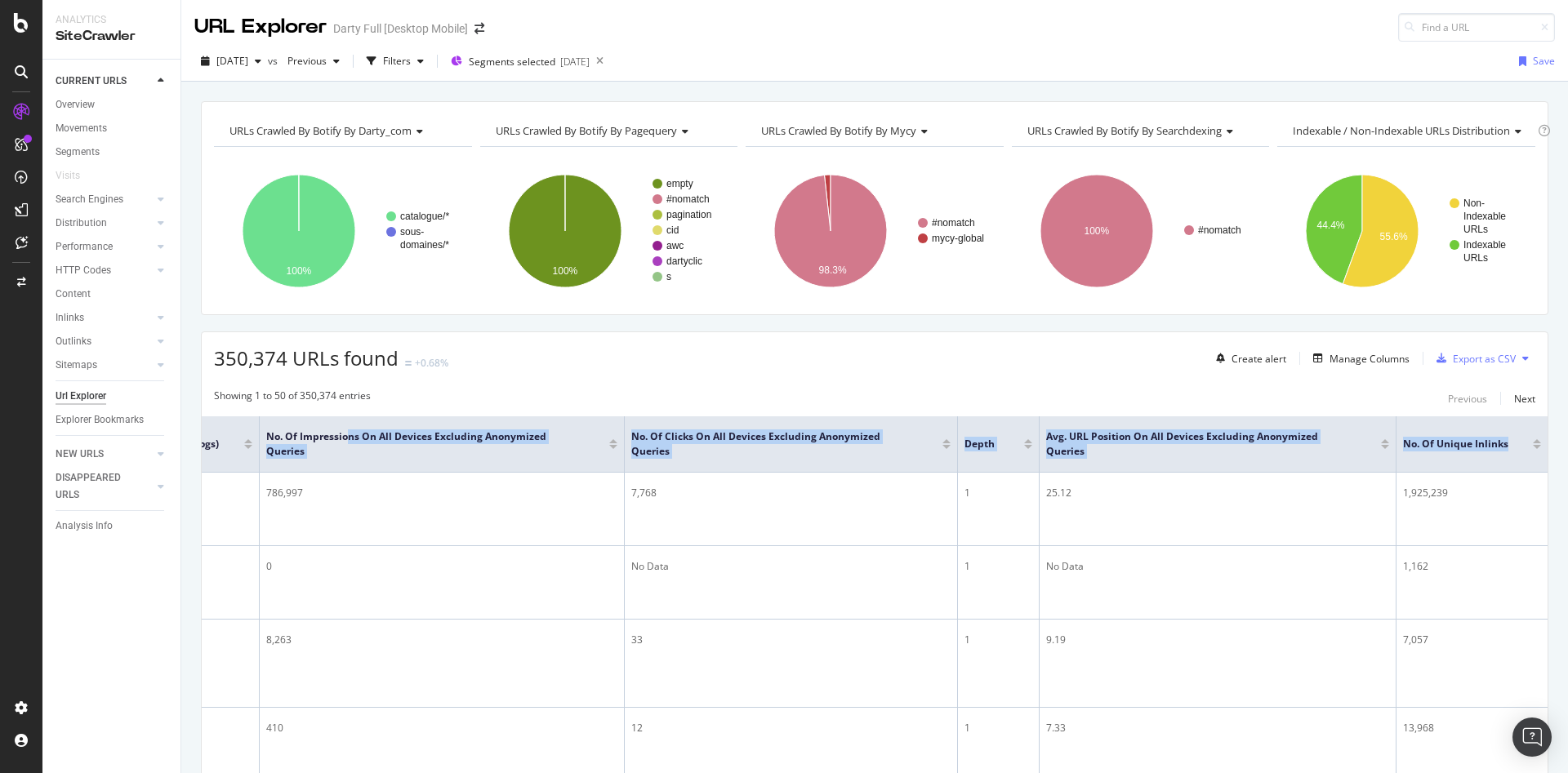
scroll to position [0, 925]
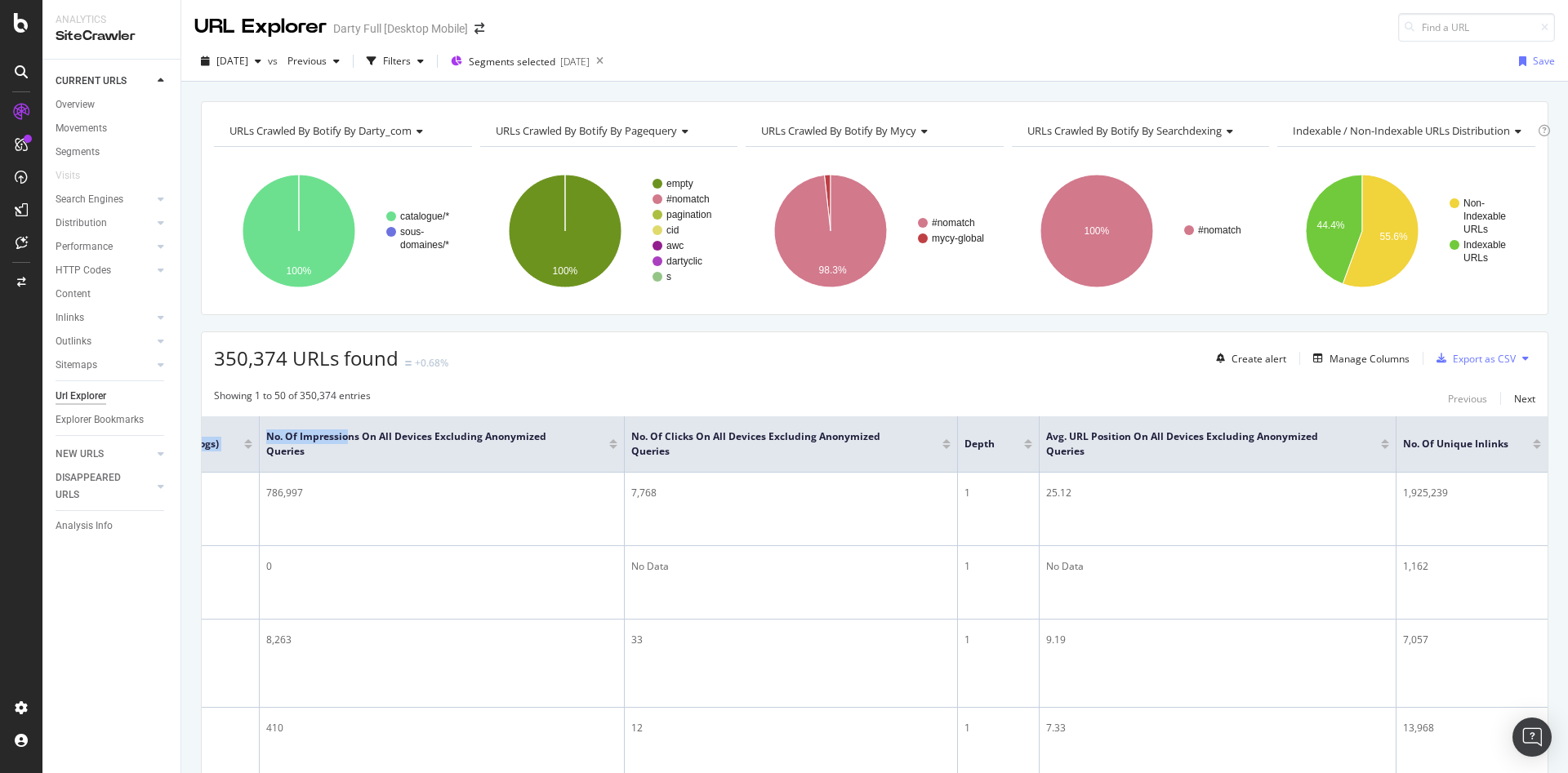
drag, startPoint x: 1259, startPoint y: 447, endPoint x: 1546, endPoint y: 444, distance: 287.0
click at [1460, 367] on div "Export as CSV" at bounding box center [1473, 358] width 85 height 25
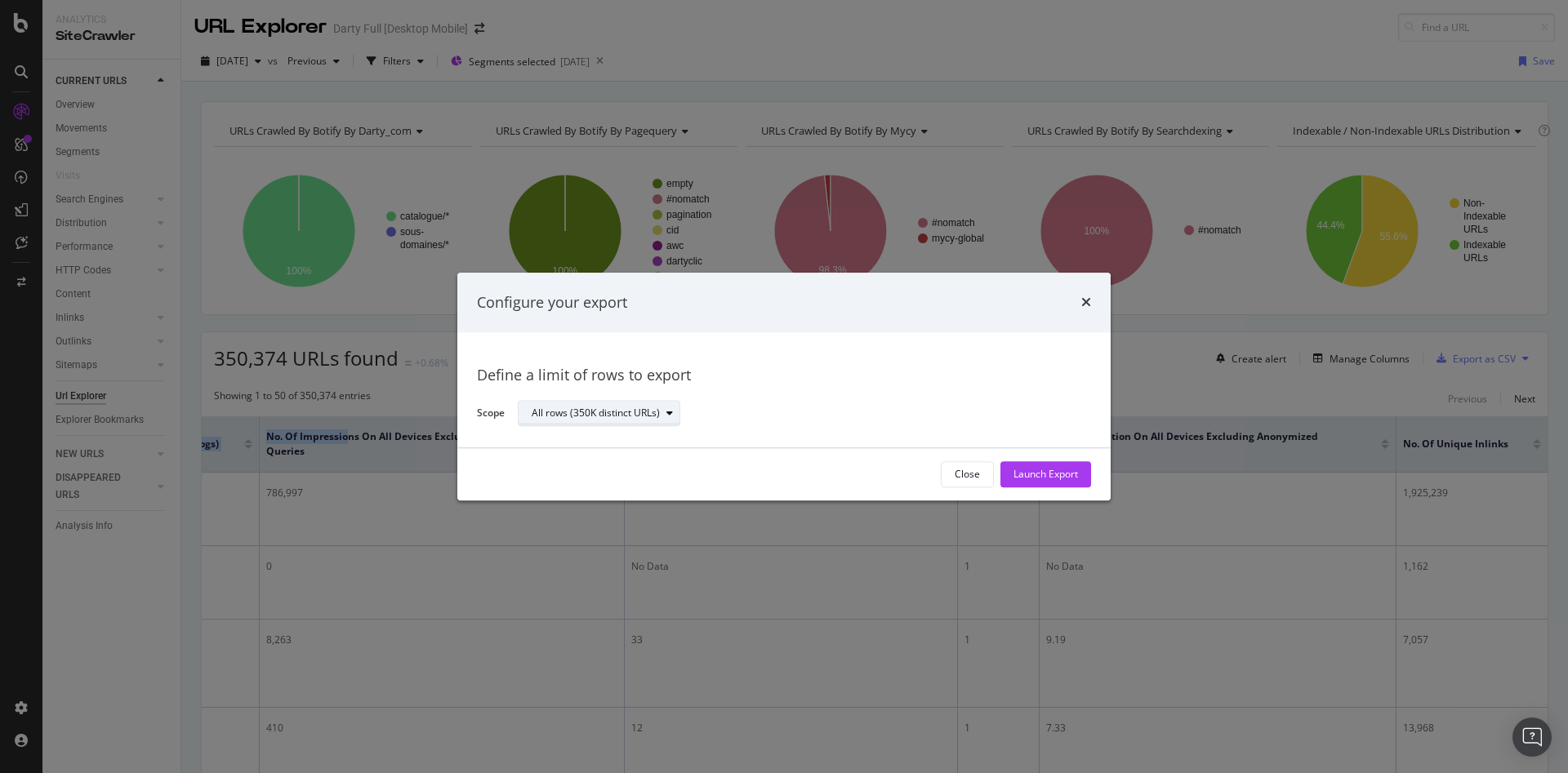
click at [569, 415] on div "All rows (350K distinct URLs)" at bounding box center [595, 413] width 128 height 10
click at [1020, 466] on div "Launch Export" at bounding box center [1045, 474] width 65 height 25
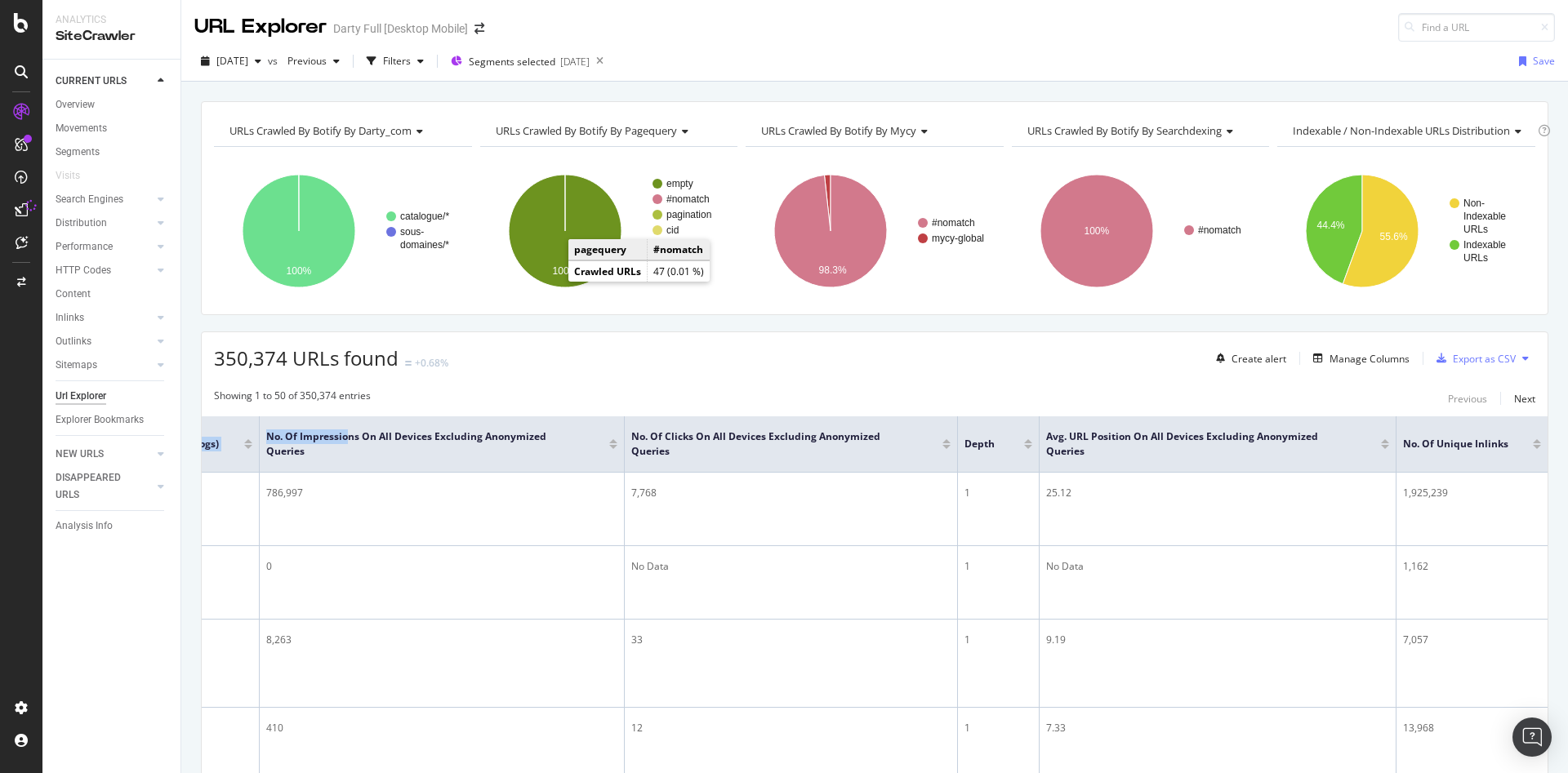
click at [24, 203] on link at bounding box center [21, 210] width 39 height 26
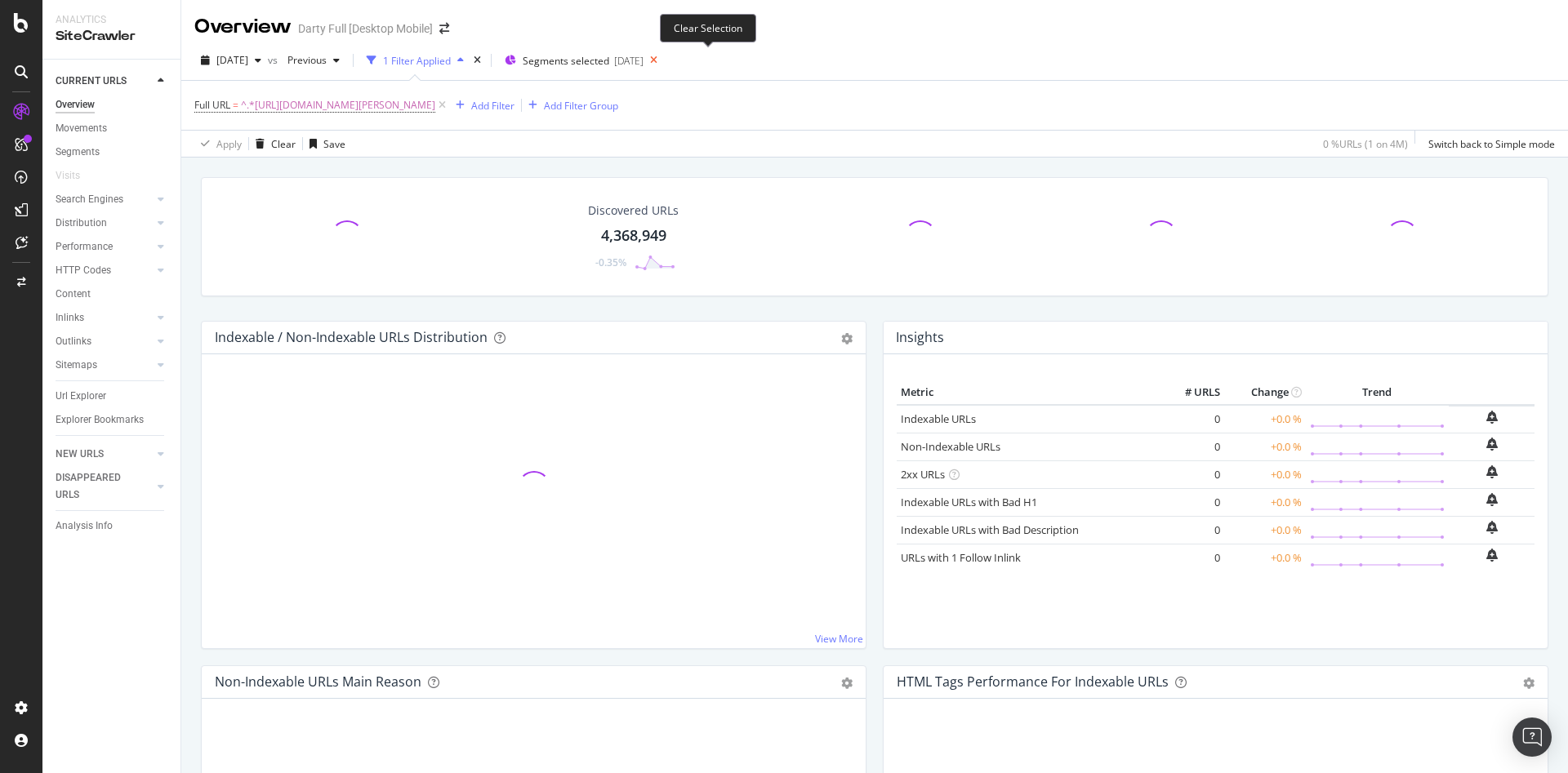
click at [664, 59] on icon at bounding box center [653, 60] width 20 height 23
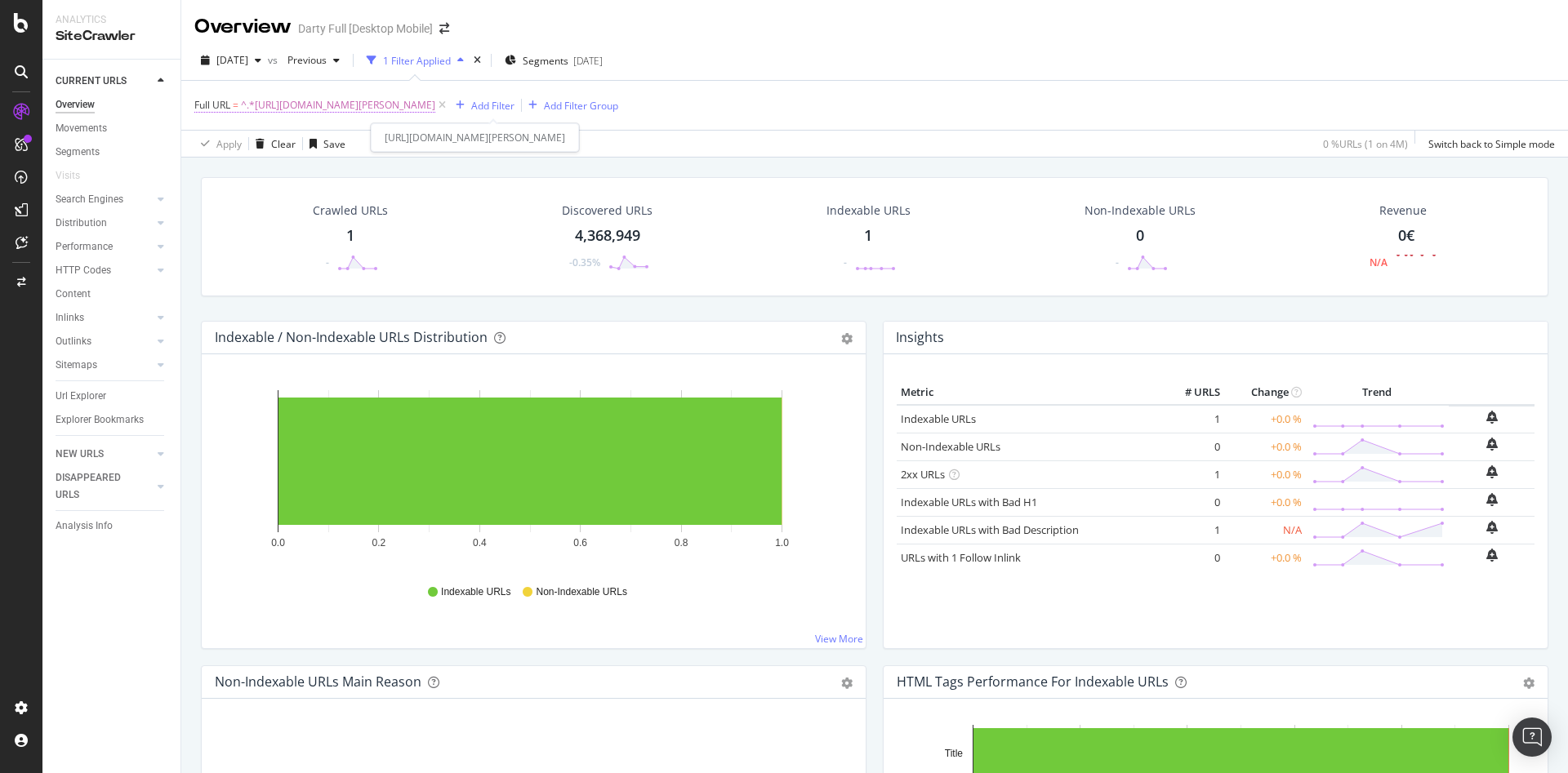
drag, startPoint x: 503, startPoint y: 113, endPoint x: 480, endPoint y: 112, distance: 23.0
drag, startPoint x: 479, startPoint y: 108, endPoint x: 740, endPoint y: 101, distance: 261.1
click at [435, 101] on span "^.*[URL][DOMAIN_NAME][PERSON_NAME]" at bounding box center [338, 104] width 194 height 23
click at [435, 103] on span "^.*[URL][DOMAIN_NAME][PERSON_NAME]" at bounding box center [338, 104] width 194 height 23
click at [305, 179] on input "[URL][DOMAIN_NAME][PERSON_NAME]" at bounding box center [286, 173] width 154 height 26
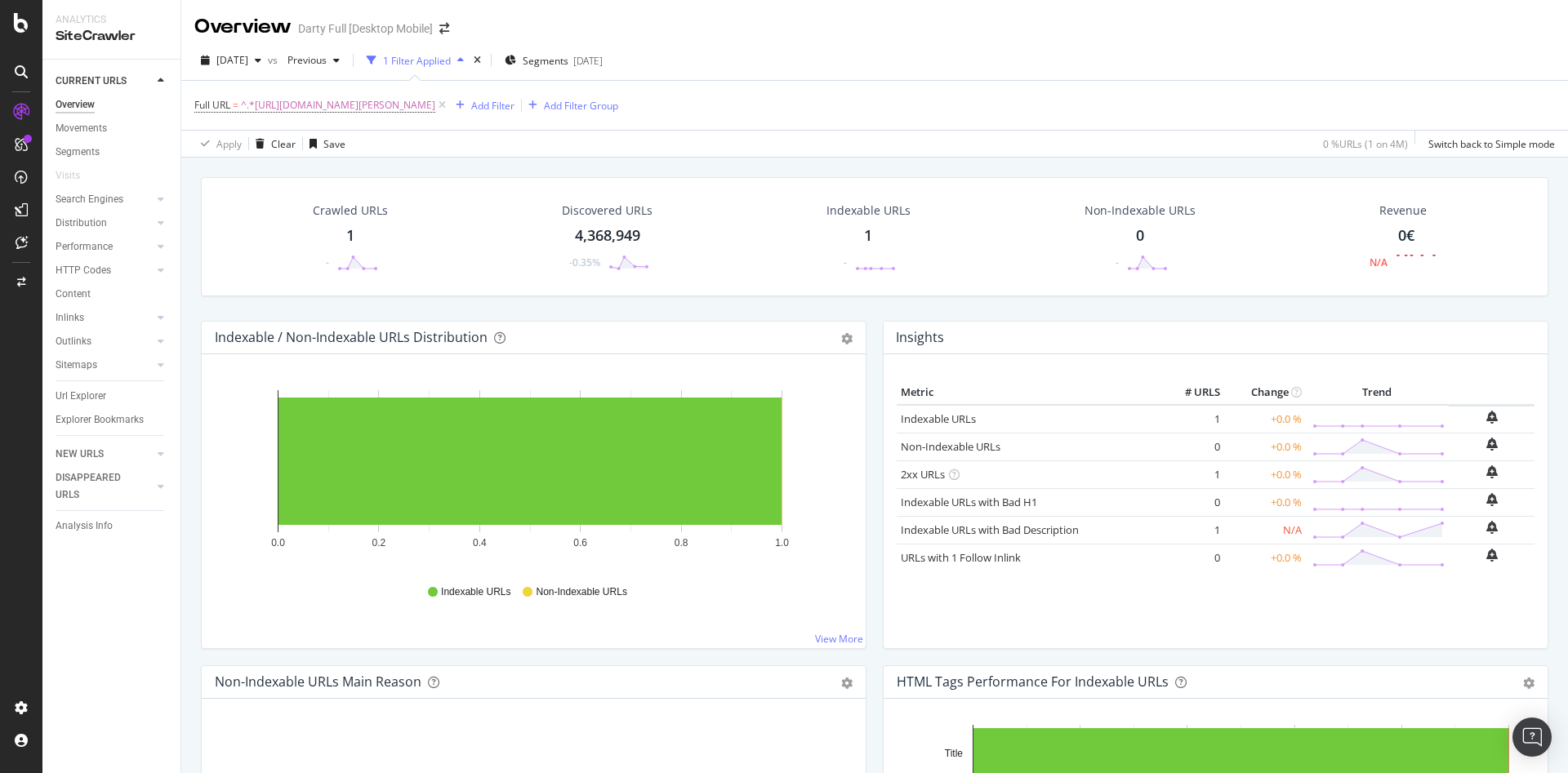
click at [753, 309] on div "Crawled URLs 1 - Discovered URLs 4,368,949 -0.35% Indexable URLs 1 - Non-Indexa…" at bounding box center [874, 249] width 1364 height 144
click at [87, 278] on div "DataExports" at bounding box center [93, 282] width 64 height 16
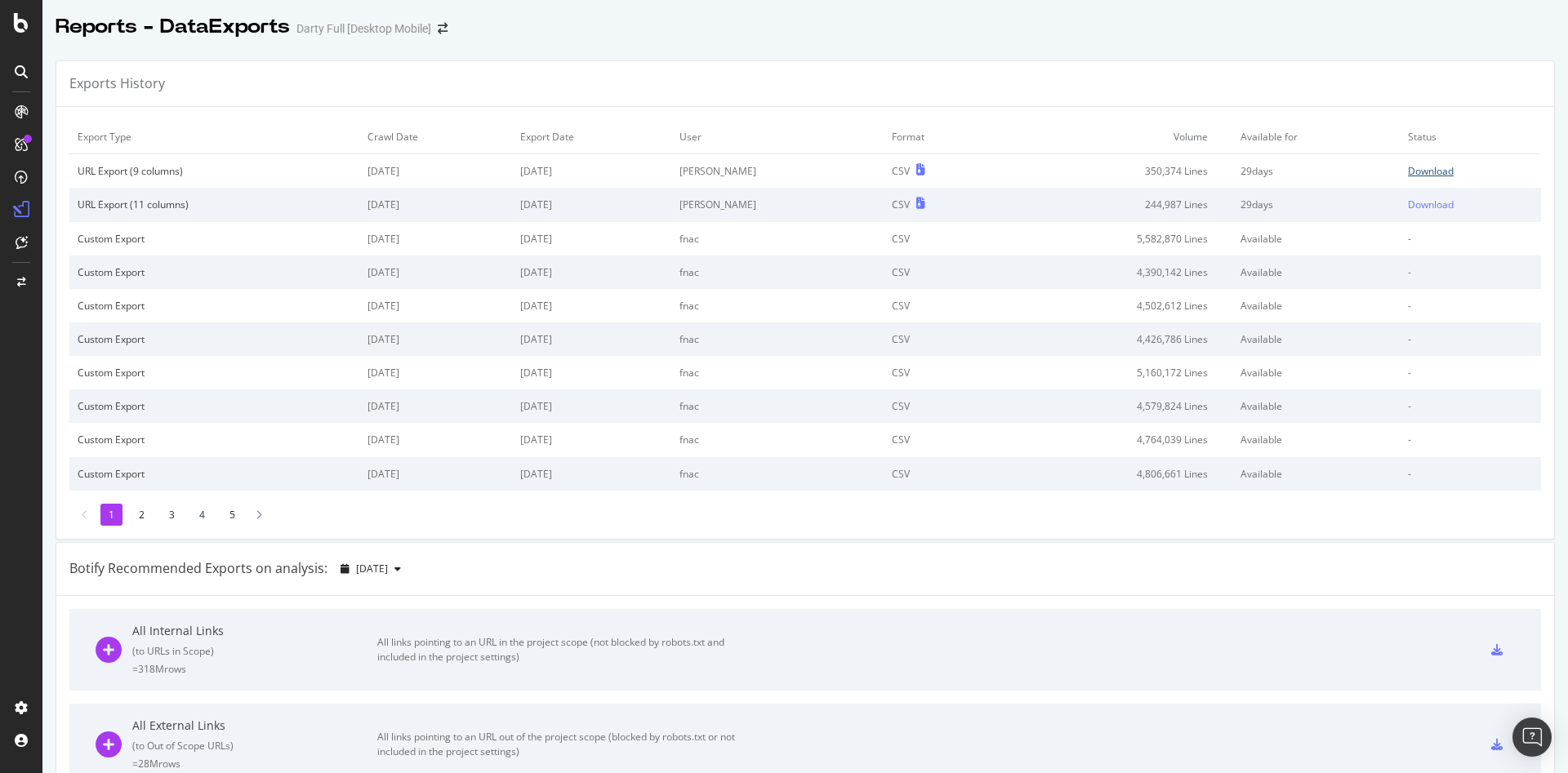
click at [1421, 173] on div "Download" at bounding box center [1430, 171] width 45 height 14
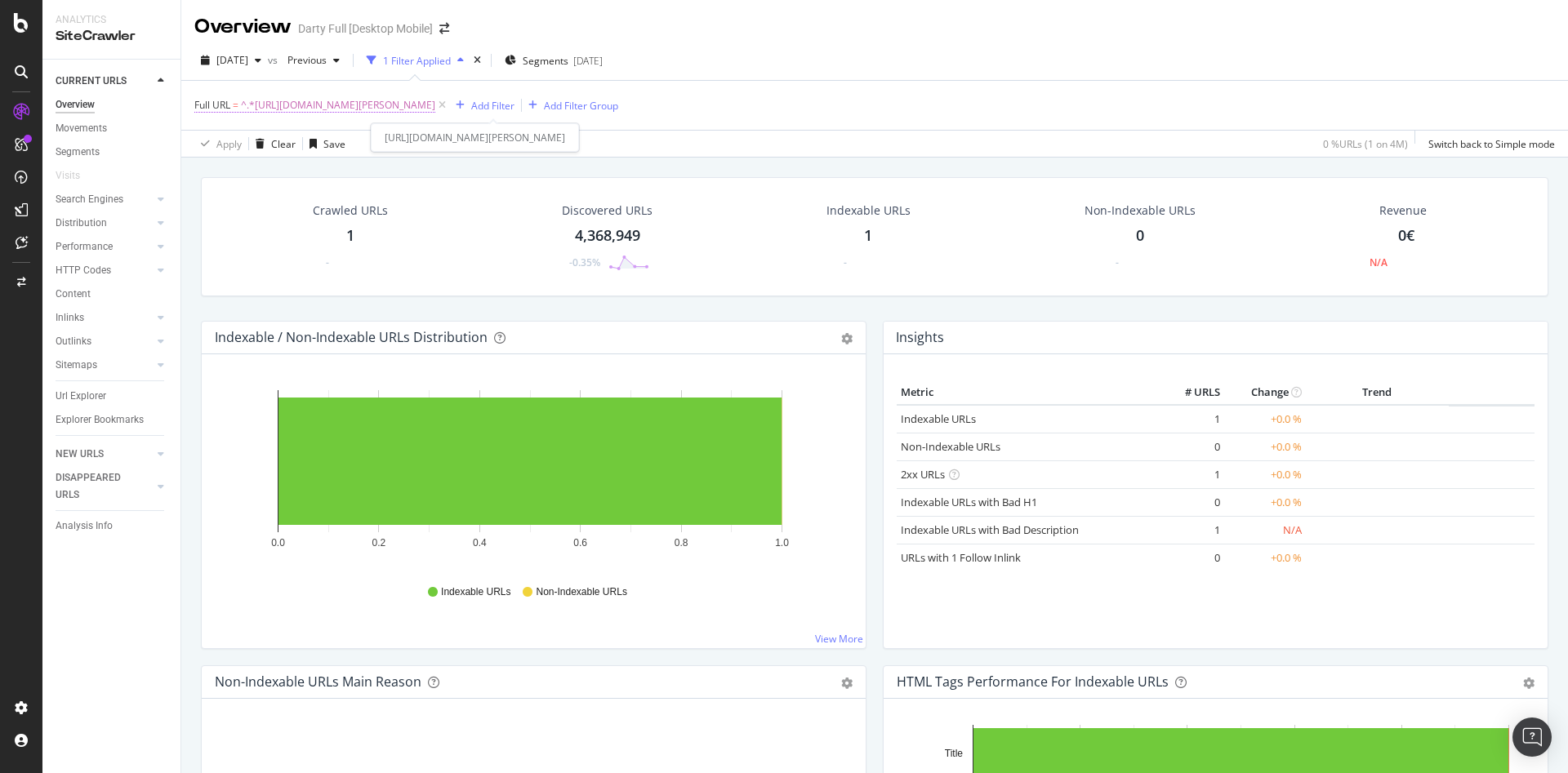
click at [418, 107] on span "^.*[URL][DOMAIN_NAME][PERSON_NAME]" at bounding box center [338, 104] width 194 height 23
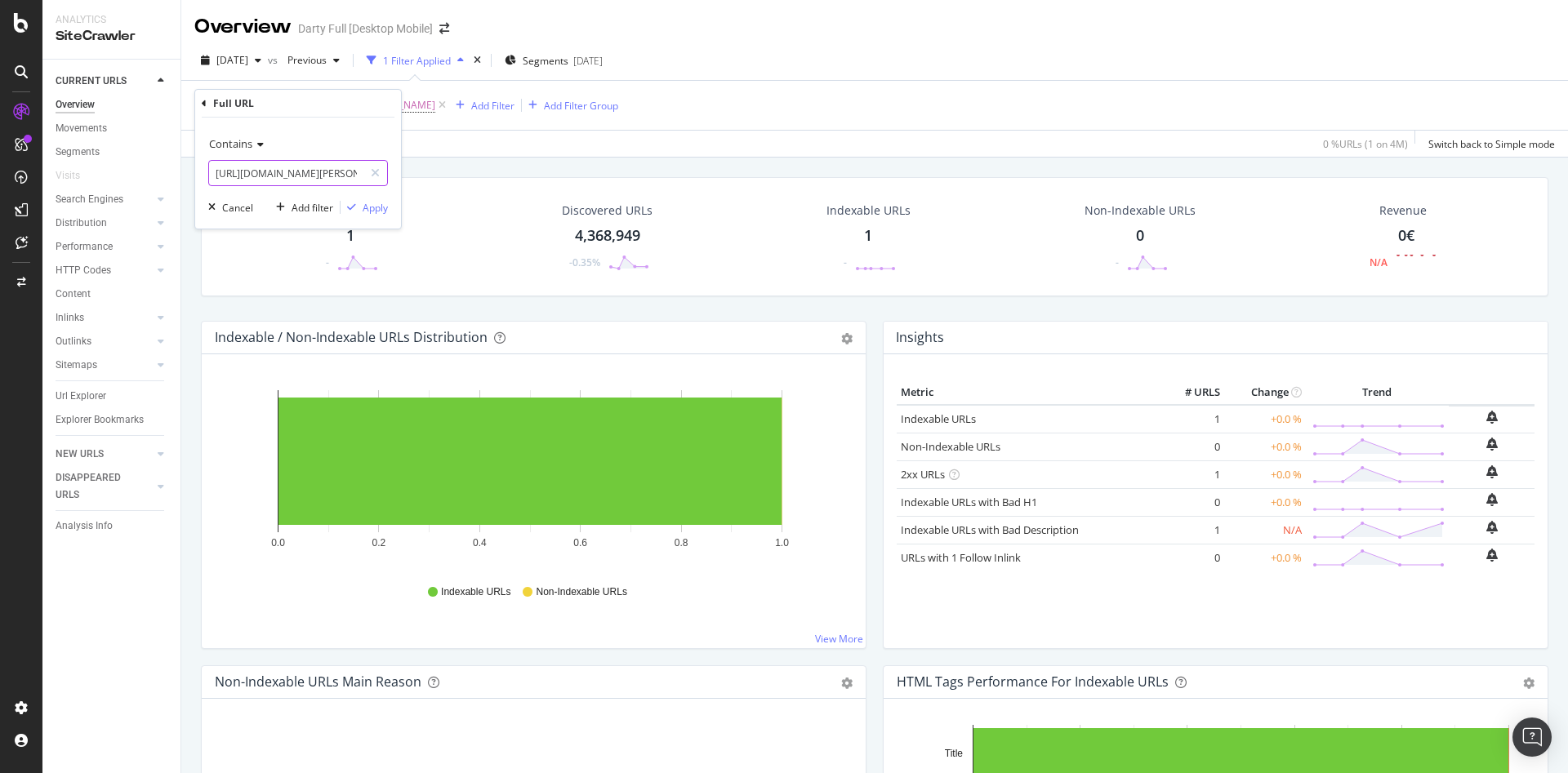
click at [306, 175] on input "[URL][DOMAIN_NAME][PERSON_NAME]" at bounding box center [286, 173] width 154 height 26
paste input "sports_loisirs/glisse_urbaine/velos_electriques/marque__velair__VELAI"
type input "https://www.darty.com/nav/achat/sports_loisirs/glisse_urbaine/velos_electriques…"
click at [382, 210] on div "Apply" at bounding box center [375, 207] width 25 height 14
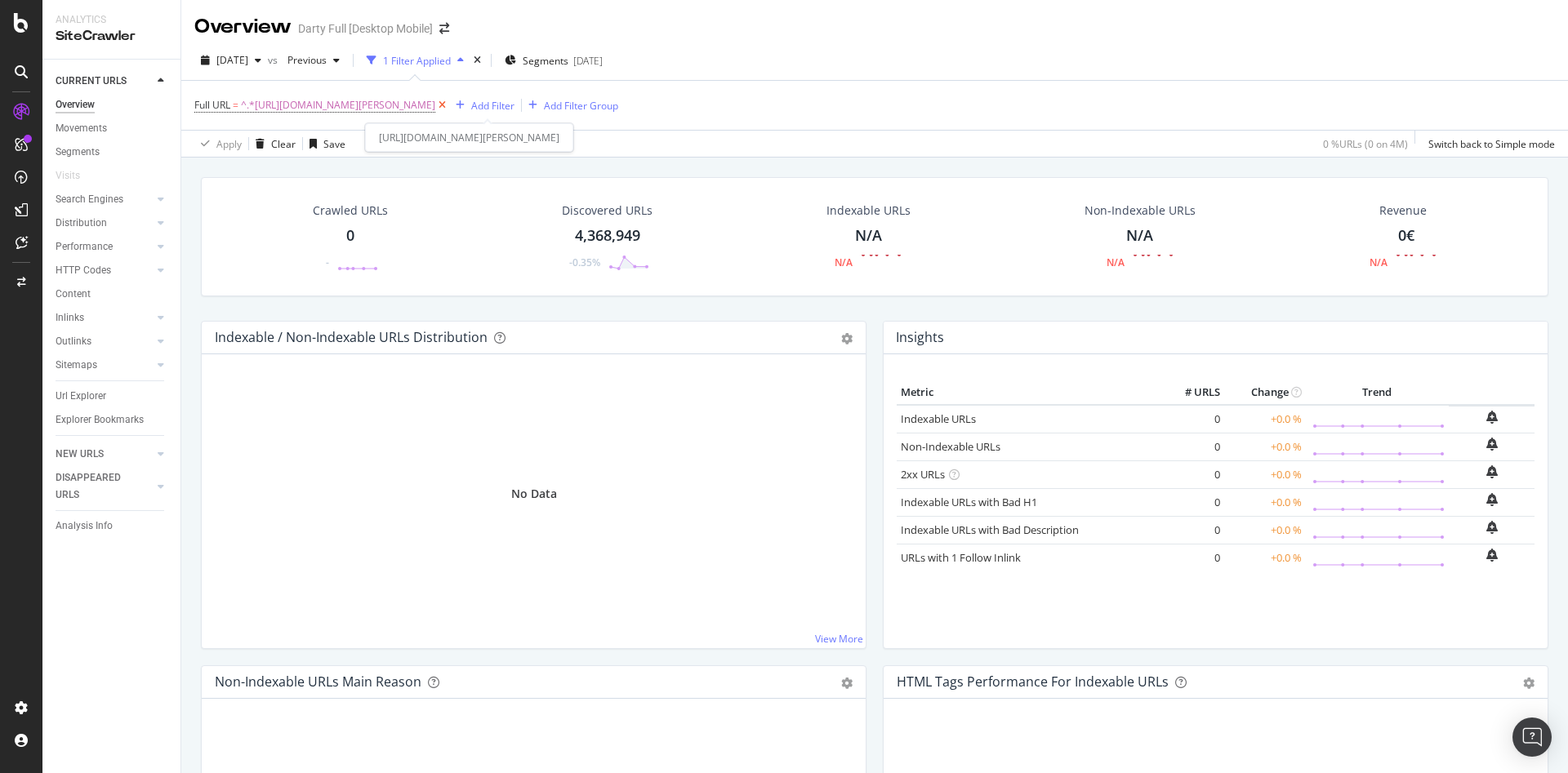
click at [449, 104] on icon at bounding box center [442, 105] width 14 height 16
